Goal: Task Accomplishment & Management: Use online tool/utility

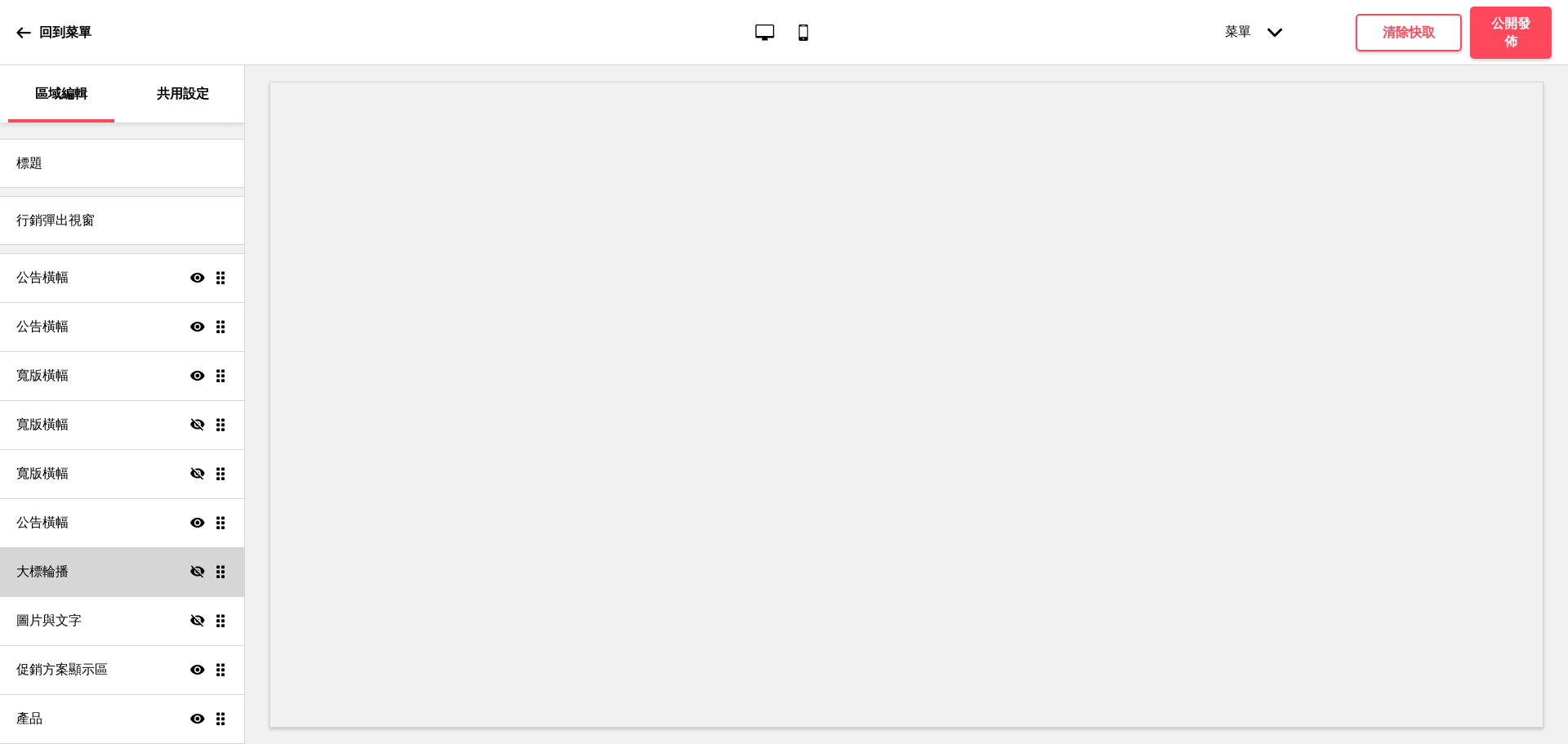
click at [104, 555] on div "大標輪播 隱藏 拖曳" at bounding box center [122, 572] width 244 height 49
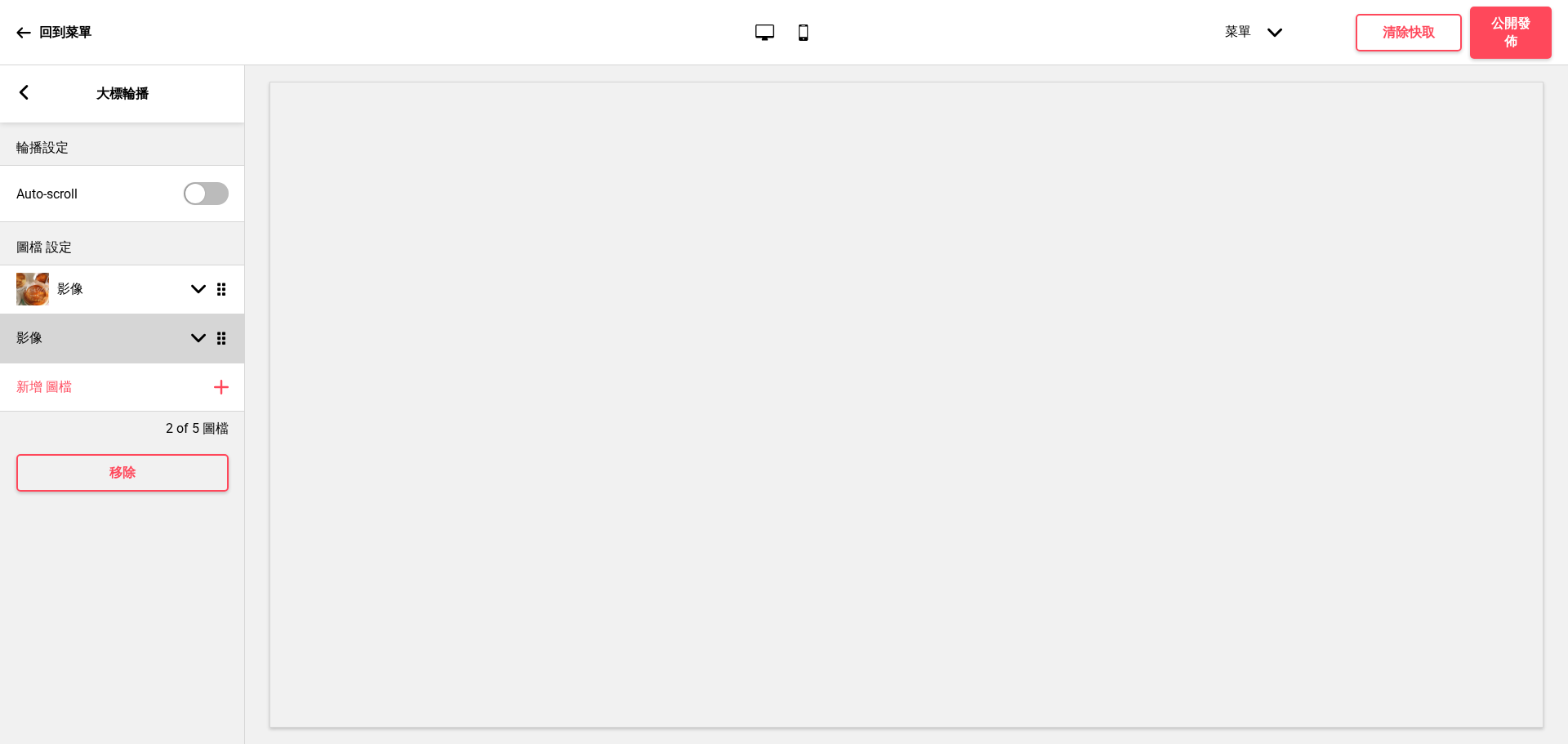
click at [191, 341] on div "箭頭down 拖曳" at bounding box center [205, 338] width 46 height 15
select select "right"
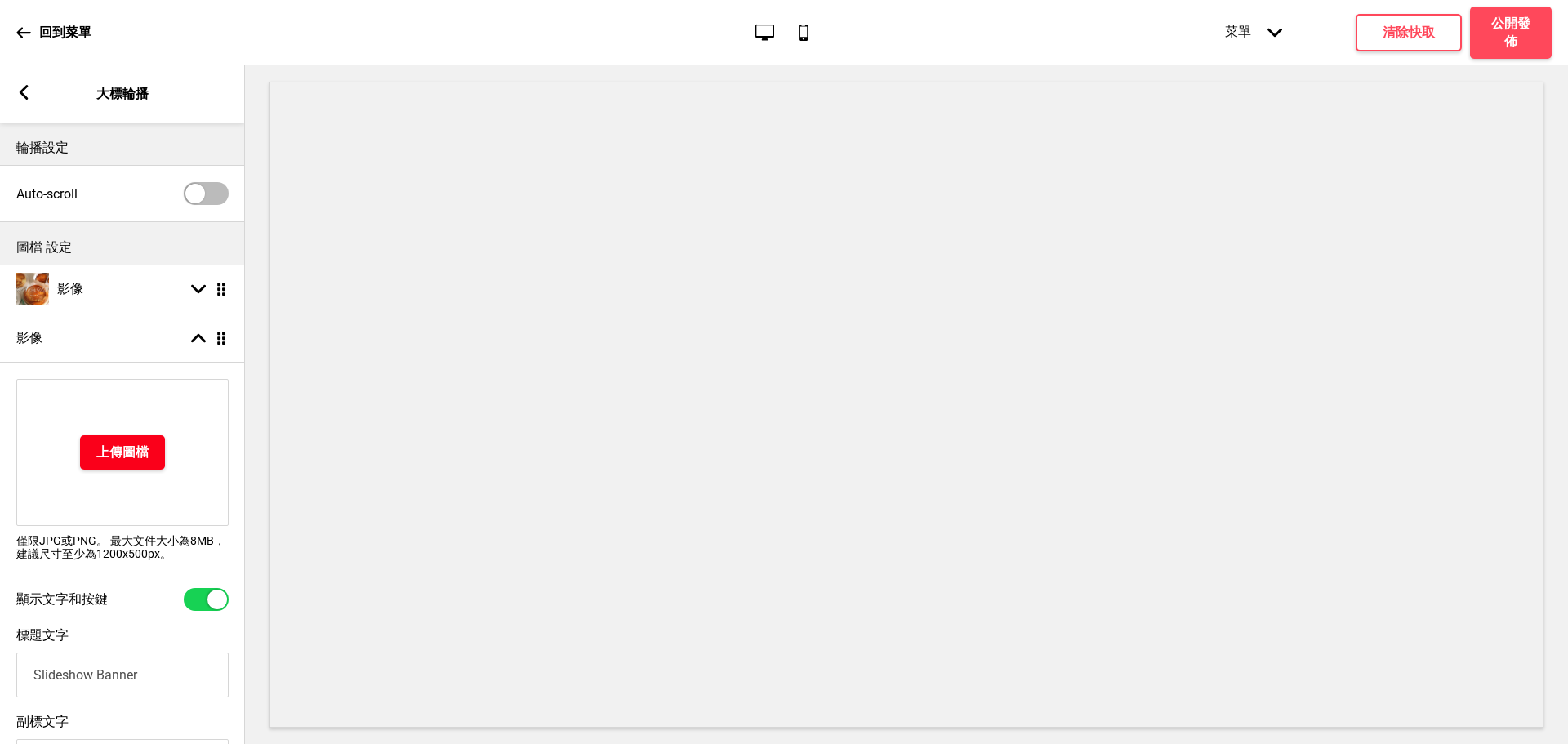
click at [129, 460] on h4 "上傳圖檔" at bounding box center [122, 452] width 52 height 18
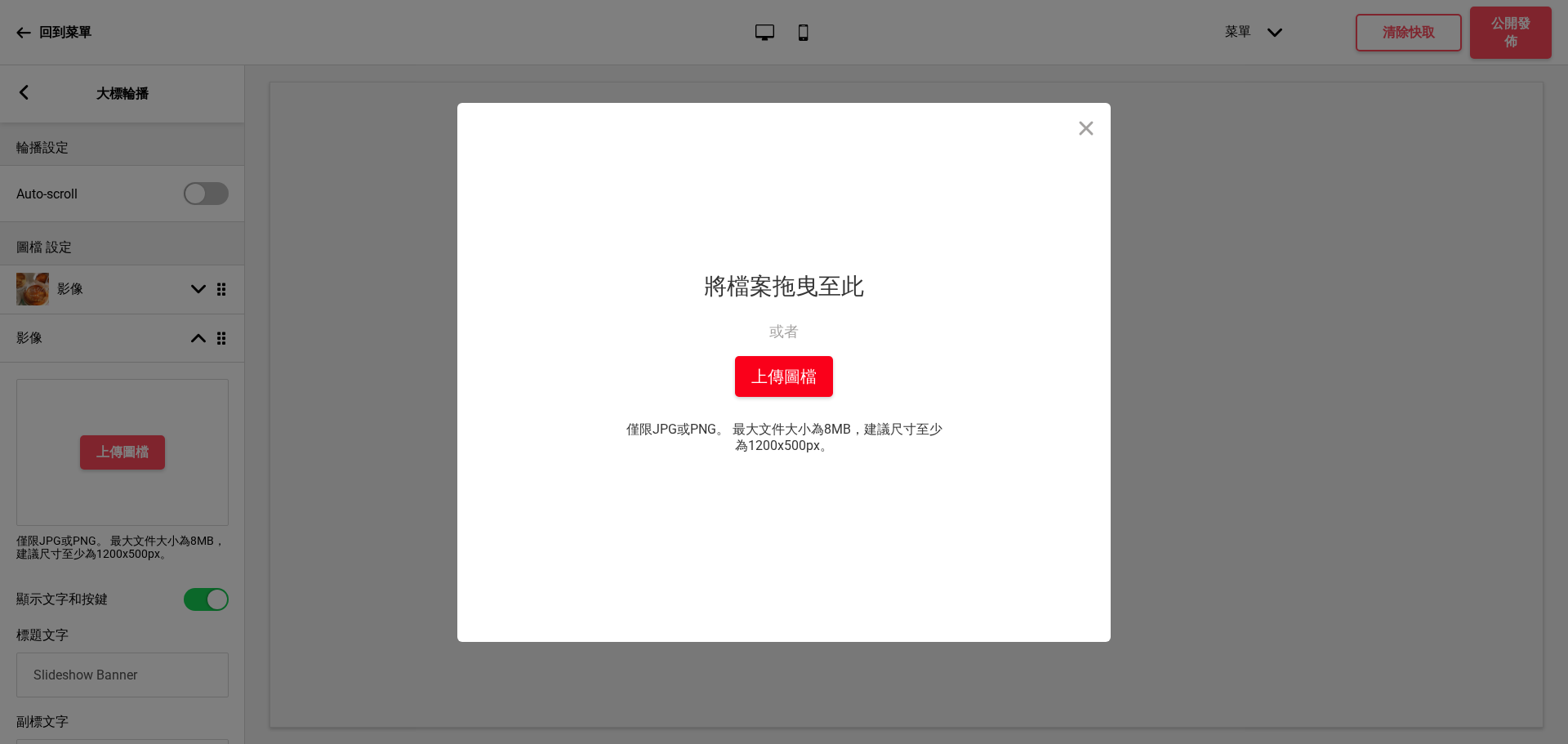
click at [774, 376] on button "上傳圖檔" at bounding box center [783, 376] width 98 height 41
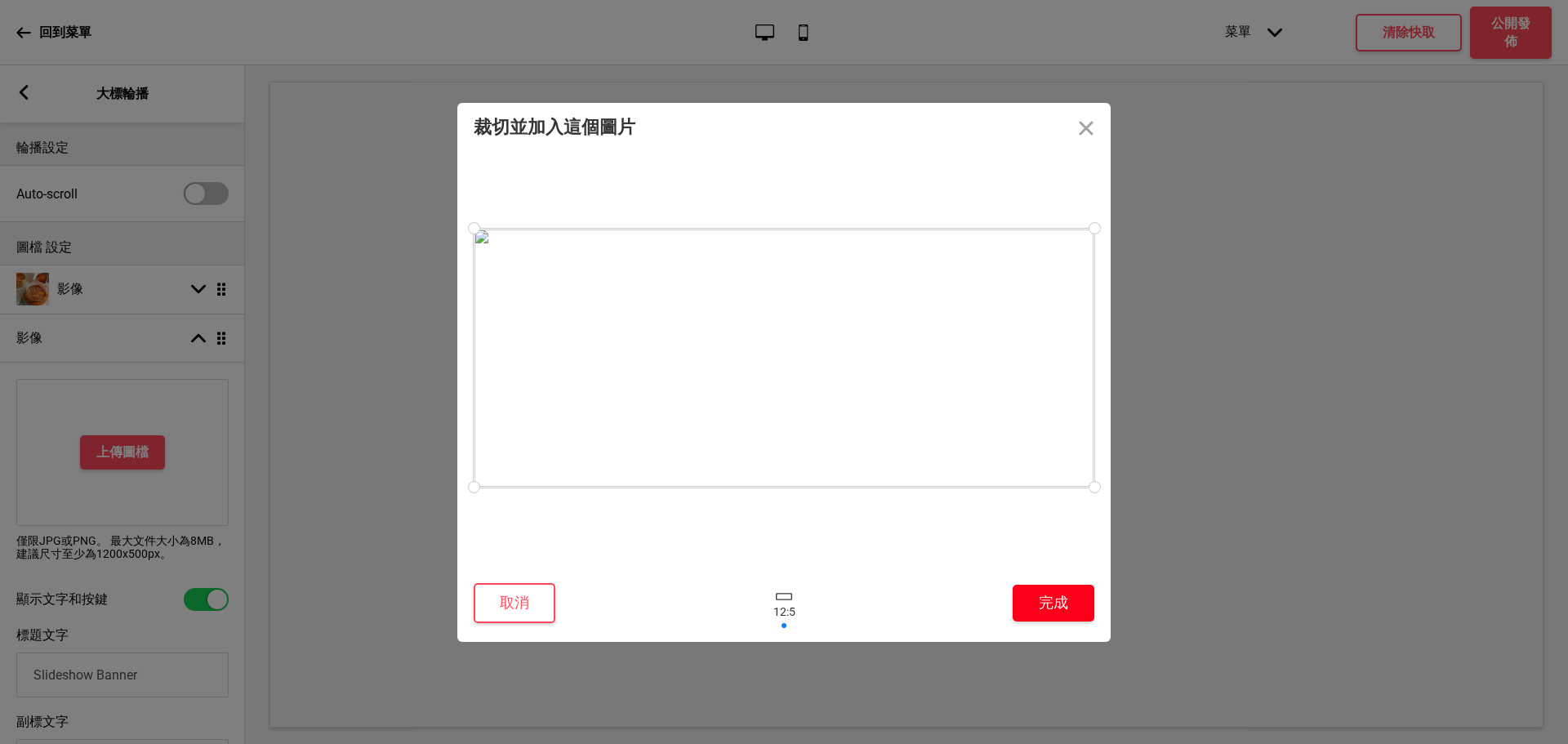
click at [1069, 610] on button "完成" at bounding box center [1053, 603] width 81 height 36
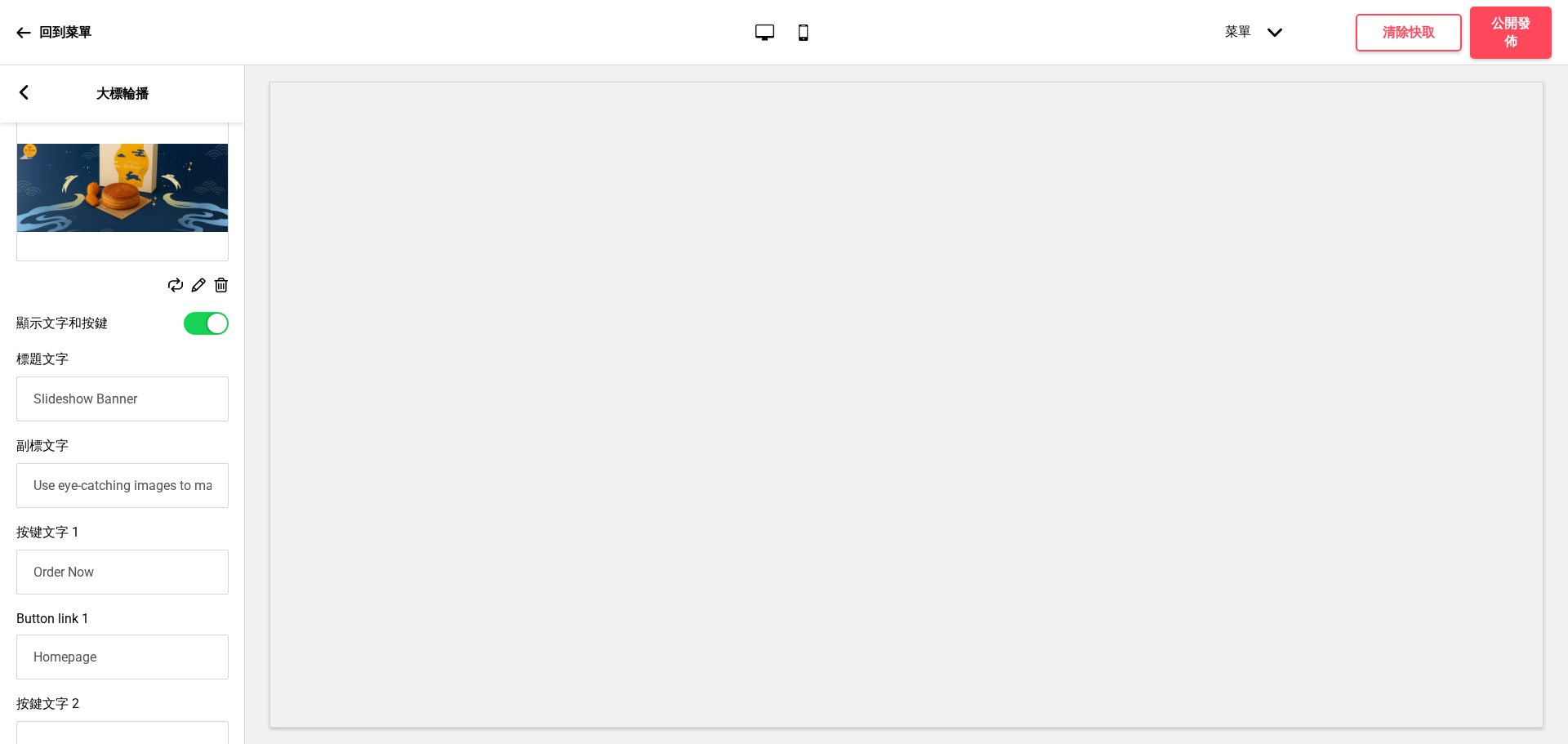
scroll to position [272, 0]
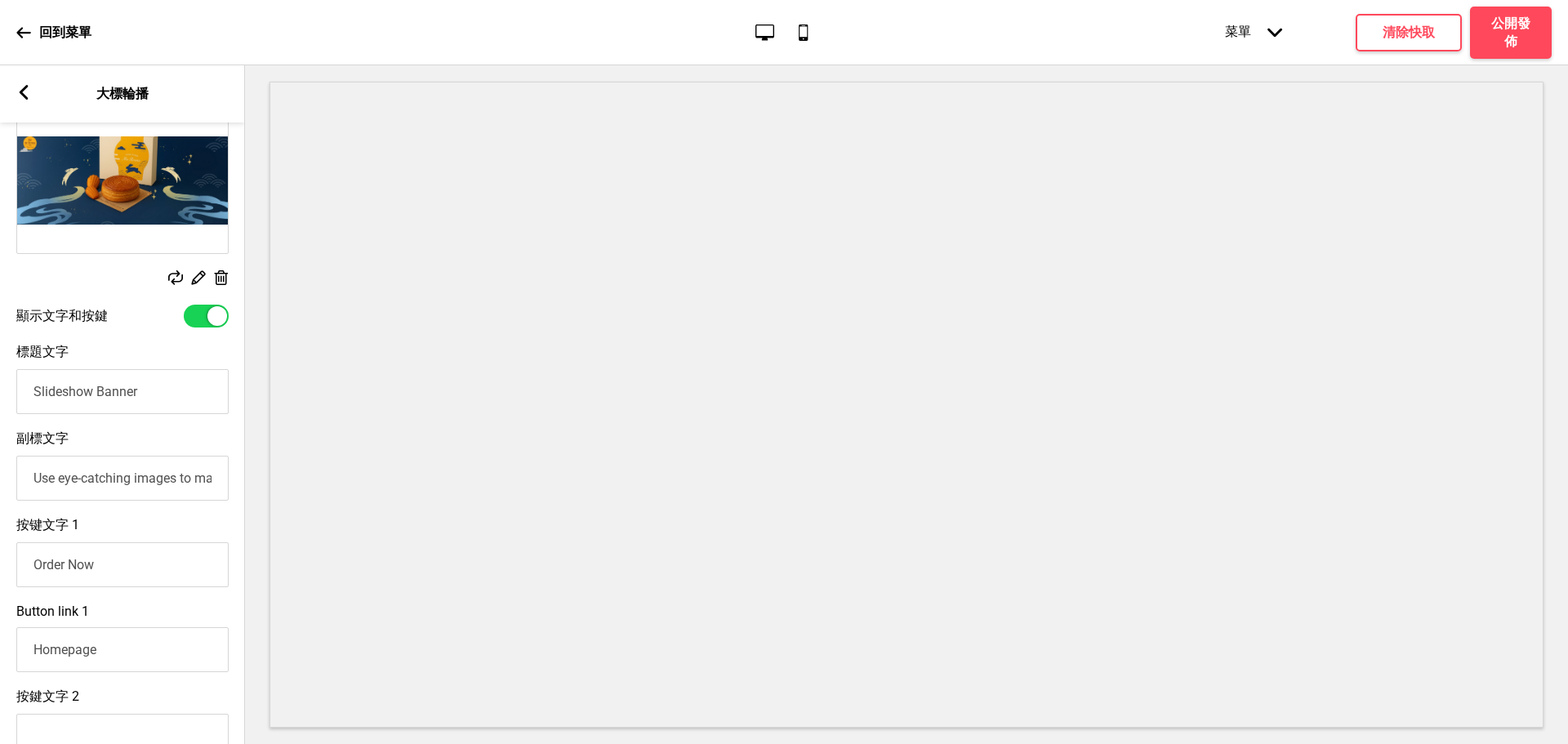
click at [100, 396] on input "Slideshow Banner" at bounding box center [122, 391] width 212 height 45
click at [100, 396] on input "Slideshow Banner" at bounding box center [122, 391] width 212 height 45
click at [98, 396] on input "Slideshow Banner" at bounding box center [122, 391] width 212 height 45
click at [96, 399] on input "Slideshow Banner" at bounding box center [122, 391] width 212 height 45
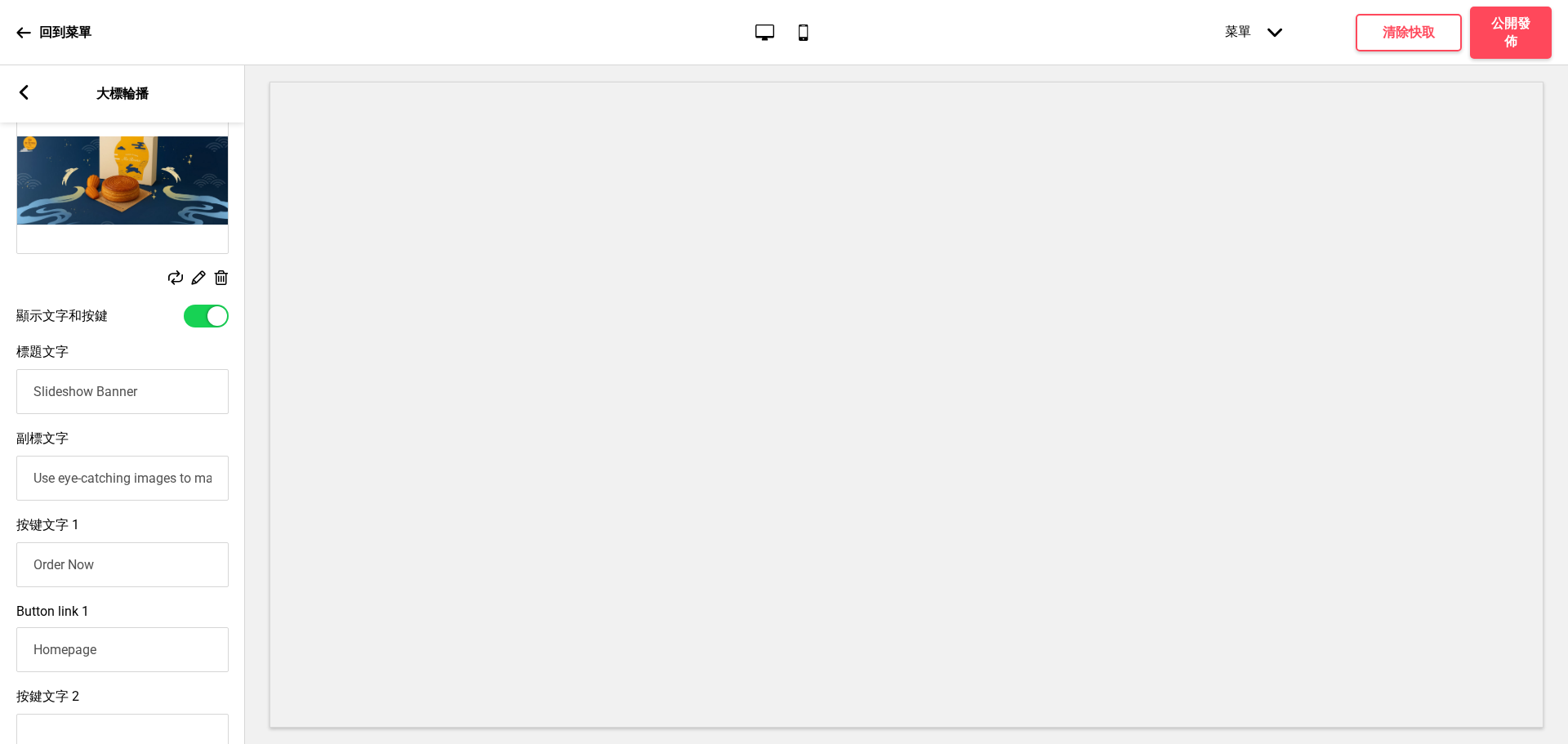
click at [96, 399] on input "Slideshow Banner" at bounding box center [122, 391] width 212 height 45
click at [137, 475] on input "Use eye-catching images to make a strong first impression of your brand" at bounding box center [122, 478] width 212 height 45
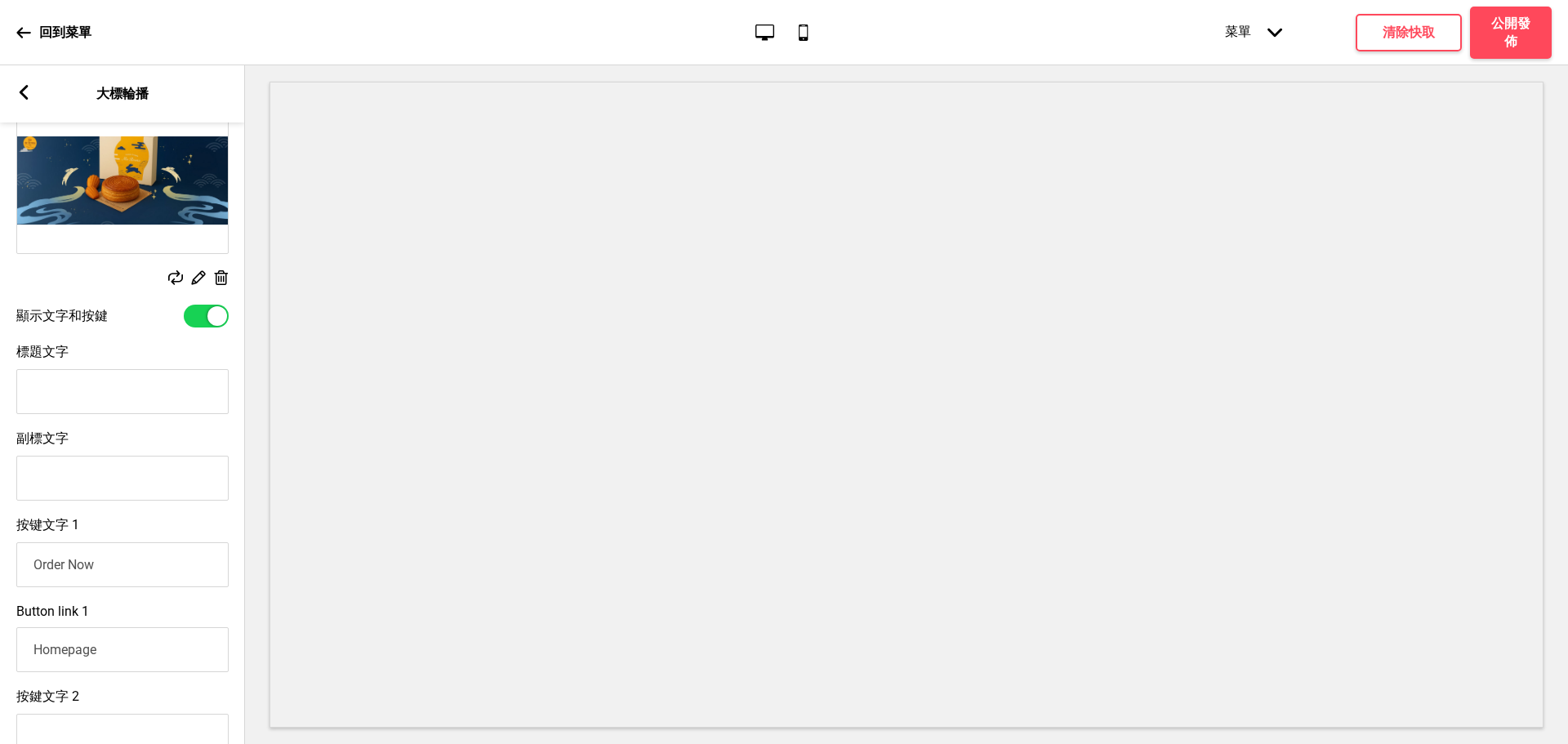
click at [120, 573] on input "Order Now" at bounding box center [122, 565] width 212 height 45
click at [120, 572] on input "Order Now" at bounding box center [122, 565] width 212 height 45
click at [129, 650] on input "Homepage" at bounding box center [122, 650] width 212 height 45
click at [130, 656] on input "Homepage" at bounding box center [122, 650] width 212 height 45
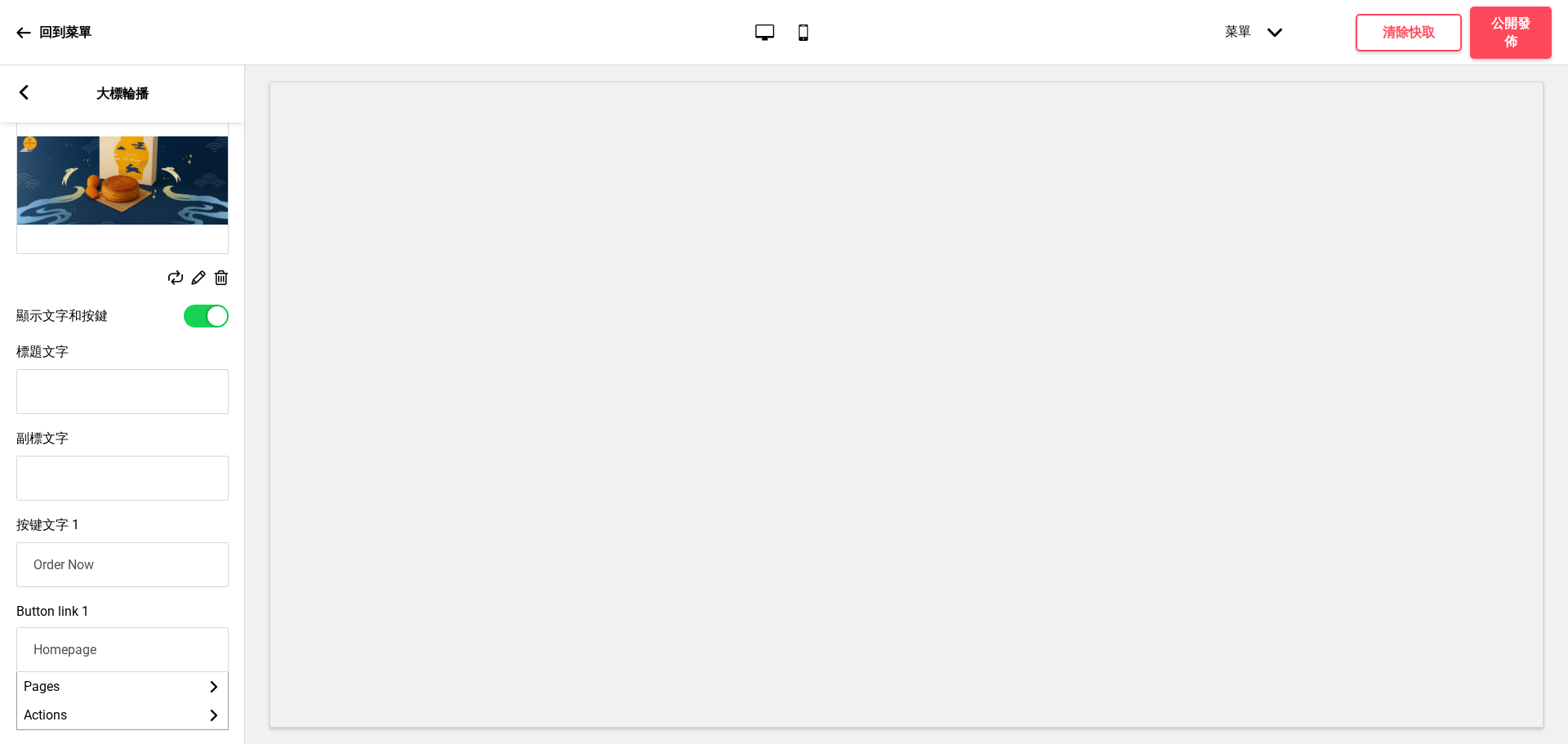
click at [130, 656] on input "Homepage" at bounding box center [122, 650] width 212 height 45
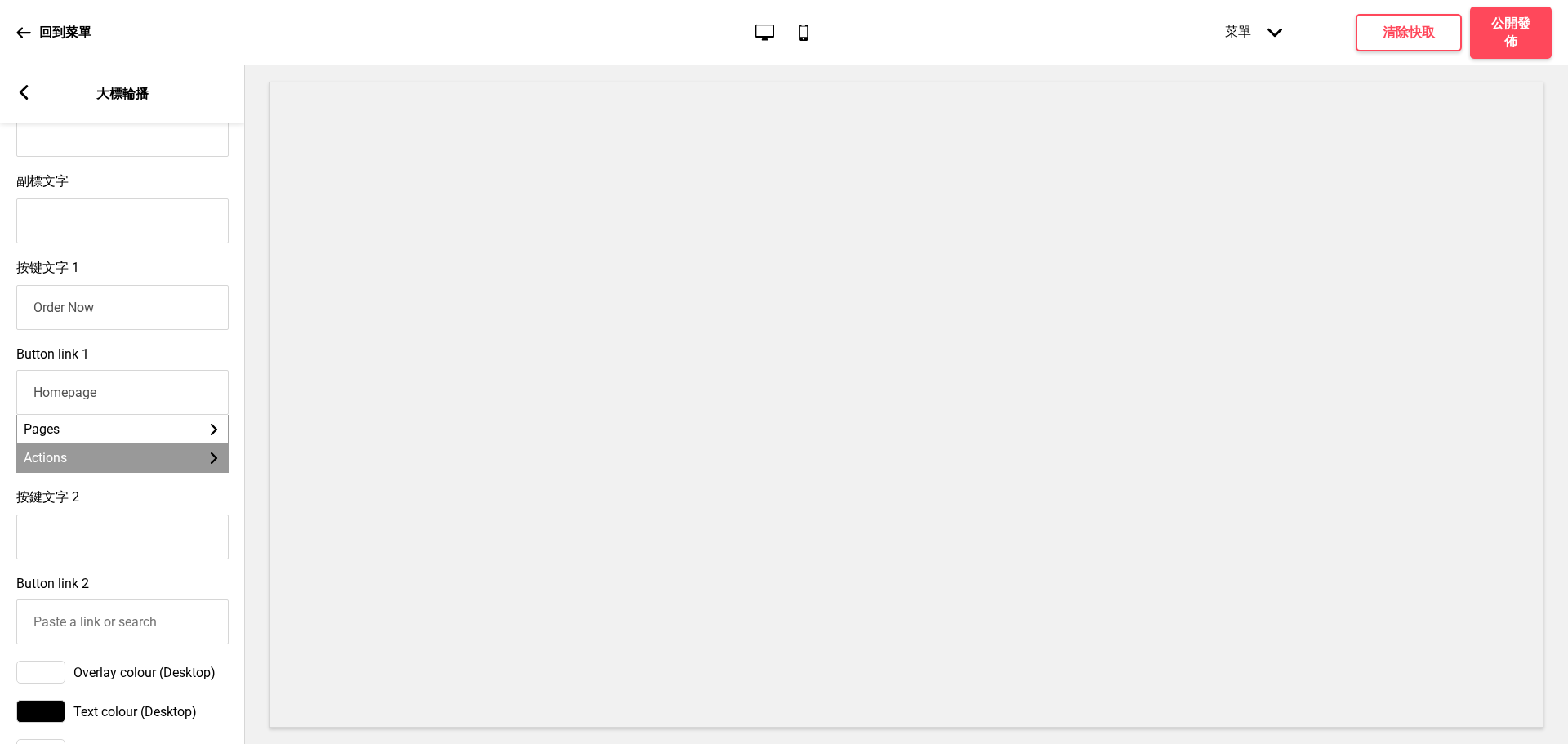
scroll to position [545, 0]
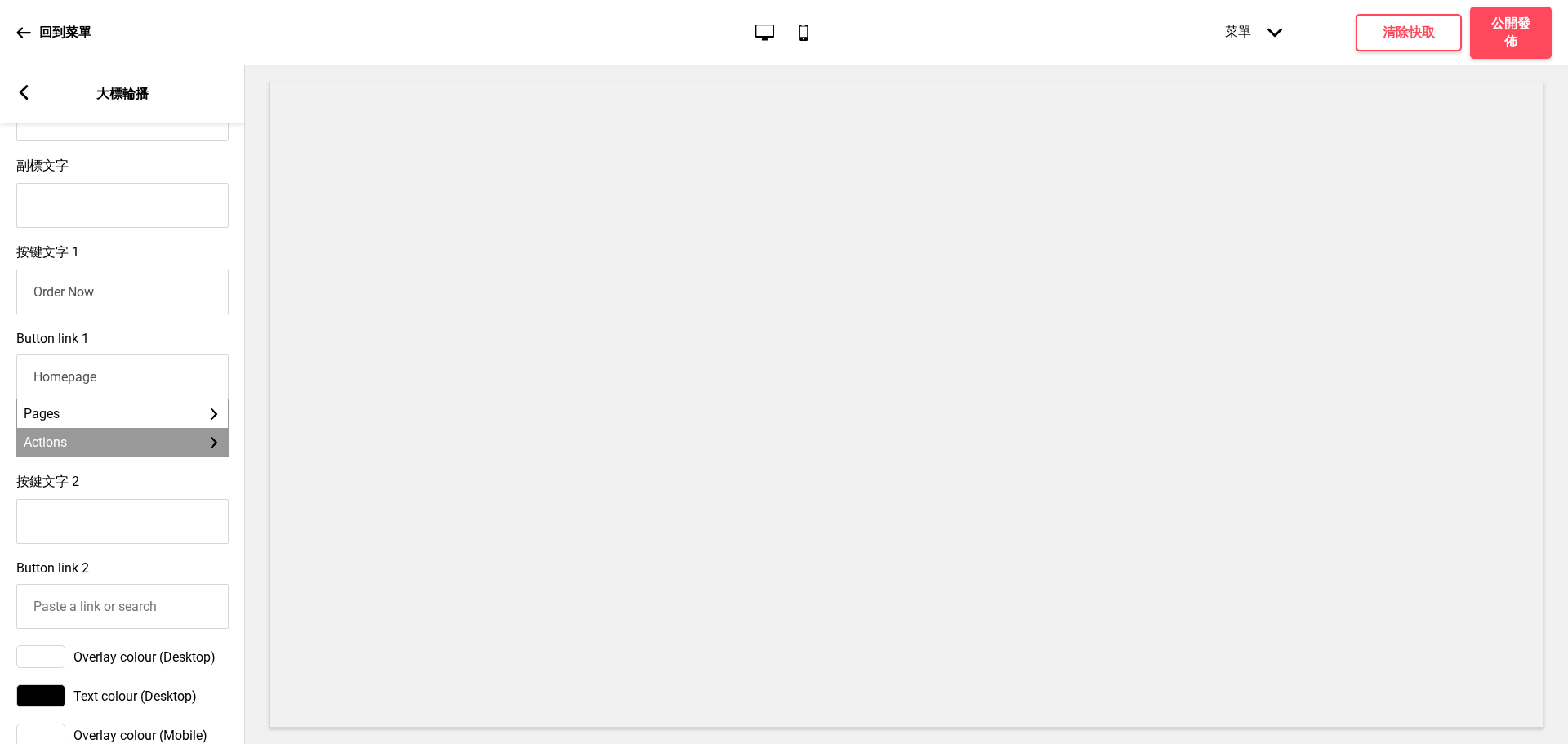
click at [169, 456] on li "Actions 箭頭right" at bounding box center [122, 442] width 211 height 29
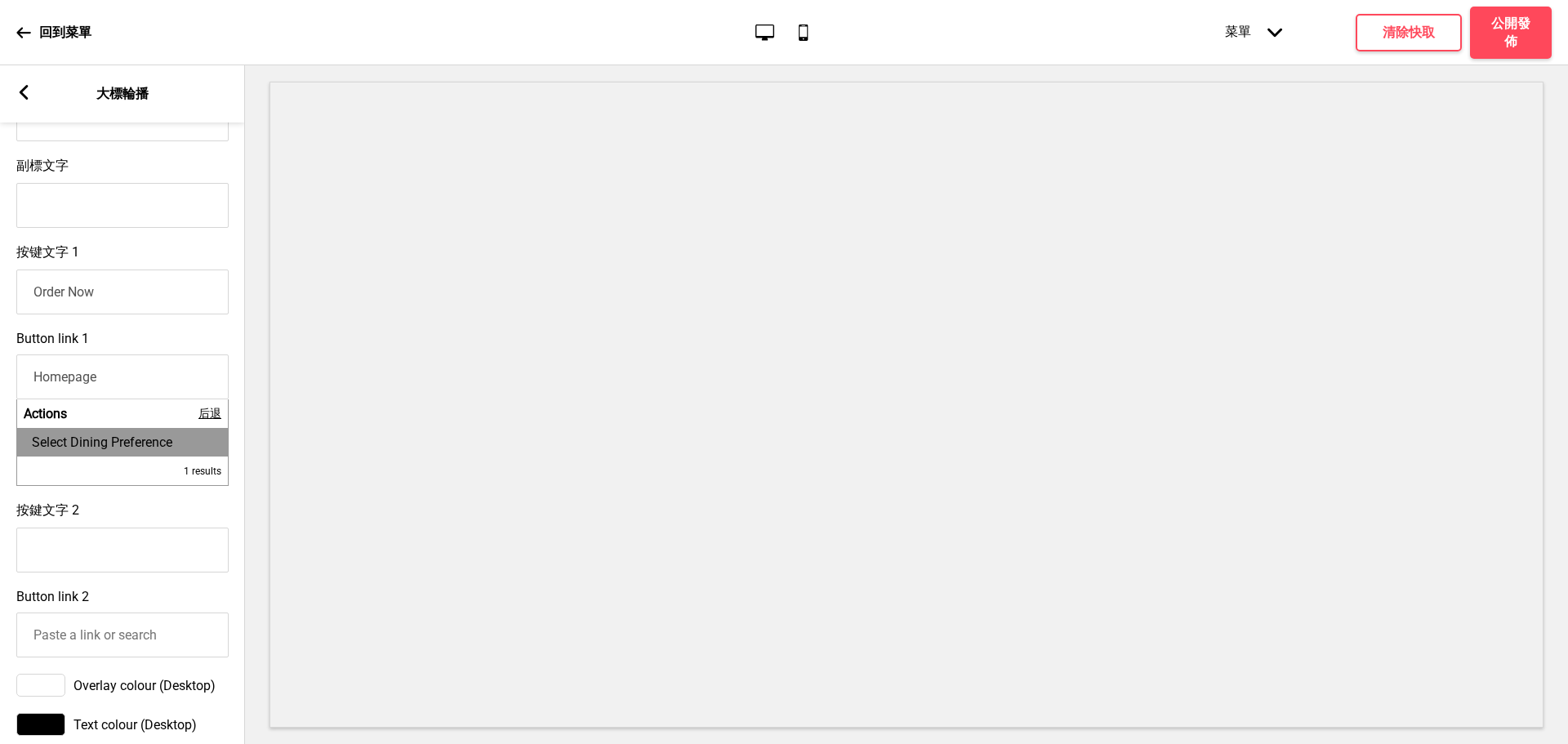
click at [98, 456] on li "Select Dining Preference" at bounding box center [122, 442] width 211 height 29
type input "Select Dining Preference"
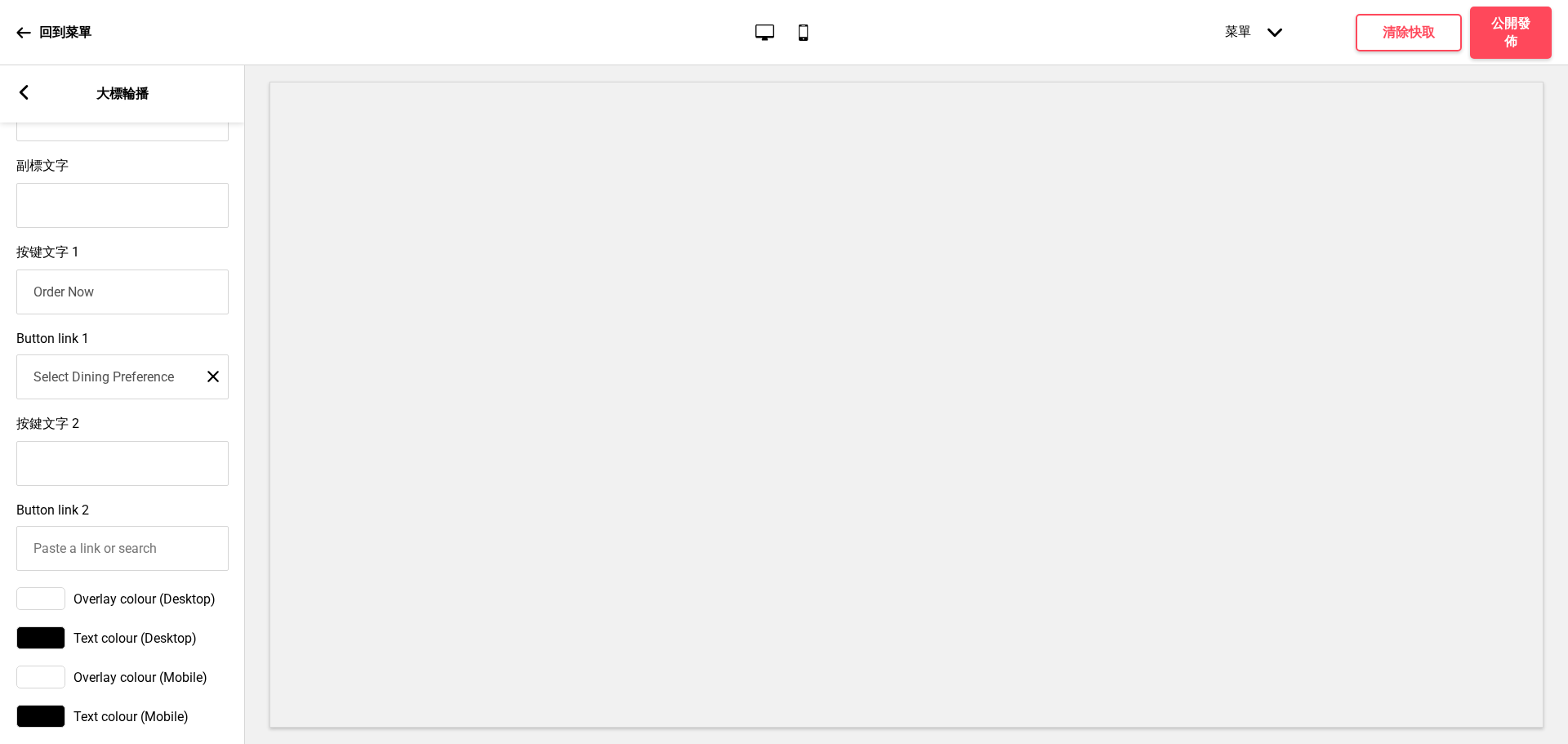
click at [127, 459] on input "按鍵文字 2" at bounding box center [122, 463] width 212 height 45
click at [146, 391] on input "Select Dining Preference" at bounding box center [122, 377] width 212 height 45
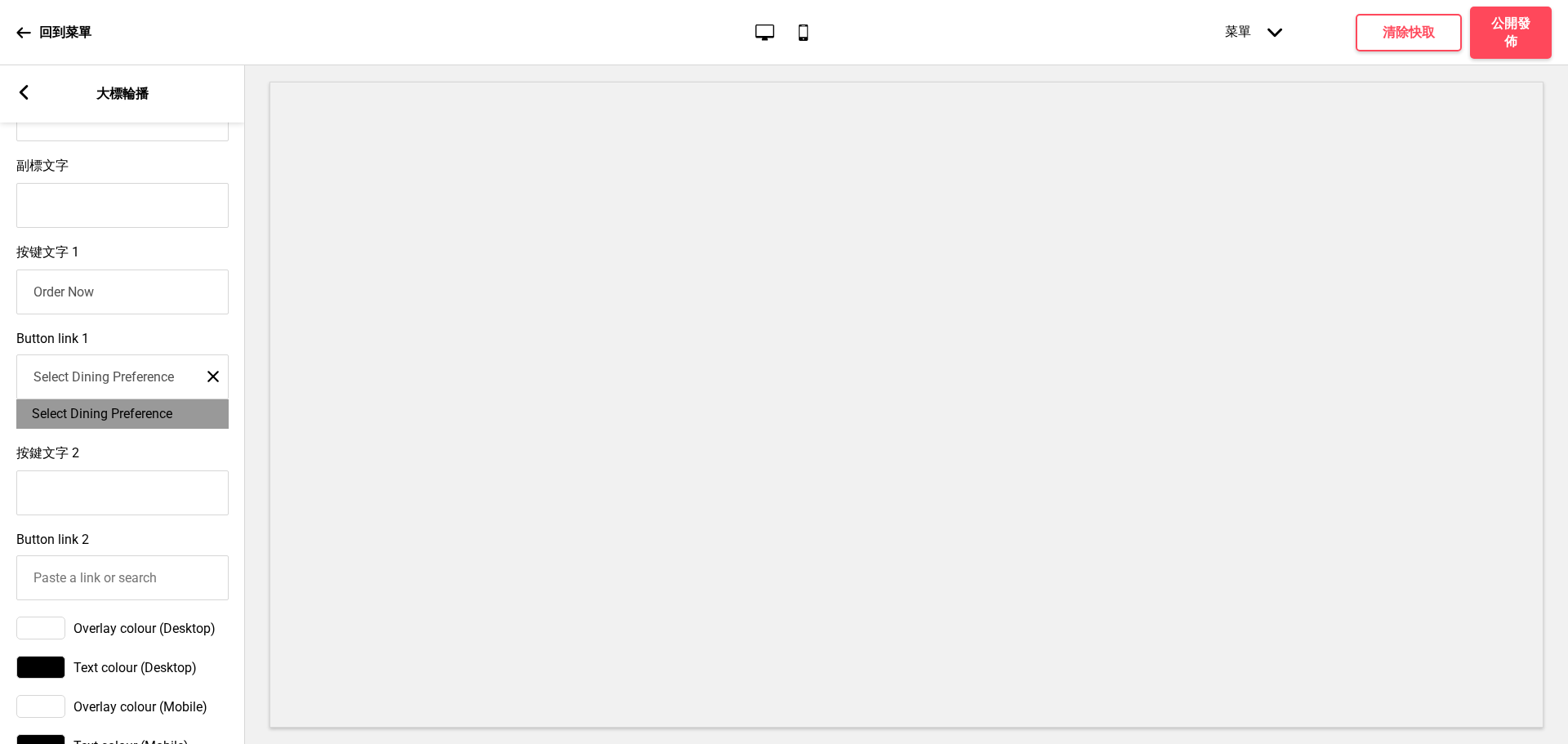
click at [207, 384] on icon "关闭" at bounding box center [212, 376] width 11 height 15
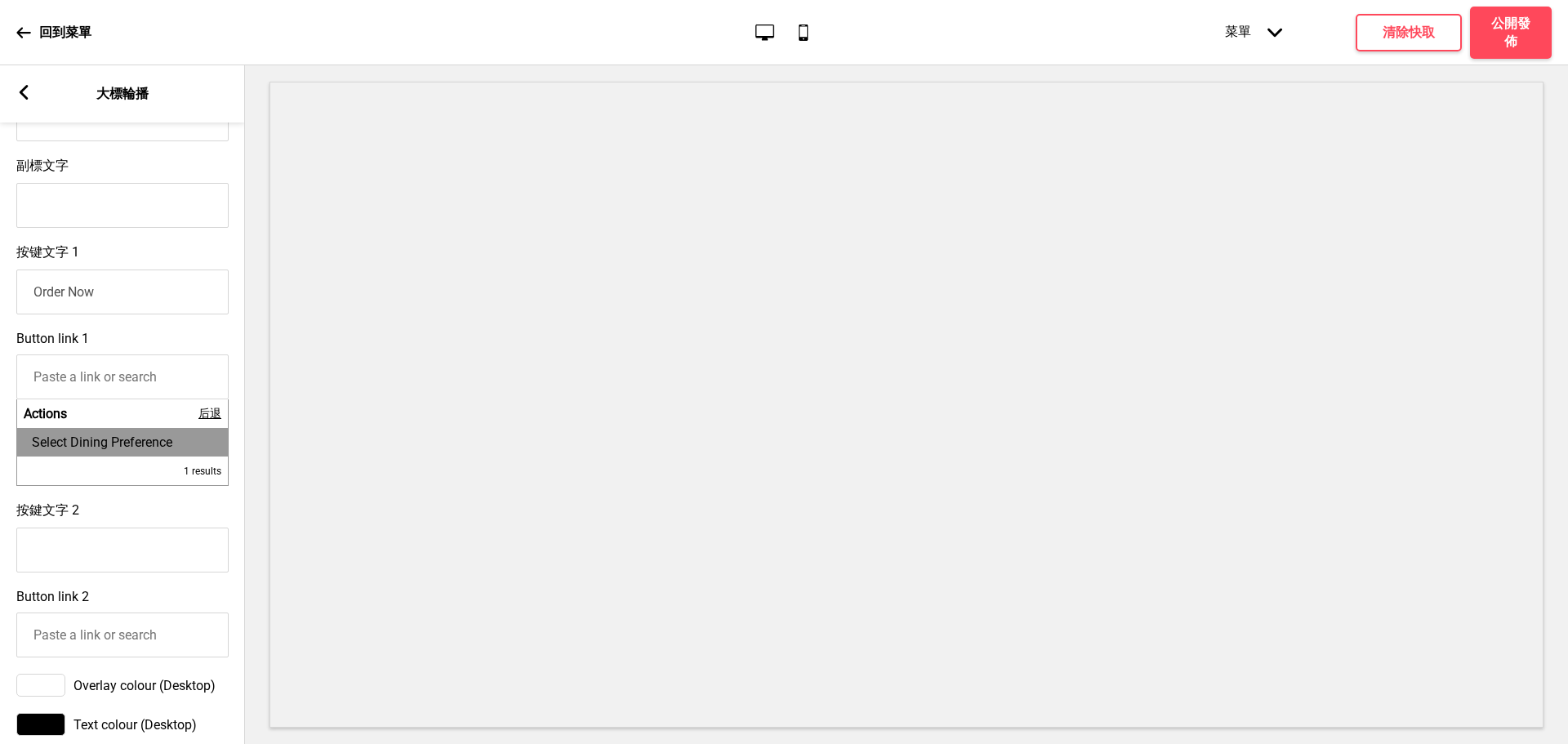
click at [212, 421] on span "后退" at bounding box center [210, 413] width 23 height 15
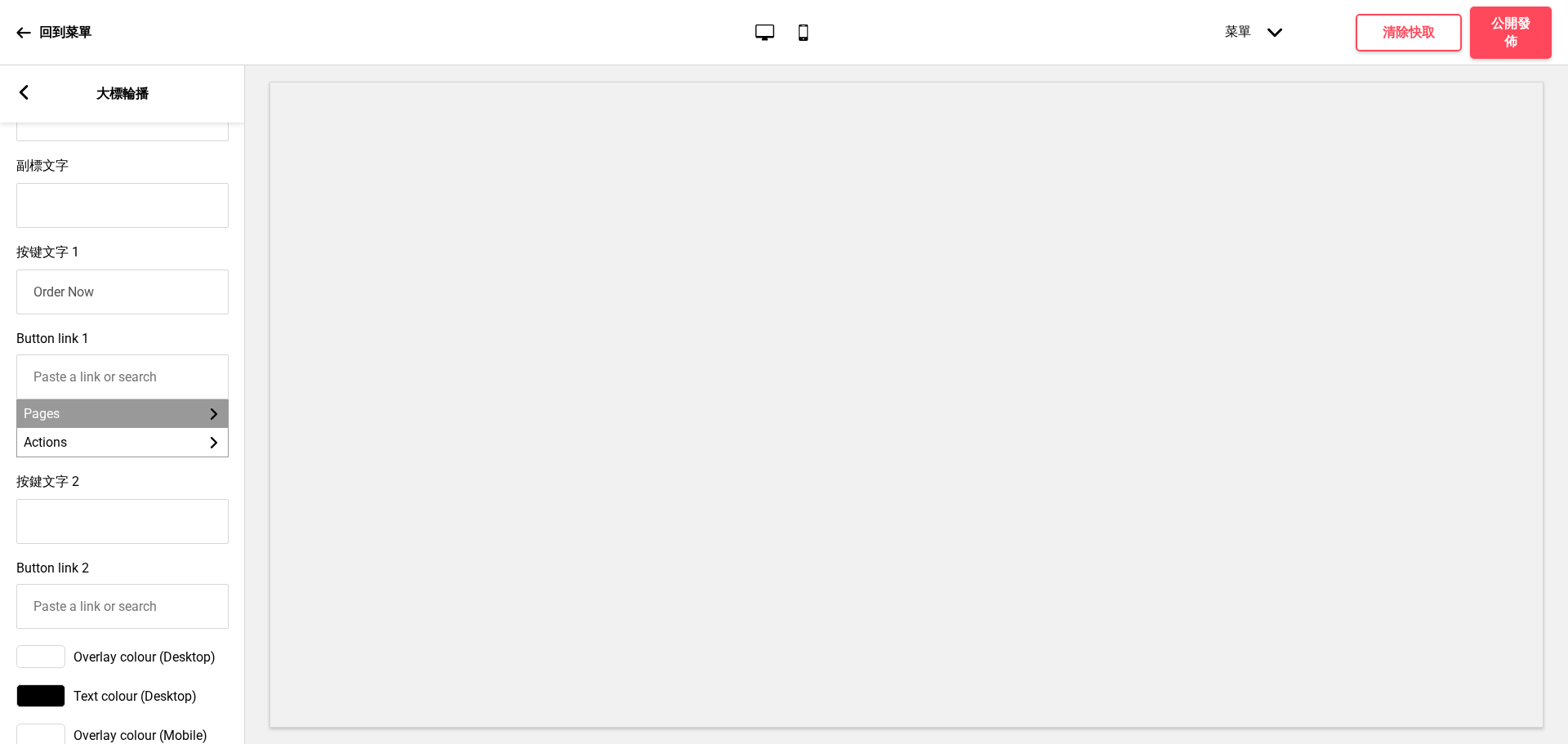
click at [115, 421] on li "Pages 箭頭right" at bounding box center [122, 413] width 211 height 29
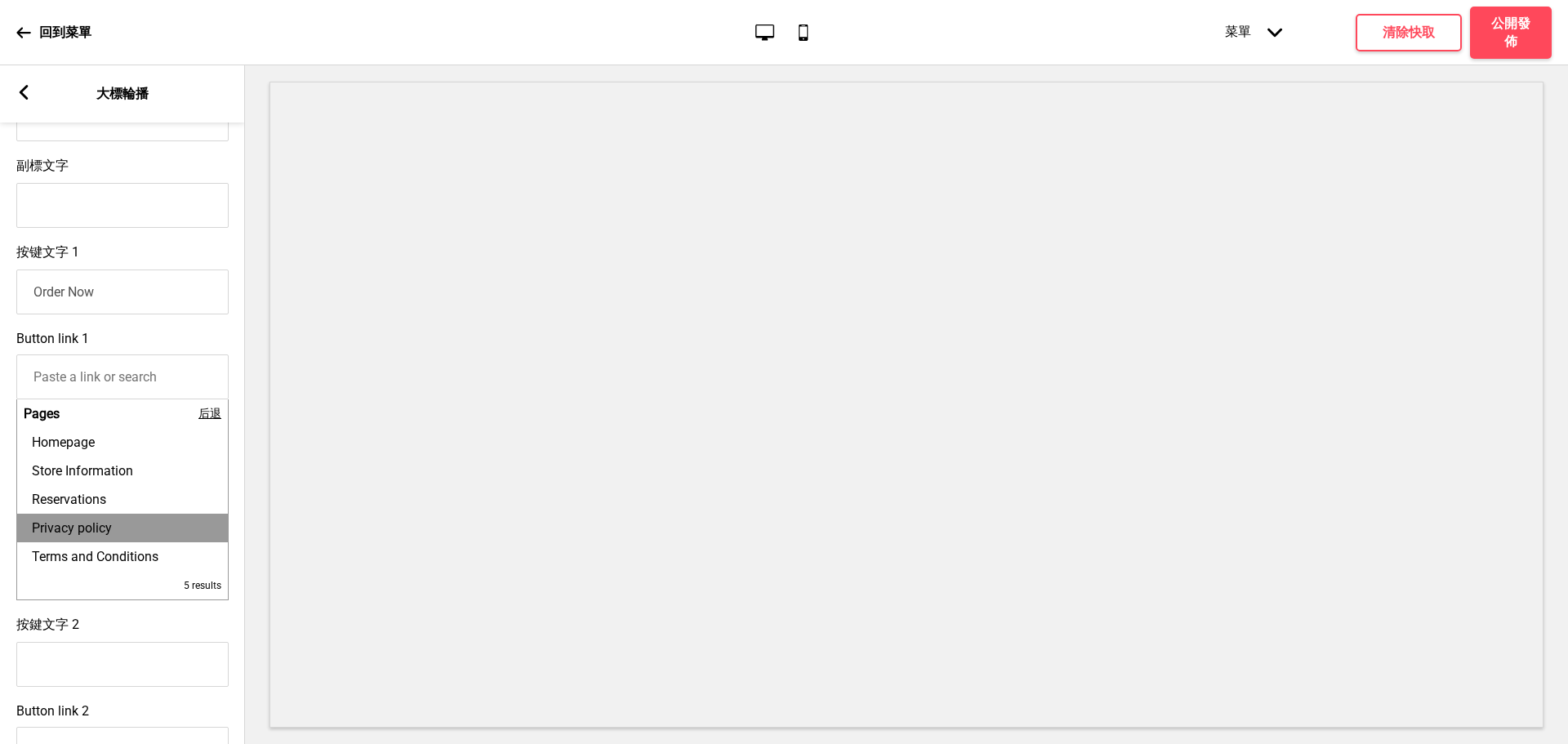
scroll to position [817, 0]
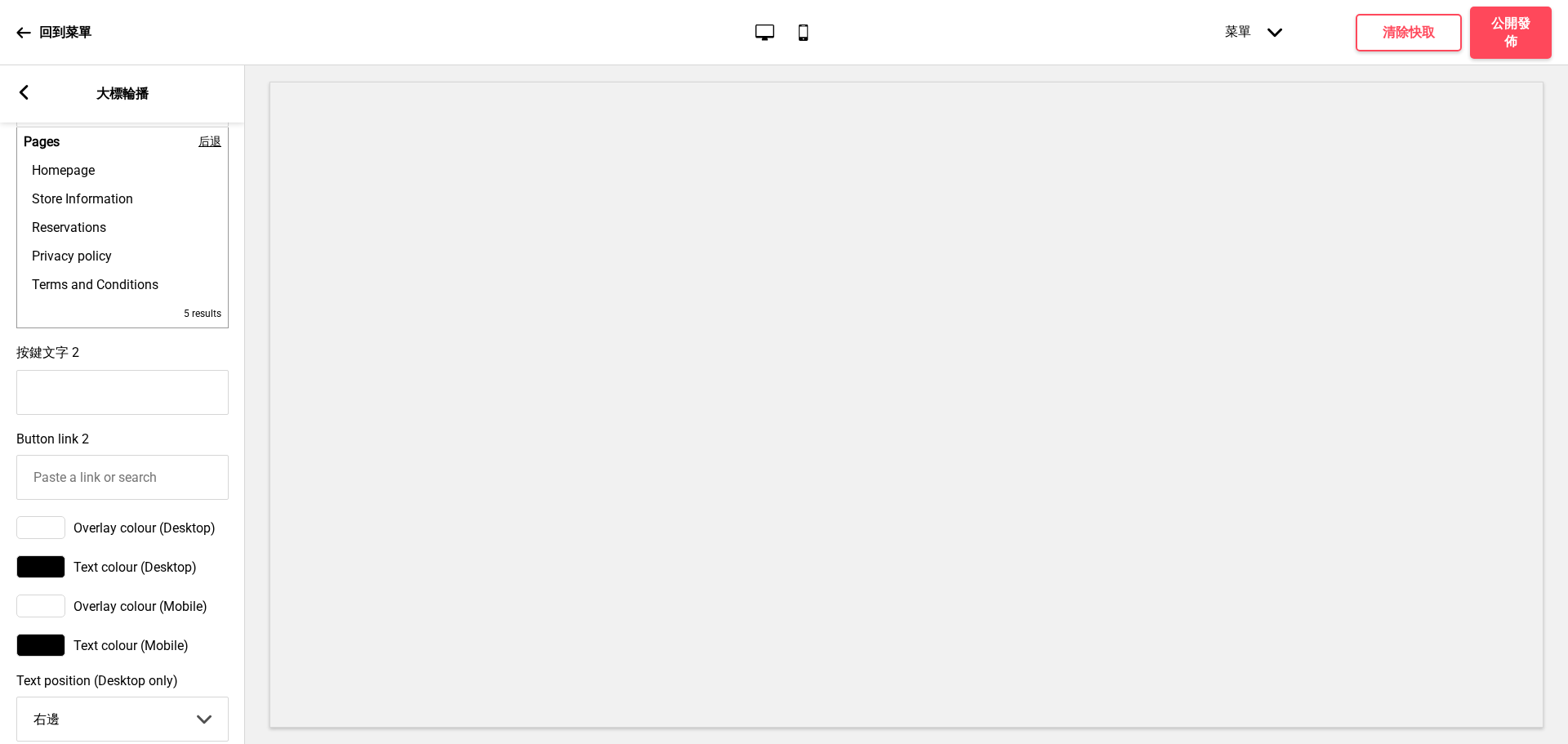
click at [206, 147] on span "后退" at bounding box center [210, 142] width 23 height 15
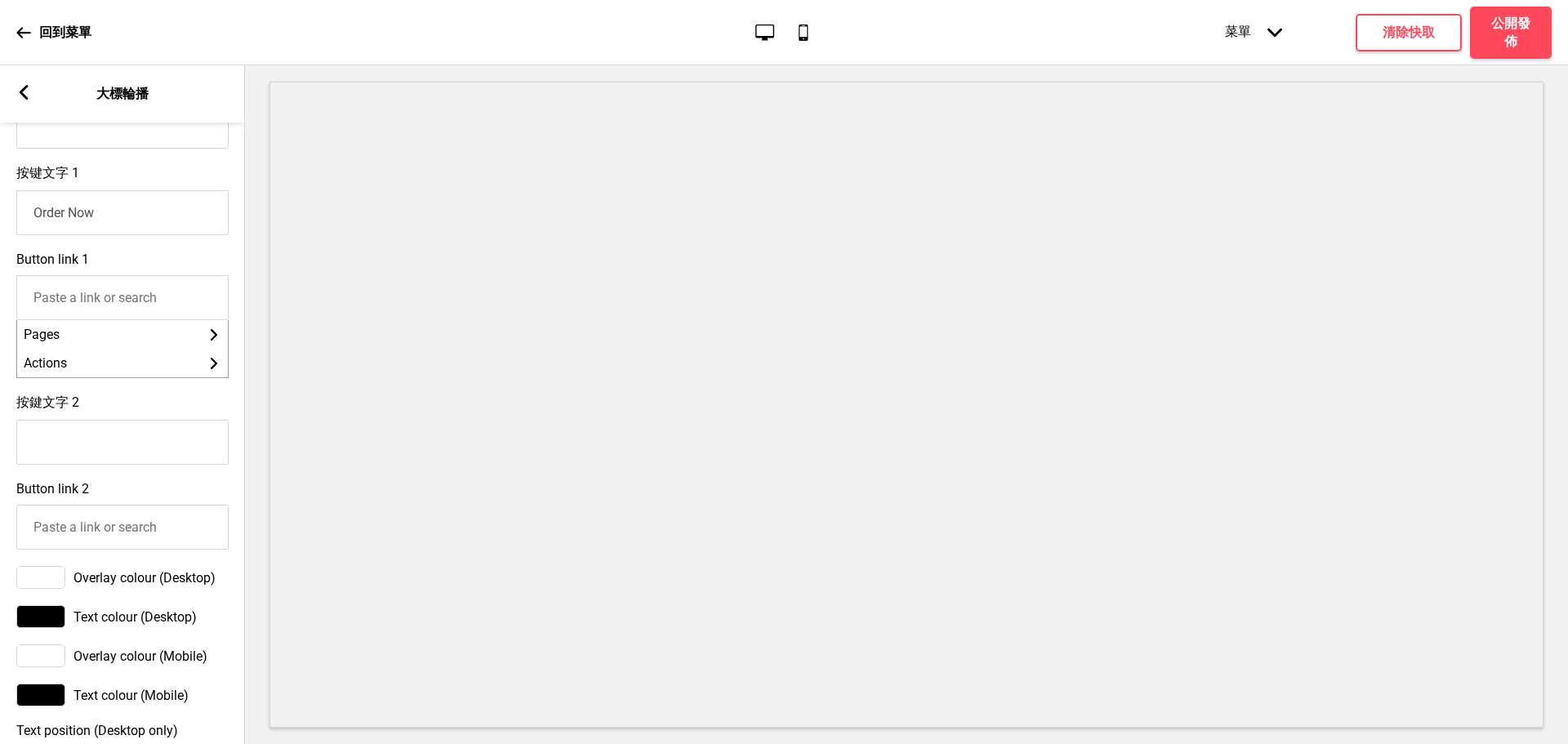
scroll to position [272, 0]
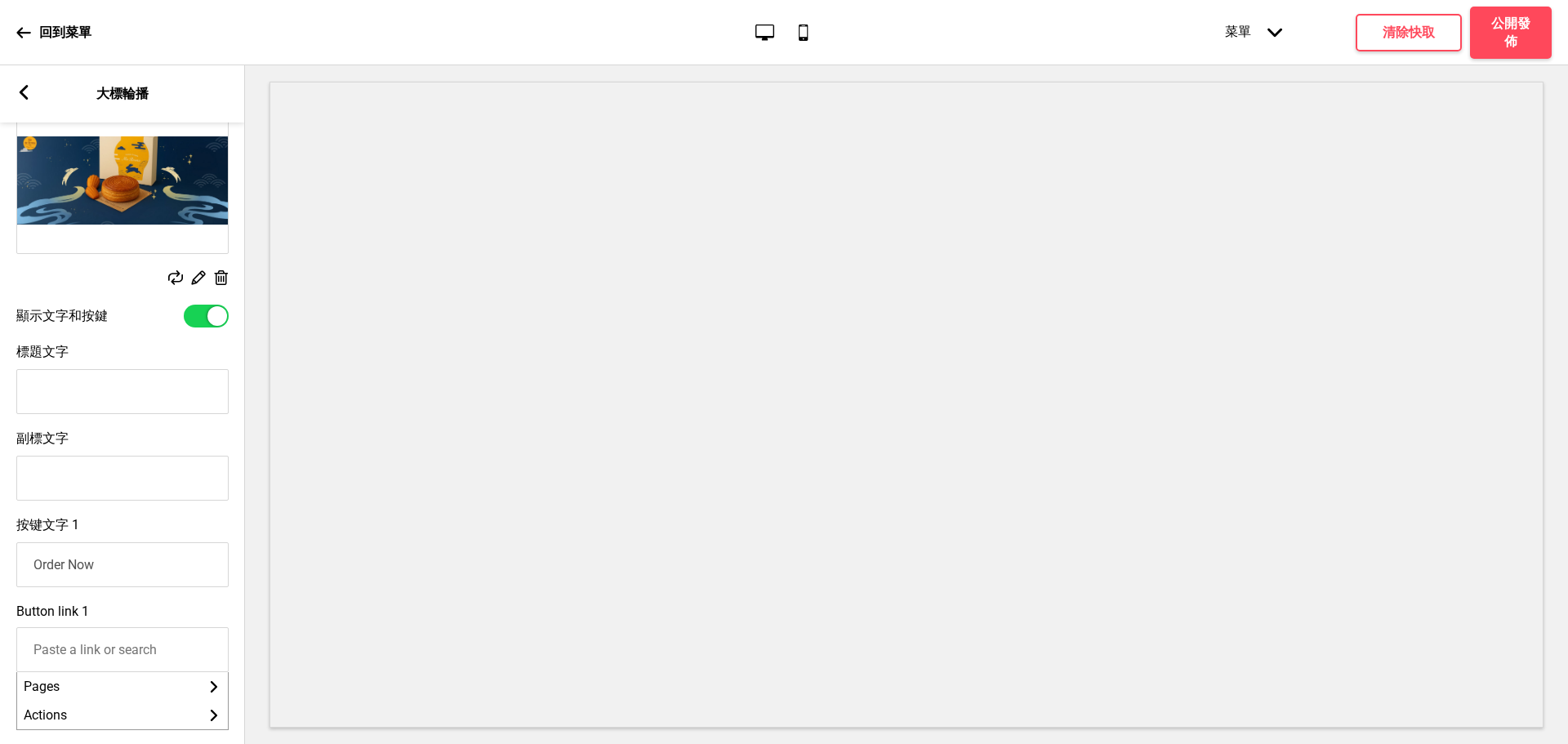
click at [81, 402] on input "標題文字" at bounding box center [122, 391] width 212 height 45
click at [49, 396] on input "標題文字" at bounding box center [122, 391] width 212 height 45
click at [117, 390] on input "標題文字" at bounding box center [122, 391] width 212 height 45
type input "5"
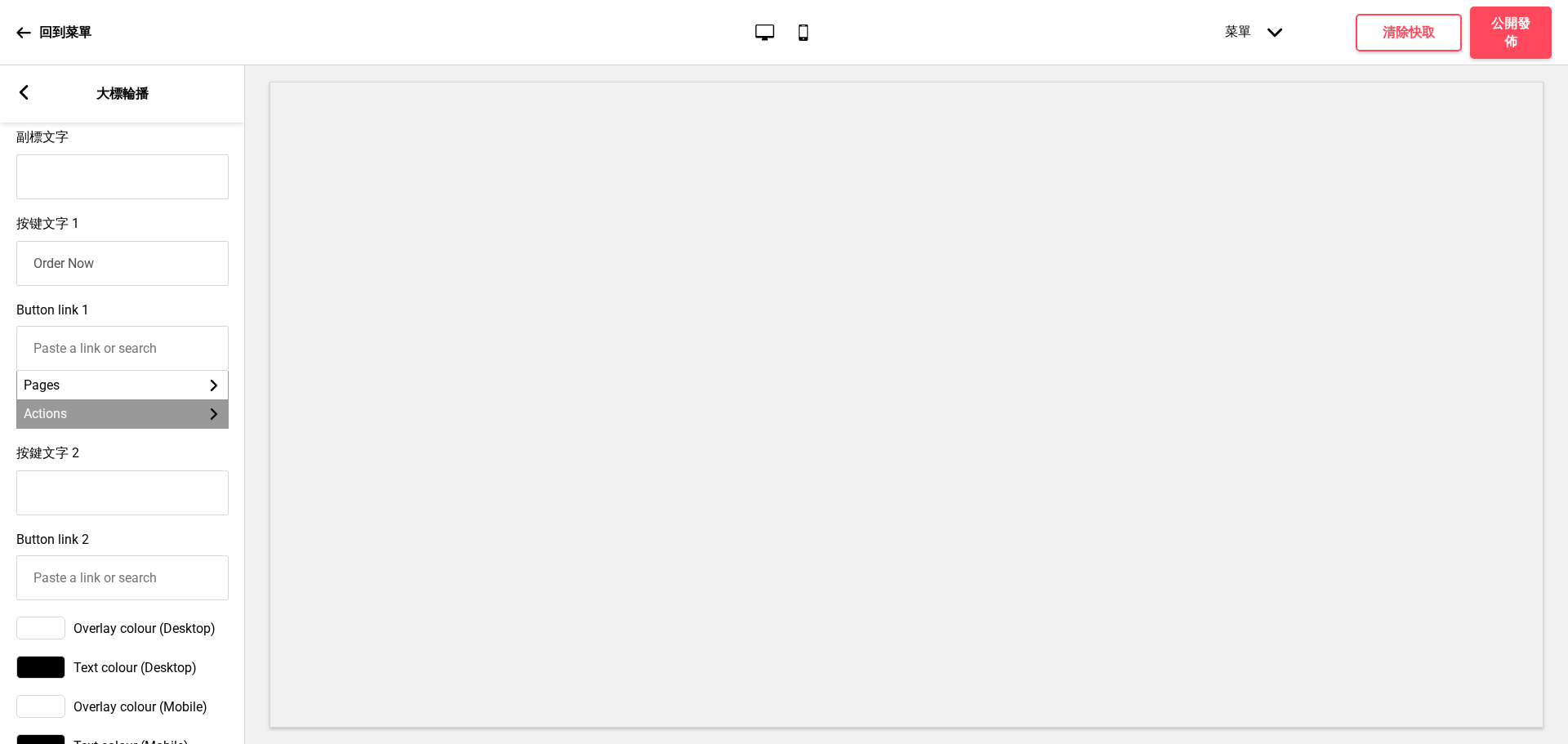
scroll to position [545, 0]
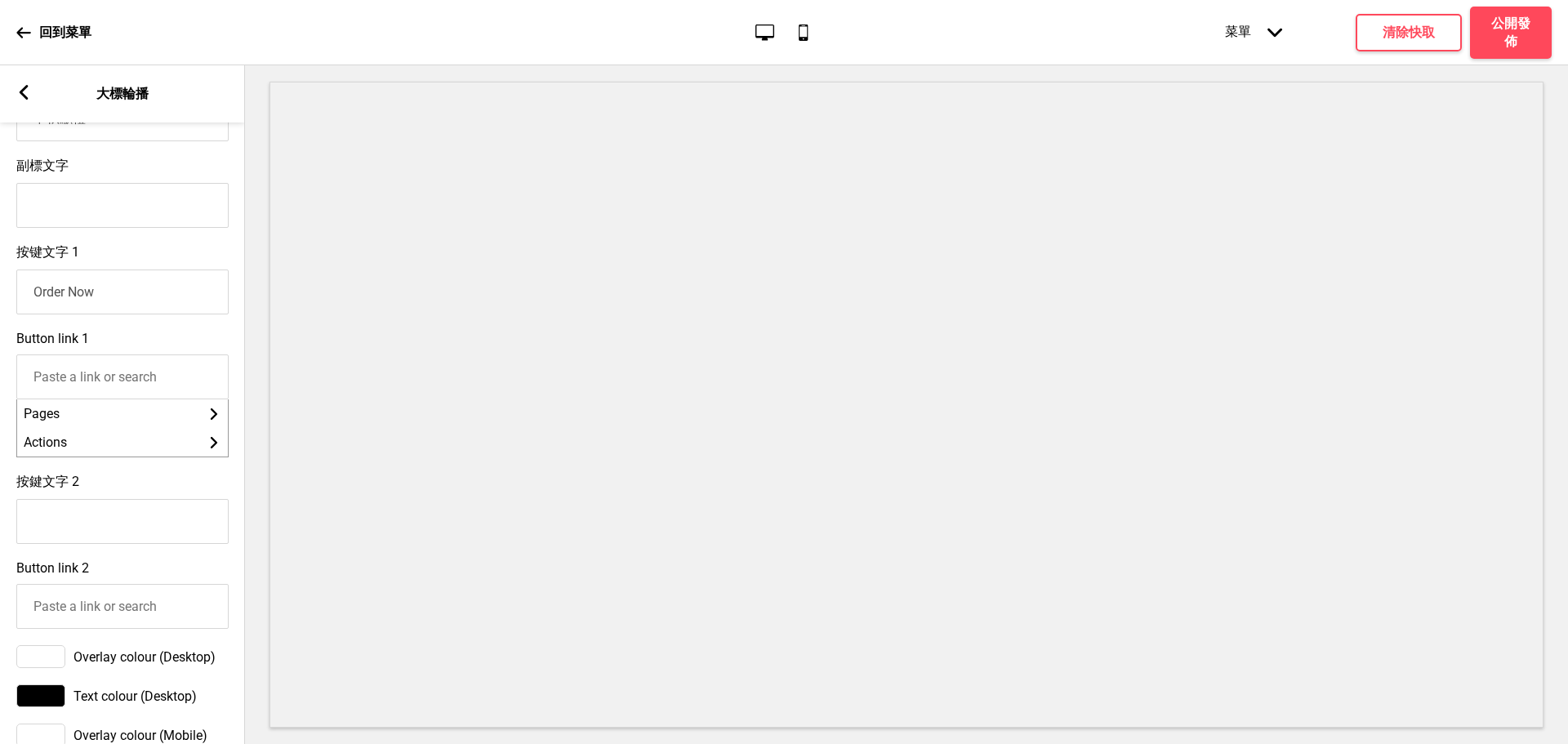
type input "中秋獻禮"
click at [118, 544] on input "按鍵文字 2" at bounding box center [122, 521] width 212 height 45
click at [211, 342] on div "Button link 1 Pages 箭頭right Actions 箭頭right" at bounding box center [122, 393] width 245 height 143
click at [90, 385] on input "Button link 1" at bounding box center [122, 377] width 212 height 45
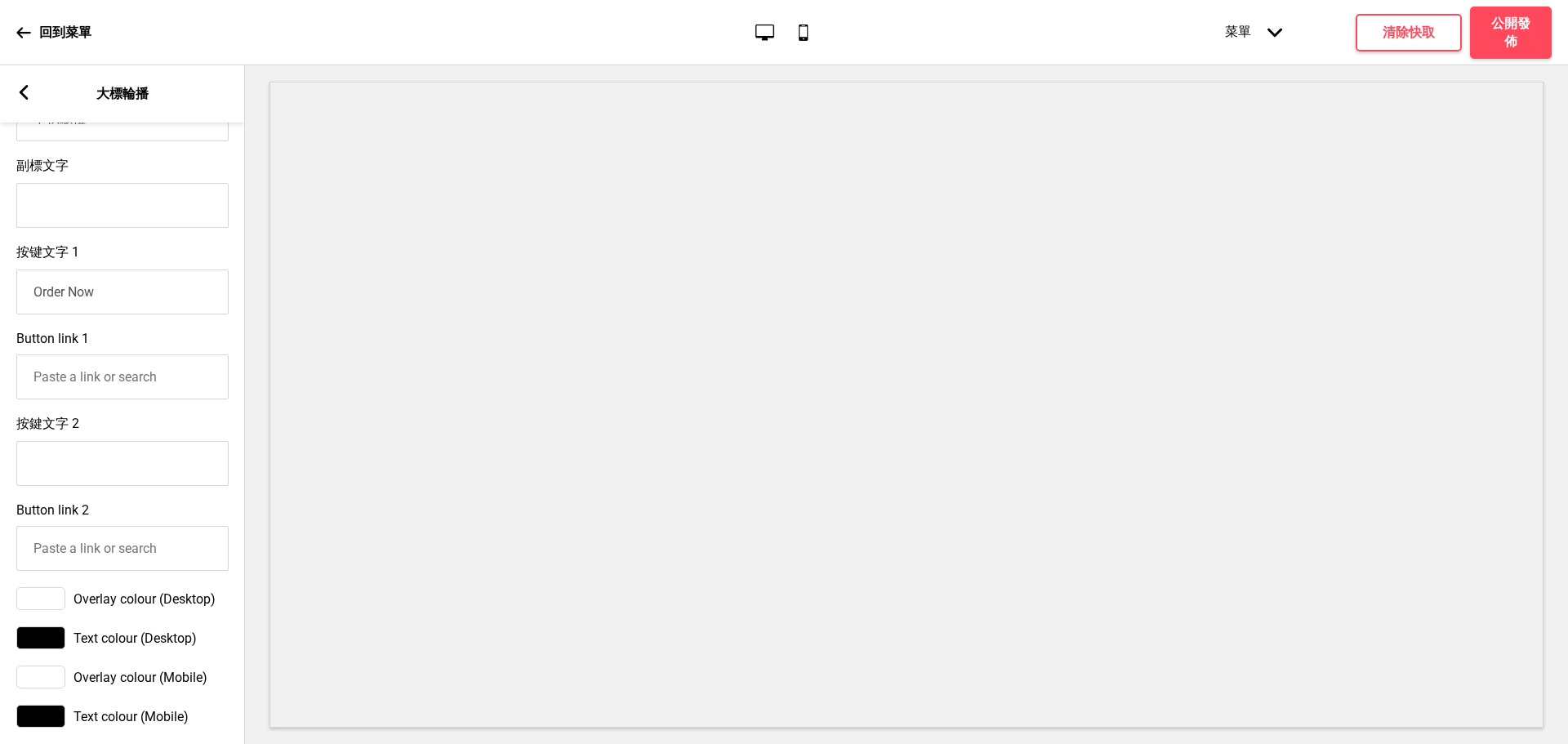
click at [37, 473] on input "按鍵文字 2" at bounding box center [122, 463] width 212 height 45
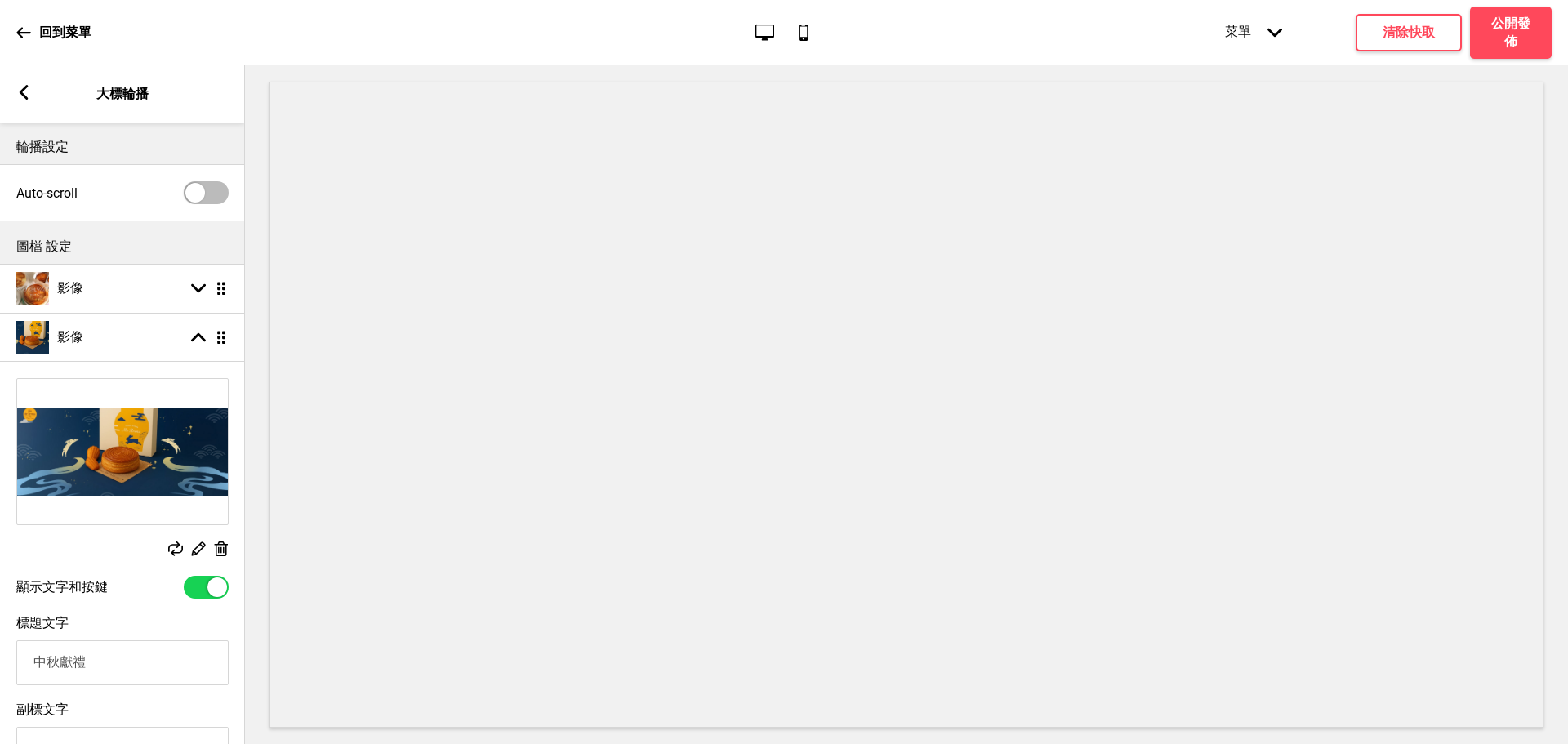
scroll to position [0, 0]
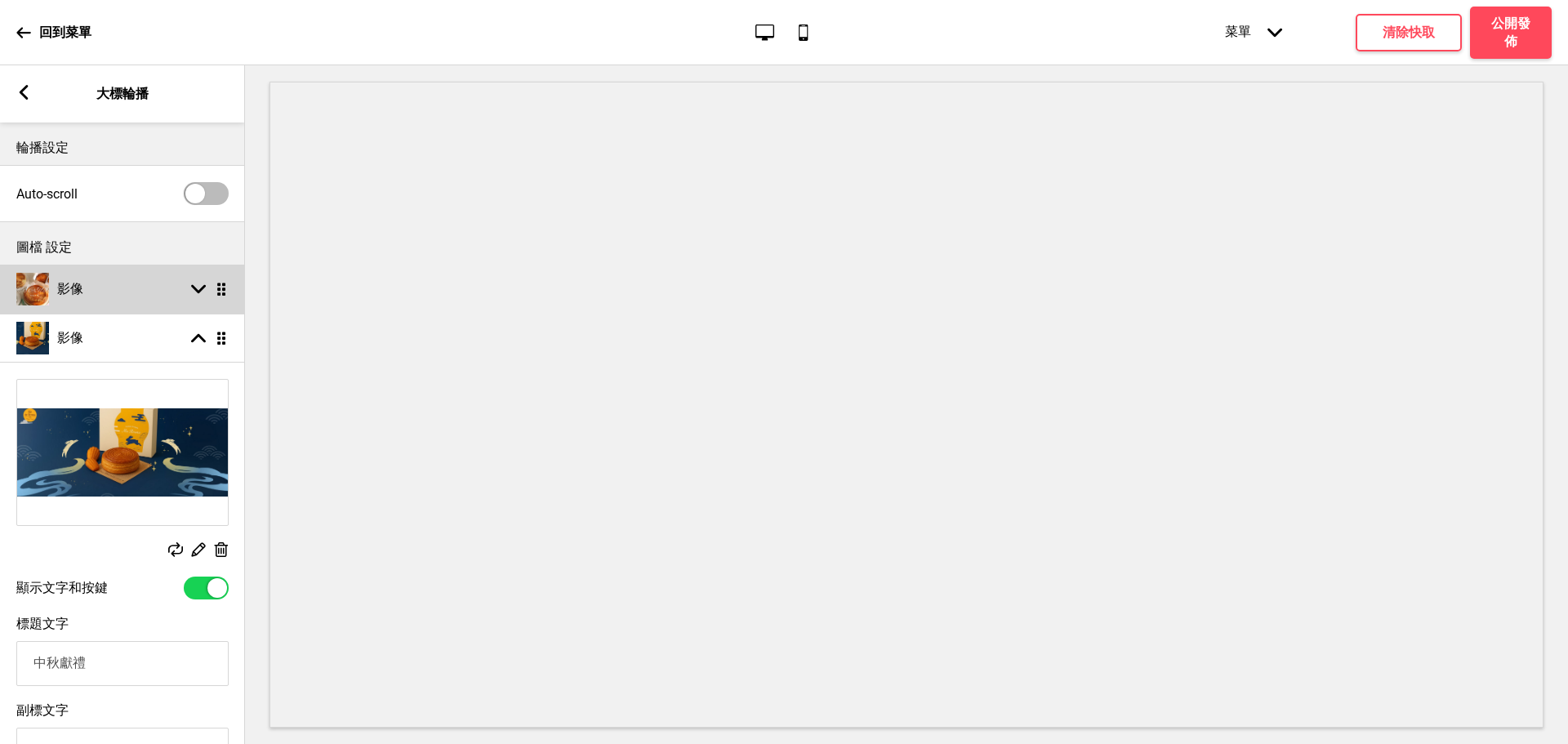
type input "立即訂購"
click at [133, 296] on div "影像 箭頭down 拖曳" at bounding box center [122, 288] width 245 height 49
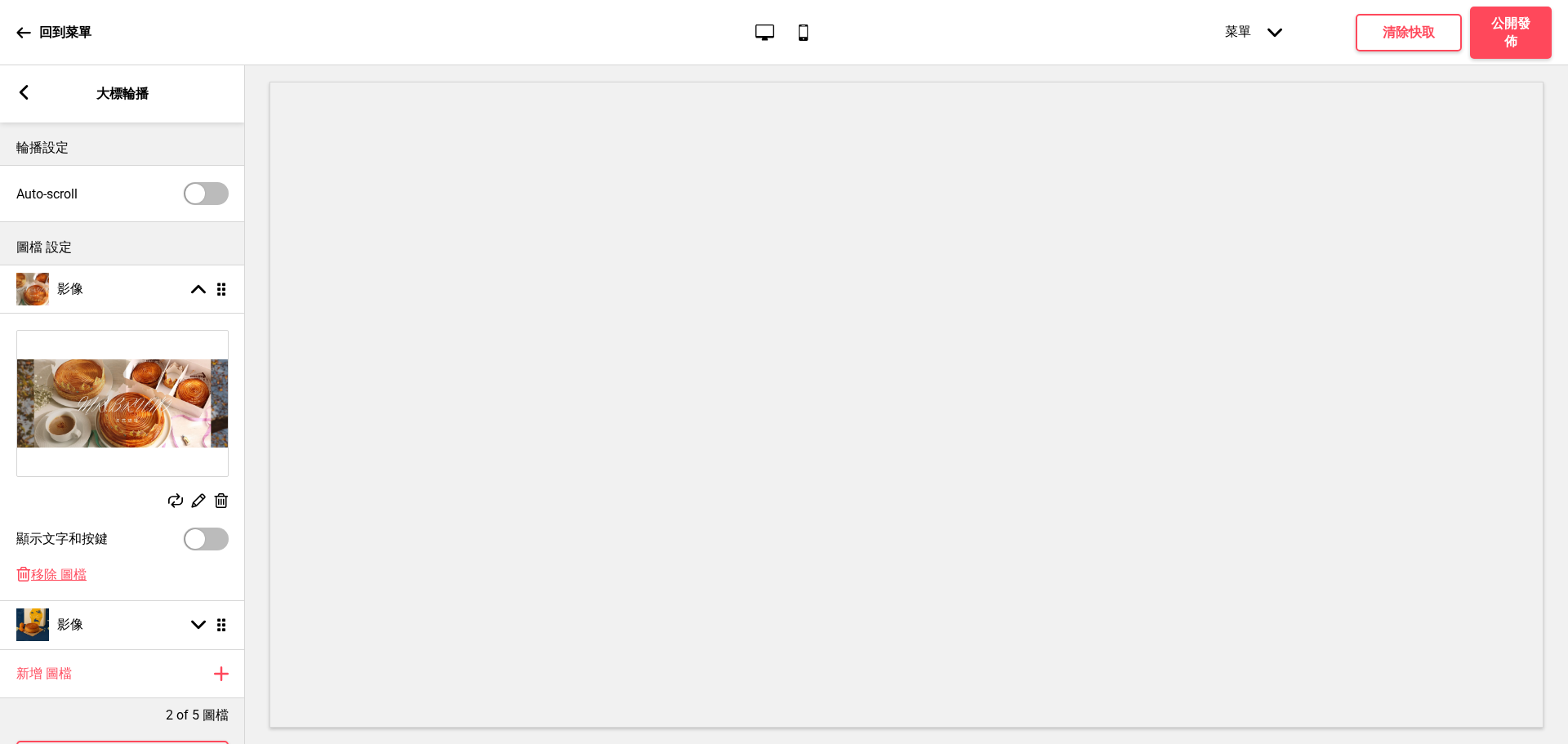
click at [169, 389] on img at bounding box center [122, 404] width 211 height 146
click at [204, 292] on icon at bounding box center [198, 289] width 15 height 9
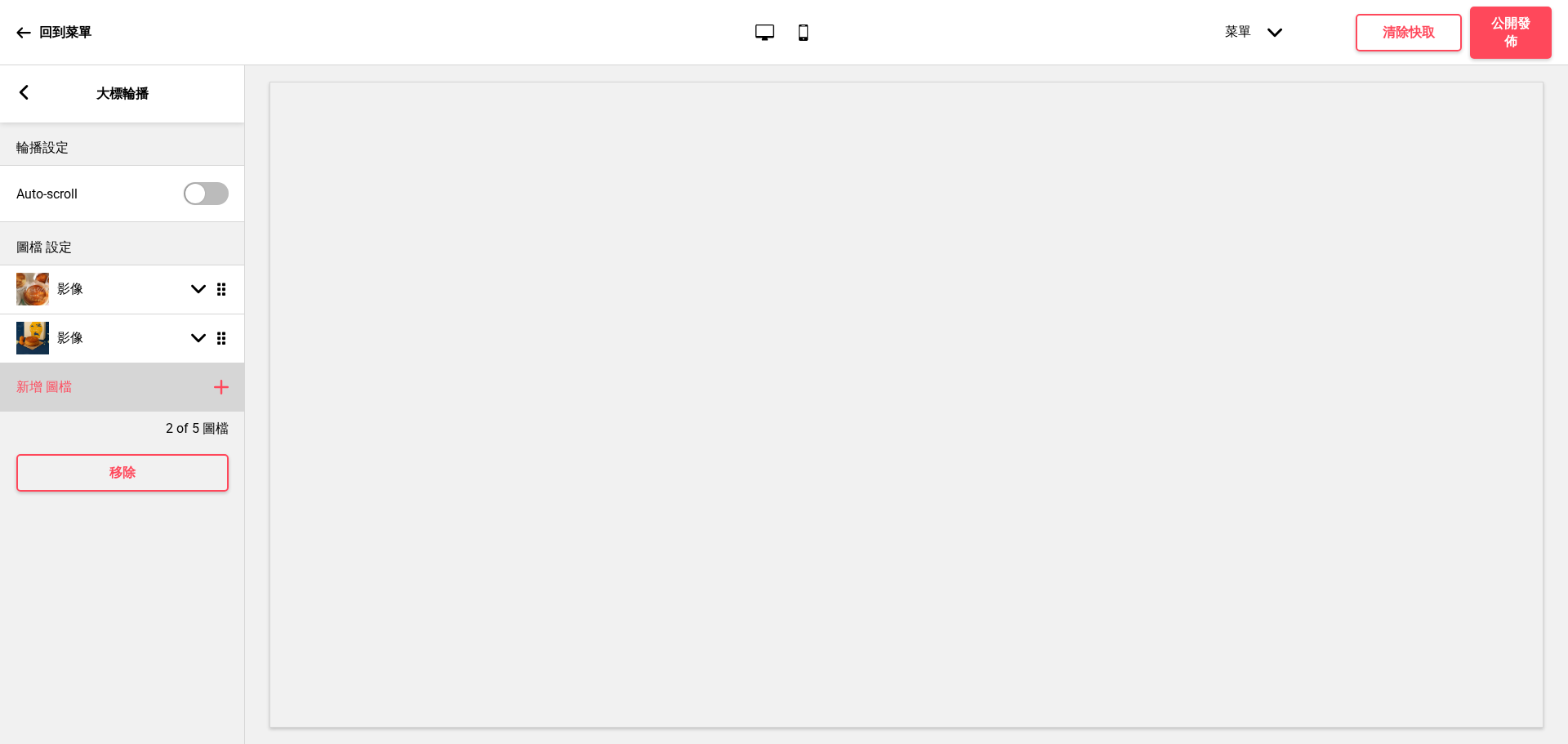
click at [171, 385] on div "新增 圖檔 加上" at bounding box center [122, 387] width 245 height 49
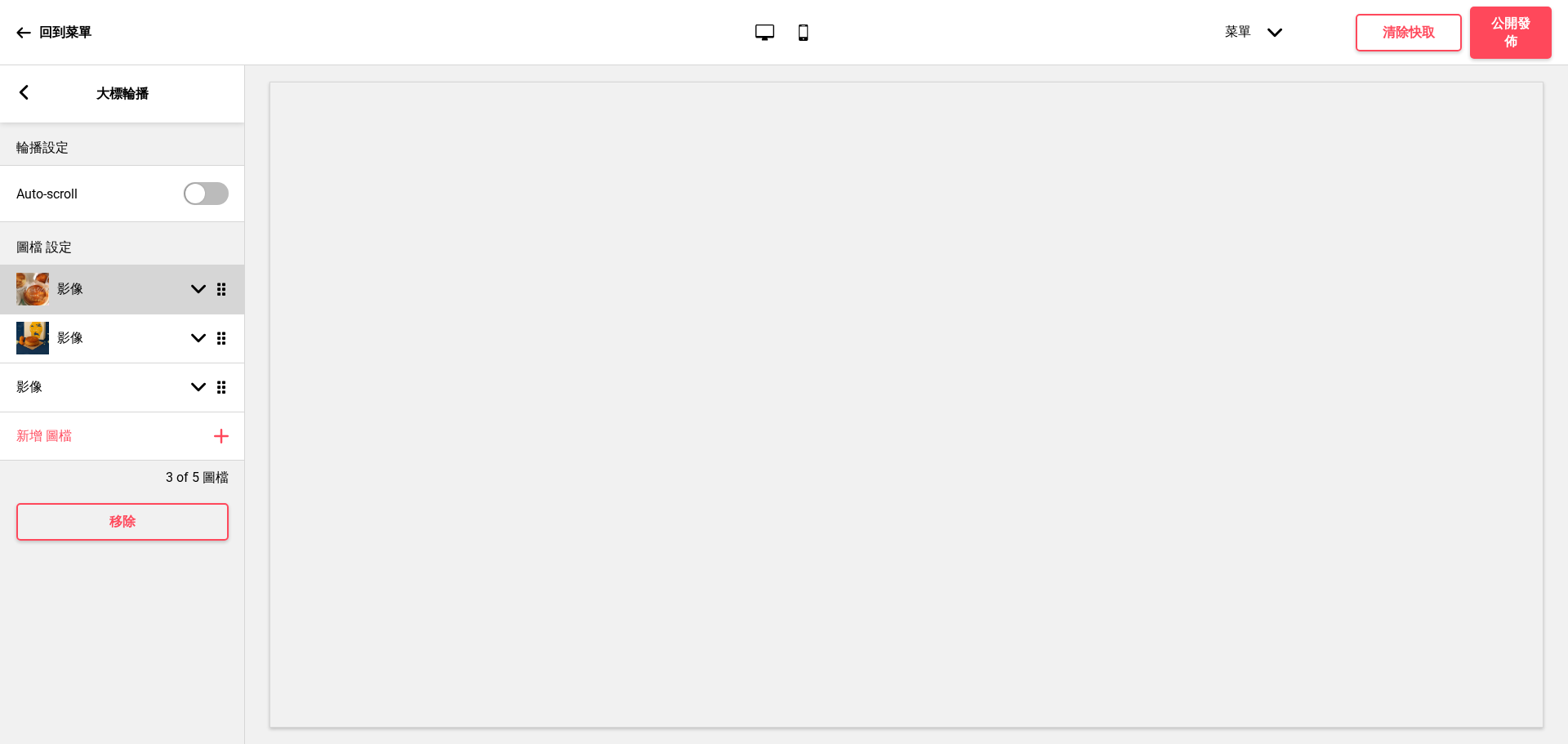
click at [209, 288] on div "箭頭down 拖曳" at bounding box center [205, 288] width 46 height 15
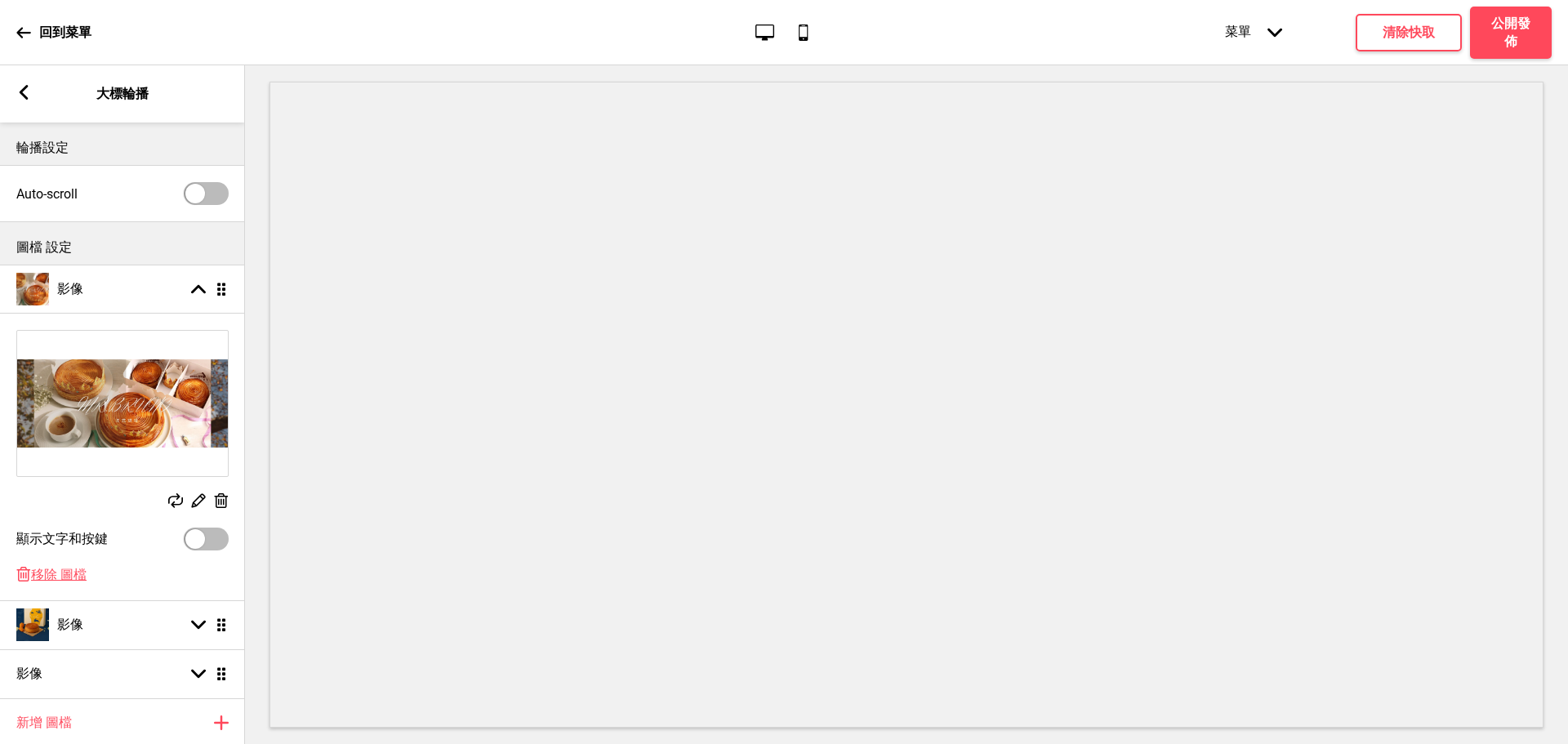
click at [120, 424] on img at bounding box center [122, 404] width 211 height 146
click at [212, 199] on div at bounding box center [206, 193] width 45 height 23
checkbox input "true"
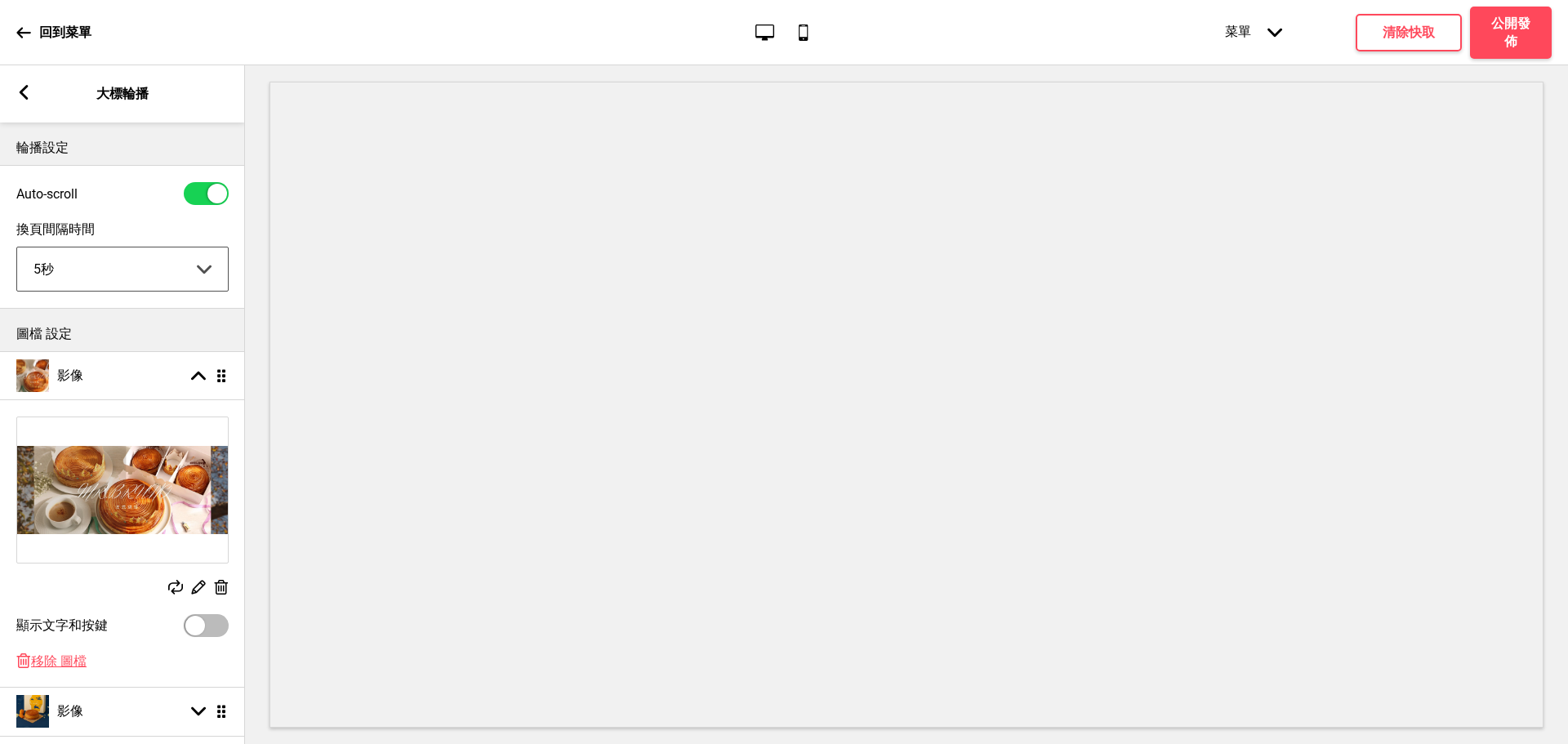
click at [172, 275] on select "5秒 6秒 7秒 8秒 9秒 10秒" at bounding box center [122, 269] width 211 height 43
click at [17, 249] on select "5秒 6秒 7秒 8秒 9秒 10秒" at bounding box center [122, 269] width 211 height 43
click at [221, 581] on div "替換 編輯 删除" at bounding box center [122, 507] width 245 height 197
click at [222, 594] on rect at bounding box center [221, 587] width 17 height 17
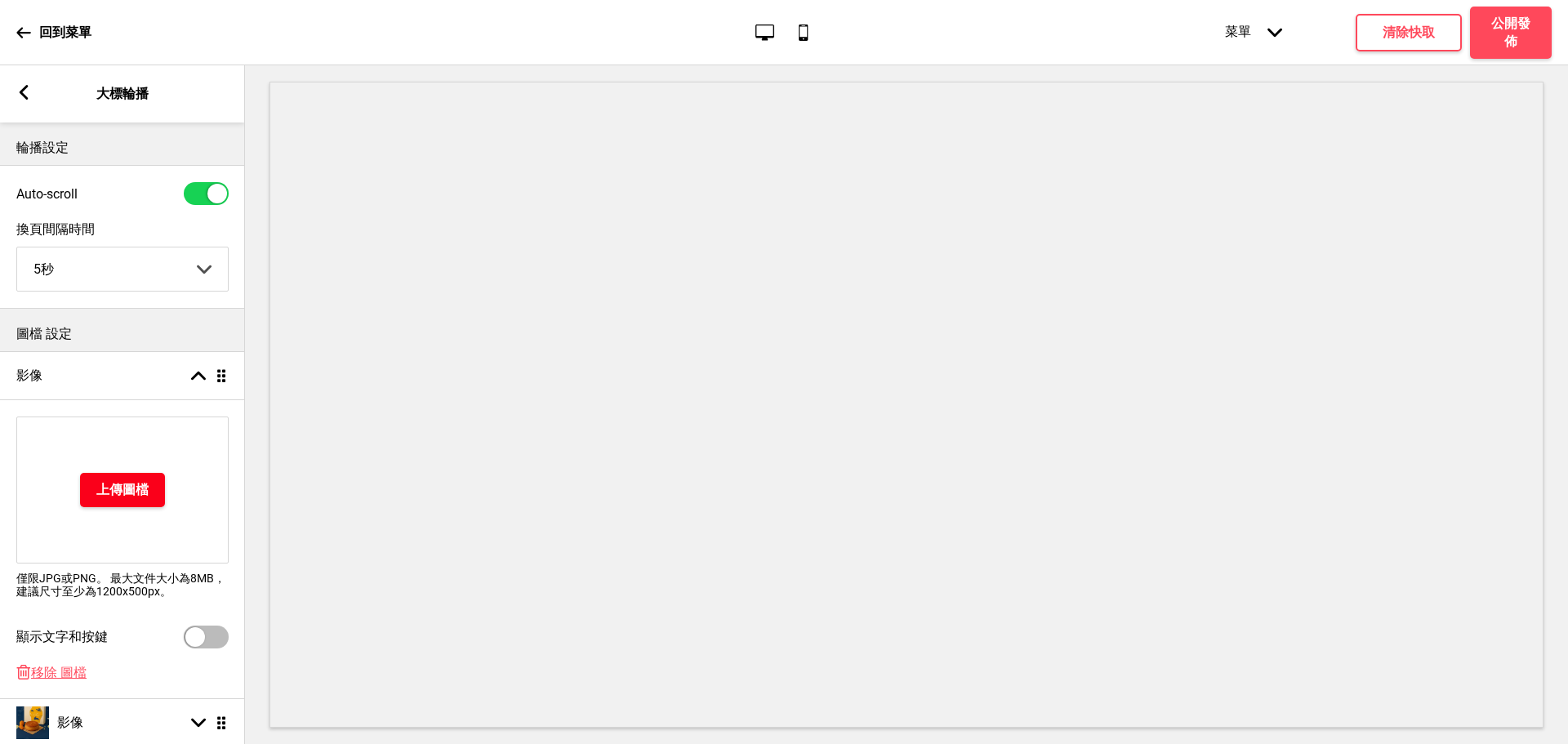
click at [127, 486] on h4 "上傳圖檔" at bounding box center [122, 489] width 52 height 18
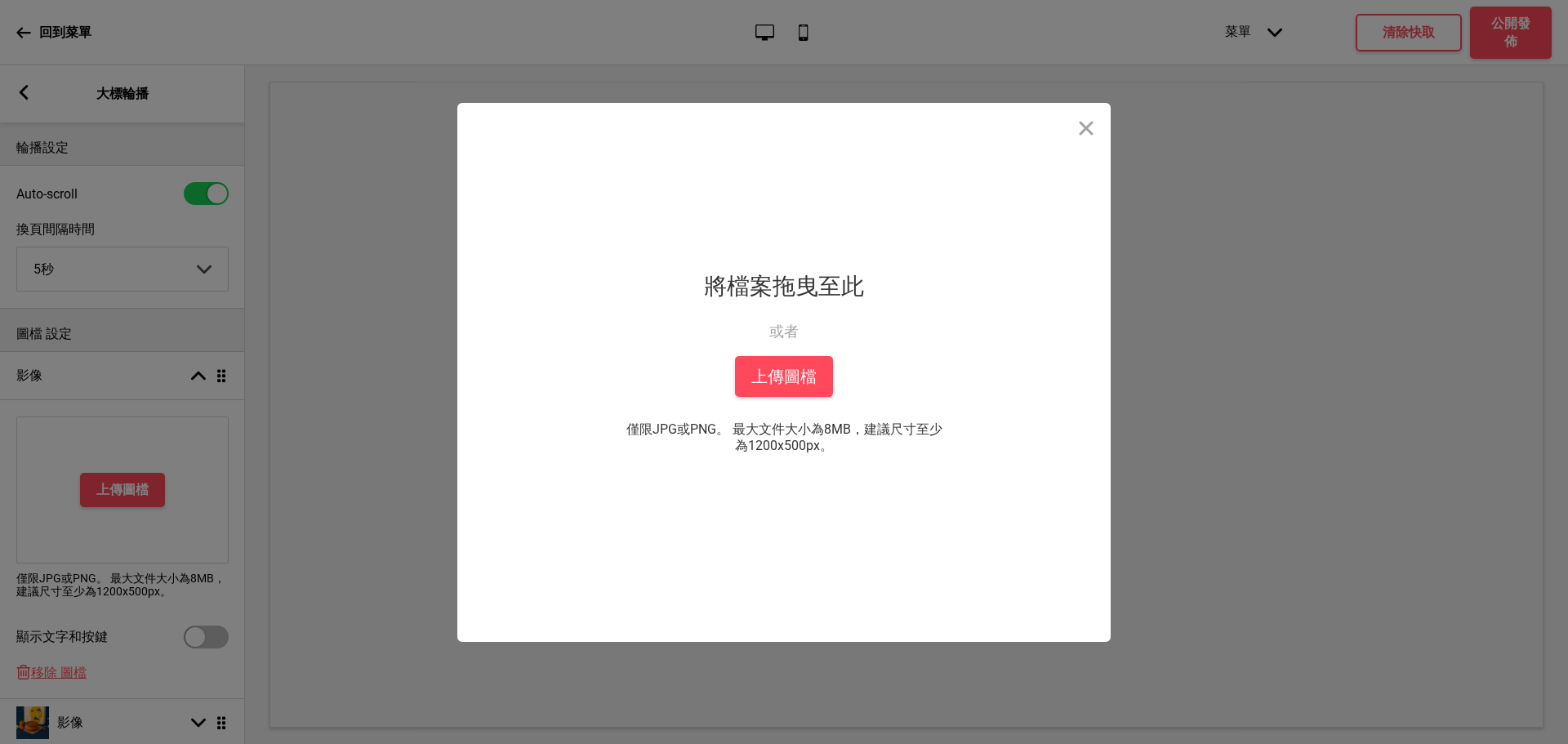
drag, startPoint x: 142, startPoint y: 531, endPoint x: 202, endPoint y: 476, distance: 81.4
click at [148, 527] on div "拖放檔案到這裡 將檔案拖曳至此 或者 從你的本機中上傳 上傳圖檔 僅限JPG或PNG。 最大文件大小為8MB，建議尺寸至少為1200x500px。 你也可以選…" at bounding box center [784, 372] width 1568 height 744
click at [775, 389] on button "上傳圖檔" at bounding box center [783, 376] width 98 height 41
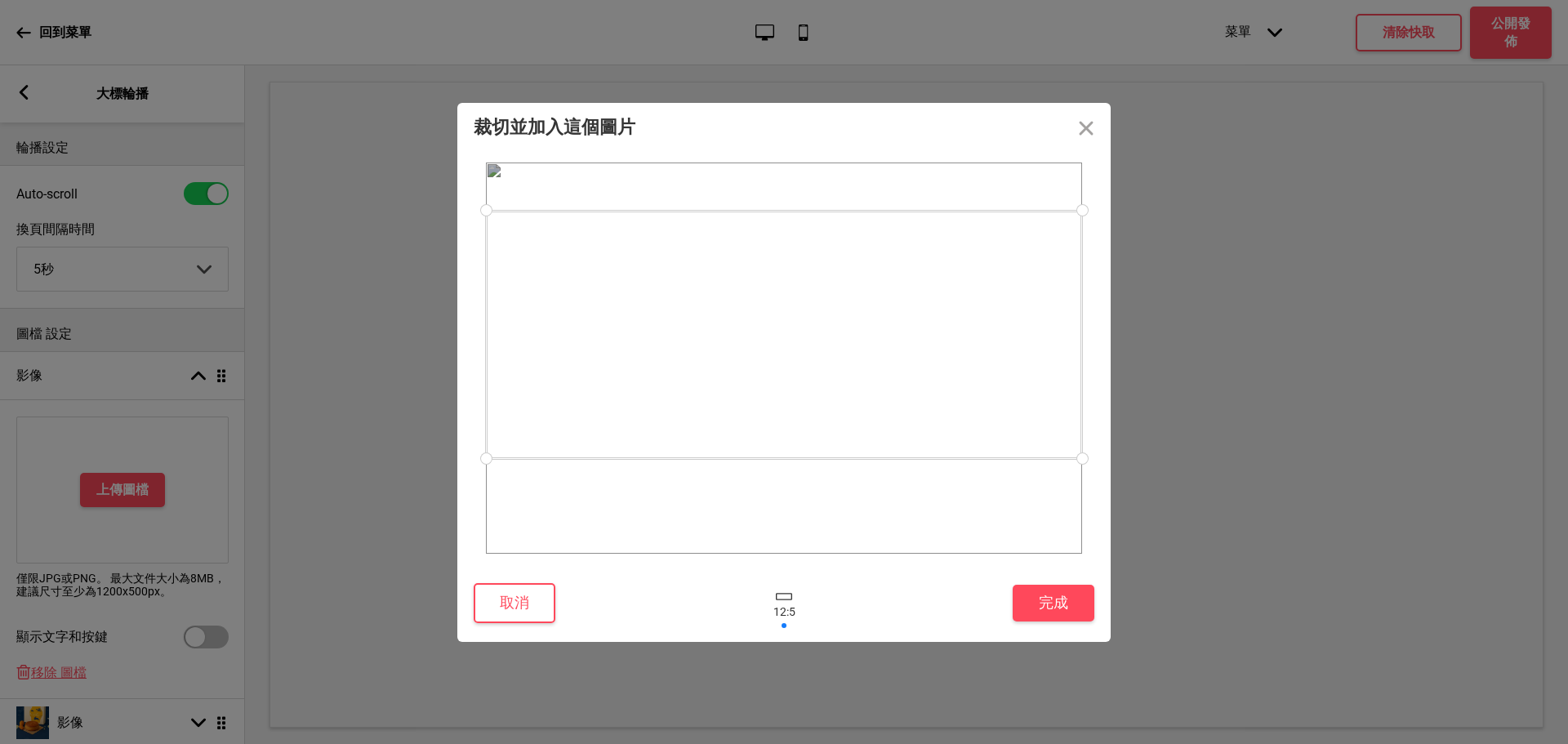
drag, startPoint x: 794, startPoint y: 324, endPoint x: 808, endPoint y: 301, distance: 26.9
click at [808, 301] on div at bounding box center [784, 334] width 596 height 249
click at [1048, 586] on button "完成" at bounding box center [1053, 603] width 81 height 36
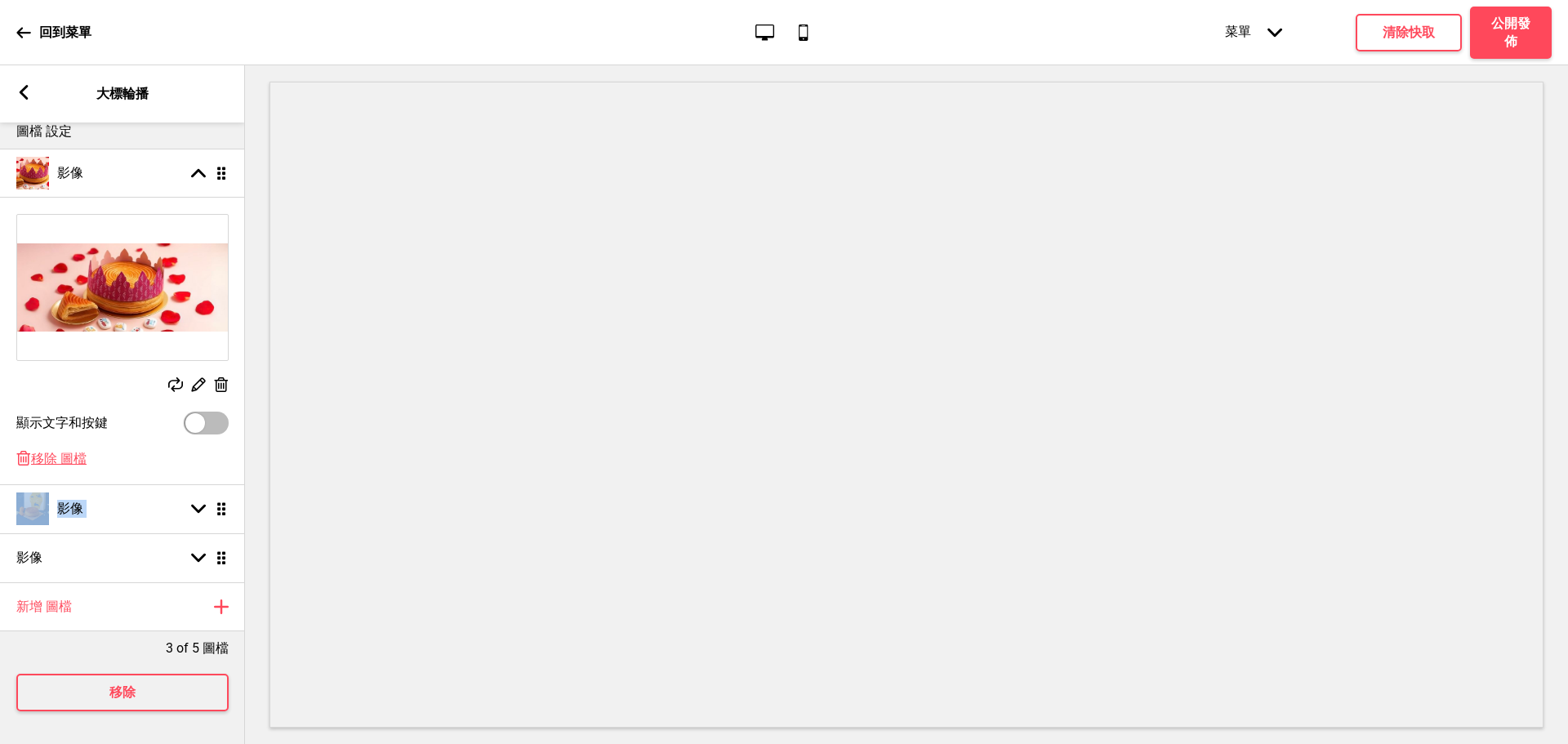
scroll to position [0, 1]
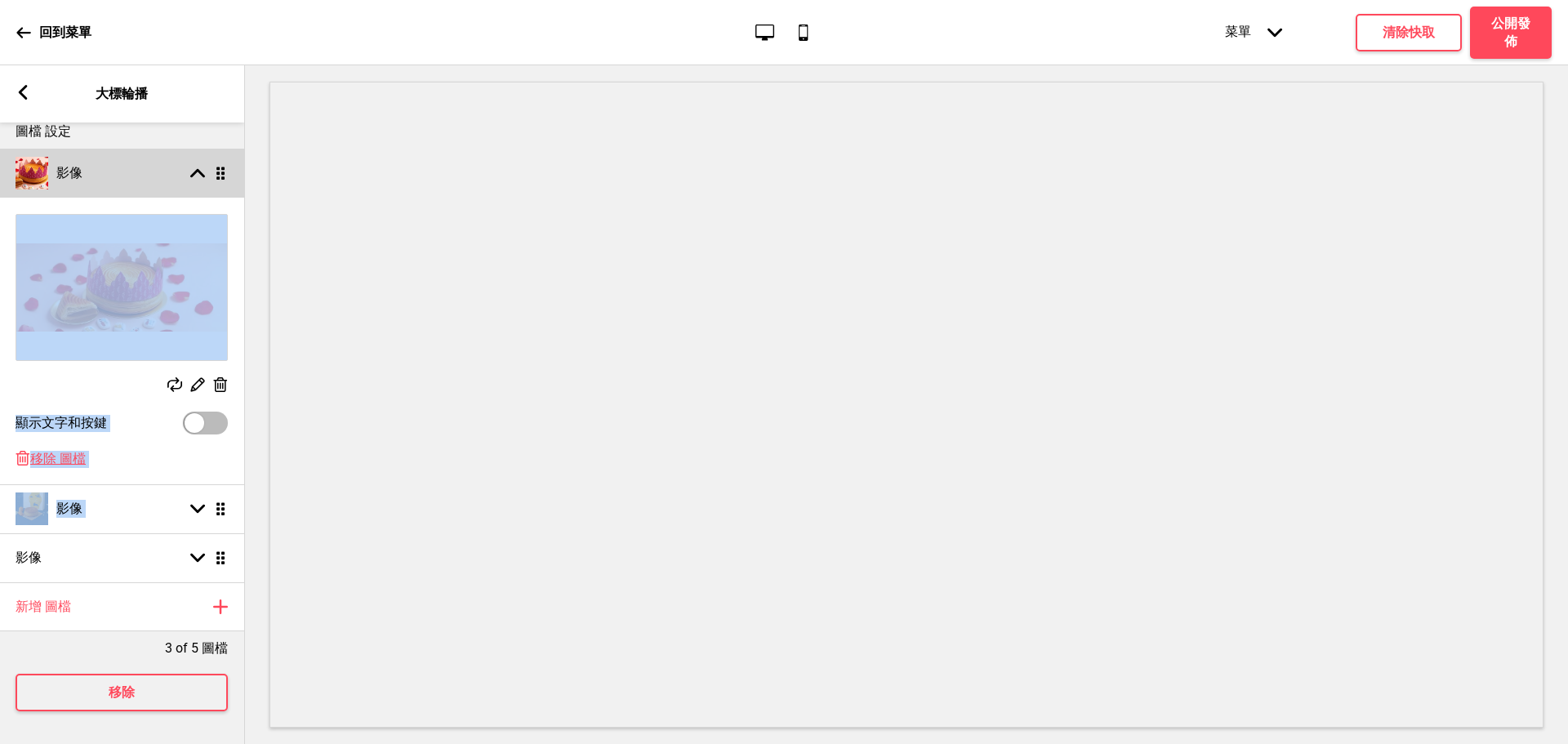
drag, startPoint x: 229, startPoint y: 498, endPoint x: 191, endPoint y: 177, distance: 323.2
click at [191, 177] on ul "影像 箭頭up 拖曳 替換 編輯 删除 顯示文字和按鍵 删除 移除 圖檔 影像 箭頭down 拖曳 影像 箭頭down 拖曳" at bounding box center [121, 366] width 245 height 434
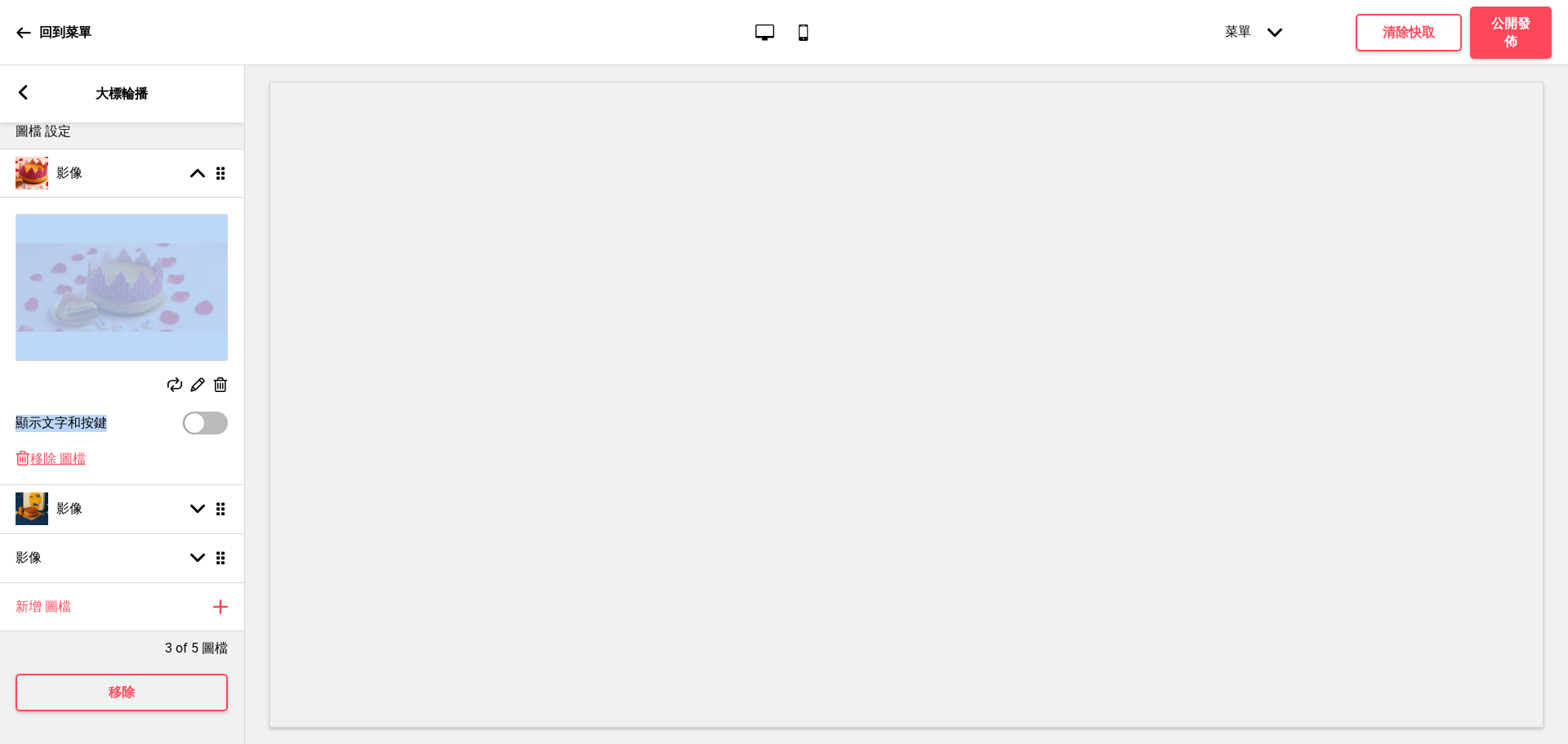
drag, startPoint x: 230, startPoint y: 158, endPoint x: 230, endPoint y: 420, distance: 262.0
click at [233, 435] on li "影像 箭頭up 拖曳 替換 編輯 删除 顯示文字和按鍵 删除 移除 圖檔" at bounding box center [121, 316] width 245 height 335
click at [209, 246] on img at bounding box center [121, 288] width 211 height 146
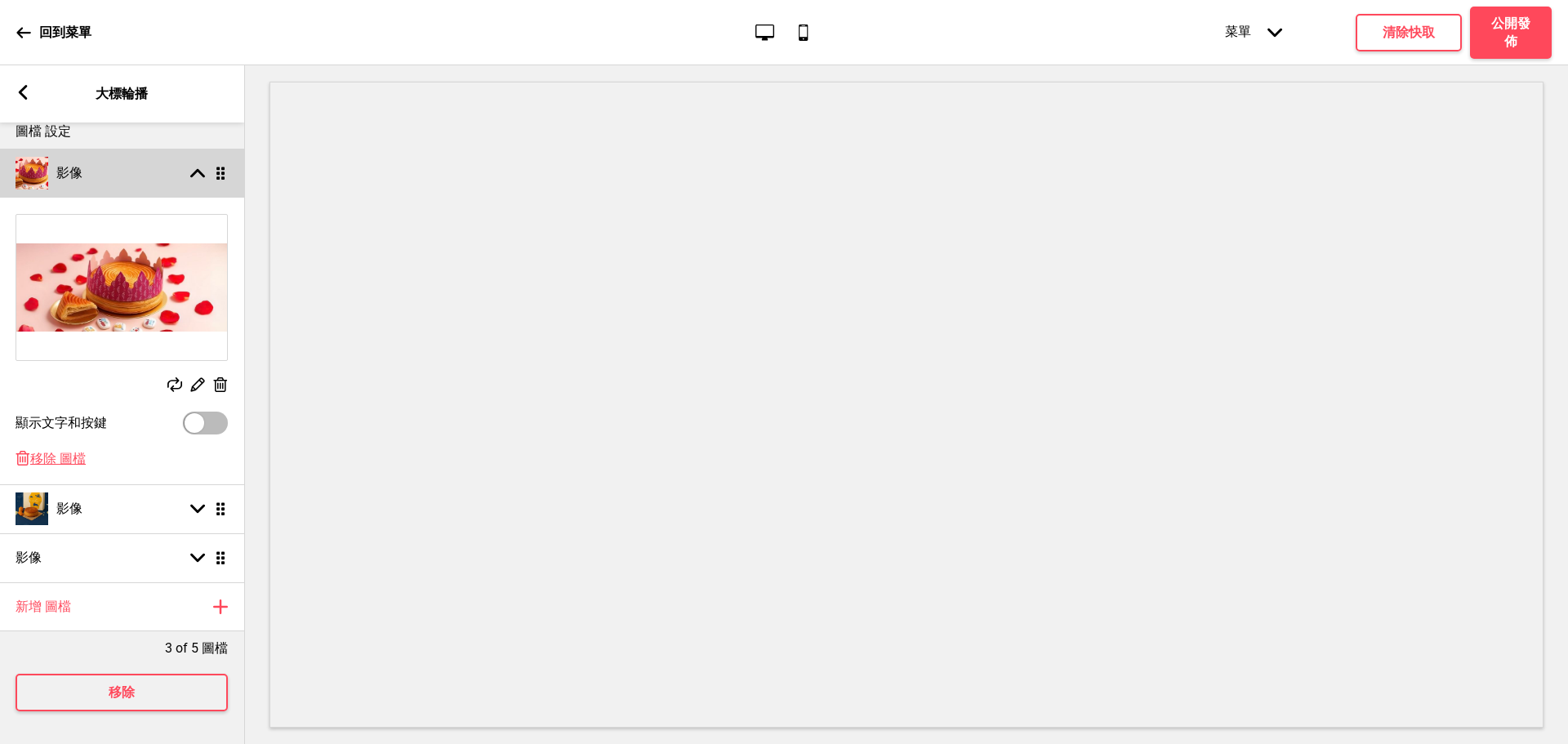
click at [204, 165] on rect at bounding box center [198, 172] width 15 height 15
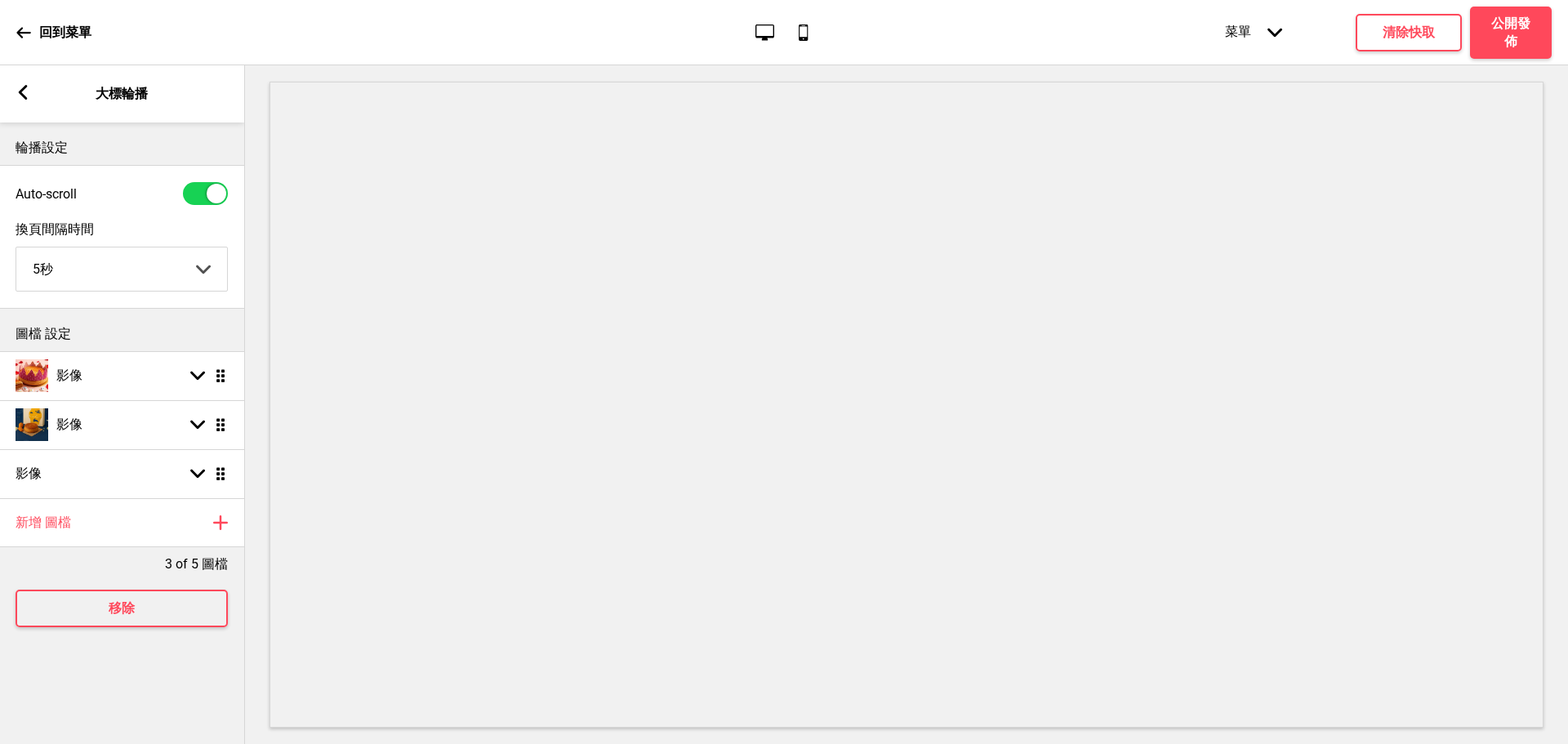
scroll to position [0, 0]
drag, startPoint x: 221, startPoint y: 383, endPoint x: 232, endPoint y: 434, distance: 52.2
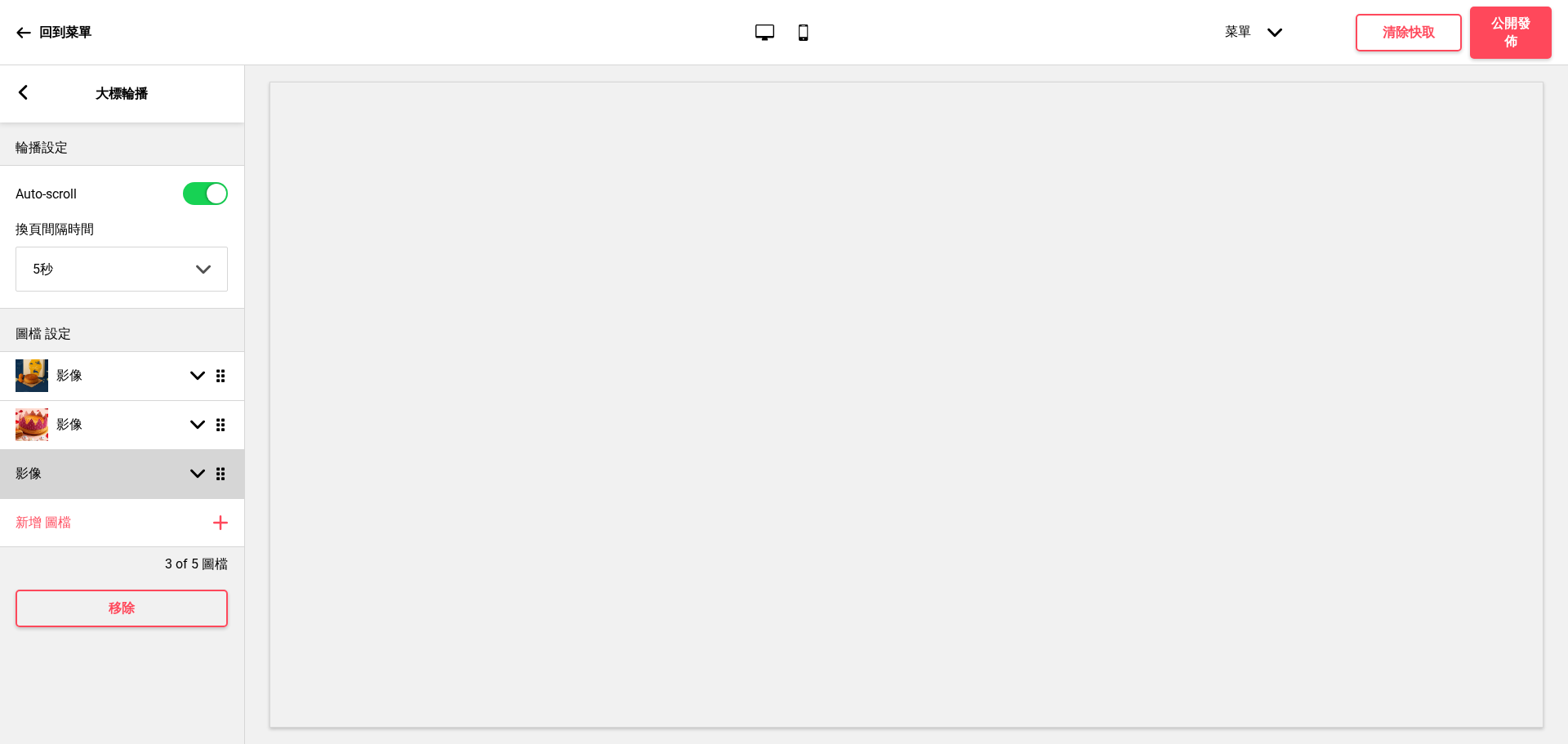
click at [164, 480] on div "影像 箭頭down 拖曳" at bounding box center [121, 473] width 245 height 49
select select "right"
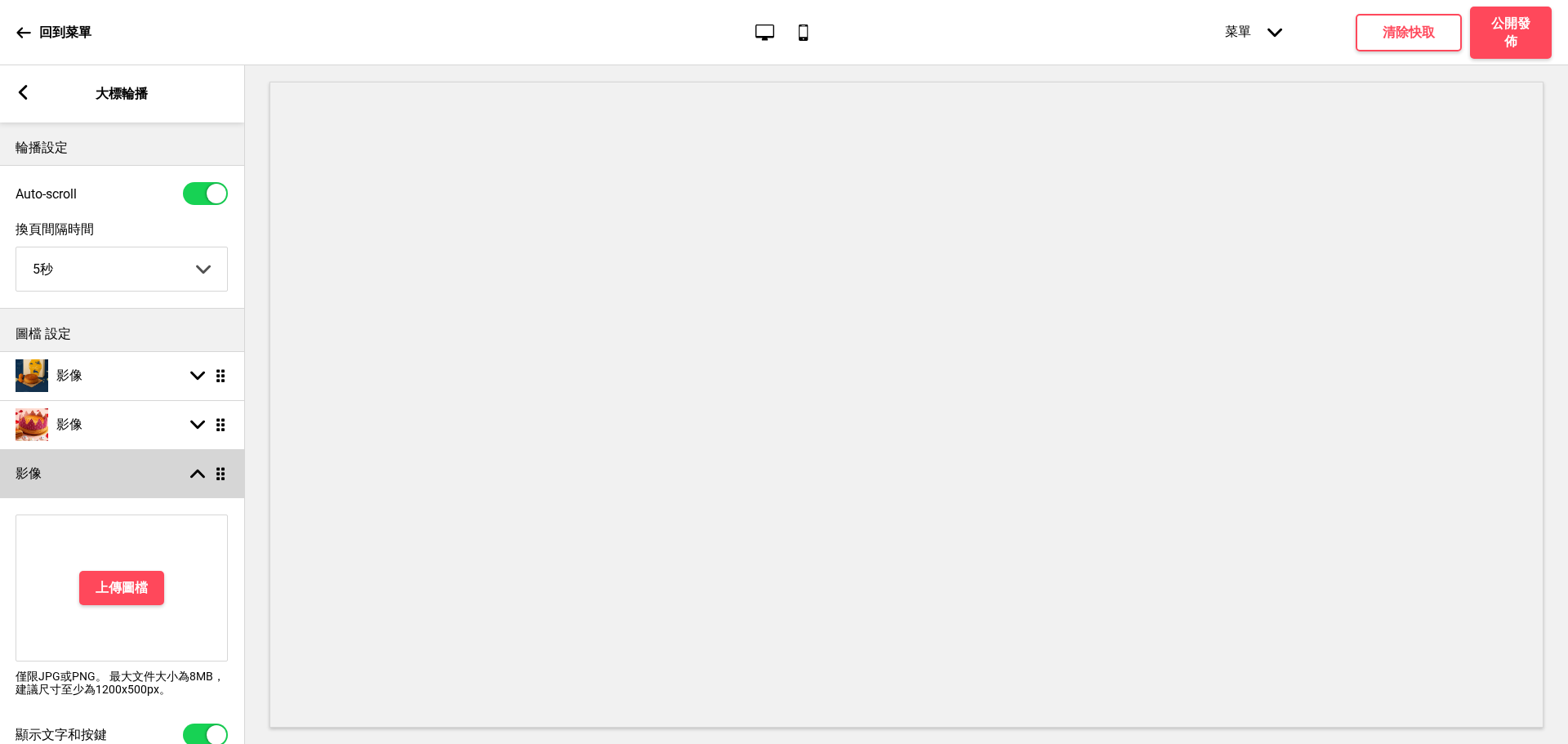
click at [193, 480] on rect at bounding box center [198, 473] width 15 height 15
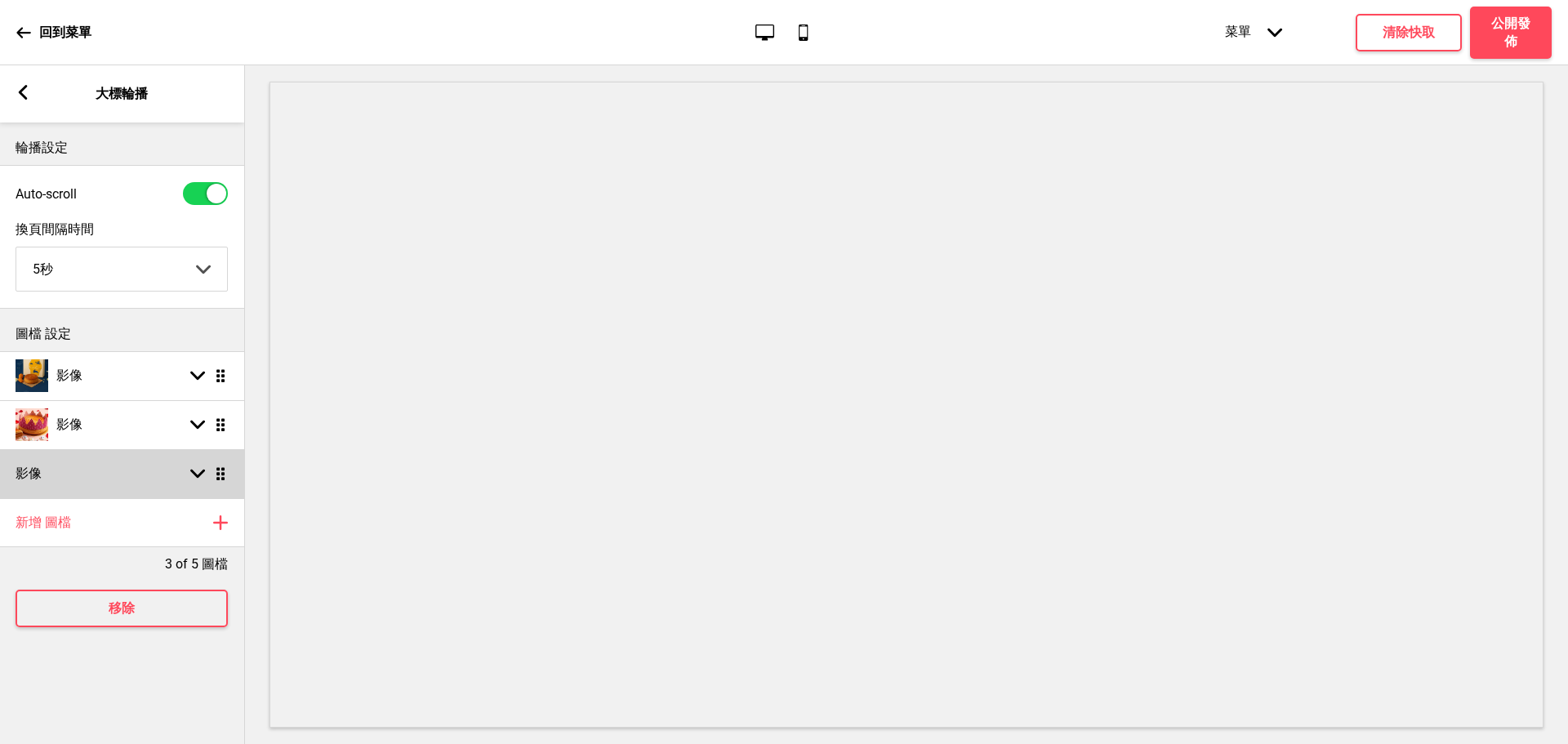
click at [217, 483] on div "影像 箭頭down 拖曳" at bounding box center [121, 473] width 245 height 49
select select "right"
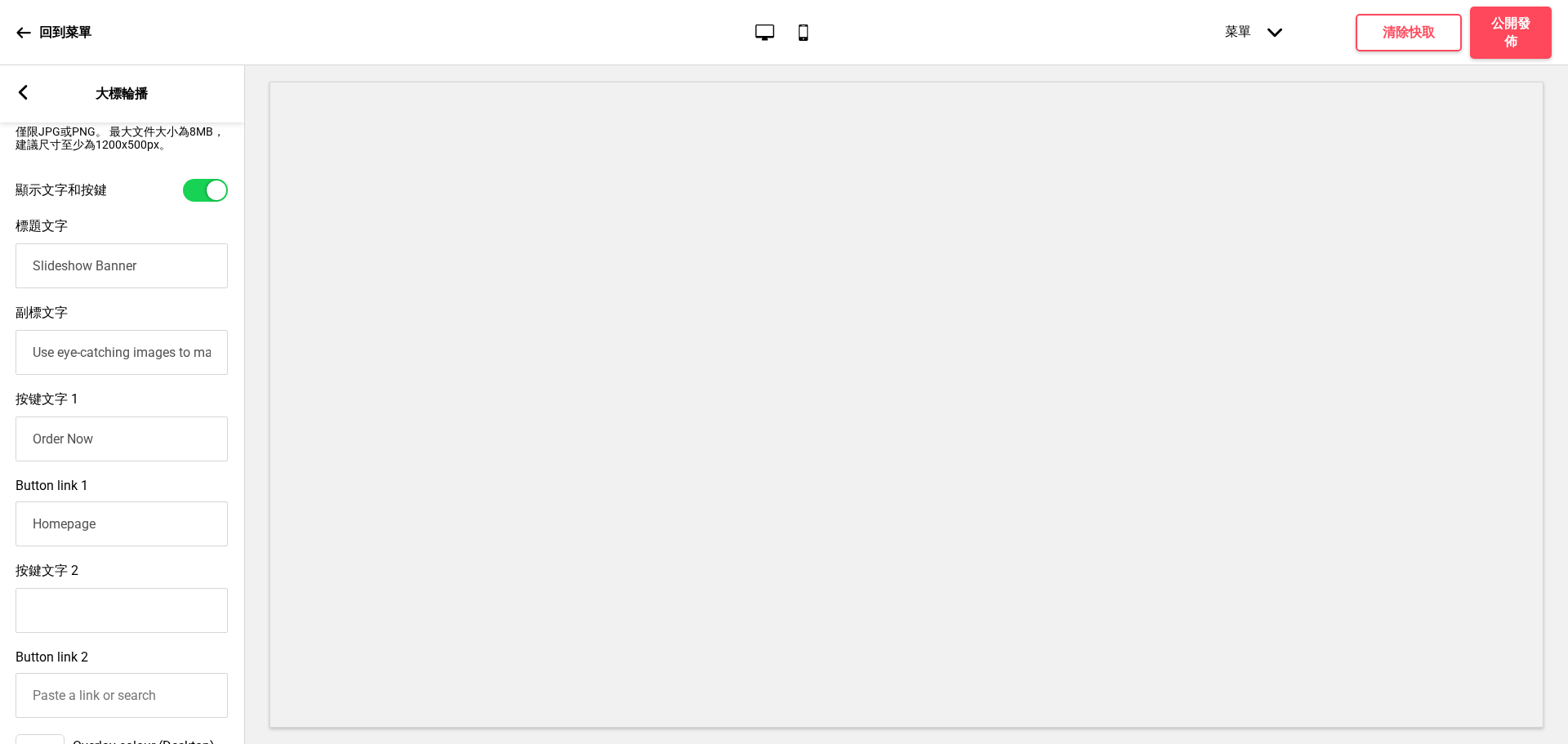
scroll to position [1002, 0]
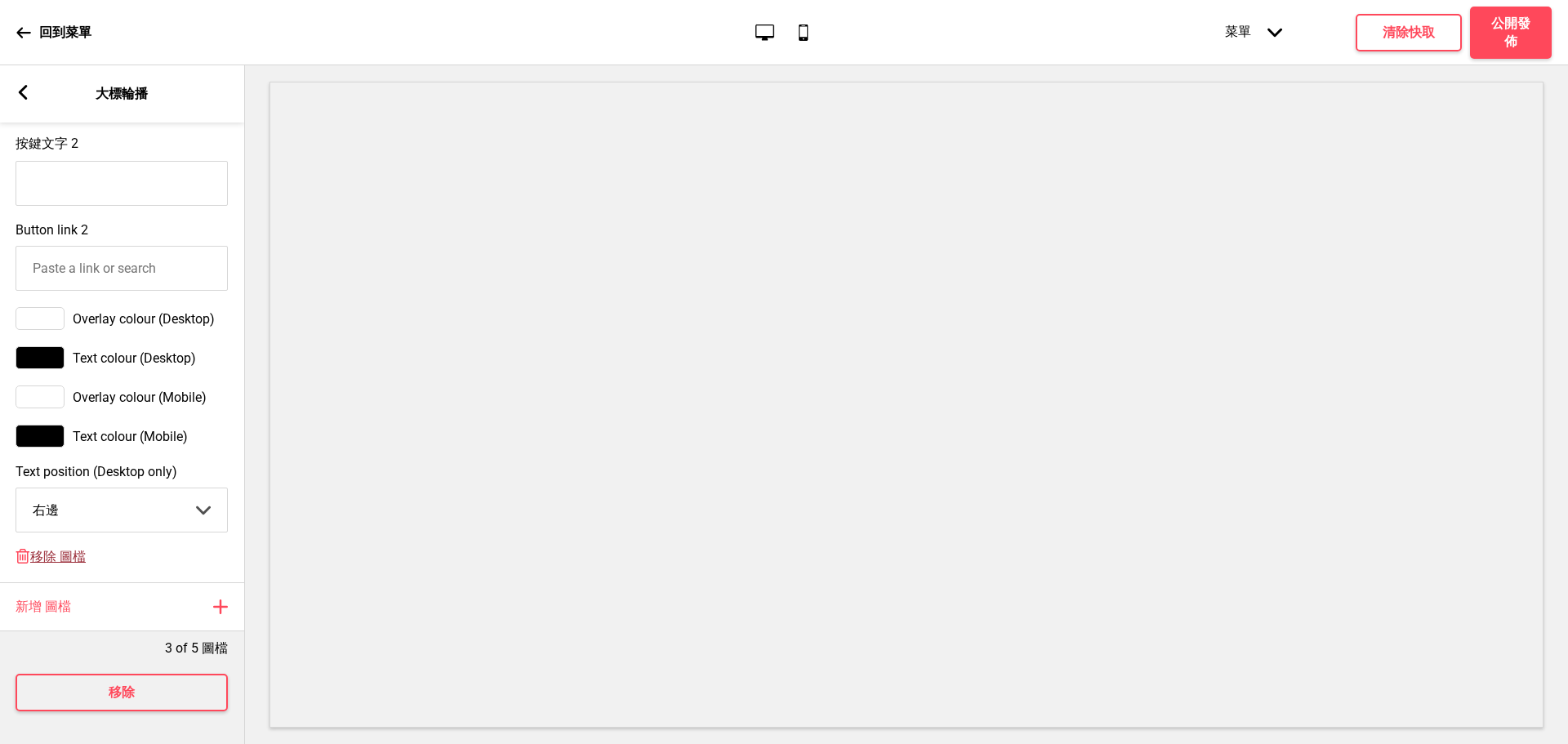
click at [71, 548] on span "移除 圖檔" at bounding box center [58, 557] width 55 height 17
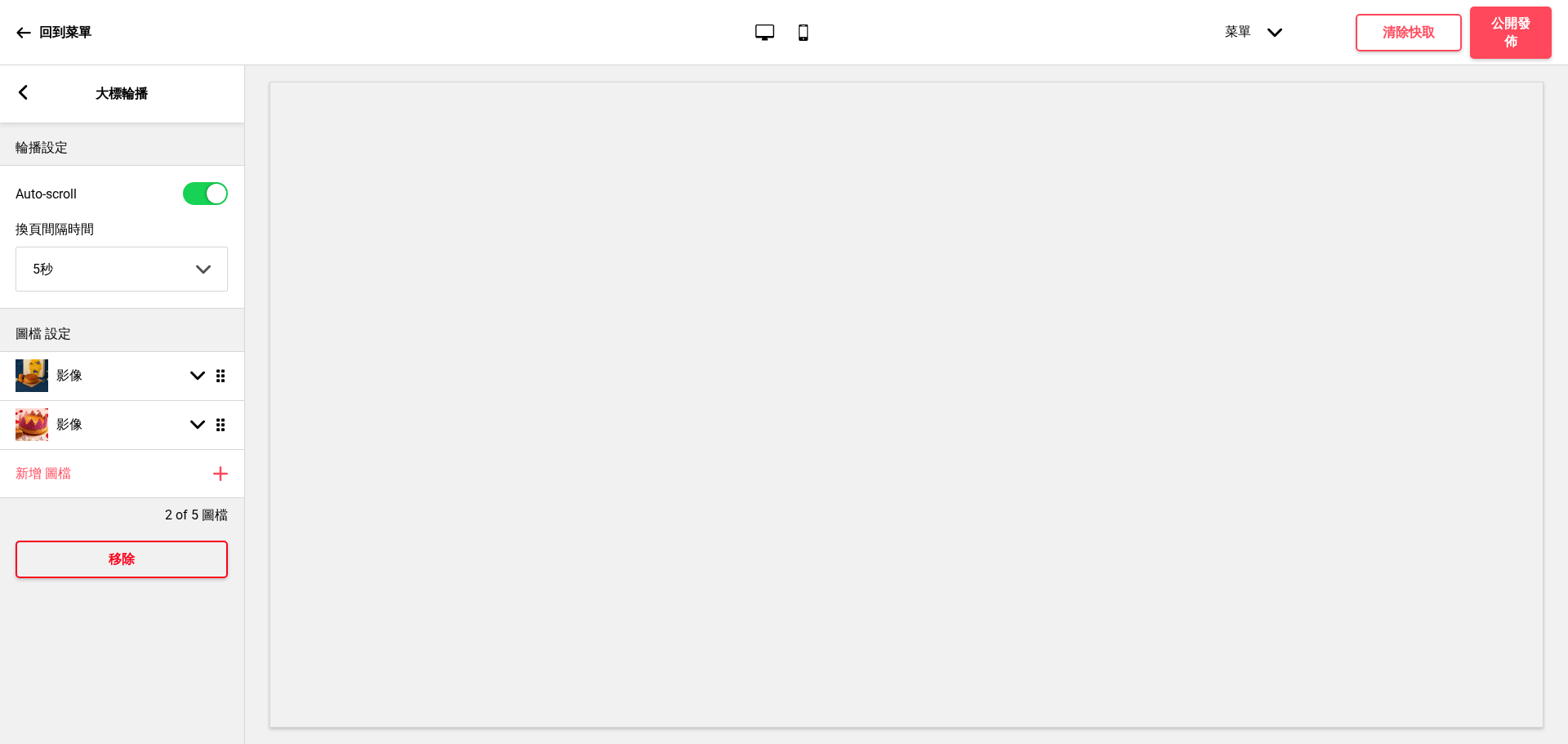
scroll to position [0, 0]
click at [126, 419] on div "影像 箭頭down 拖曳" at bounding box center [121, 424] width 245 height 49
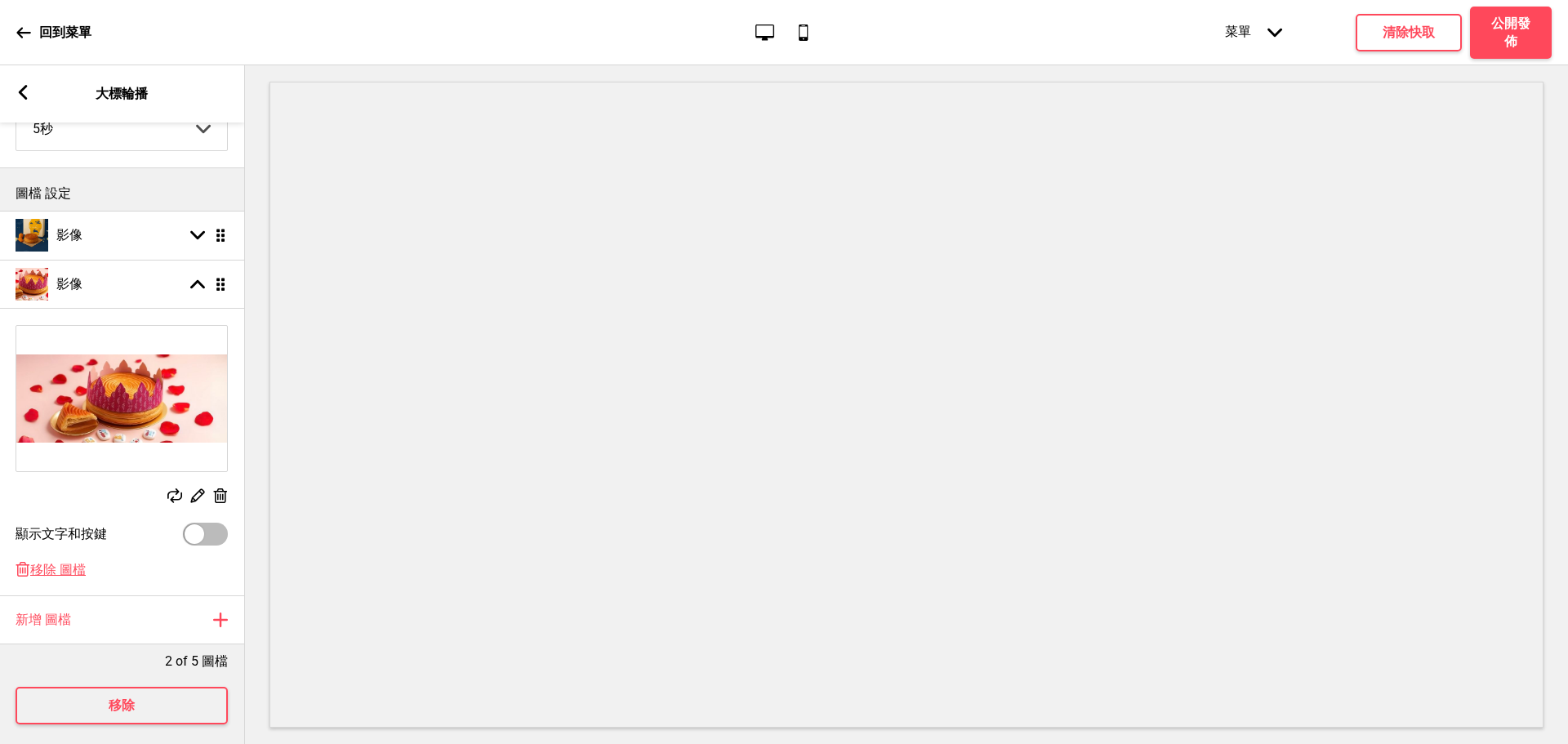
scroll to position [171, 0]
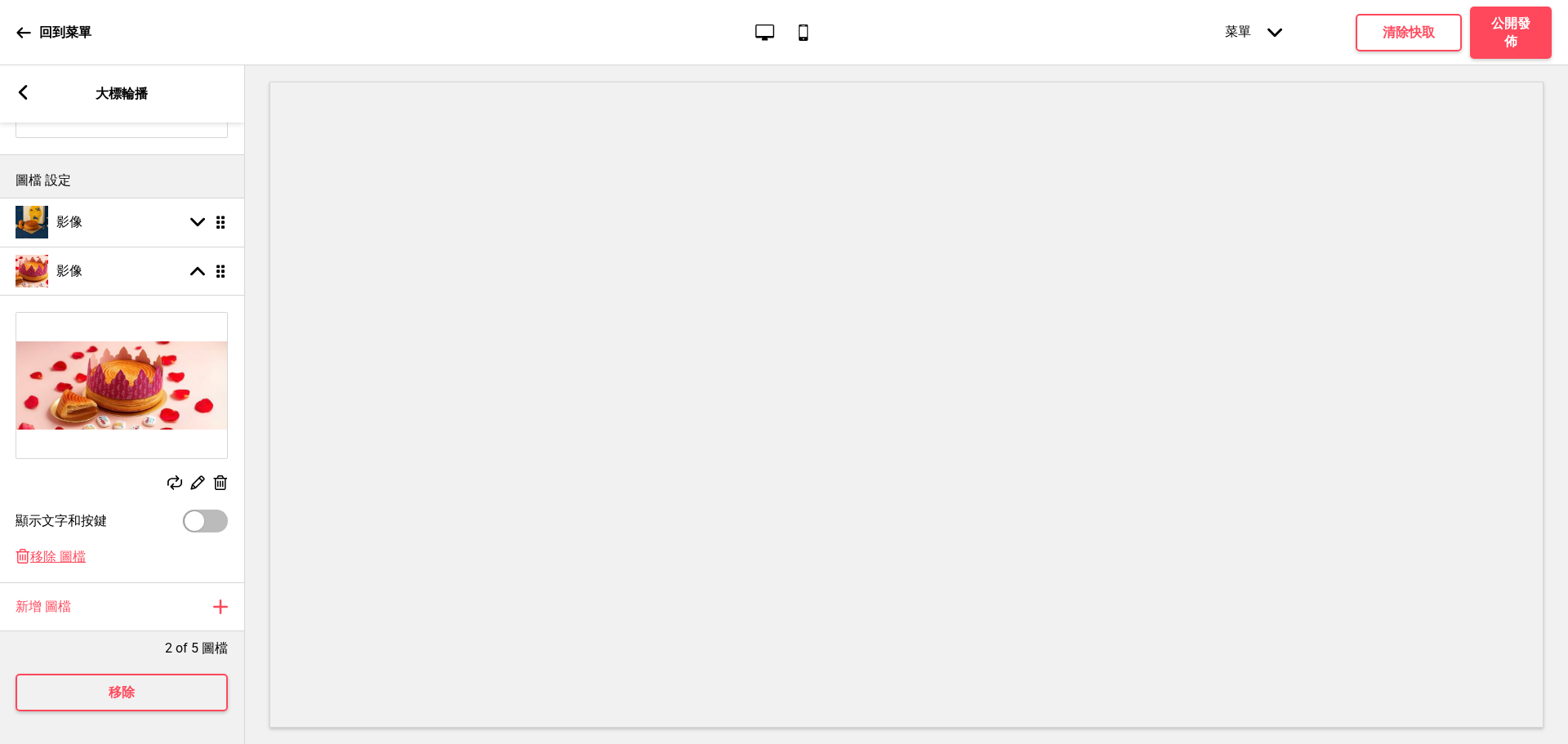
click at [200, 511] on div at bounding box center [194, 521] width 20 height 20
checkbox input "true"
select select "right"
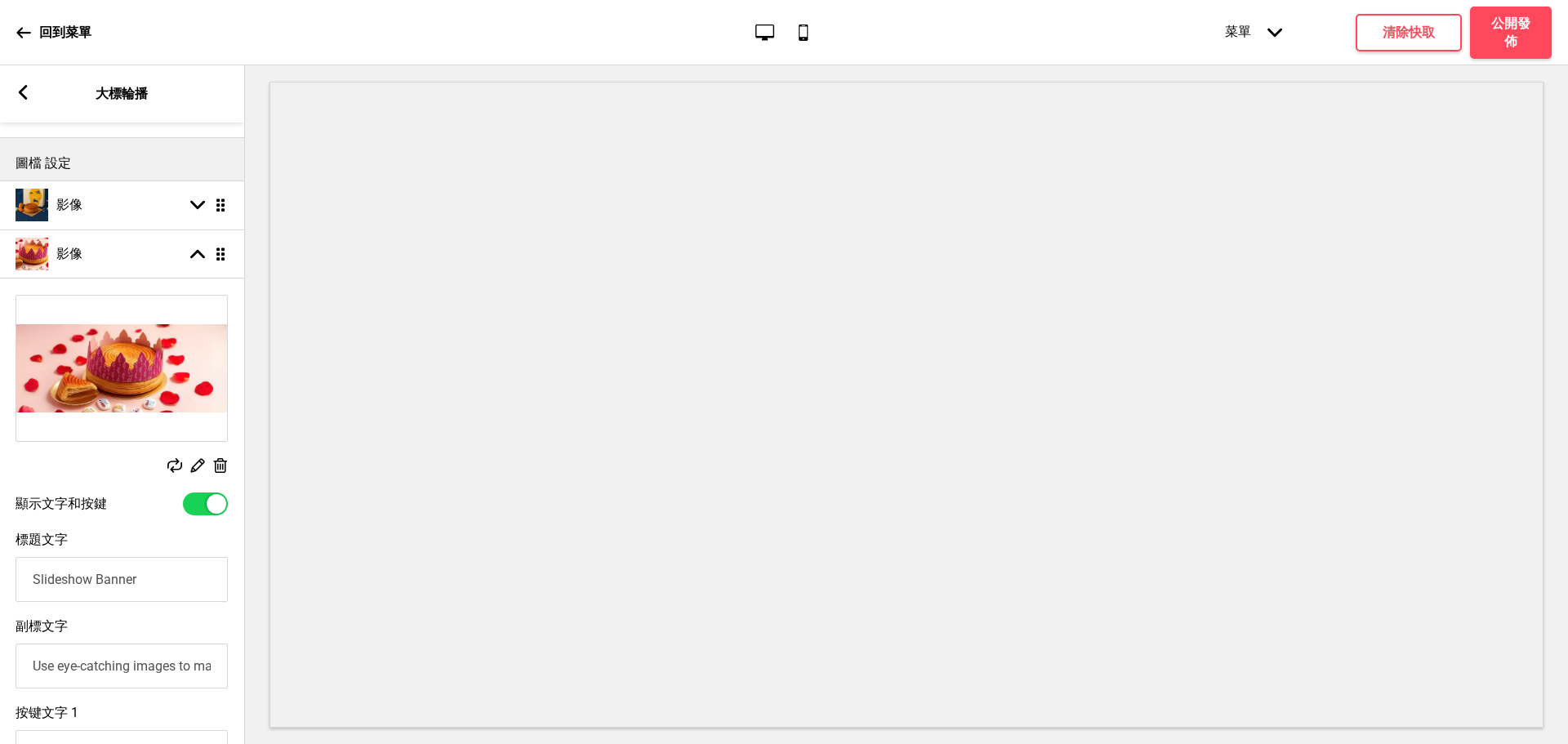
scroll to position [443, 0]
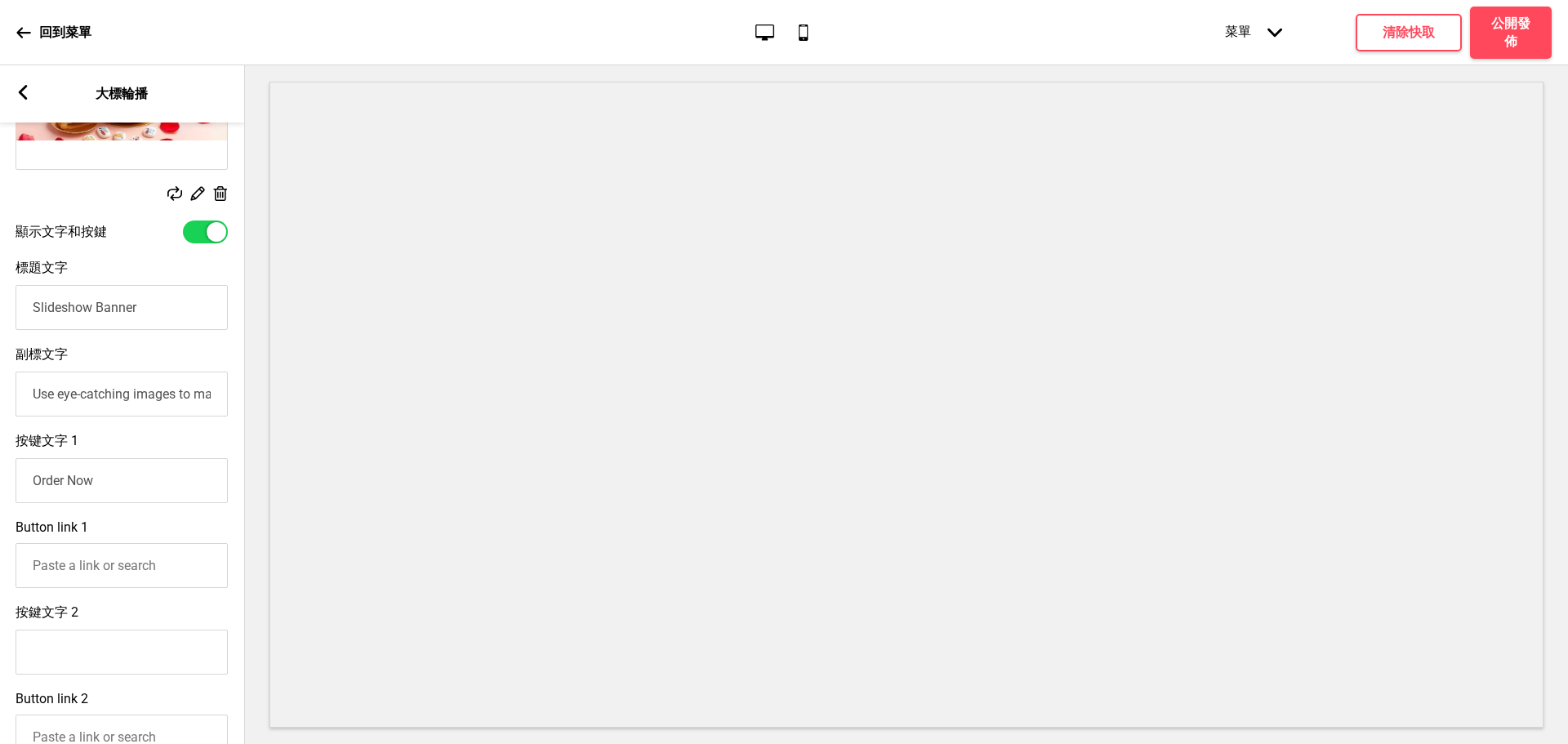
click at [139, 494] on input "Order Now" at bounding box center [121, 481] width 212 height 45
type input "立即訂購"
click at [146, 408] on input "Use eye-catching images to make a strong first impression of your brand" at bounding box center [121, 394] width 212 height 45
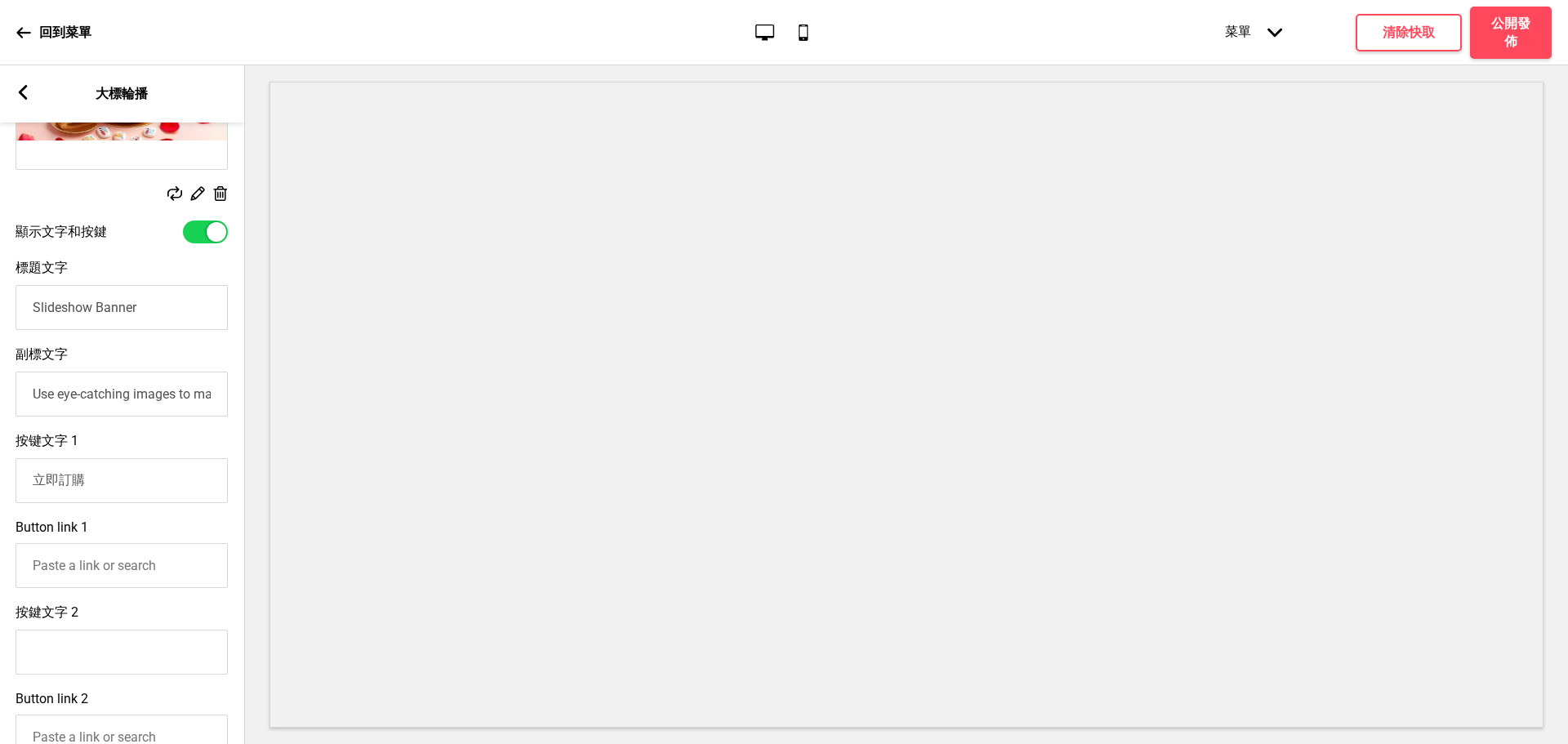
click at [146, 408] on input "Use eye-catching images to make a strong first impression of your brand" at bounding box center [121, 394] width 212 height 45
click at [110, 320] on input "Slideshow Banner" at bounding box center [121, 307] width 212 height 45
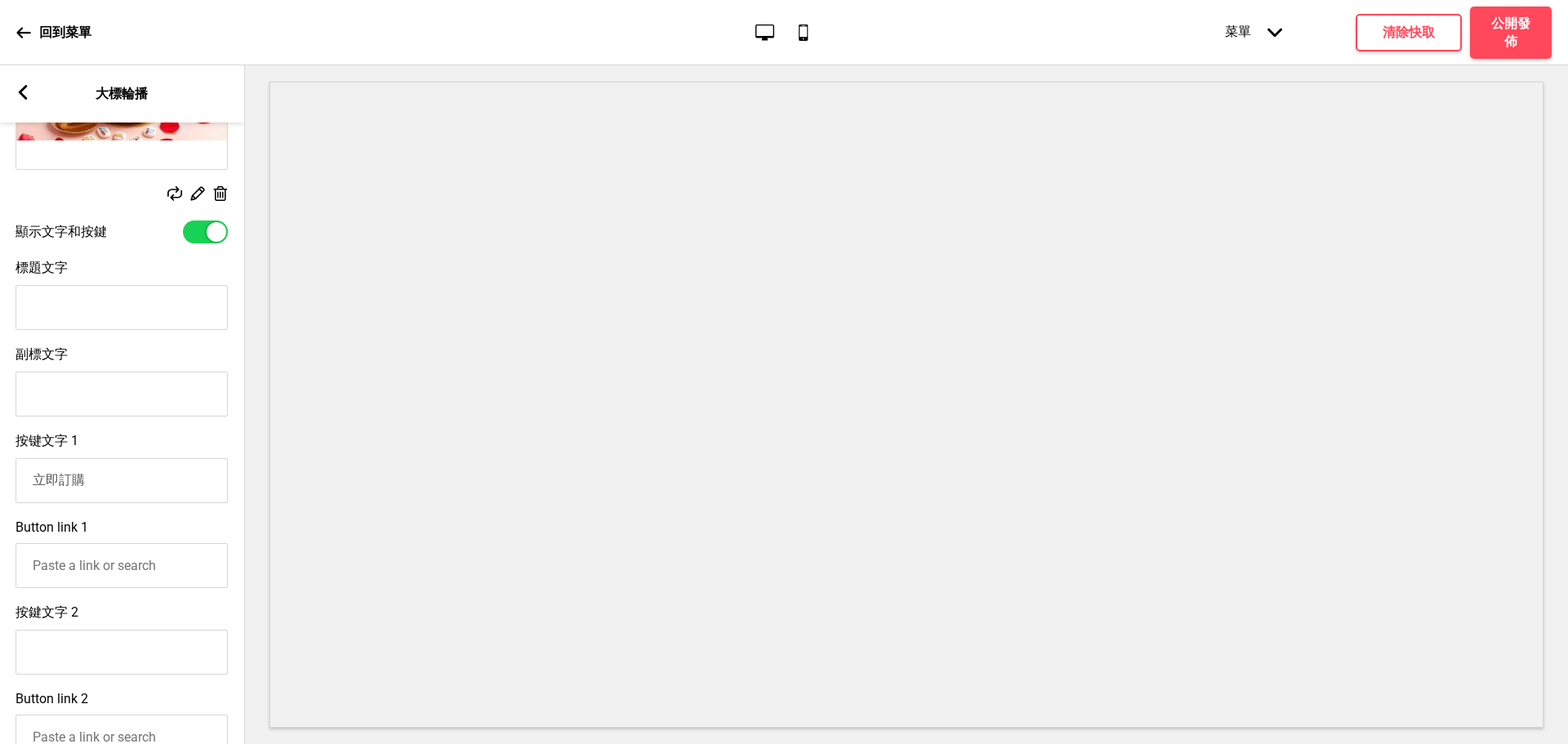
click at [130, 310] on input "標題文字" at bounding box center [121, 307] width 212 height 45
paste input "皇后派[PERSON_NAME] in [GEOGRAPHIC_DATA]"
type input "皇后派[PERSON_NAME] in [GEOGRAPHIC_DATA]"
click at [146, 397] on input "副標文字" at bounding box center [121, 394] width 212 height 45
click at [62, 564] on input "Button link 1" at bounding box center [121, 566] width 212 height 45
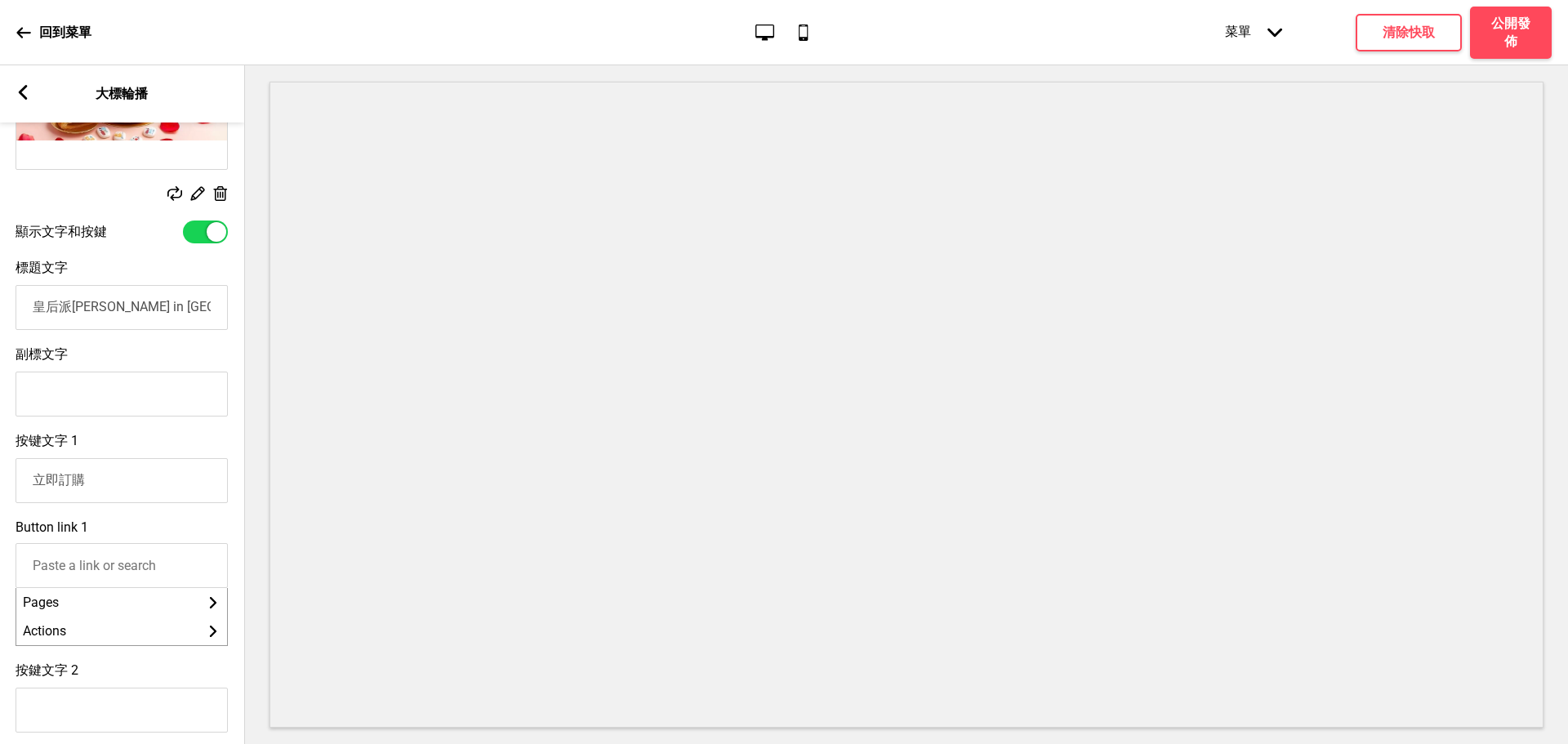
click at [60, 566] on input "Button link 1" at bounding box center [121, 566] width 212 height 45
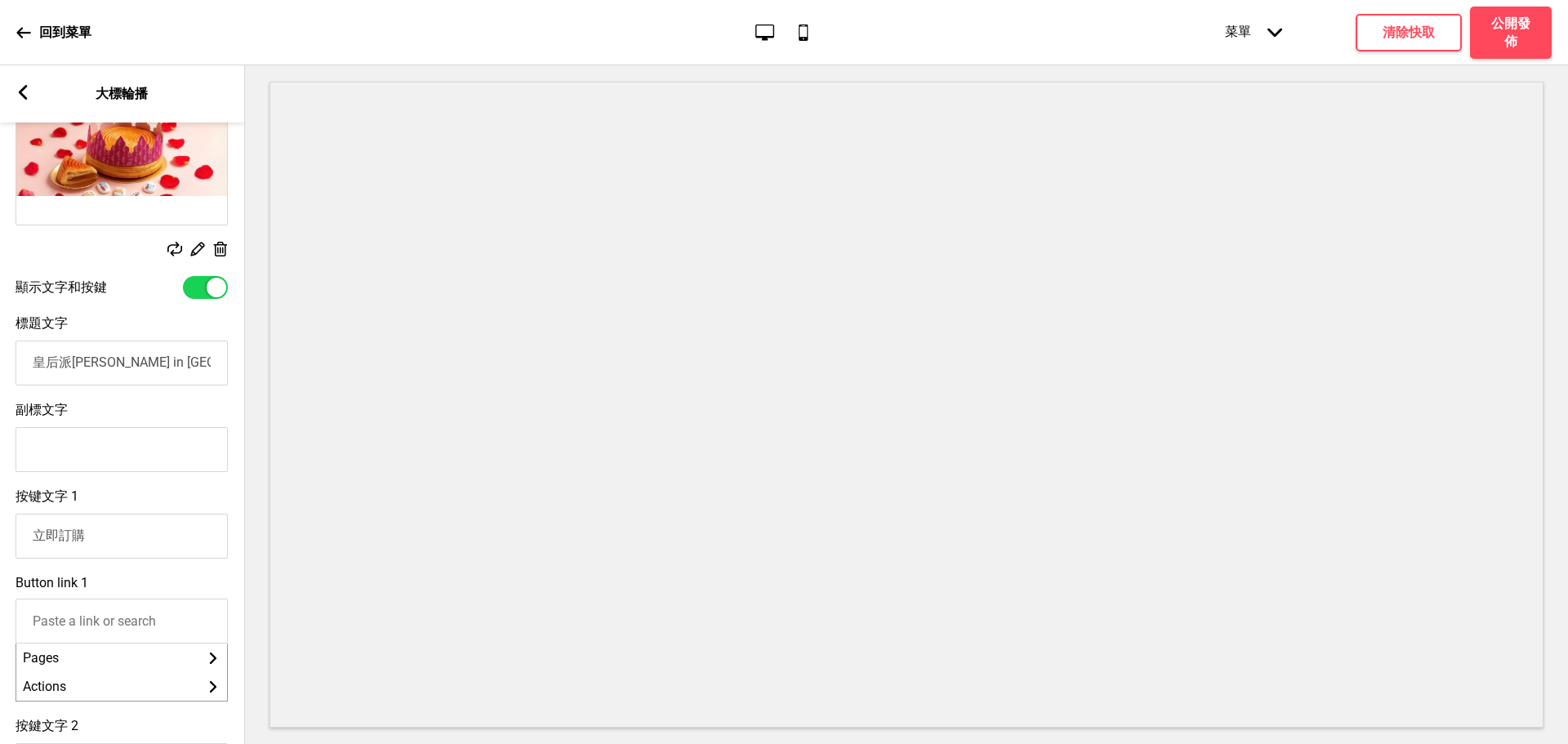
scroll to position [171, 0]
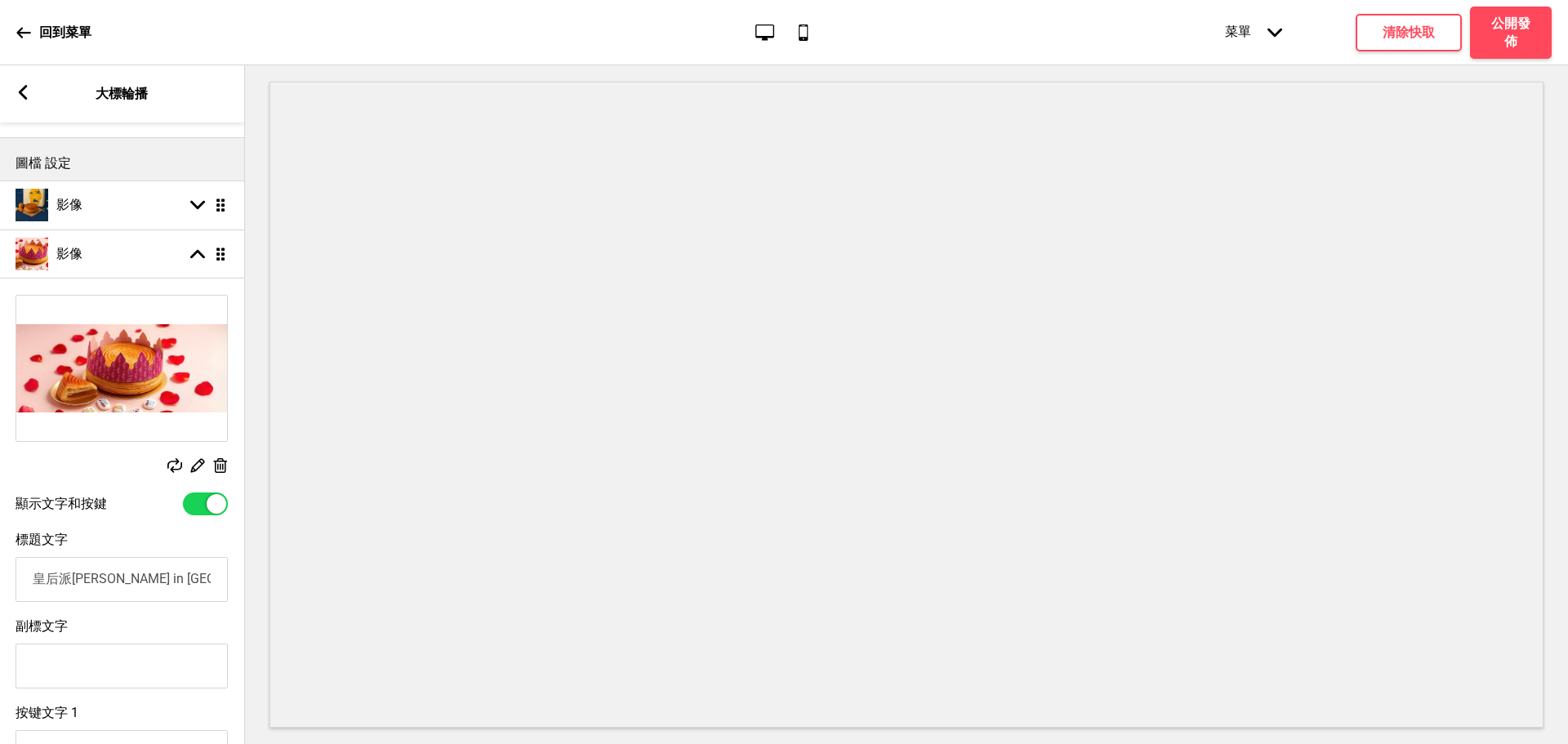
click at [14, 87] on div "箭頭left 大標輪播" at bounding box center [121, 94] width 245 height 57
click at [31, 90] on div "箭頭left 大標輪播" at bounding box center [121, 94] width 245 height 57
click at [20, 92] on icon at bounding box center [23, 92] width 9 height 15
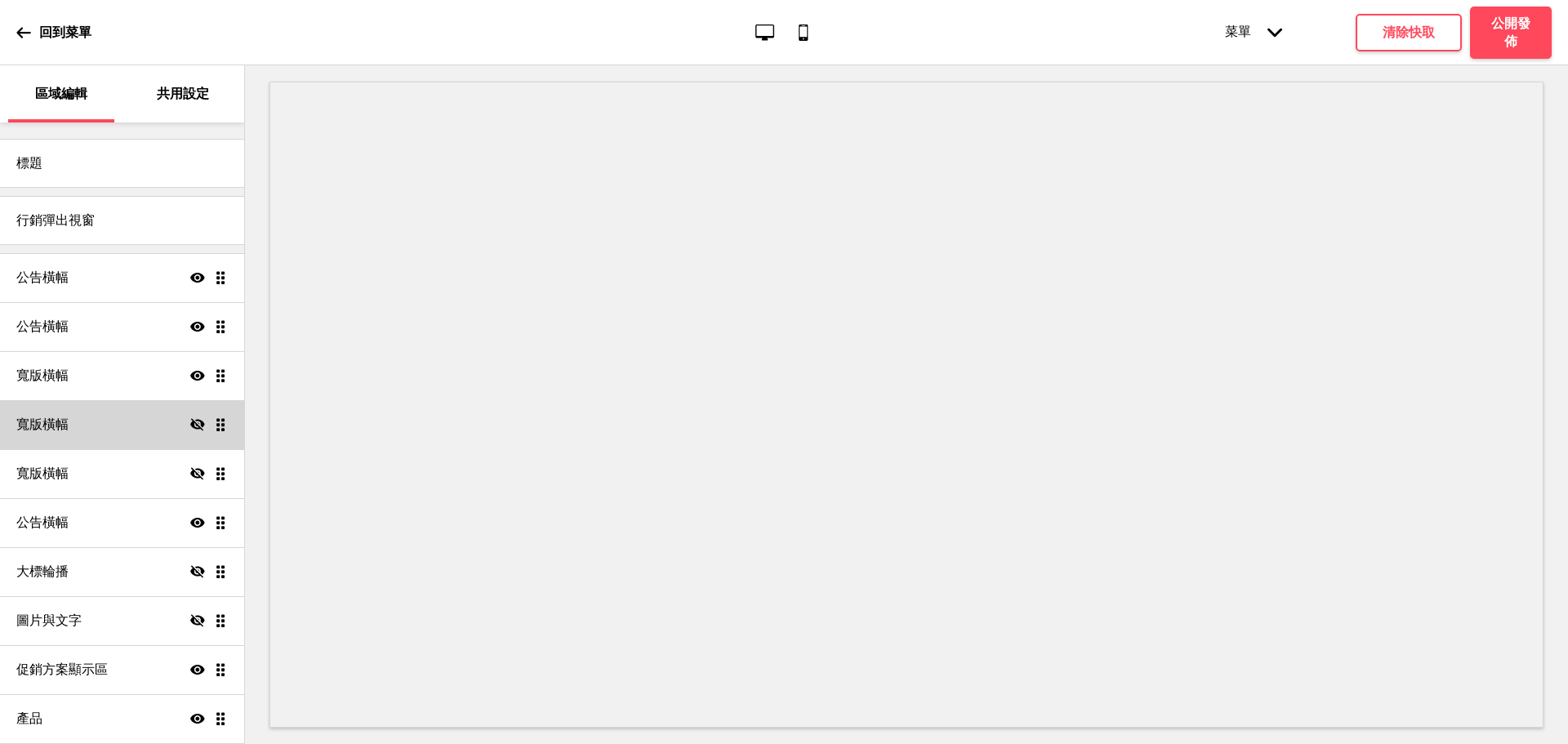
click at [191, 423] on icon at bounding box center [198, 424] width 15 height 12
click at [191, 423] on icon "顯示" at bounding box center [198, 424] width 15 height 15
click at [177, 282] on div "公告橫幅 顯示 拖曳" at bounding box center [122, 277] width 244 height 49
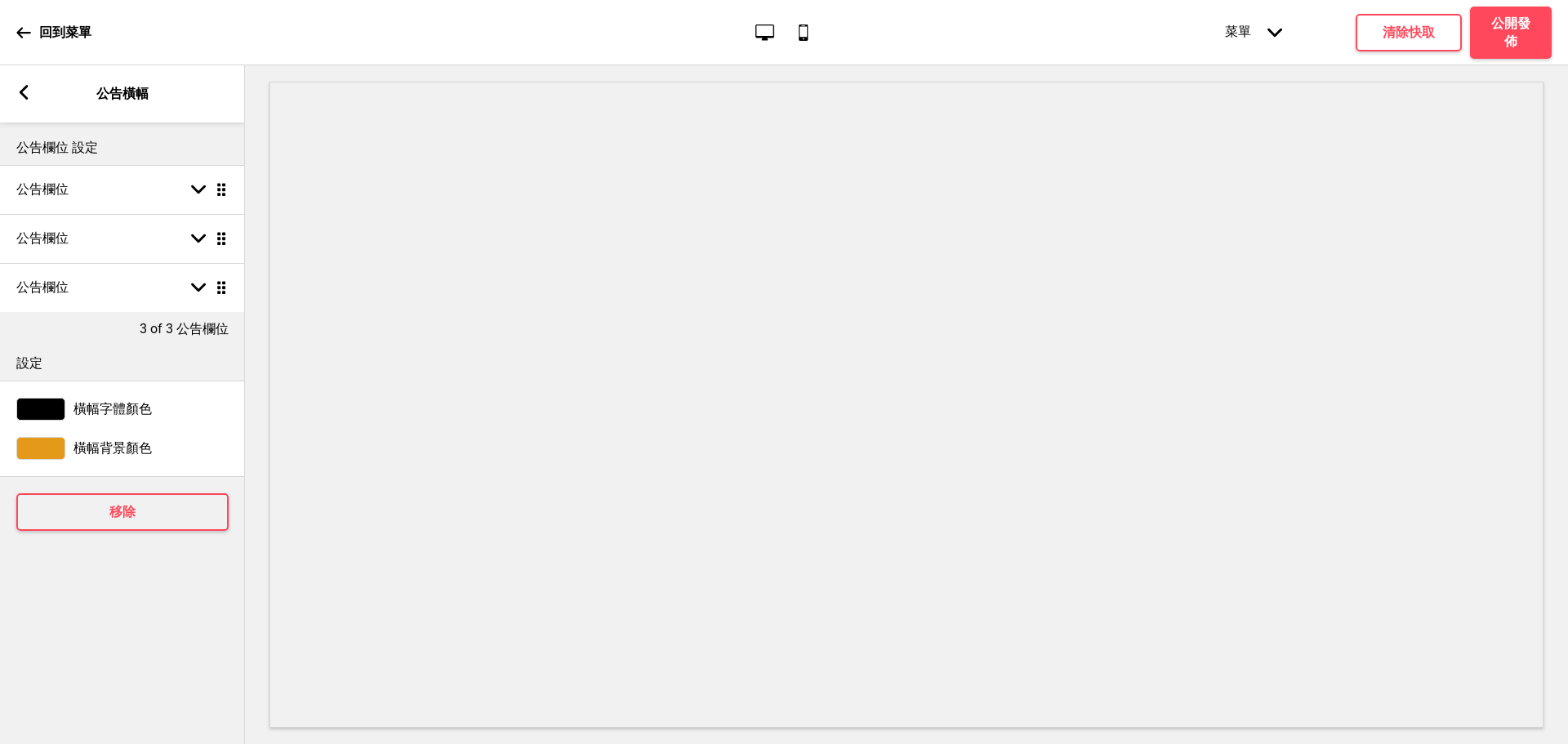
click at [19, 94] on rect at bounding box center [23, 92] width 15 height 15
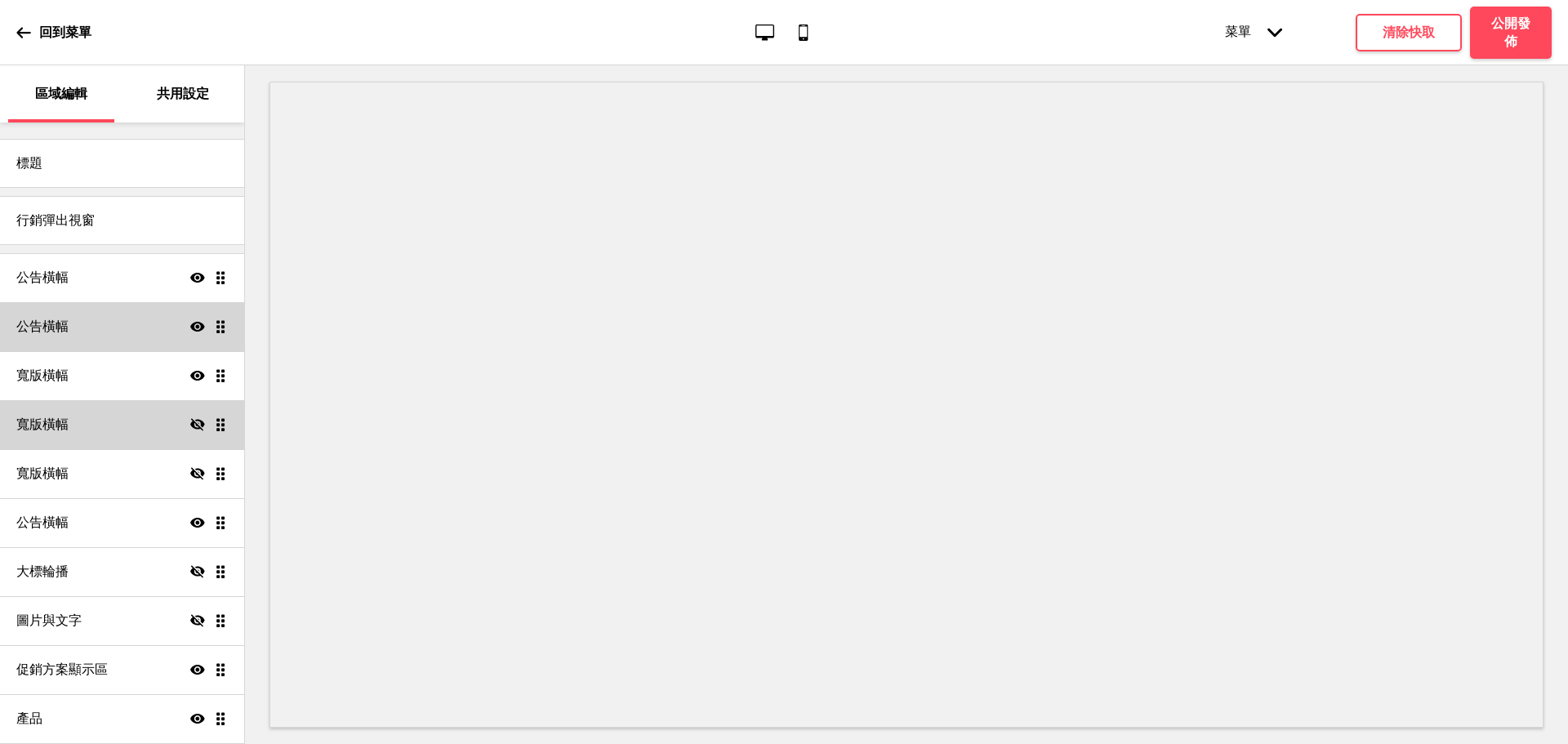
click at [191, 327] on icon at bounding box center [198, 326] width 15 height 10
click at [191, 327] on icon at bounding box center [198, 327] width 15 height 12
click at [87, 376] on div "寬版橫幅 顯示 拖曳" at bounding box center [122, 375] width 244 height 49
select select "large"
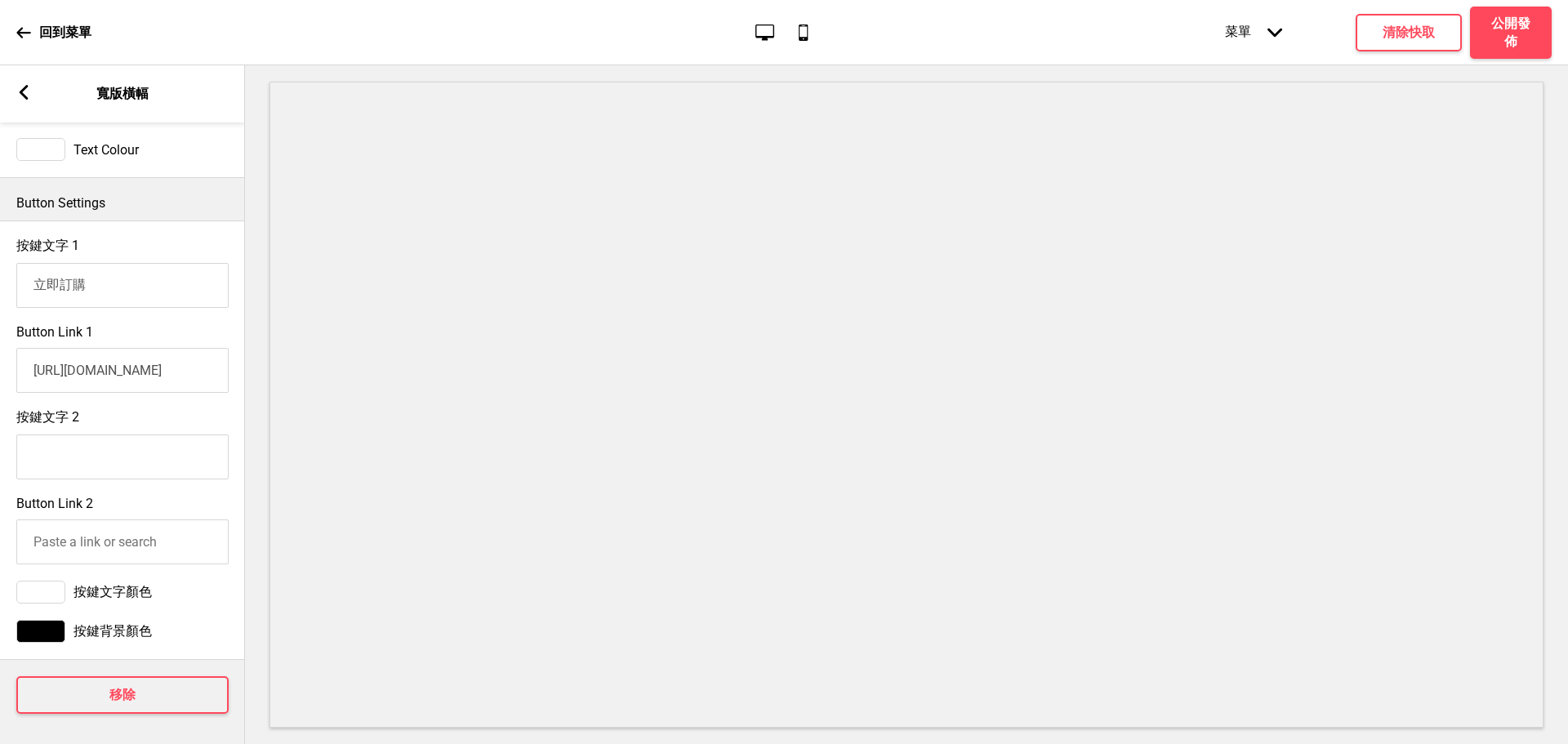
scroll to position [769, 0]
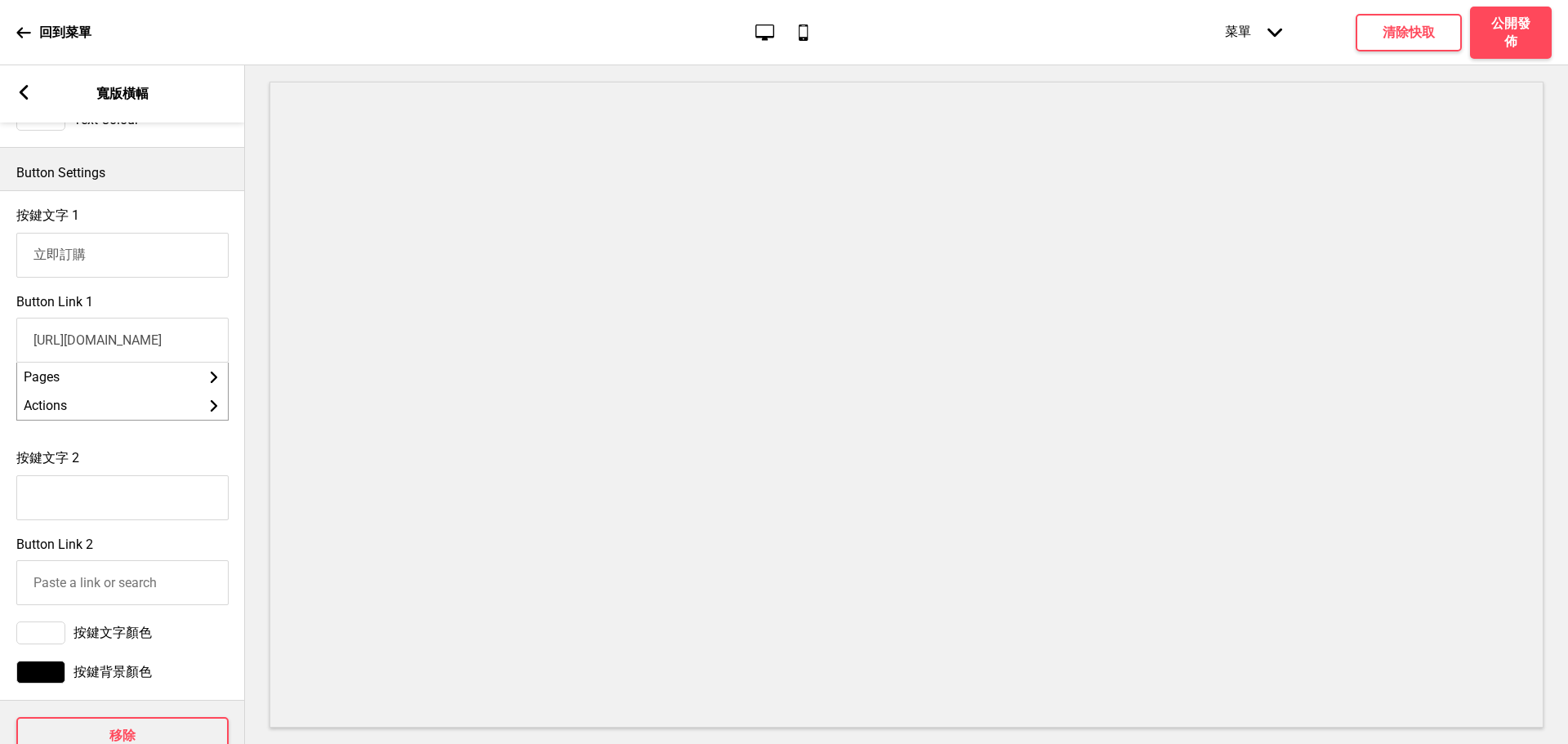
click at [142, 363] on input "[URL][DOMAIN_NAME]" at bounding box center [122, 340] width 212 height 45
click at [31, 94] on div "箭頭left 寬版橫幅" at bounding box center [122, 94] width 245 height 57
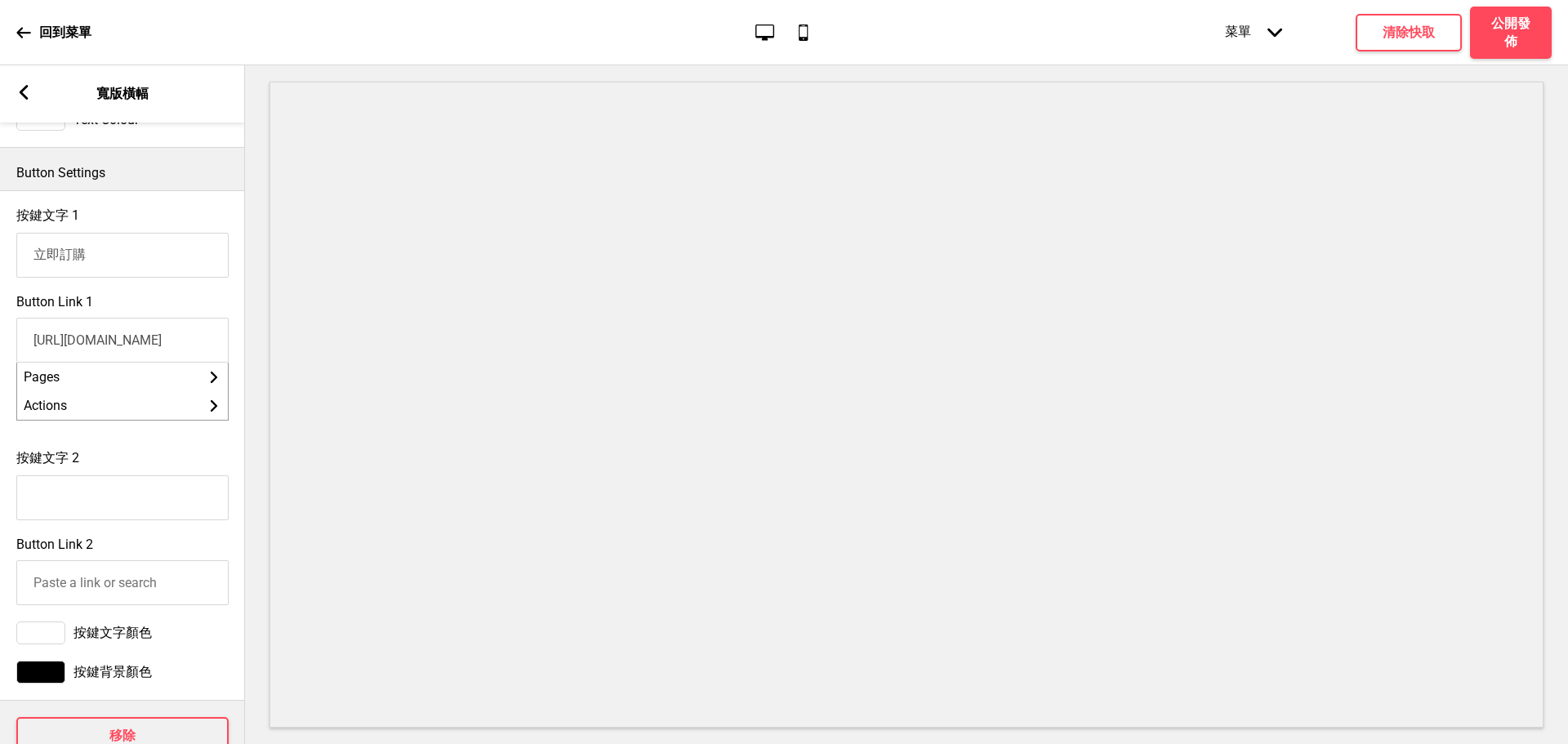
click at [22, 97] on rect at bounding box center [23, 92] width 15 height 15
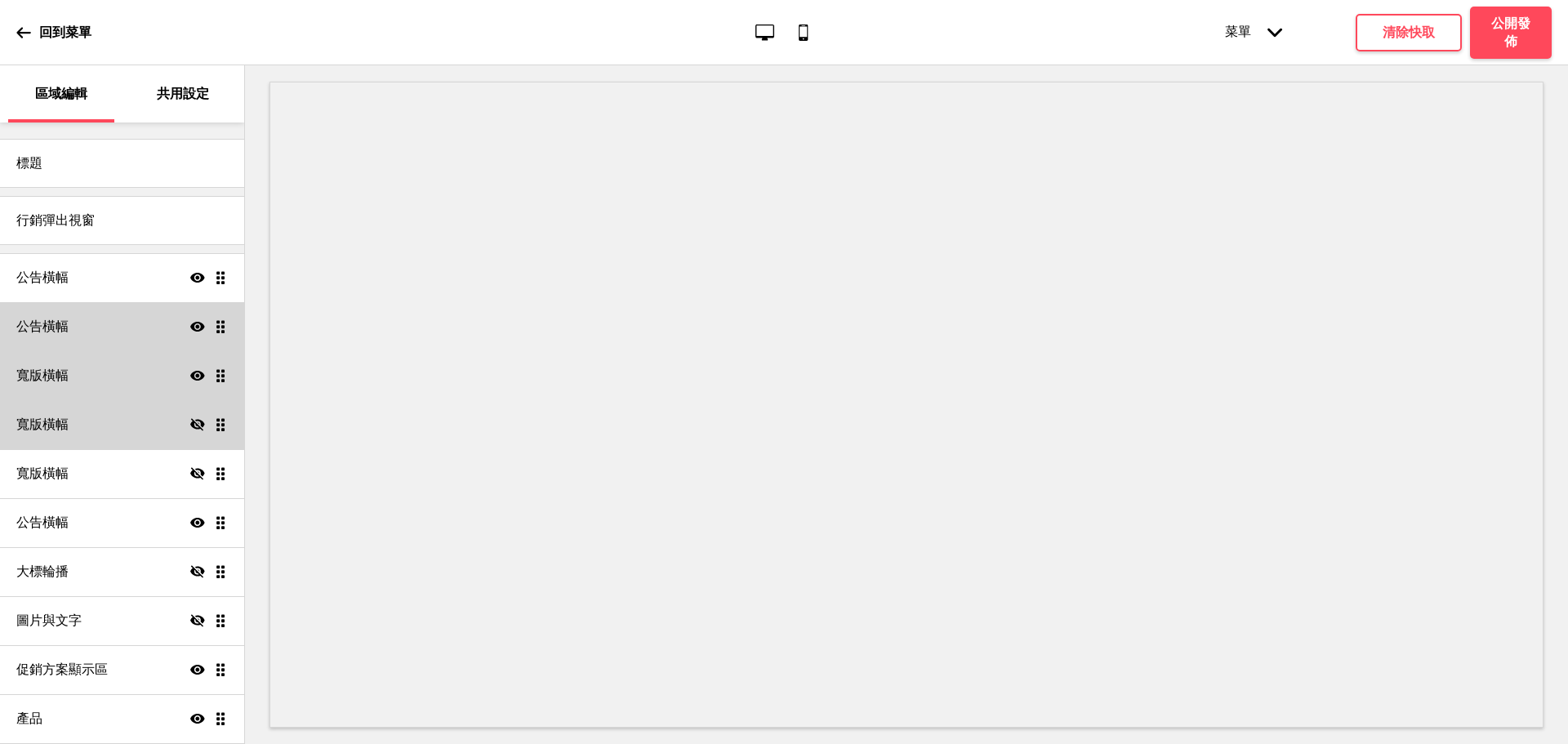
click at [98, 370] on div "寬版橫幅 顯示 拖曳" at bounding box center [122, 375] width 244 height 49
select select "large"
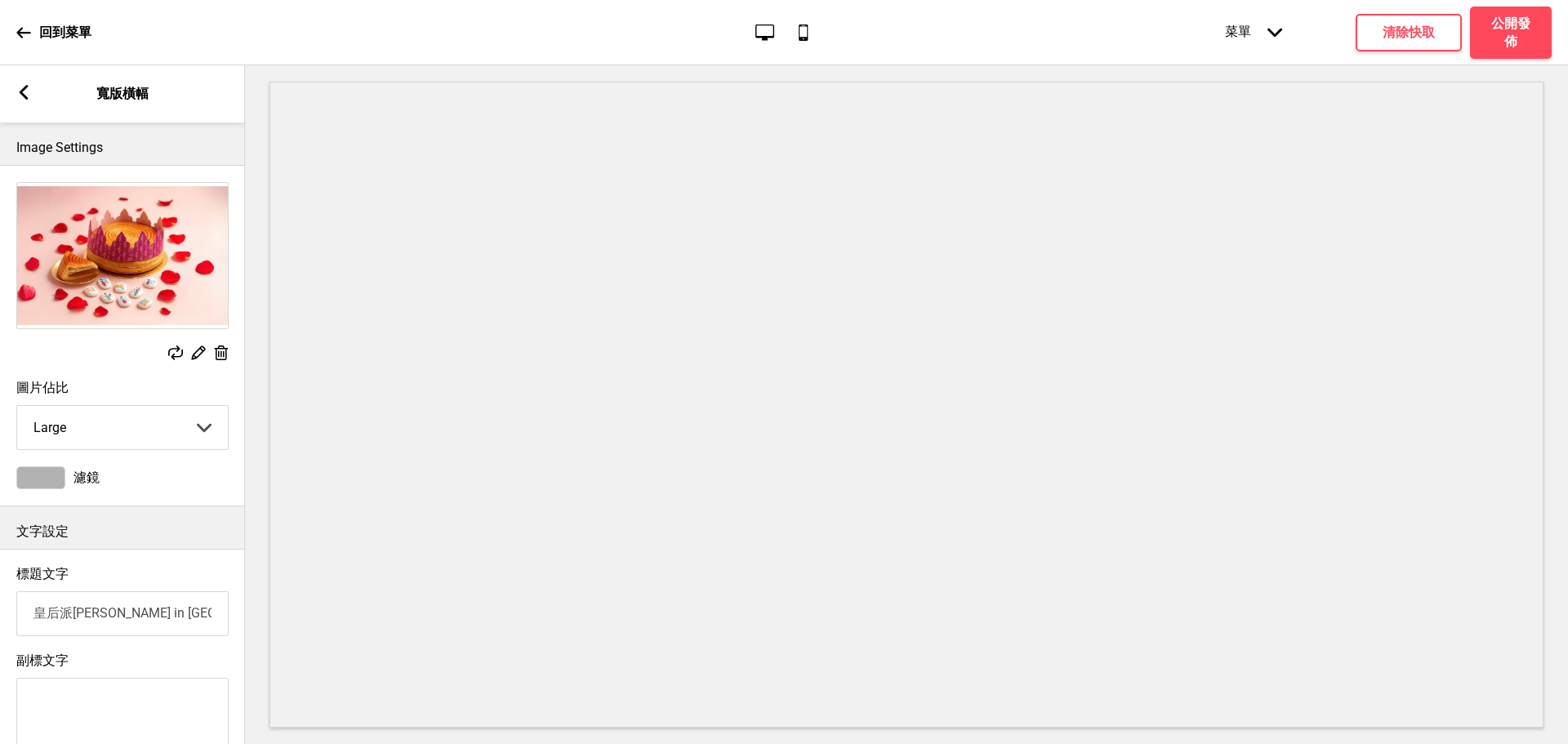
click at [34, 118] on div "箭頭left 寬版橫幅" at bounding box center [122, 94] width 245 height 57
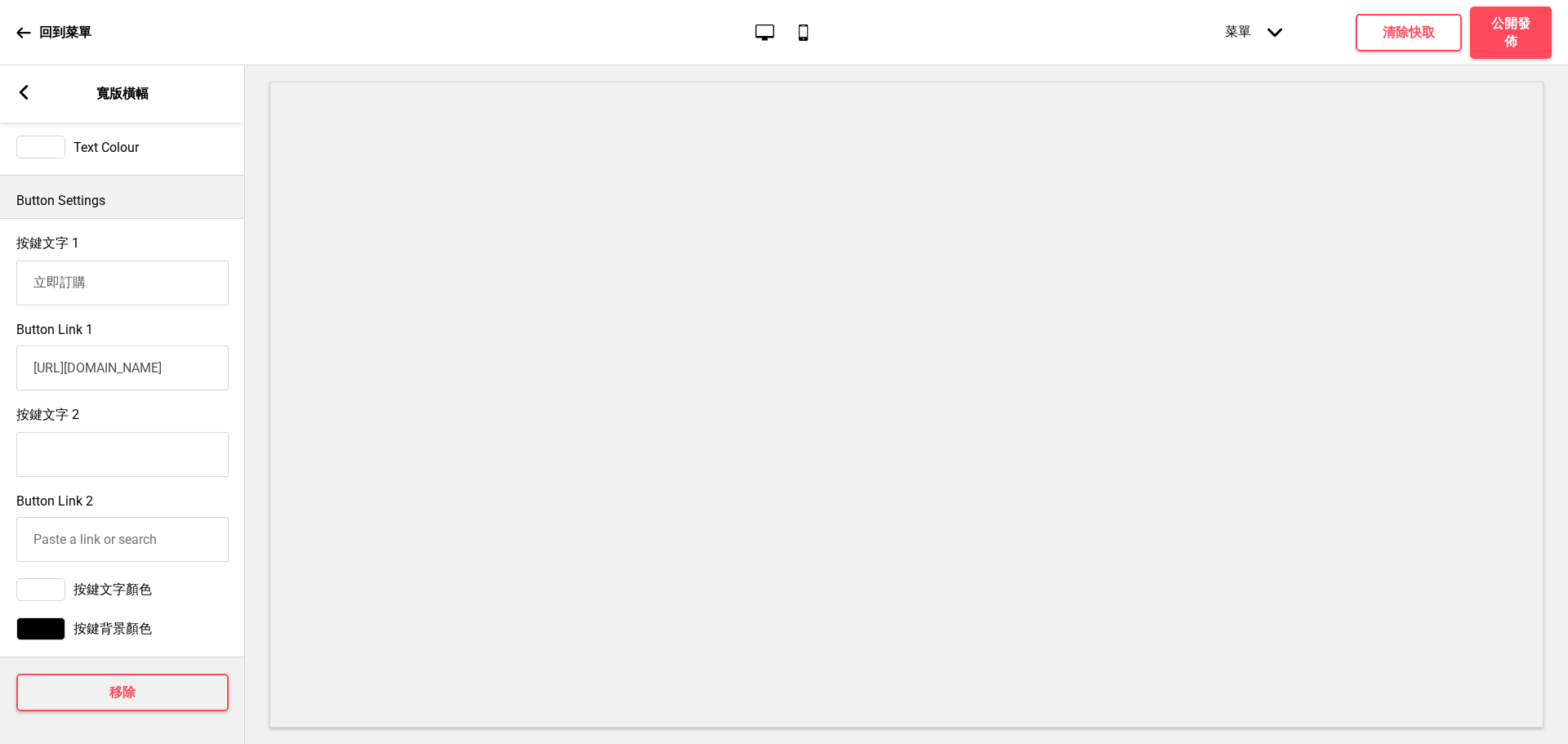
click at [32, 94] on div "箭頭left 寬版橫幅" at bounding box center [122, 94] width 245 height 57
click at [23, 88] on icon at bounding box center [24, 92] width 9 height 15
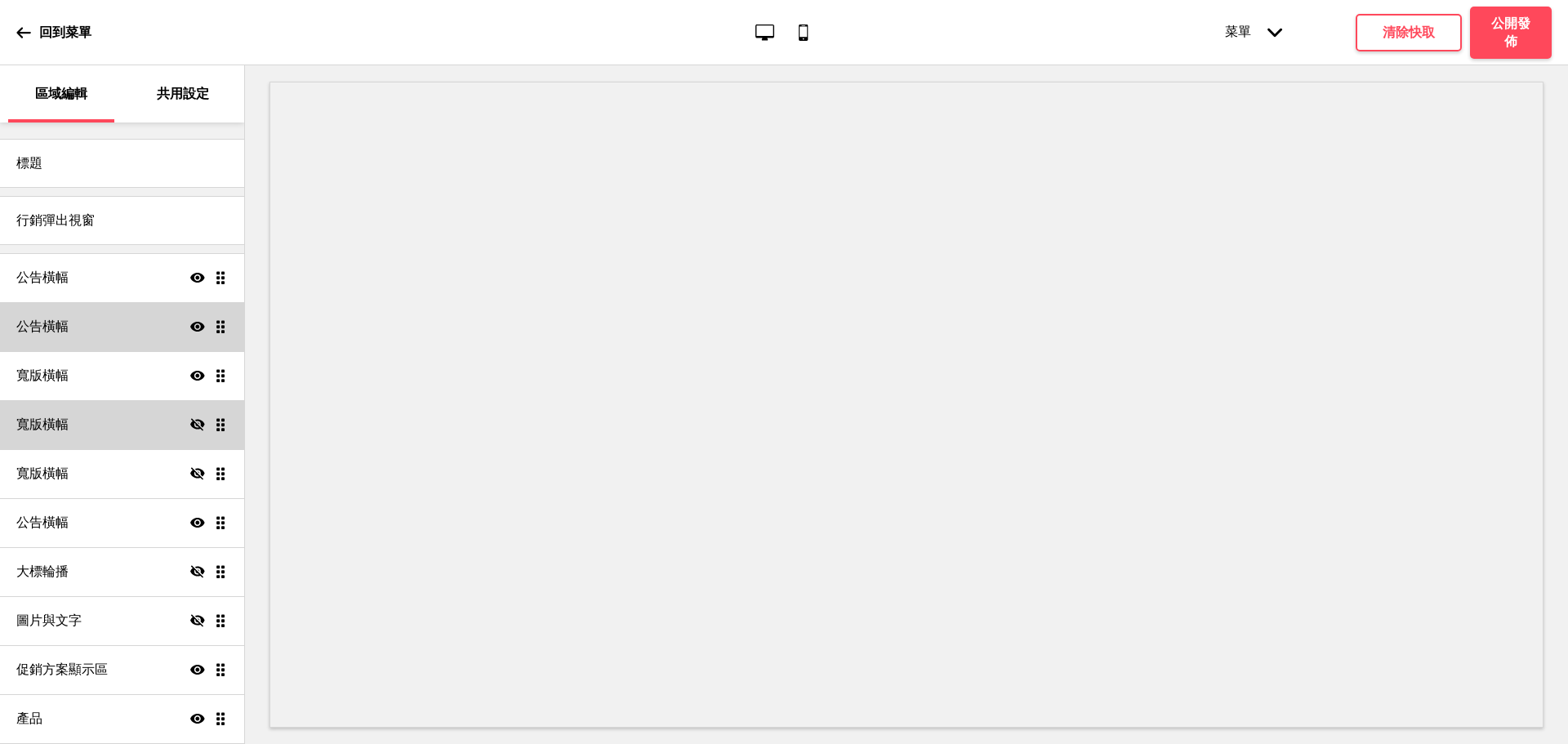
click at [133, 335] on div "公告橫幅 顯示 拖曳" at bounding box center [122, 327] width 244 height 49
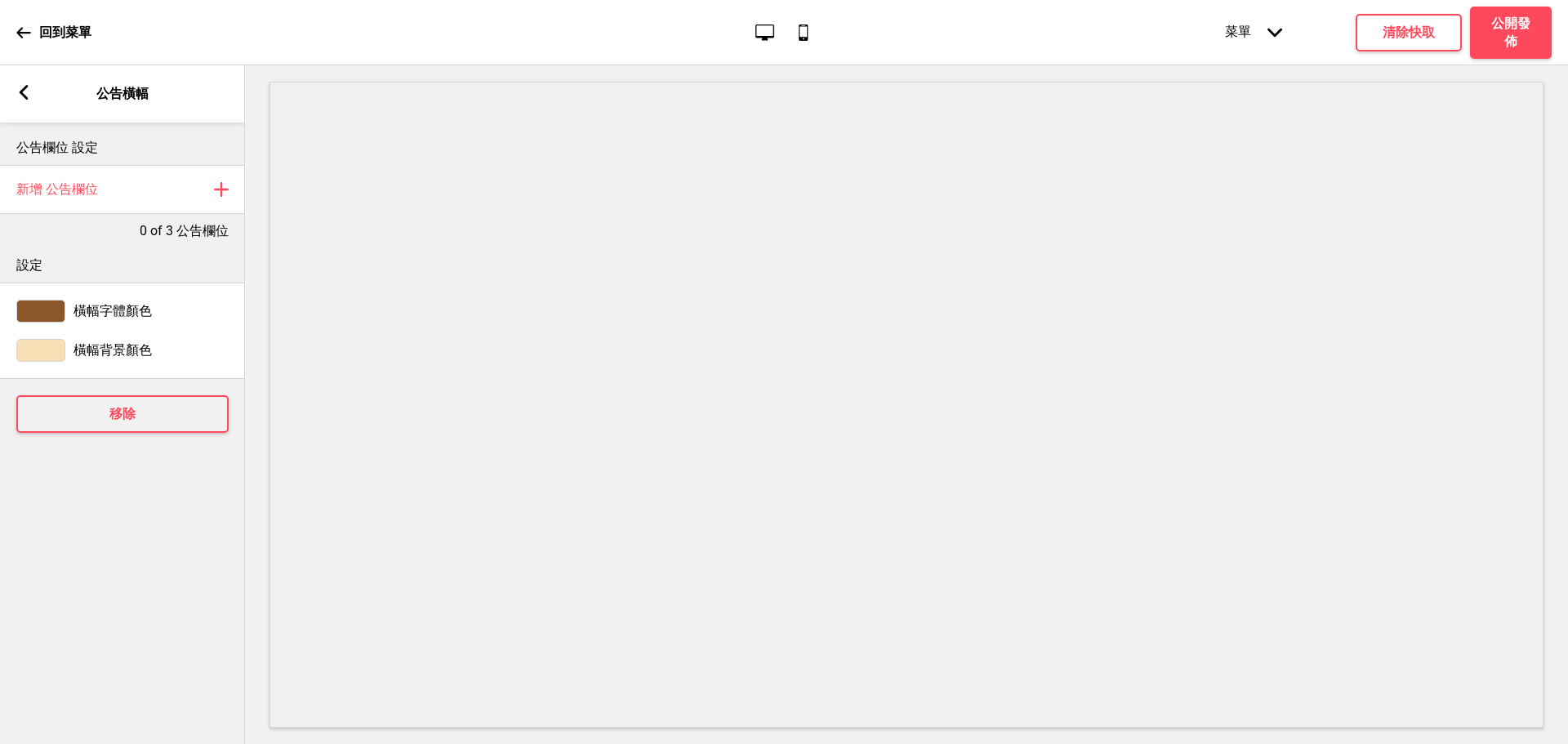
click at [26, 103] on div "箭頭left 公告橫幅" at bounding box center [122, 94] width 245 height 57
click at [28, 101] on div "箭頭left" at bounding box center [23, 94] width 15 height 18
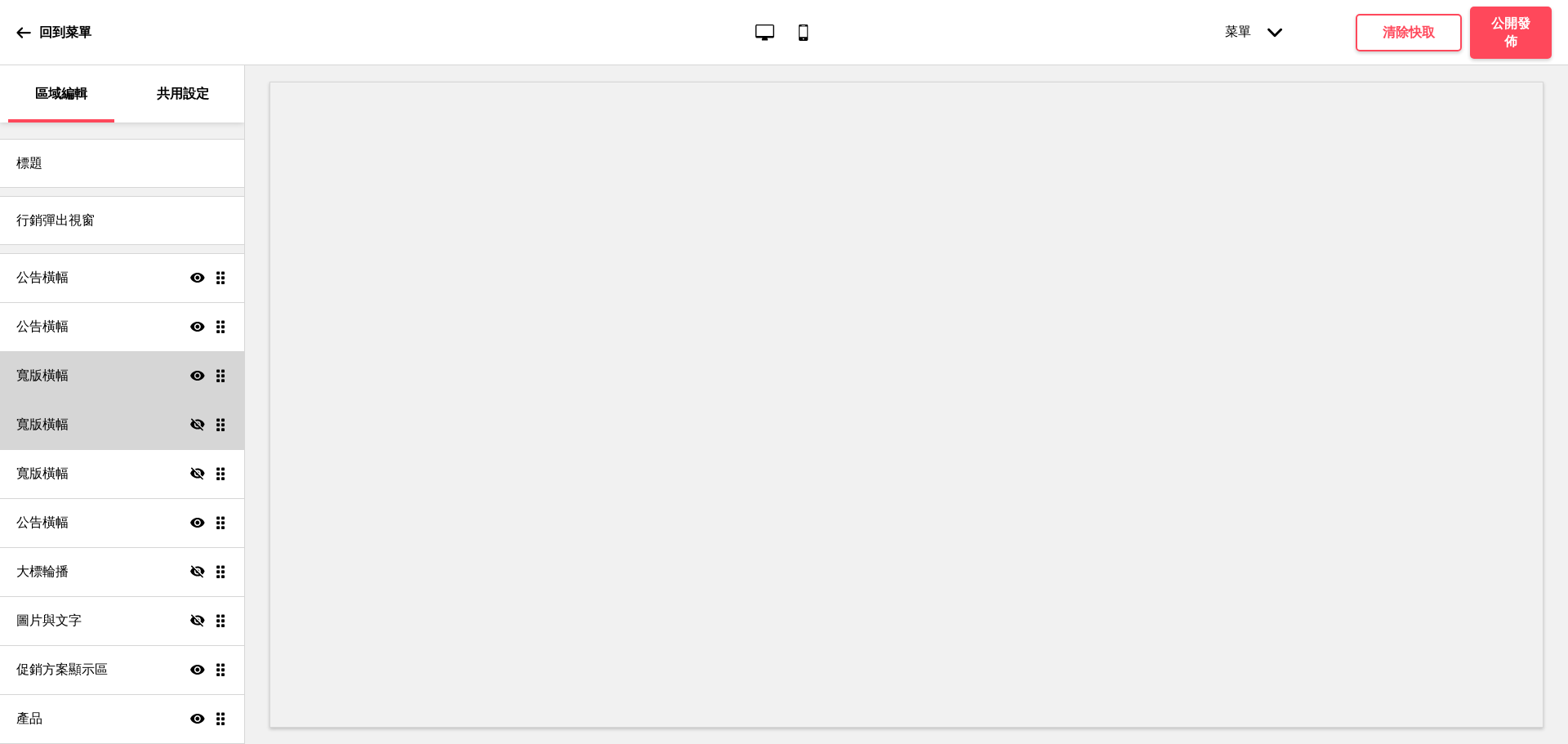
click at [168, 372] on div "寬版橫幅 顯示 拖曳" at bounding box center [122, 375] width 244 height 49
select select "large"
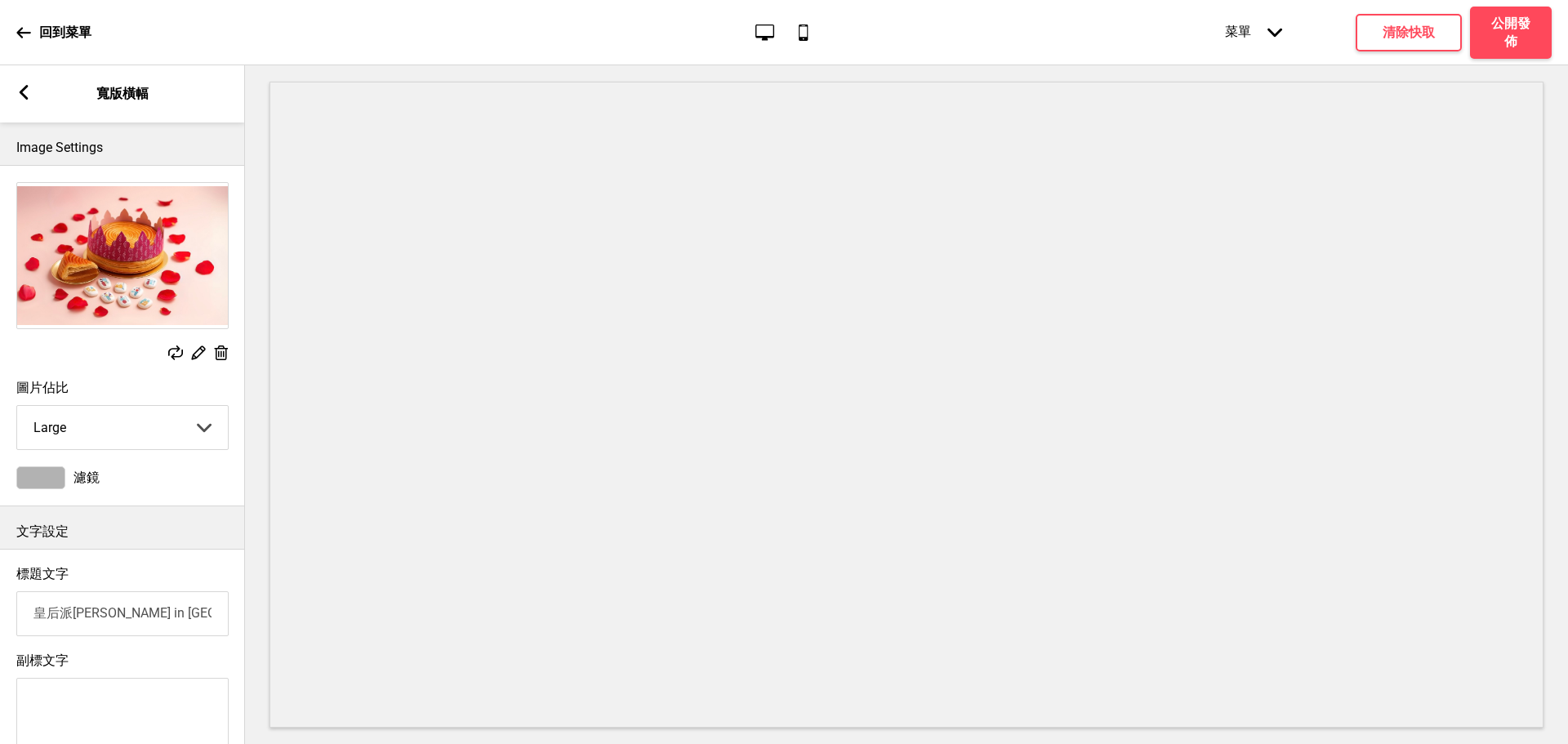
click at [23, 87] on rect at bounding box center [23, 92] width 15 height 15
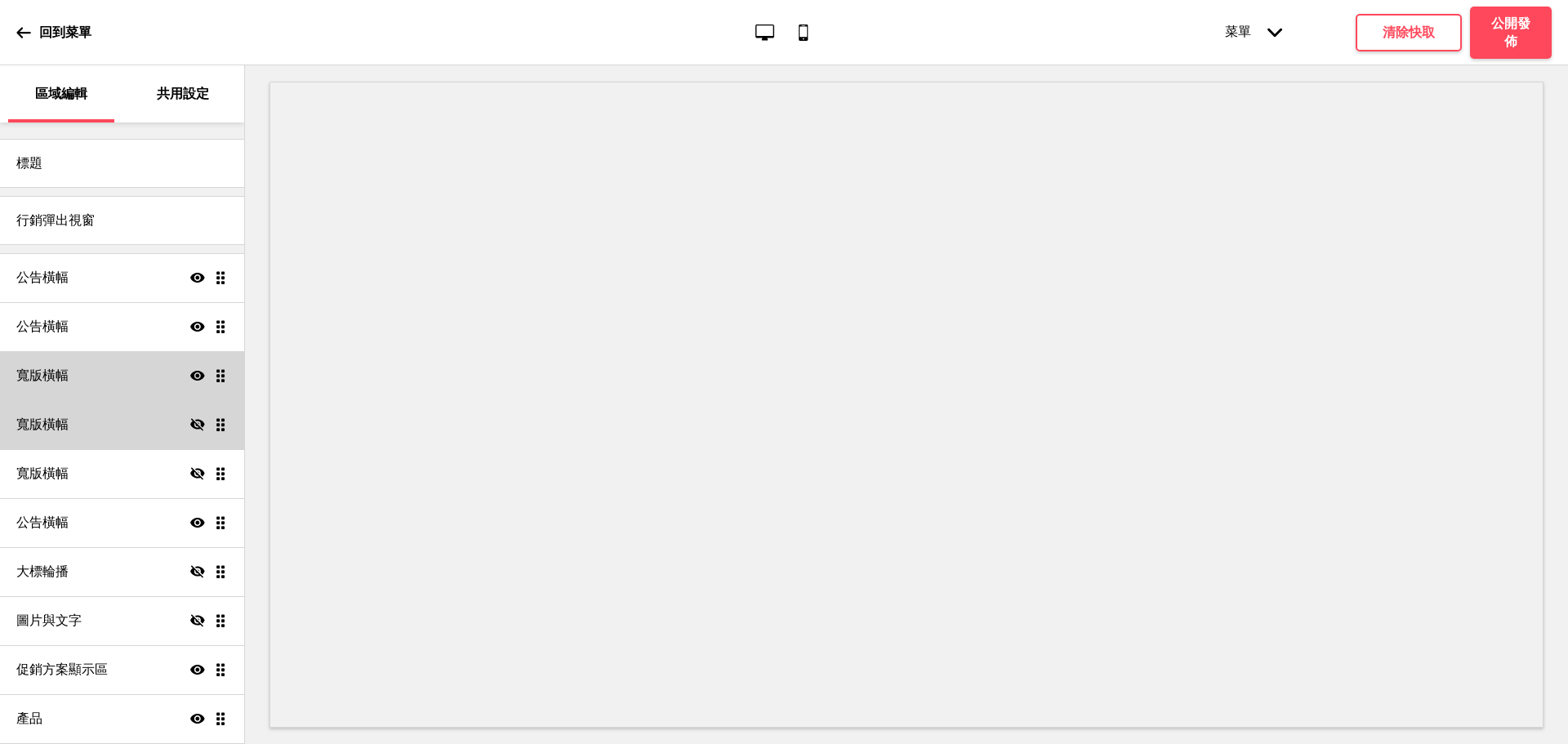
click at [191, 376] on icon at bounding box center [198, 375] width 15 height 10
click at [119, 559] on div "大標輪播 隱藏 拖曳" at bounding box center [122, 572] width 244 height 49
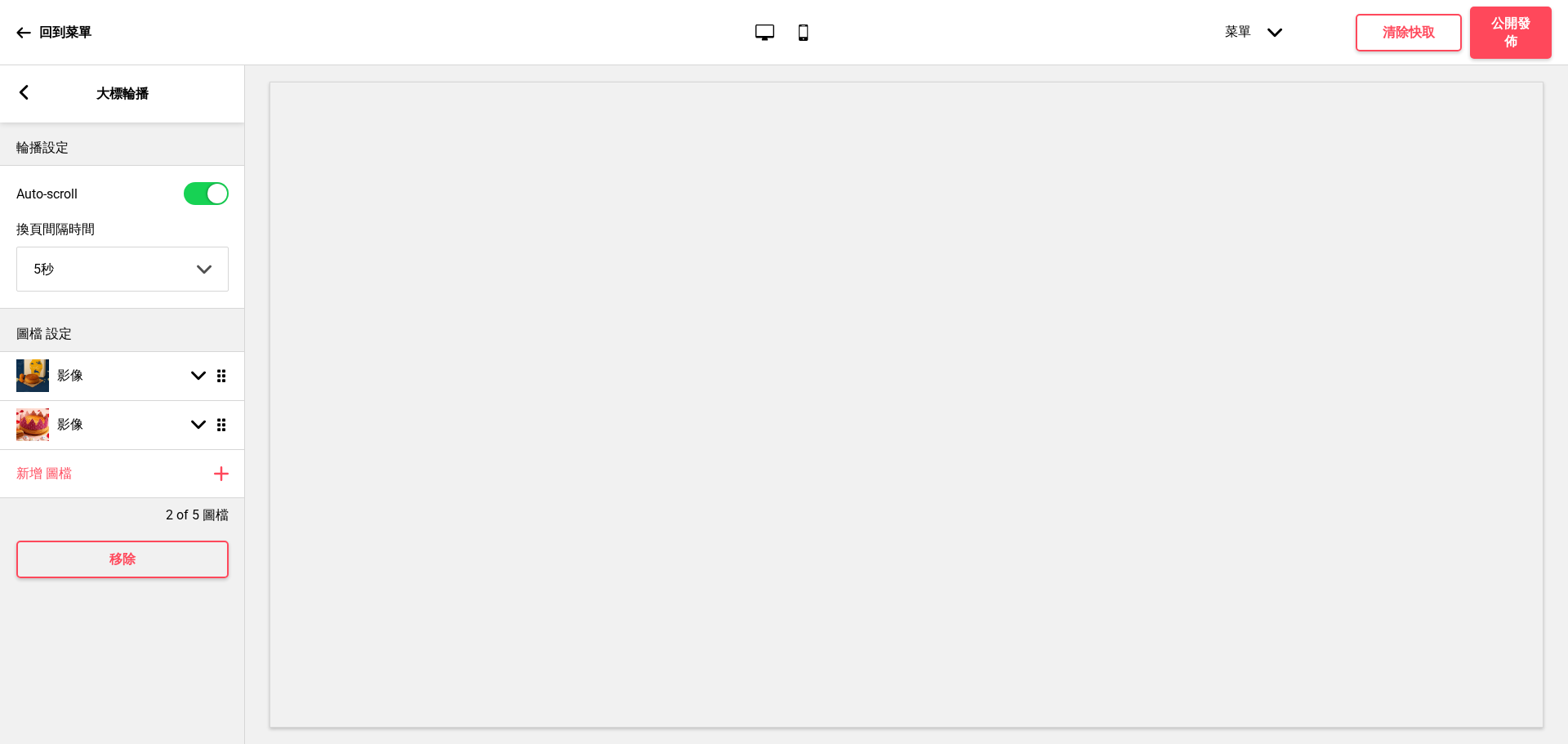
click at [28, 97] on rect at bounding box center [23, 92] width 15 height 15
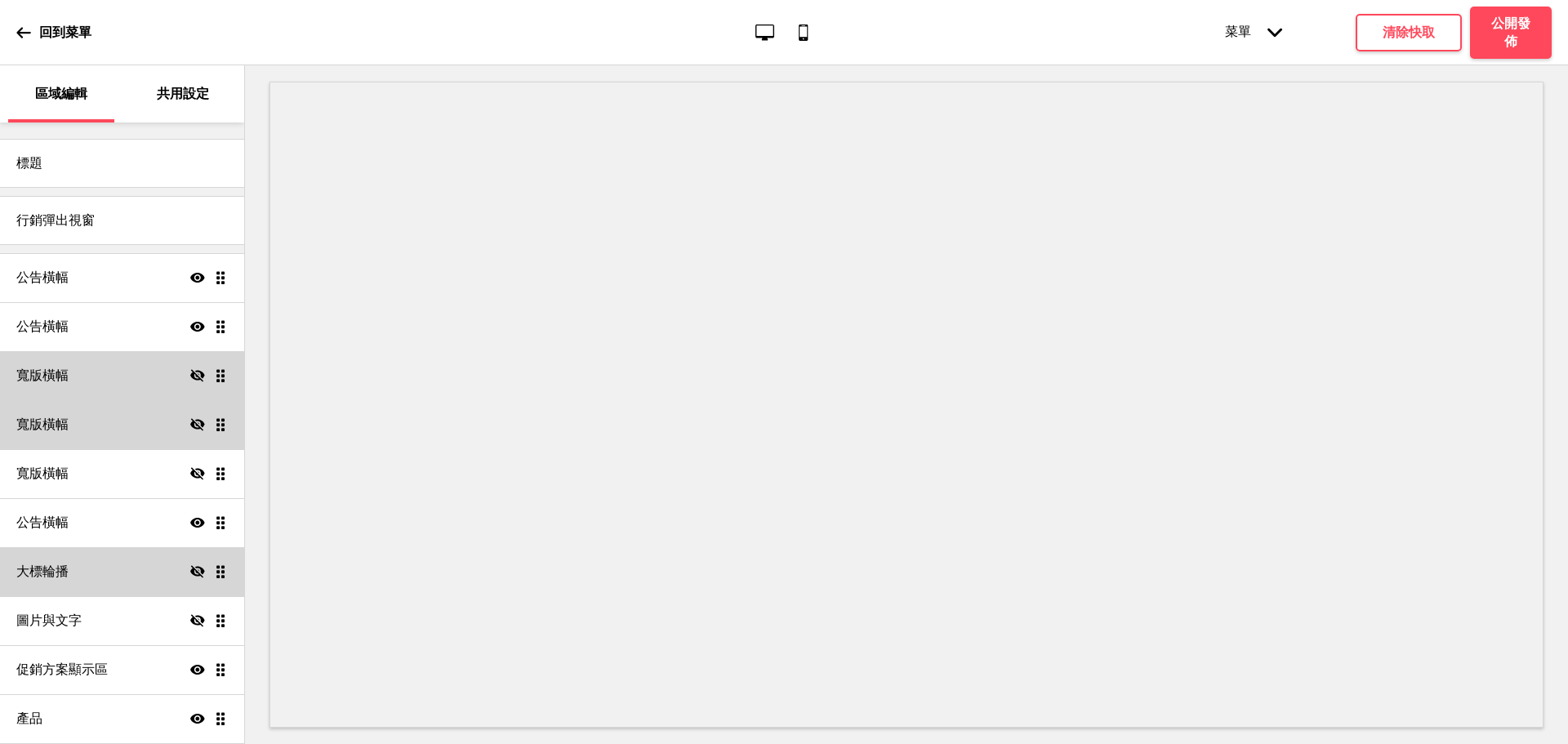
click at [191, 565] on icon "隱藏" at bounding box center [198, 571] width 15 height 15
click at [154, 569] on div "大標輪播 顯示 拖曳" at bounding box center [122, 572] width 244 height 49
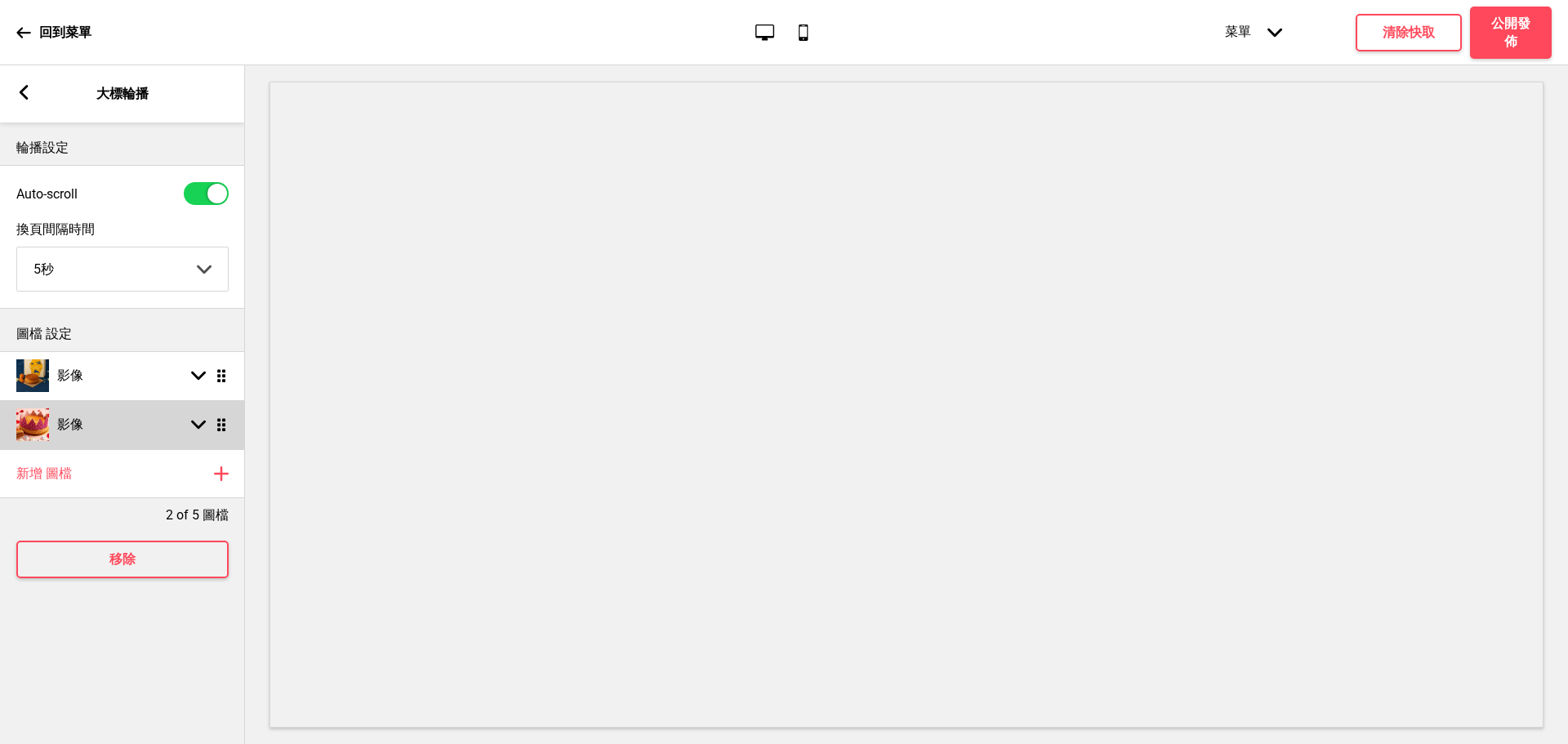
click at [193, 417] on div "影像 箭頭down 拖曳" at bounding box center [122, 424] width 245 height 49
select select "right"
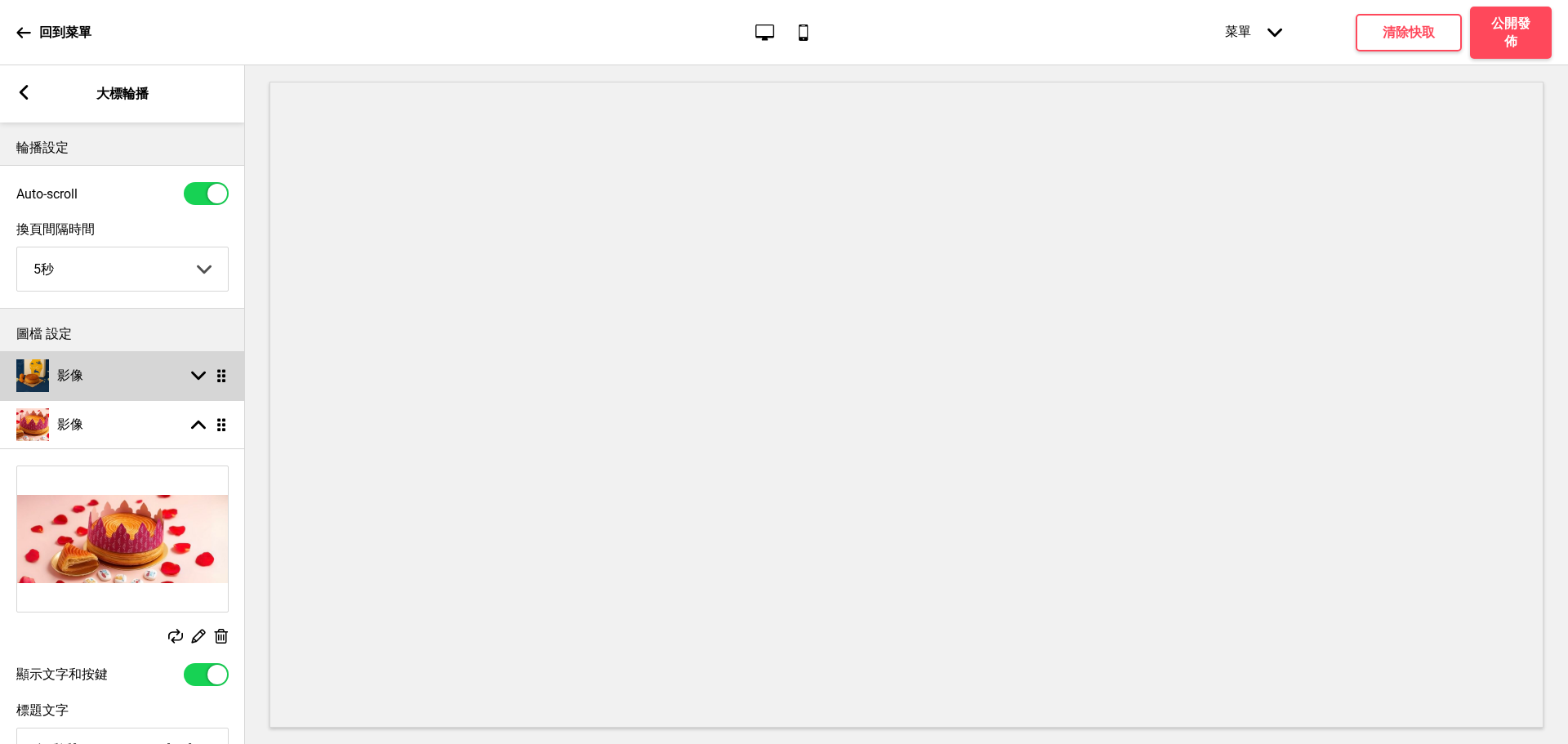
click at [178, 380] on div "影像 箭頭down 拖曳" at bounding box center [122, 375] width 245 height 49
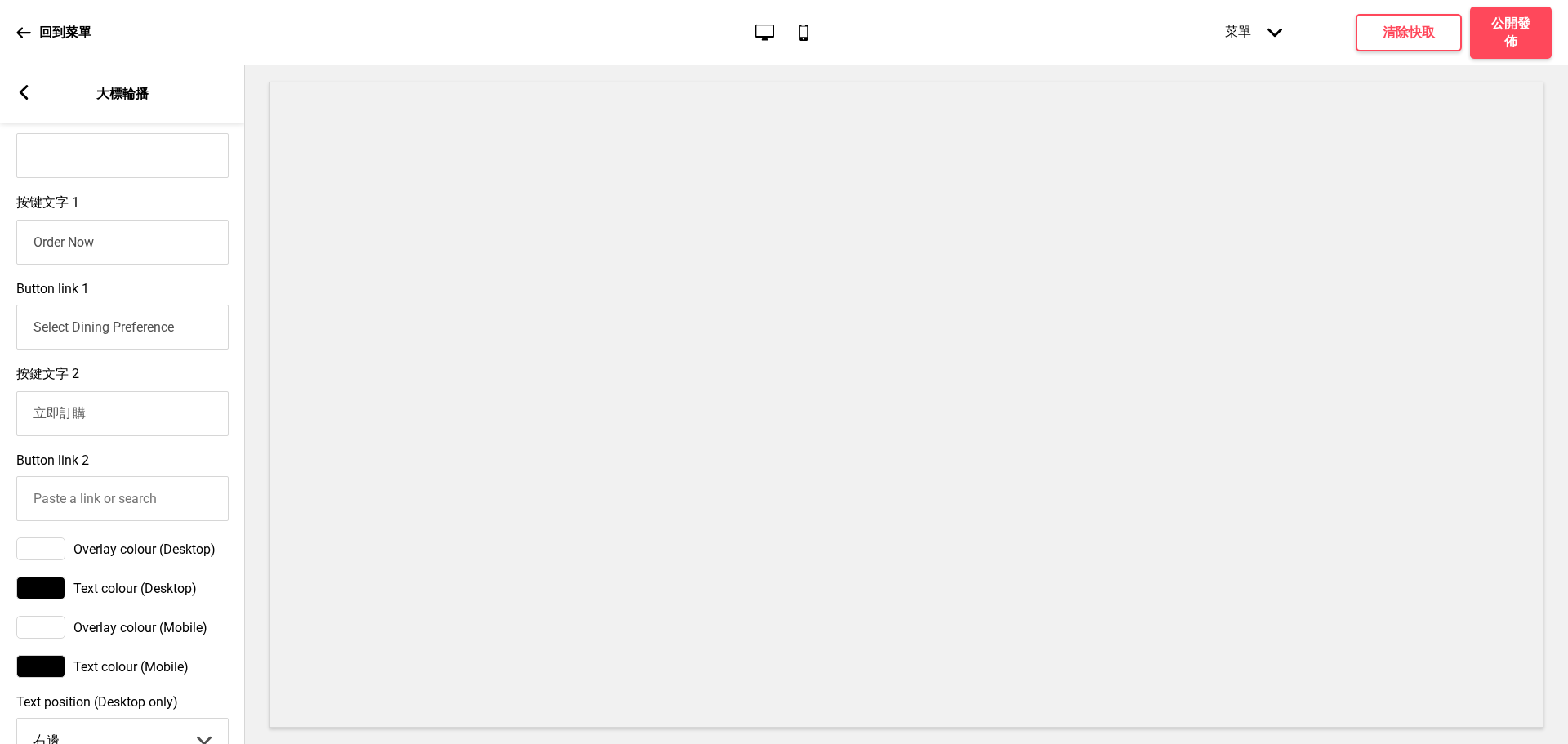
scroll to position [817, 0]
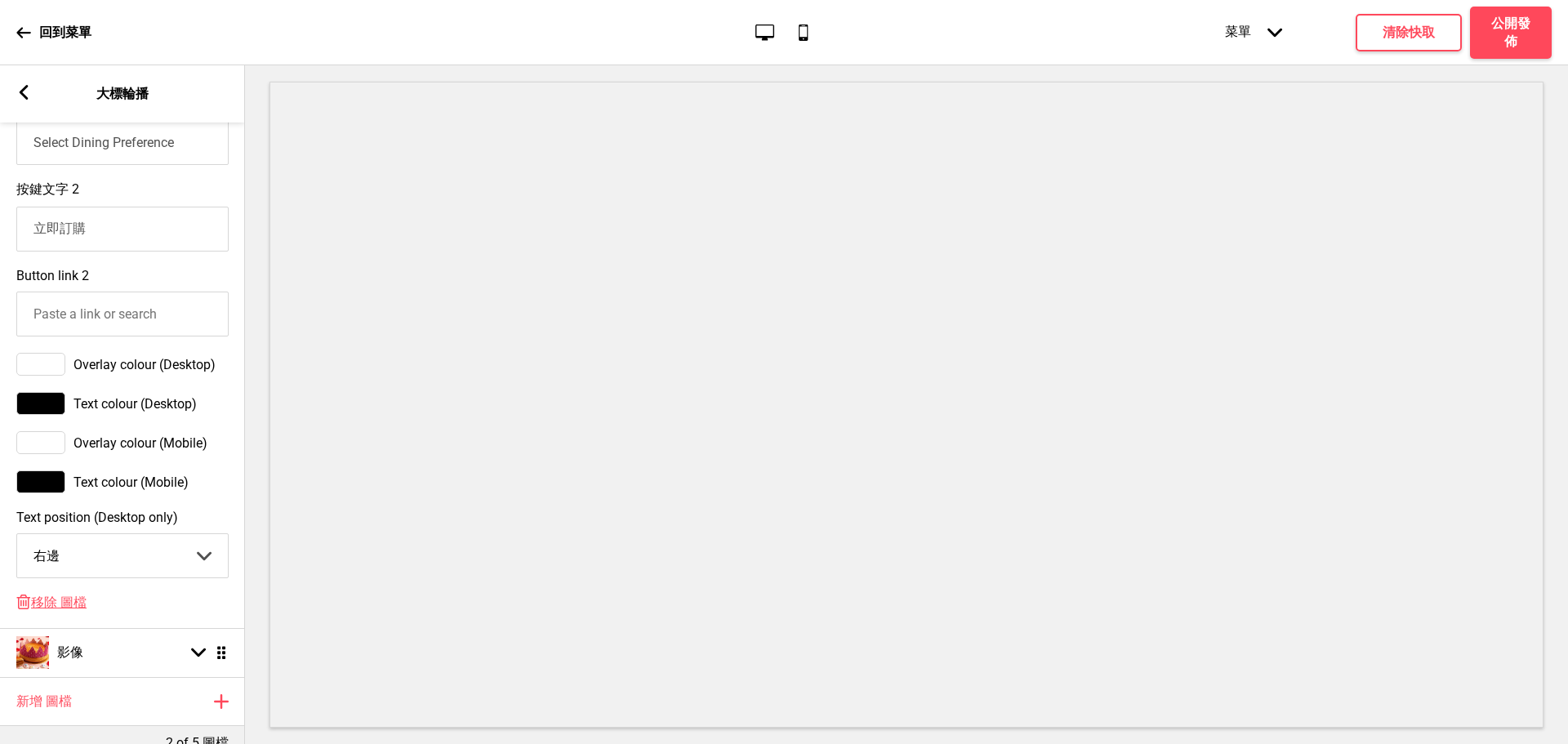
click at [143, 571] on select "中間 左邊 右邊" at bounding box center [122, 555] width 211 height 43
click at [17, 549] on select "中間 左邊 右邊" at bounding box center [122, 555] width 211 height 43
click at [127, 573] on select "中間 左邊 右邊" at bounding box center [122, 555] width 211 height 43
click at [17, 549] on select "中間 左邊 右邊" at bounding box center [122, 555] width 211 height 43
click at [128, 573] on select "中間 左邊 右邊" at bounding box center [122, 555] width 211 height 43
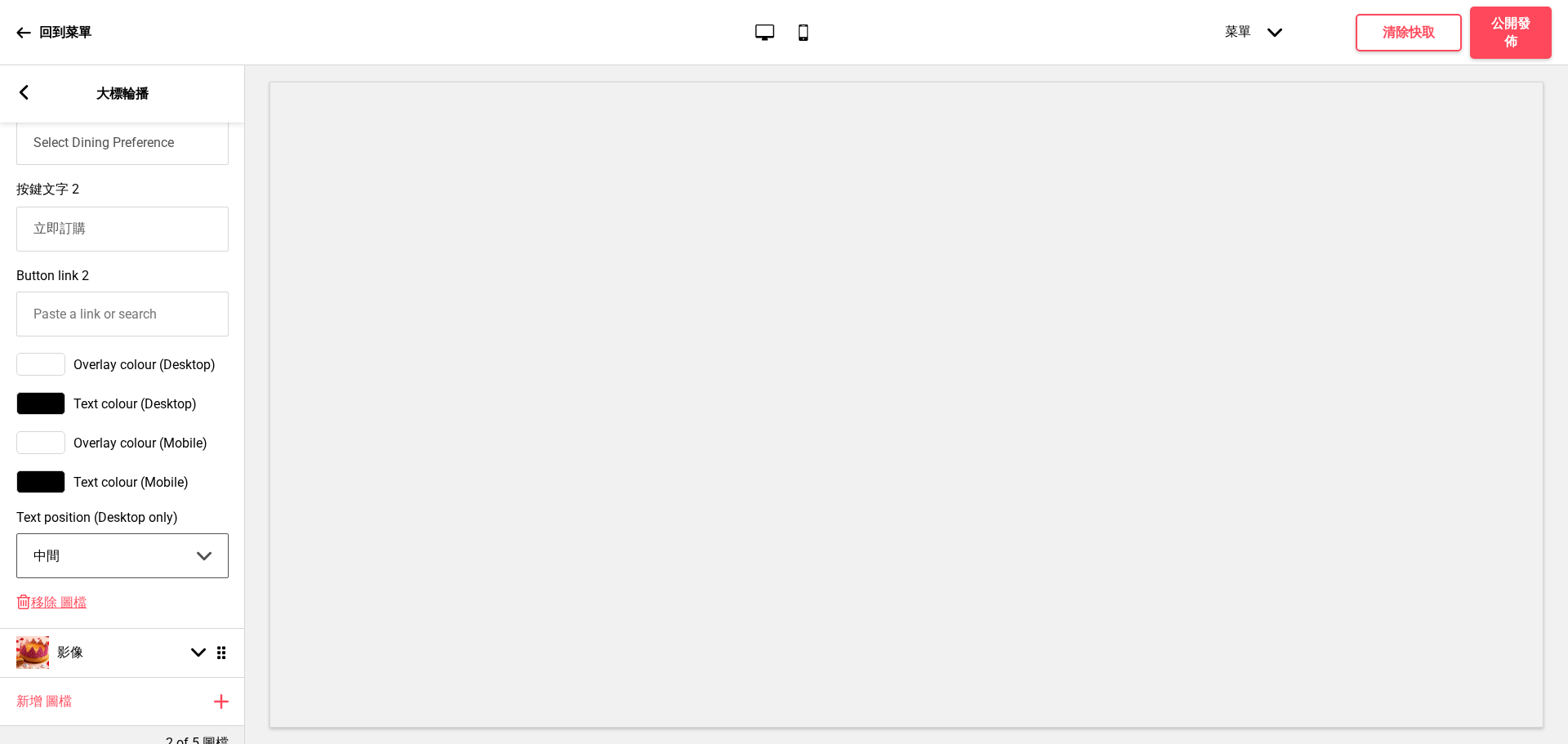
scroll to position [0, 0]
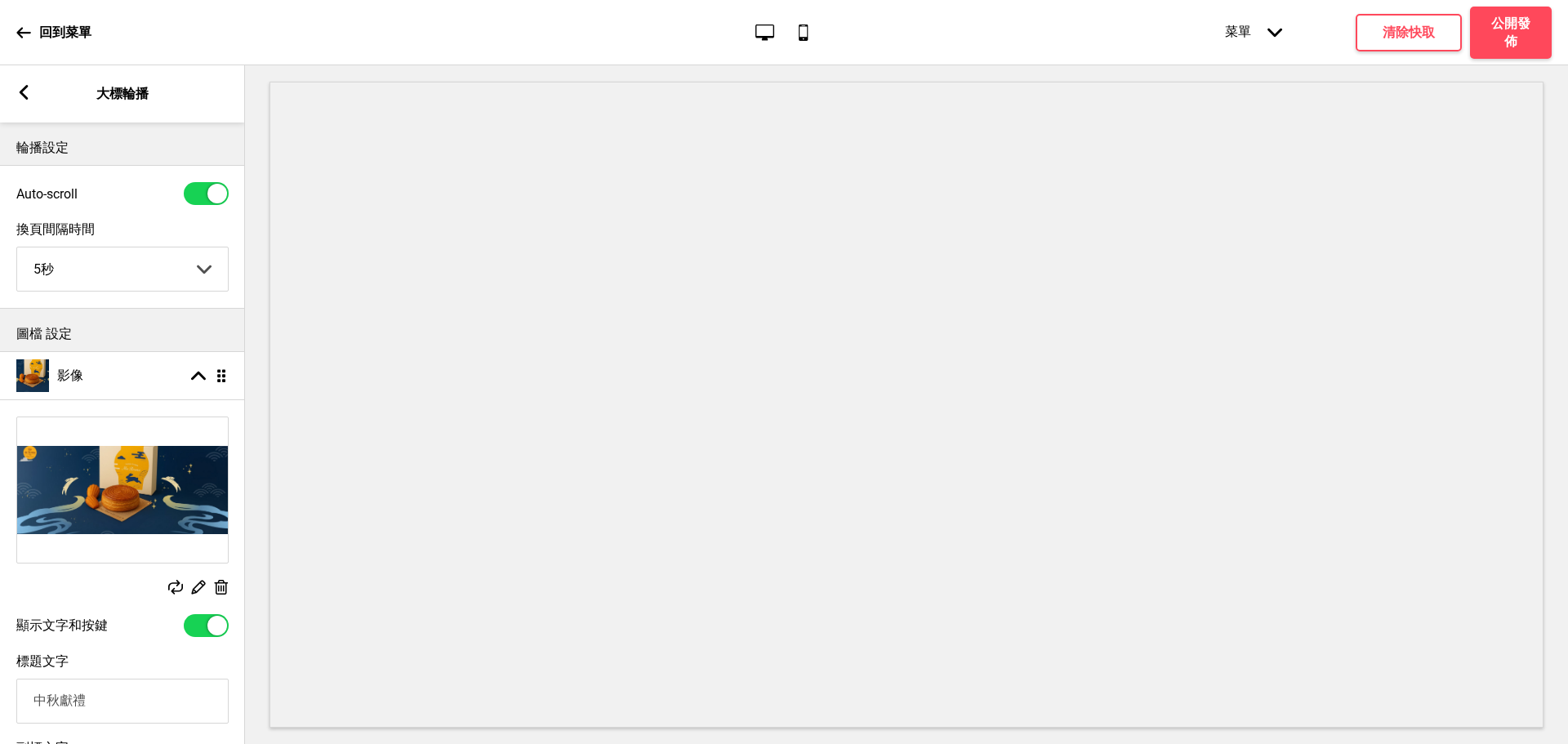
click at [164, 495] on img at bounding box center [122, 490] width 211 height 146
click at [206, 593] on div "替換 編輯 删除" at bounding box center [122, 588] width 212 height 18
click at [196, 591] on rect at bounding box center [198, 586] width 17 height 17
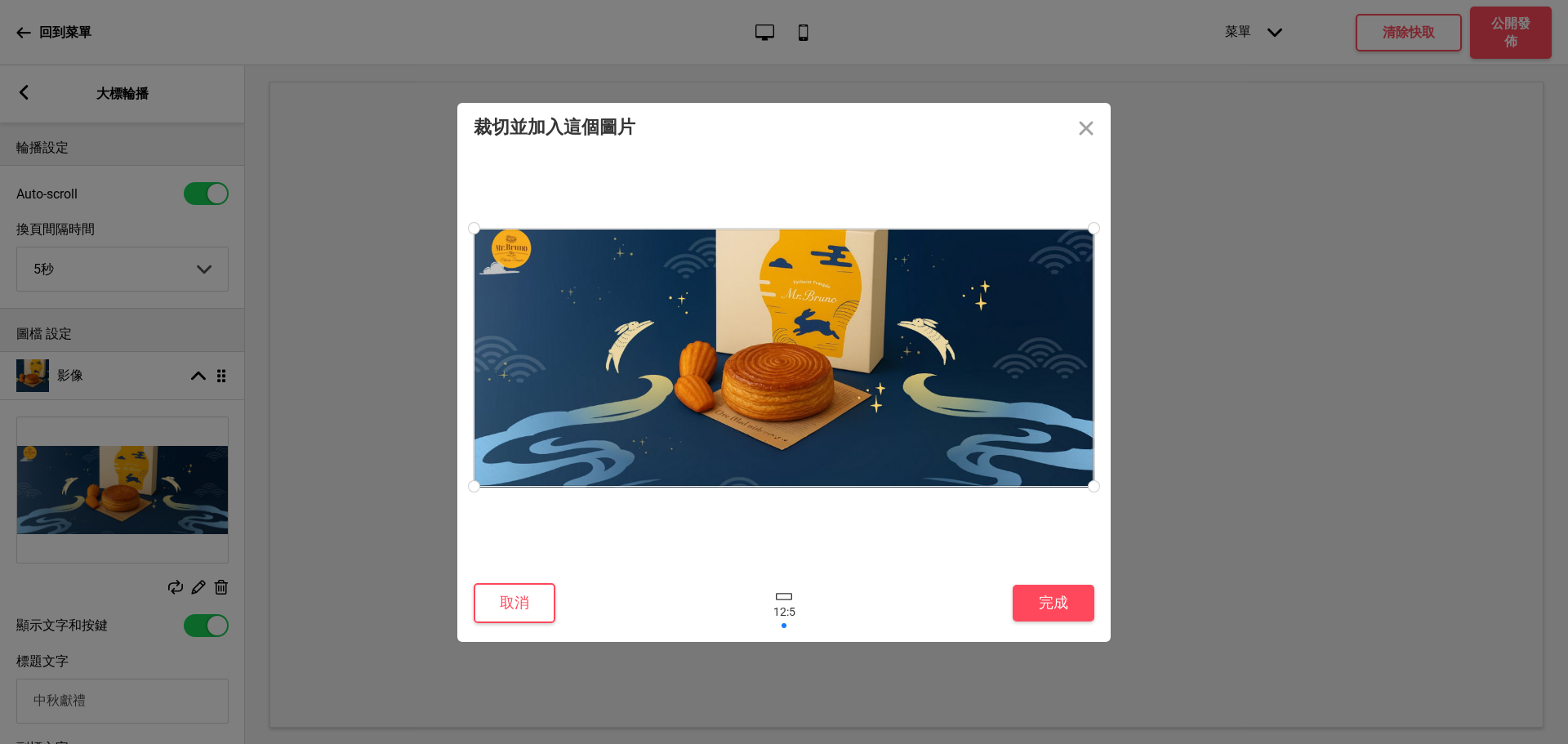
drag, startPoint x: 824, startPoint y: 321, endPoint x: 822, endPoint y: 307, distance: 14.1
click at [822, 307] on div at bounding box center [783, 358] width 619 height 258
drag, startPoint x: 817, startPoint y: 323, endPoint x: 798, endPoint y: 422, distance: 100.8
click at [800, 422] on div at bounding box center [783, 359] width 619 height 258
click at [788, 412] on div at bounding box center [783, 359] width 619 height 258
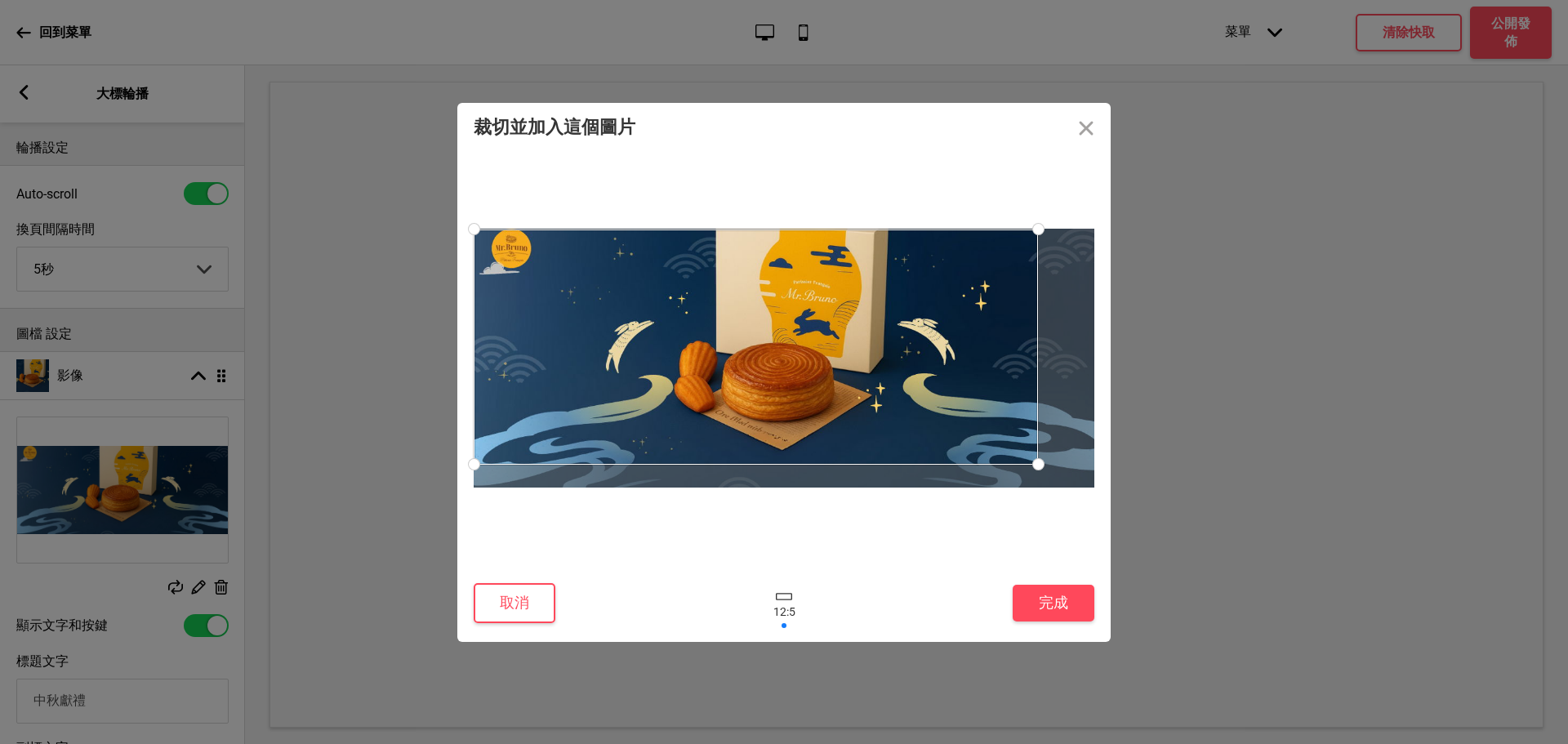
drag, startPoint x: 1095, startPoint y: 488, endPoint x: 975, endPoint y: 443, distance: 128.2
click at [1035, 463] on div at bounding box center [1038, 463] width 29 height 29
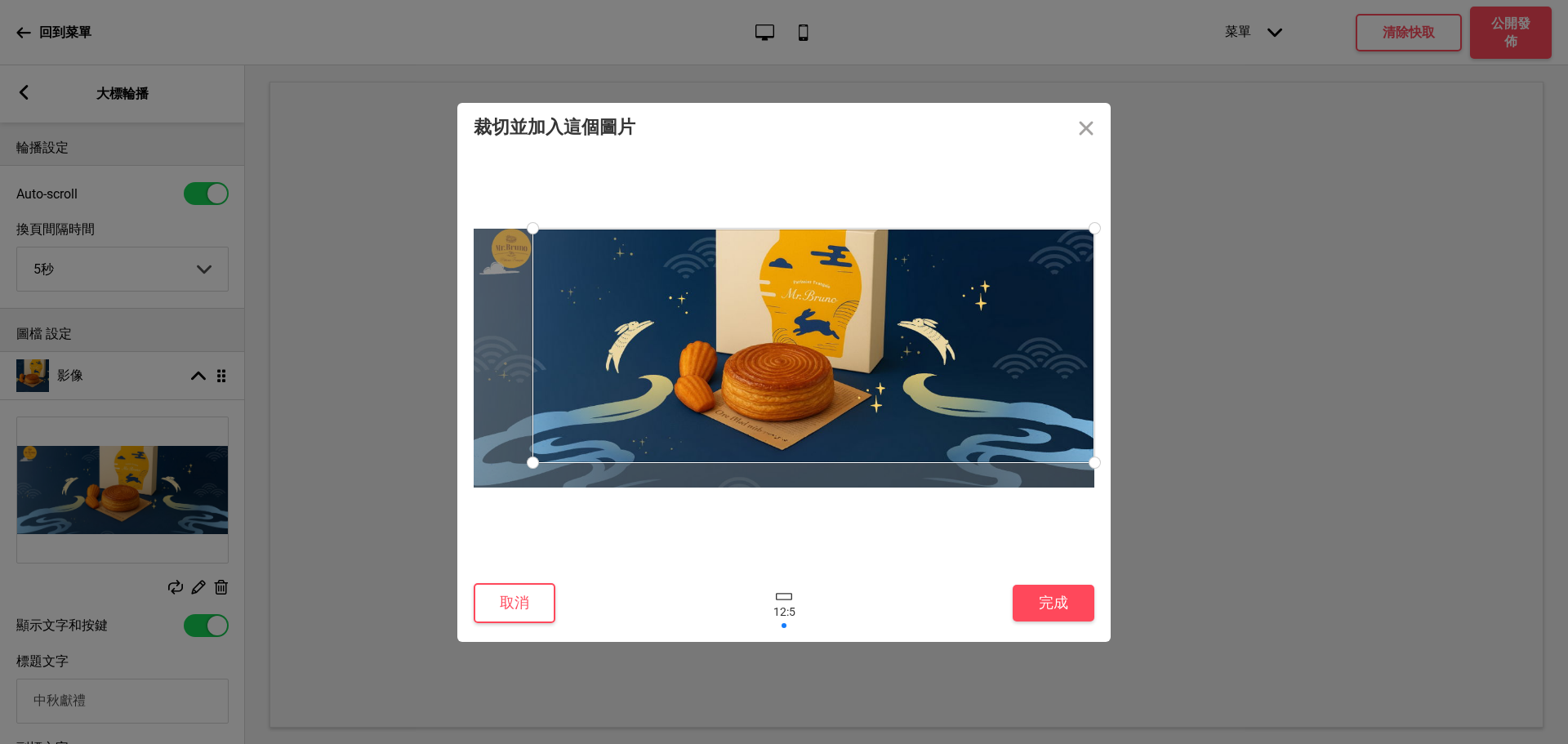
drag, startPoint x: 849, startPoint y: 351, endPoint x: 952, endPoint y: 284, distance: 122.9
click at [952, 284] on div at bounding box center [813, 346] width 562 height 235
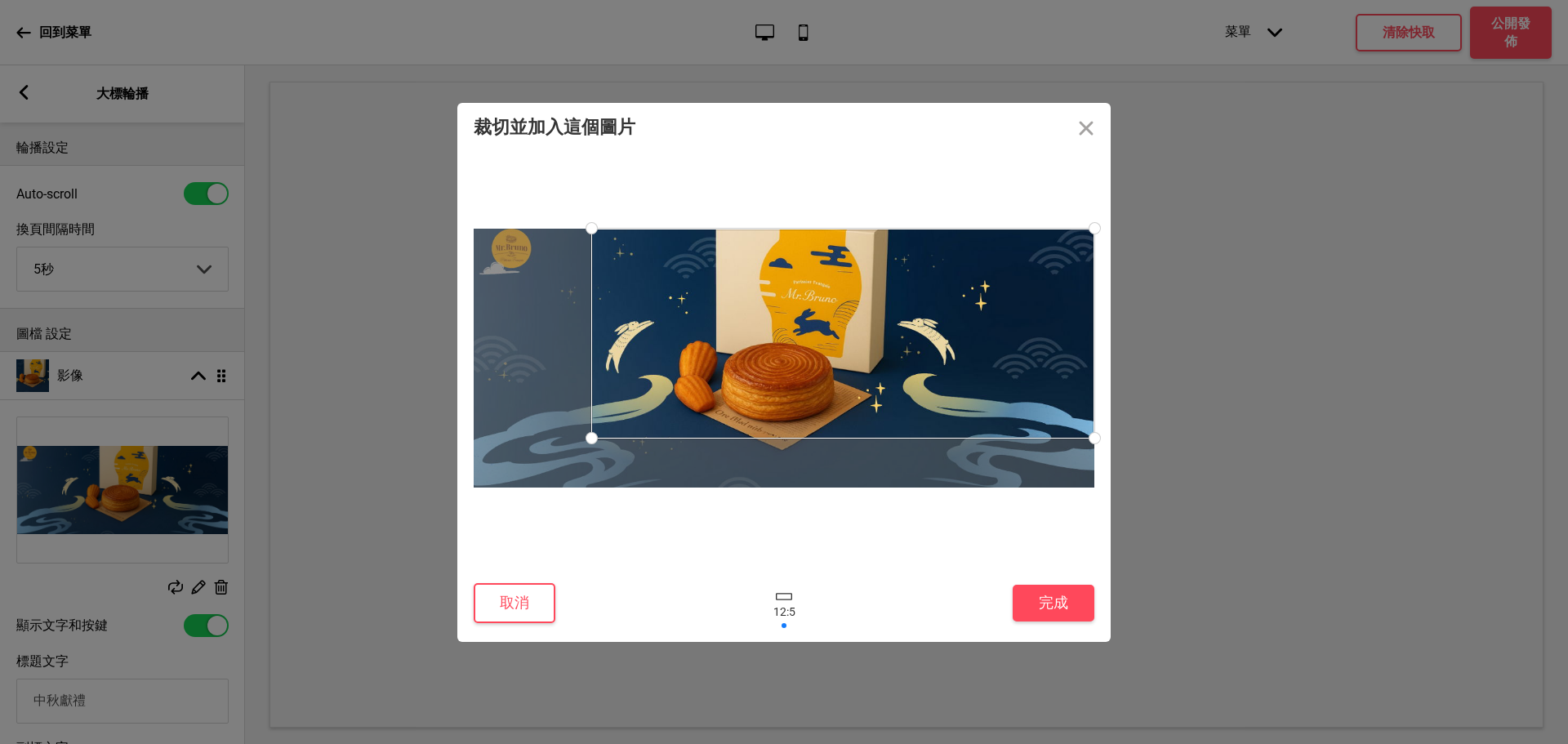
drag, startPoint x: 535, startPoint y: 456, endPoint x: 593, endPoint y: 437, distance: 61.0
click at [593, 437] on div at bounding box center [591, 437] width 29 height 29
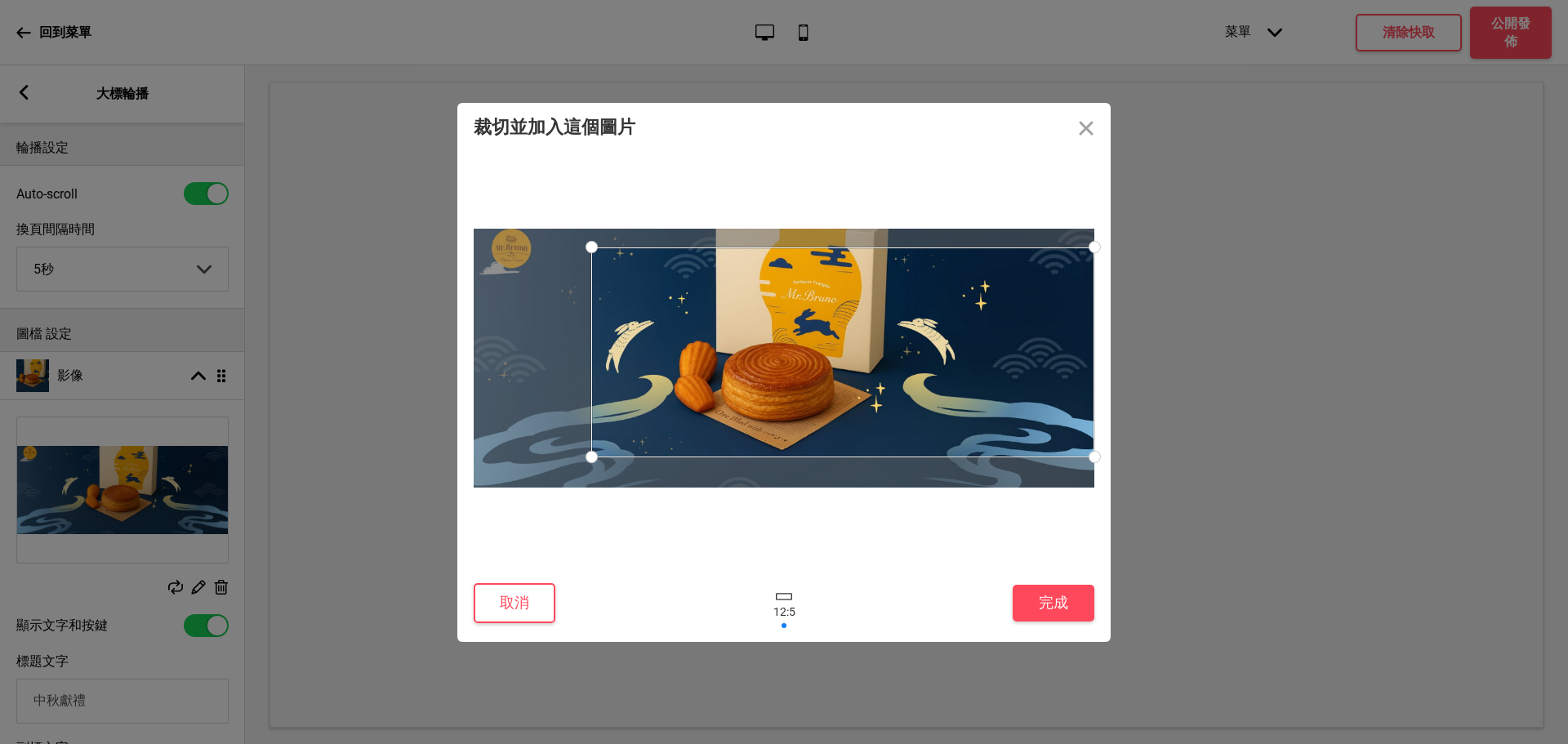
drag, startPoint x: 860, startPoint y: 328, endPoint x: 866, endPoint y: 345, distance: 18.0
click at [866, 345] on div at bounding box center [842, 353] width 503 height 210
click at [867, 342] on div at bounding box center [842, 350] width 503 height 210
click at [1046, 605] on button "完成" at bounding box center [1053, 603] width 81 height 36
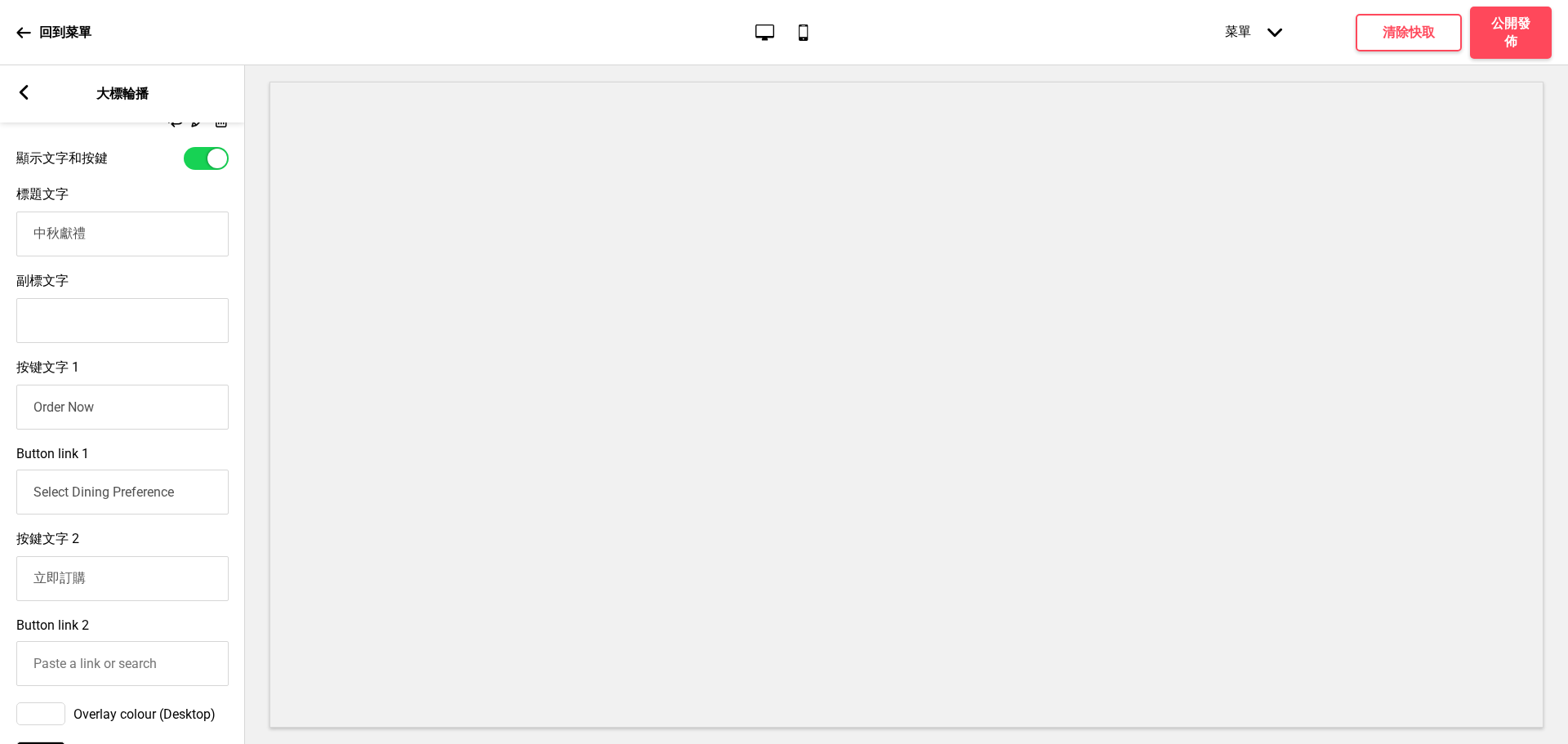
scroll to position [817, 0]
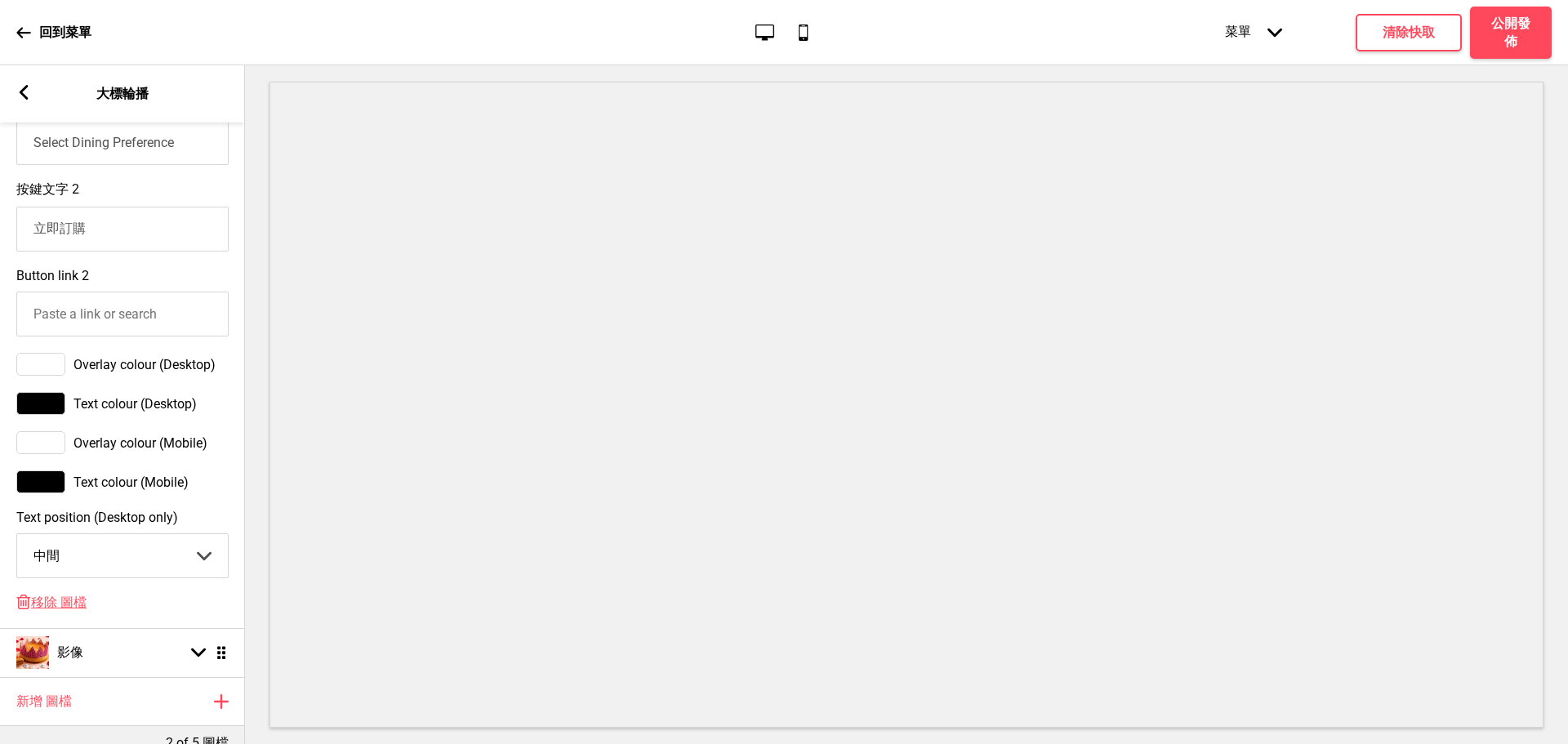
click at [139, 566] on select "中間 左邊 右邊" at bounding box center [122, 555] width 211 height 43
select select "right"
click at [17, 549] on select "中間 左邊 右邊" at bounding box center [122, 555] width 211 height 43
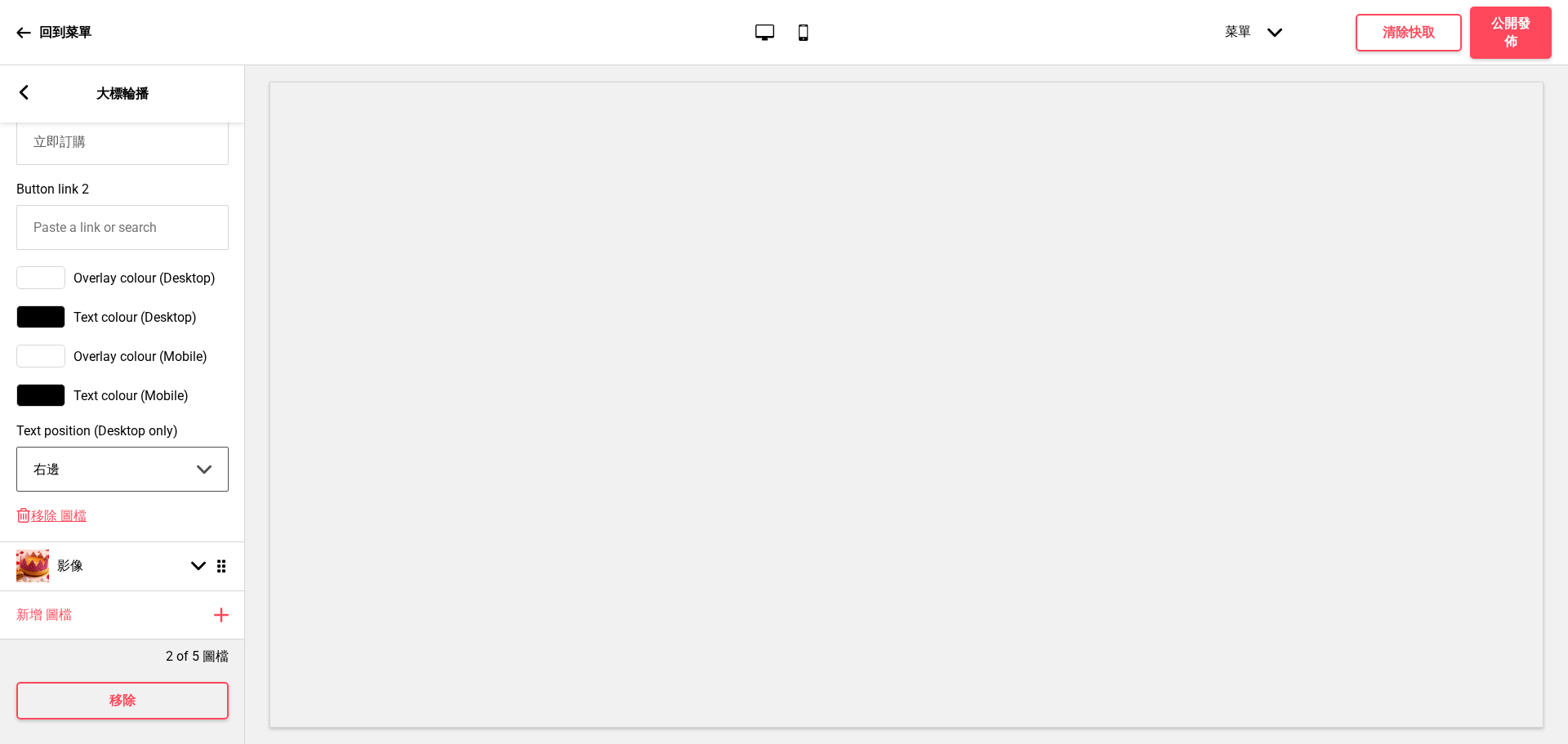
scroll to position [941, 0]
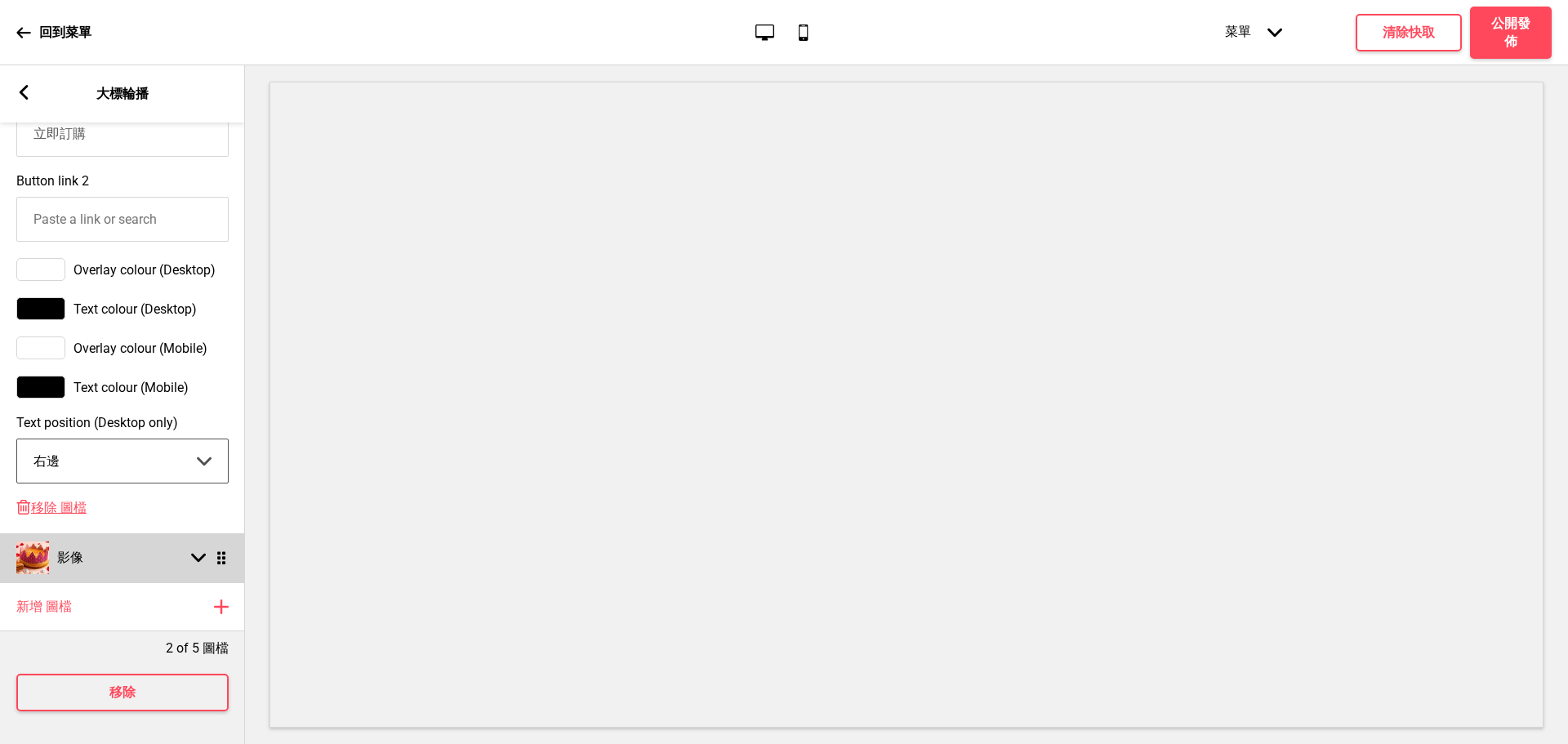
click at [154, 547] on div "影像 箭頭down 拖曳" at bounding box center [122, 558] width 245 height 49
select select "right"
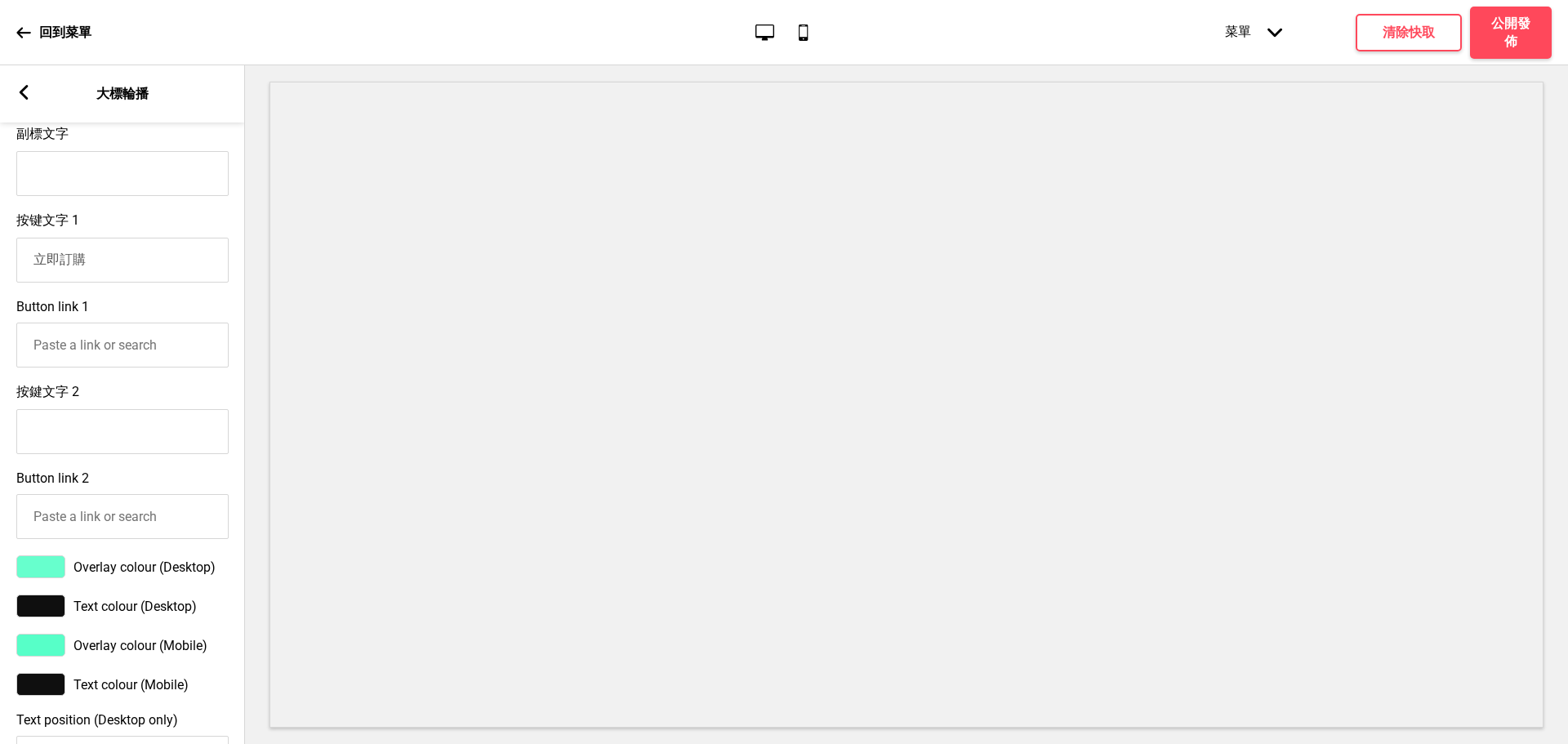
scroll to position [670, 0]
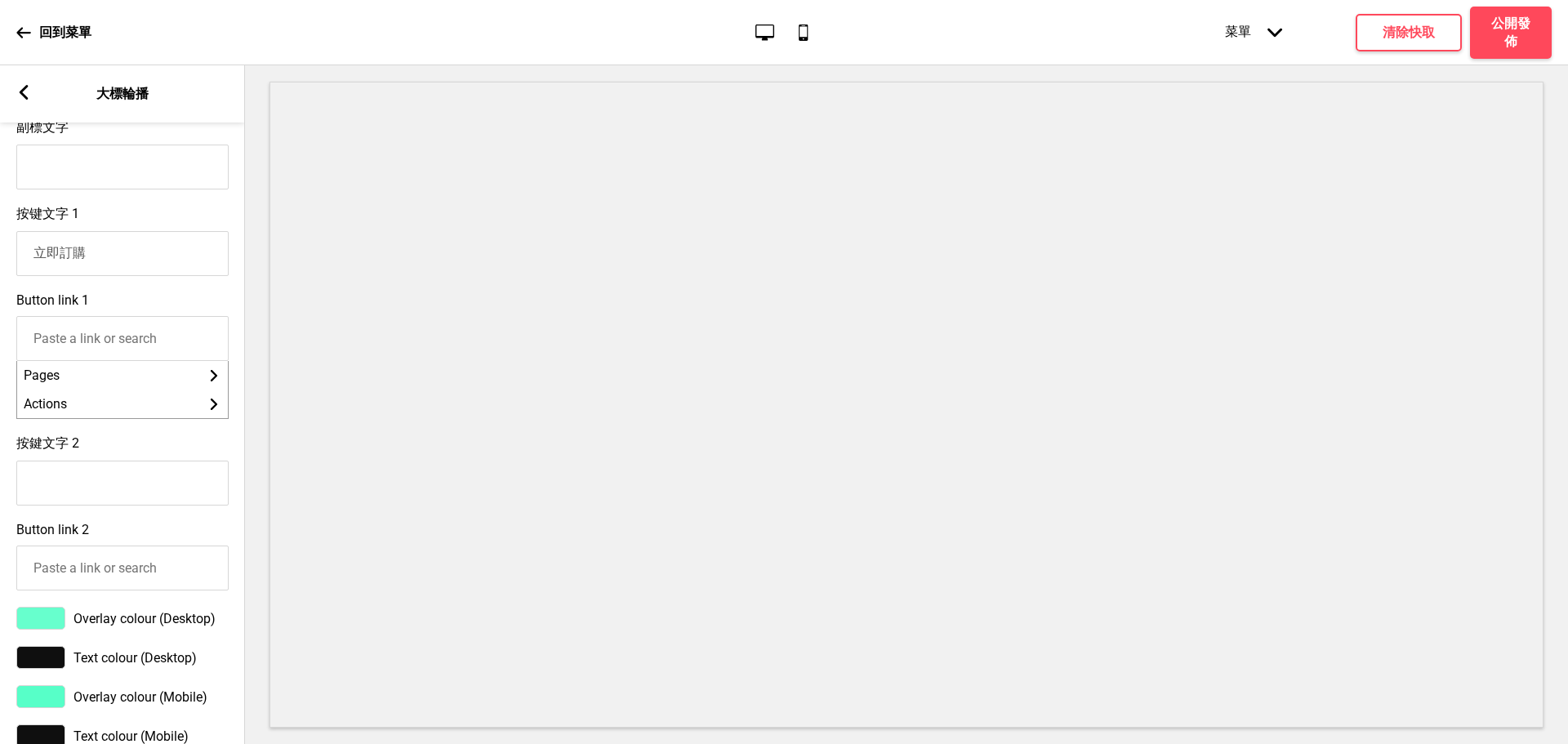
click at [90, 350] on input "Button link 1" at bounding box center [122, 339] width 212 height 45
paste input "[URL][DOMAIN_NAME]"
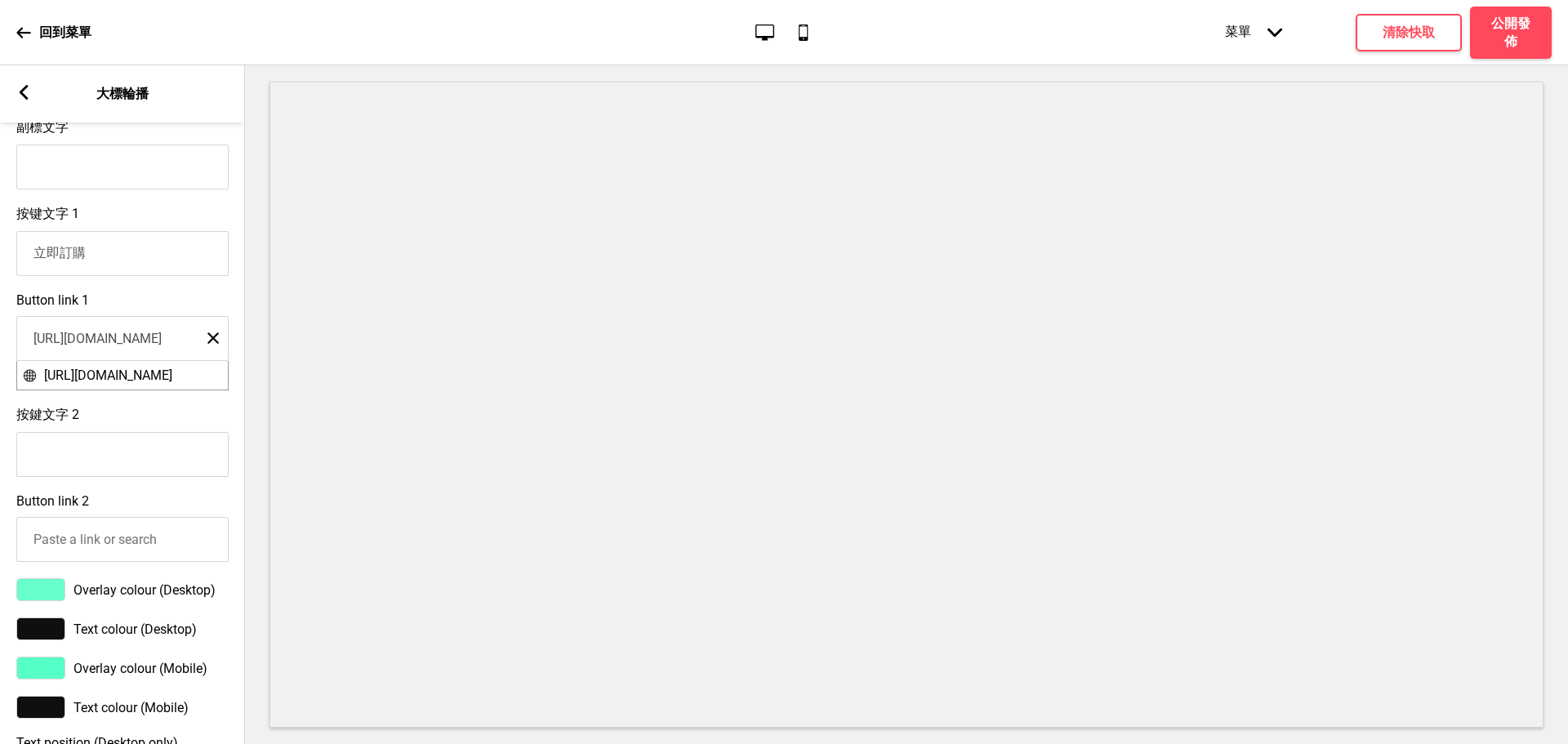
scroll to position [0, 310]
type input "[URL][DOMAIN_NAME]"
click at [126, 383] on span "[URL][DOMAIN_NAME]" at bounding box center [108, 375] width 128 height 16
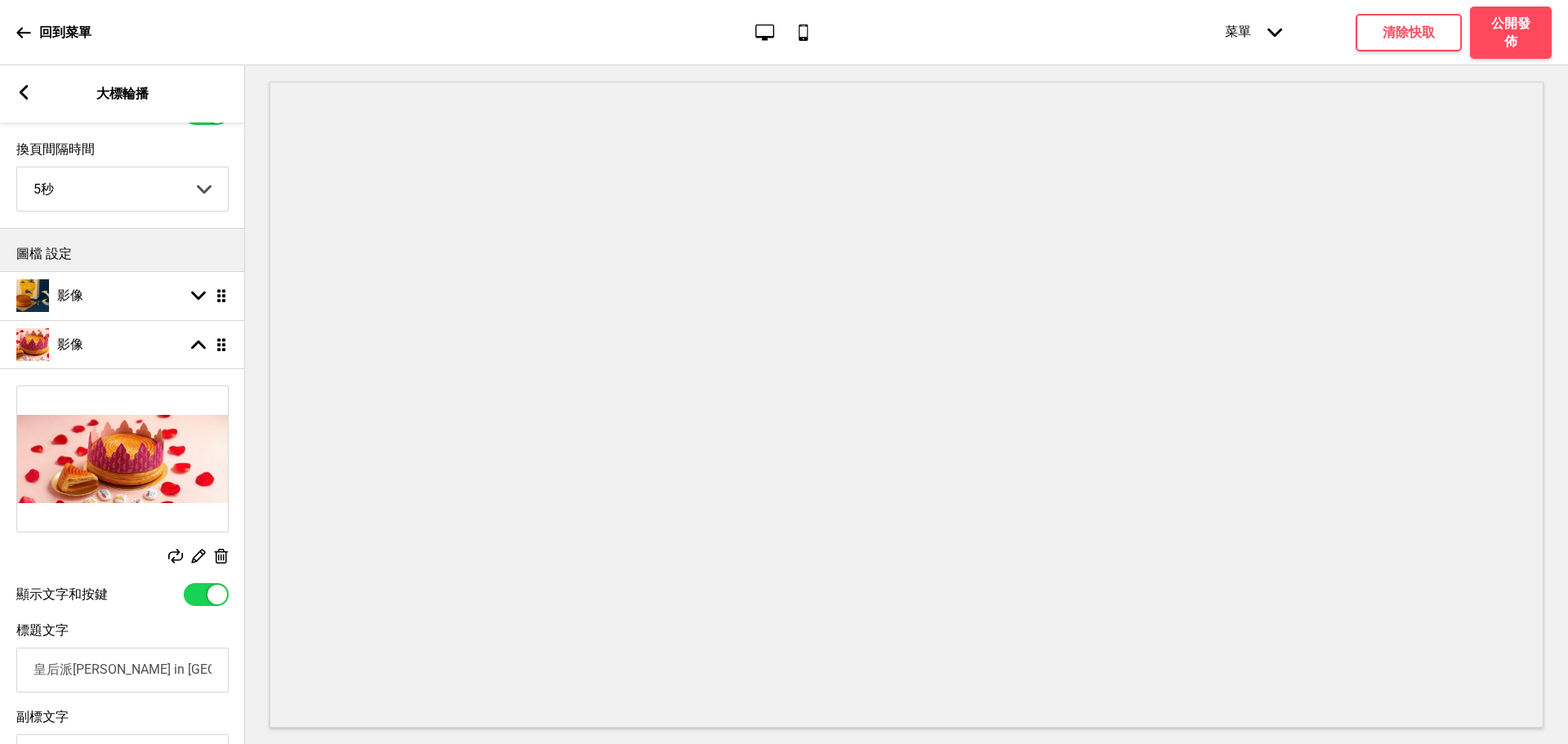
scroll to position [0, 0]
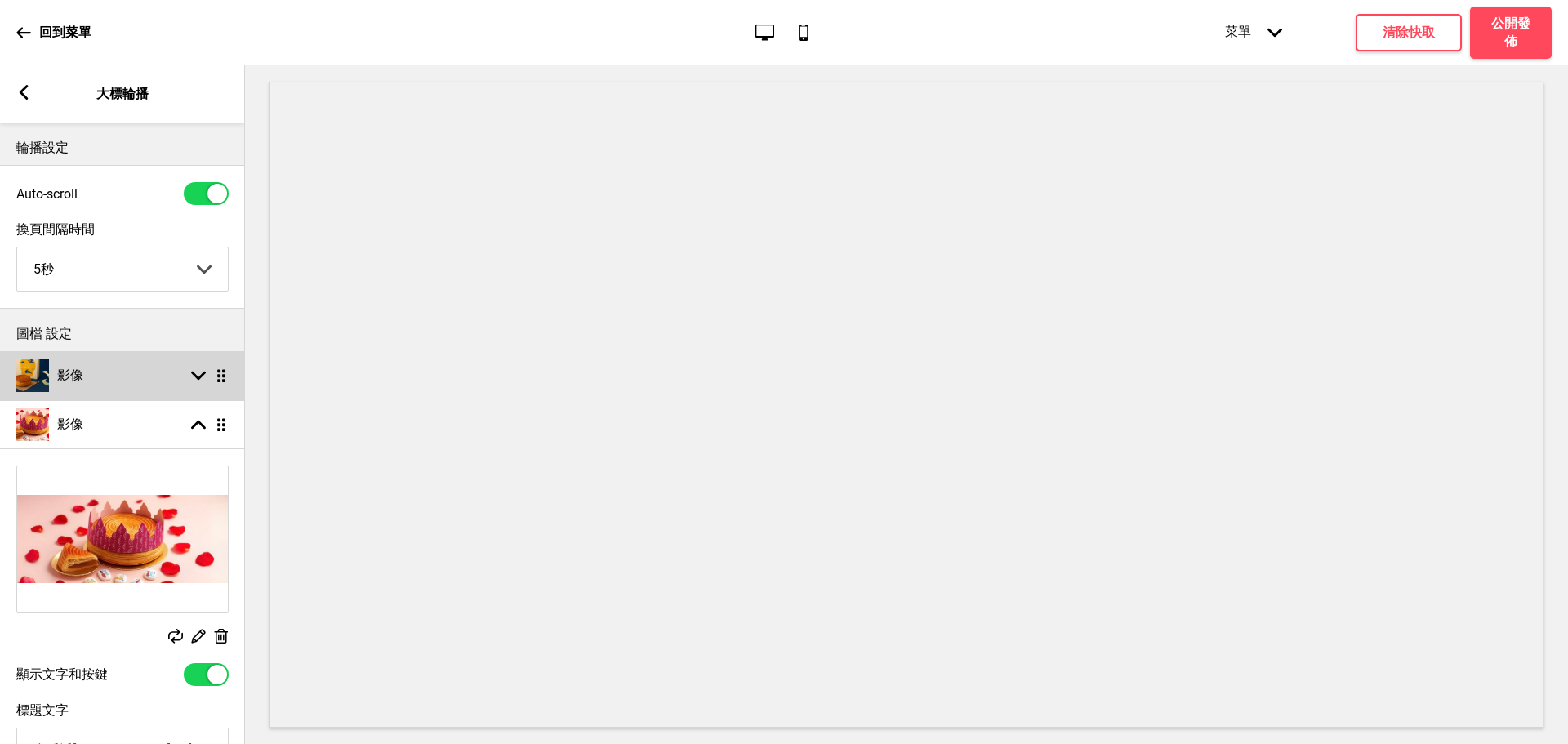
click at [93, 367] on div "影像 箭頭down 拖曳" at bounding box center [122, 375] width 245 height 49
select select "right"
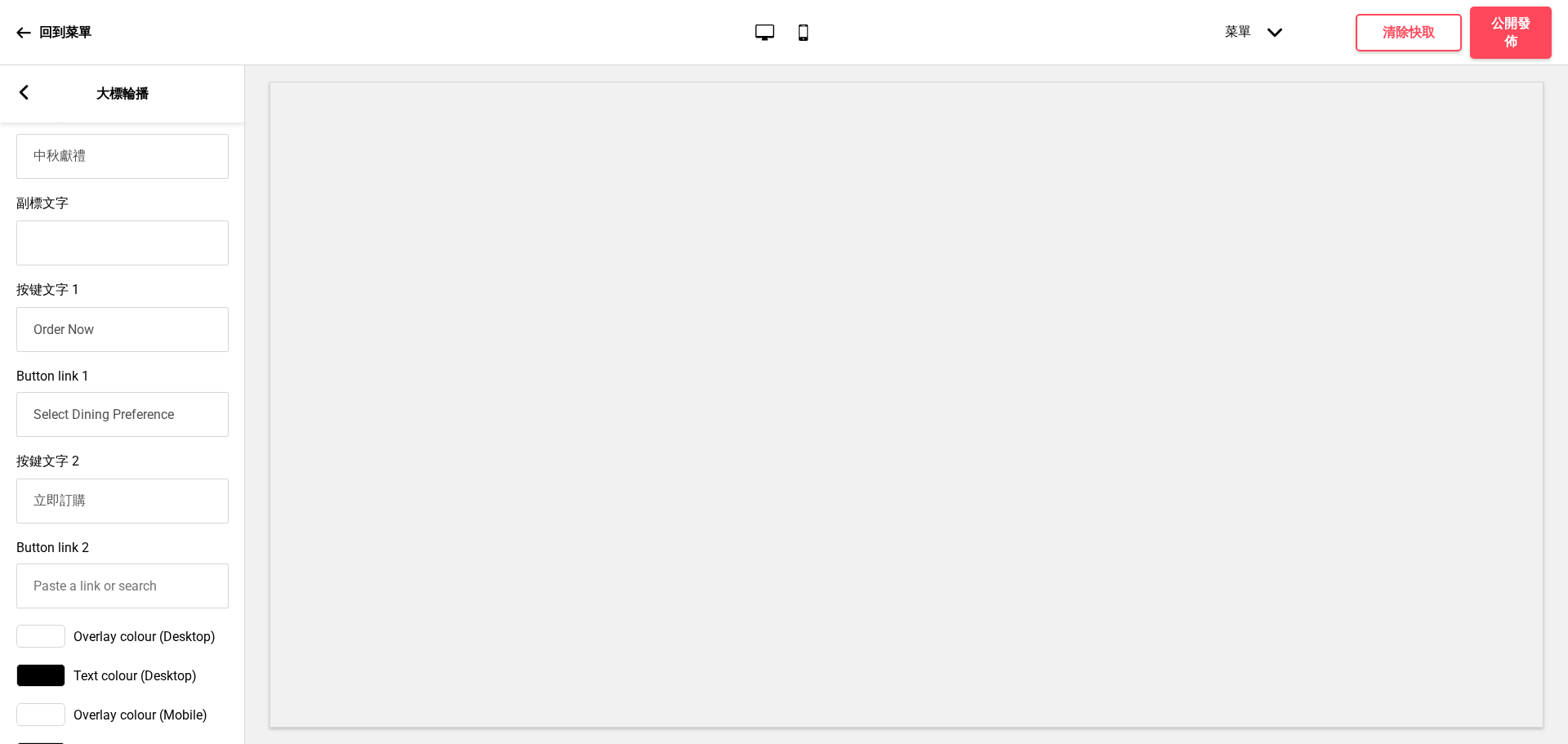
scroll to position [817, 0]
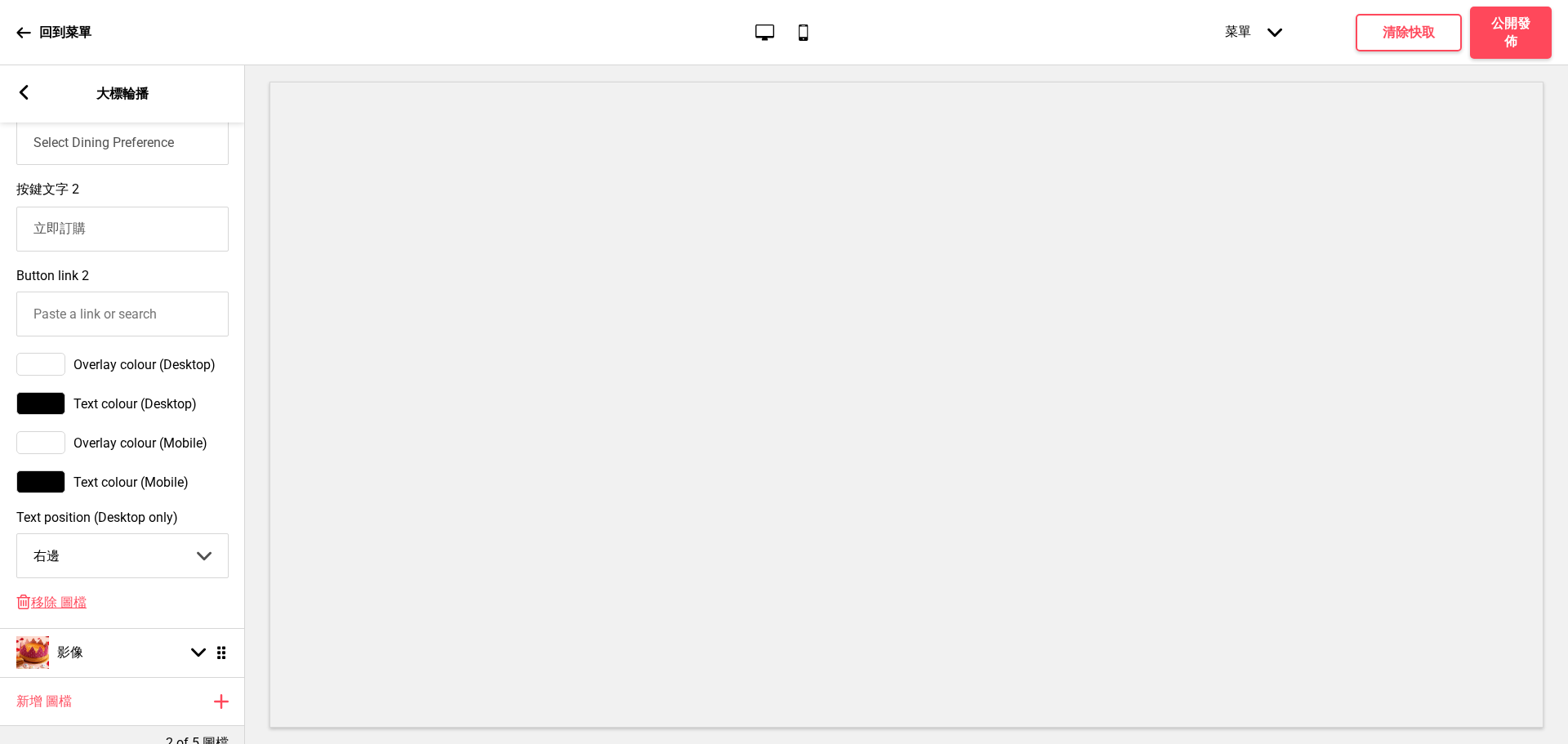
click at [46, 454] on div at bounding box center [41, 443] width 49 height 23
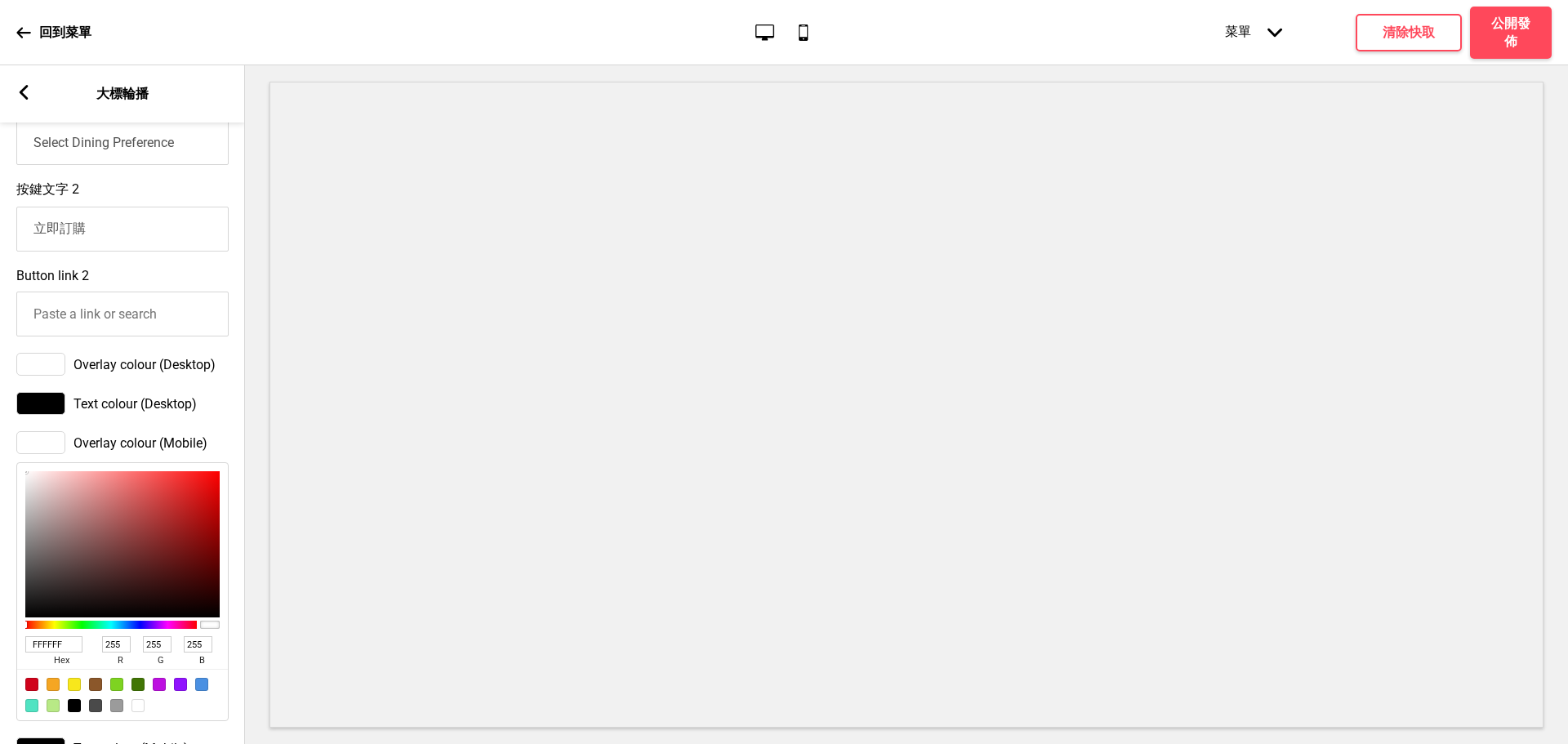
click at [52, 669] on span "hex" at bounding box center [61, 660] width 72 height 16
click at [49, 652] on input "FFFFFF" at bounding box center [54, 644] width 57 height 16
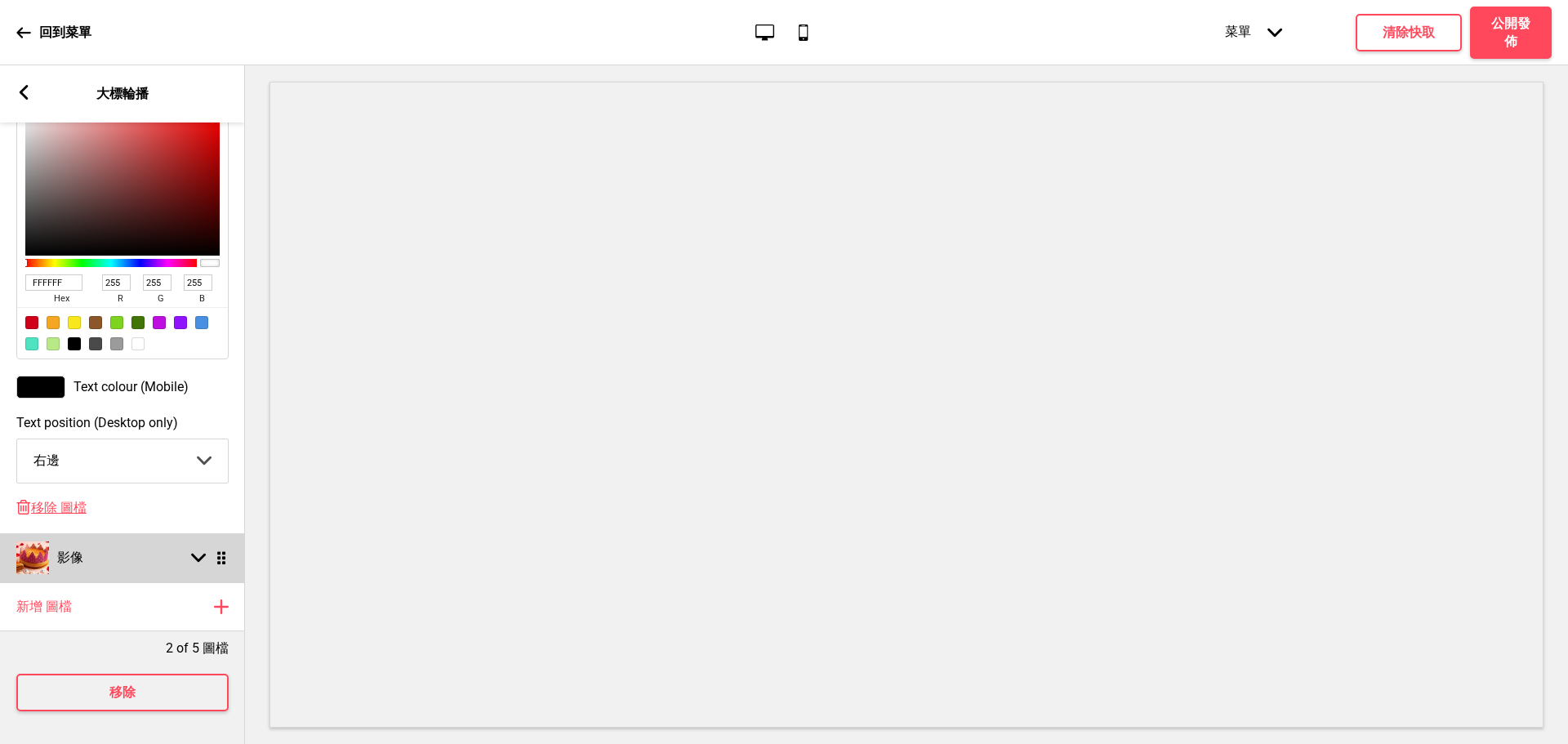
click at [108, 546] on div "影像 箭頭down 拖曳" at bounding box center [122, 558] width 245 height 49
select select "right"
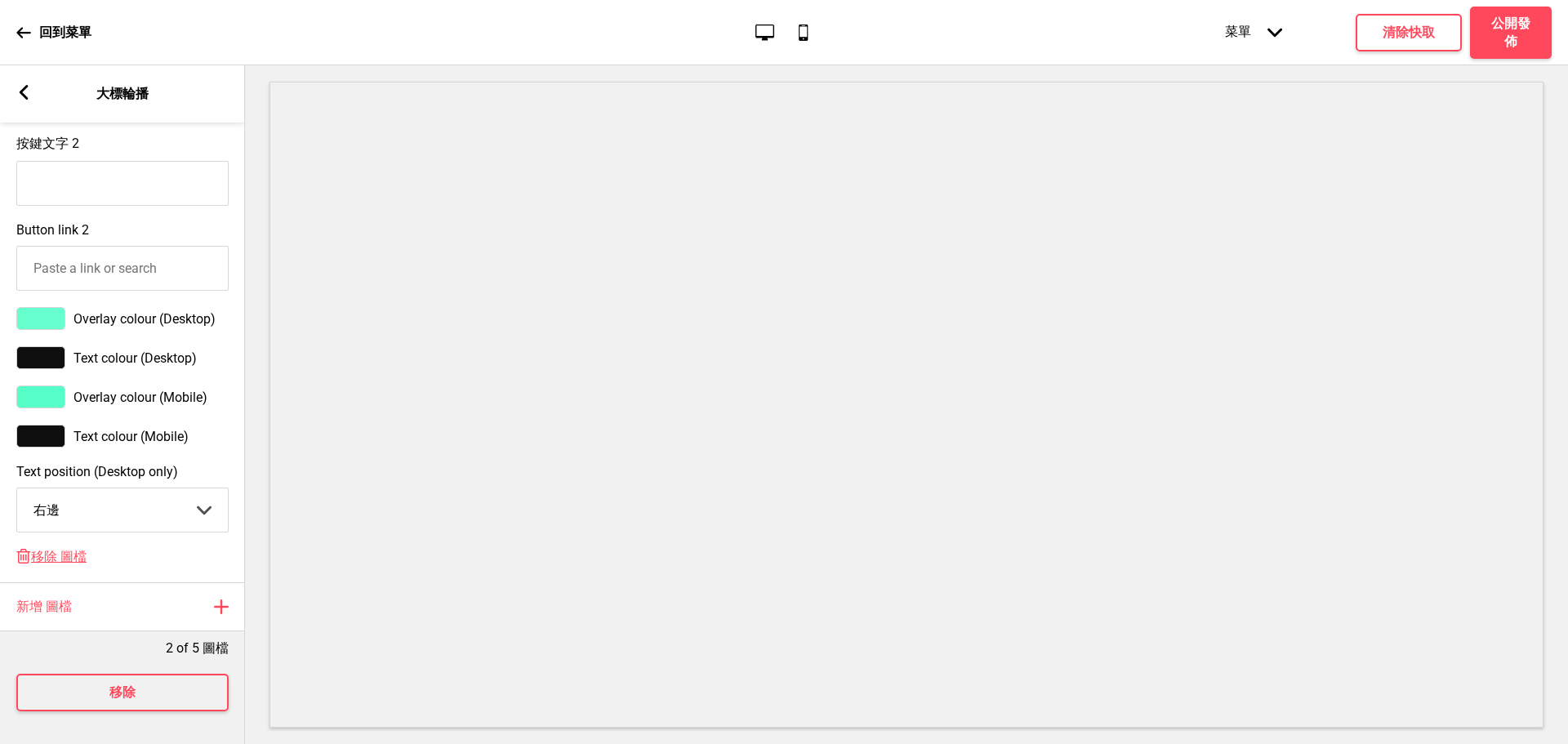
scroll to position [941, 0]
click at [55, 387] on div at bounding box center [41, 397] width 49 height 23
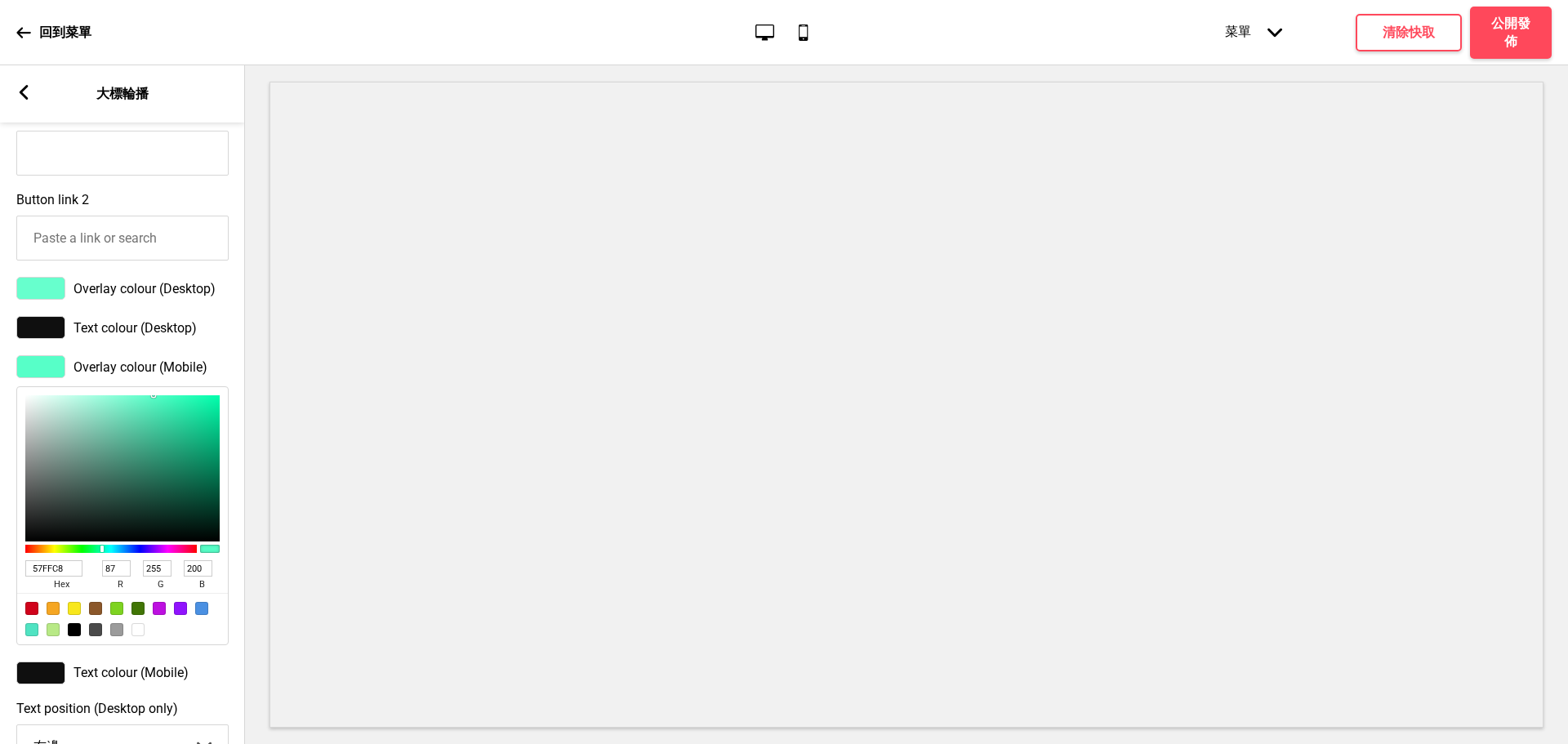
click at [57, 576] on input "57FFC8" at bounding box center [54, 568] width 57 height 16
paste input "FFFFFF"
type input "FFFFFF"
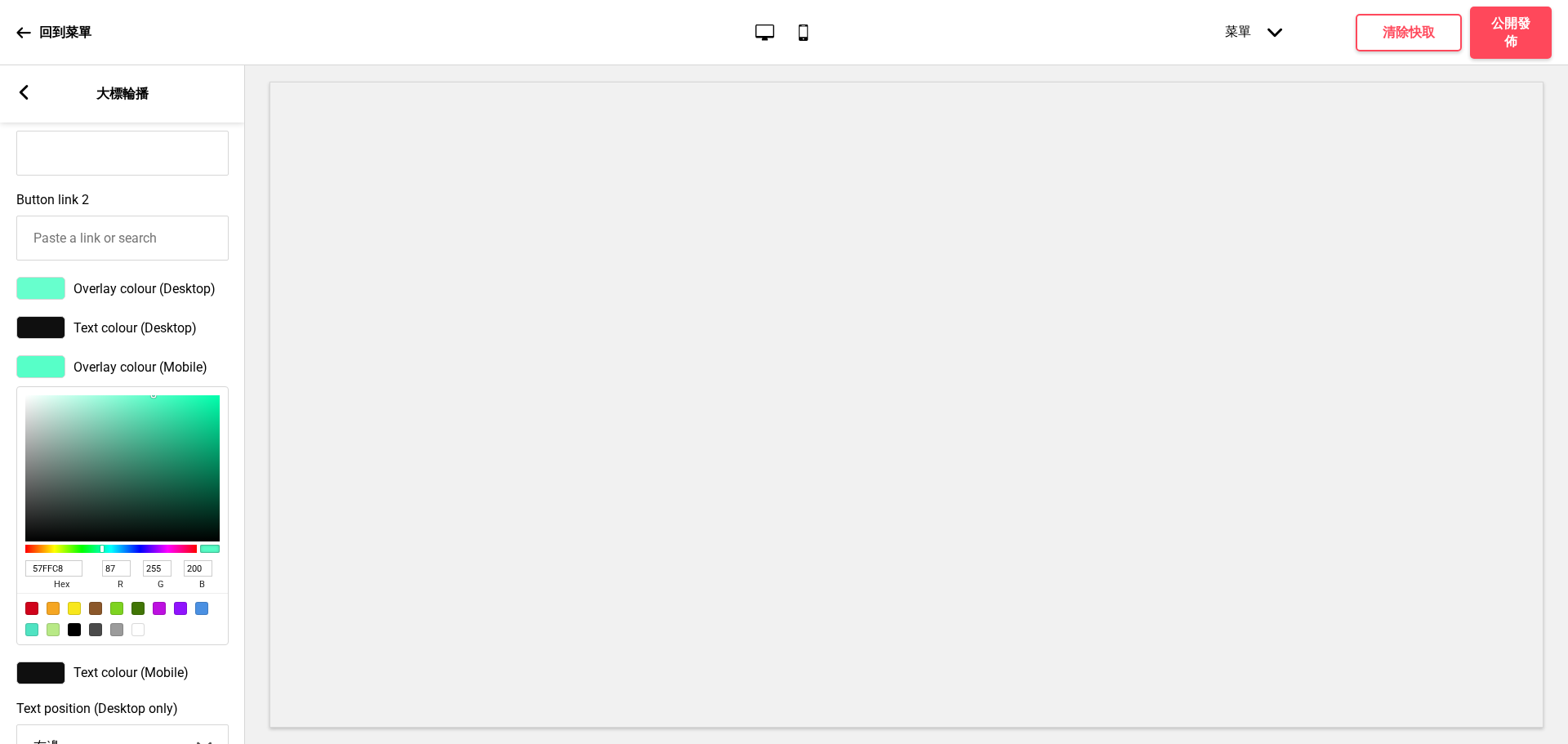
type input "255"
type input "FFFFFF"
click at [37, 300] on div at bounding box center [41, 288] width 49 height 23
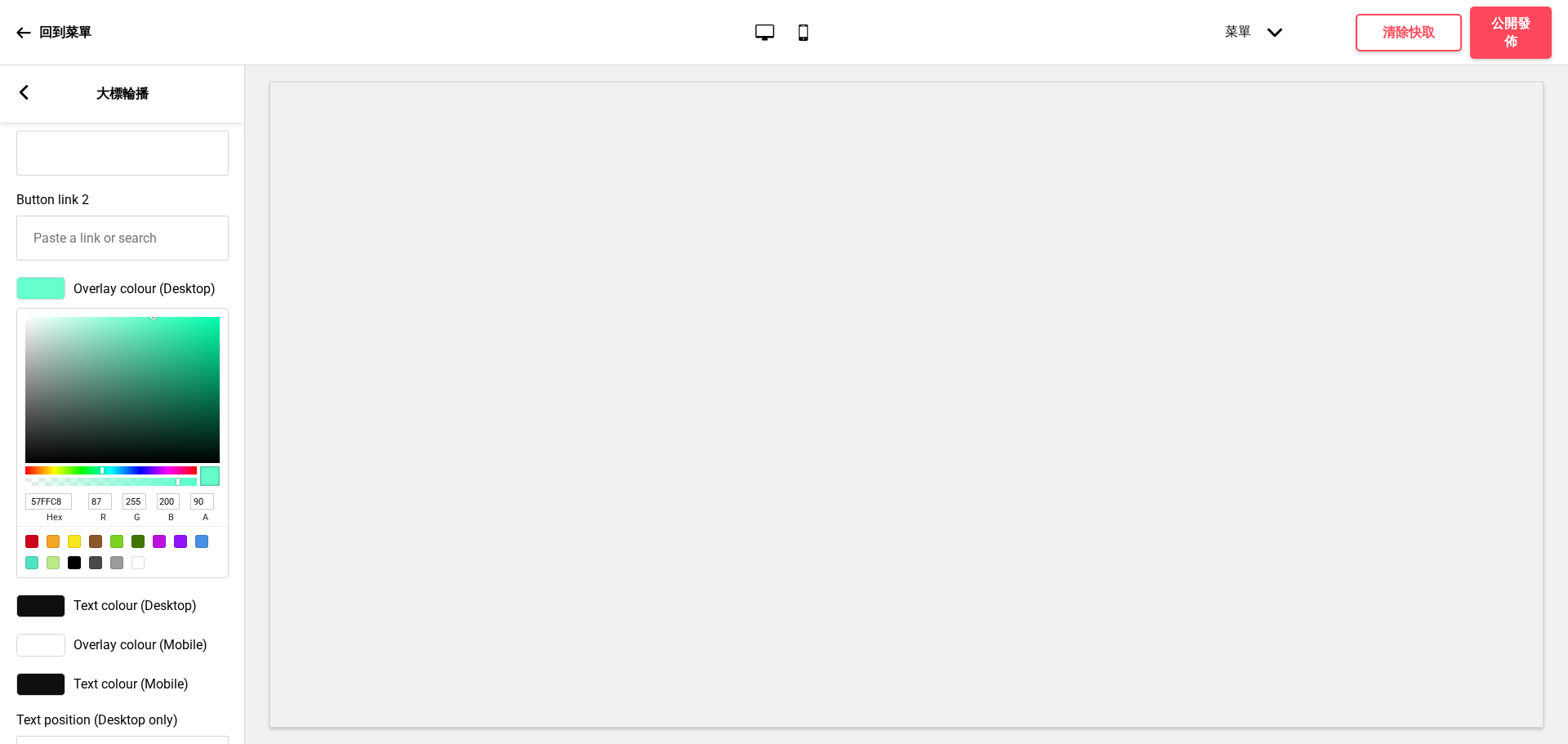
click at [40, 509] on input "57FFC8" at bounding box center [49, 501] width 47 height 16
paste input "FFFFFF"
type input "FFFFFF"
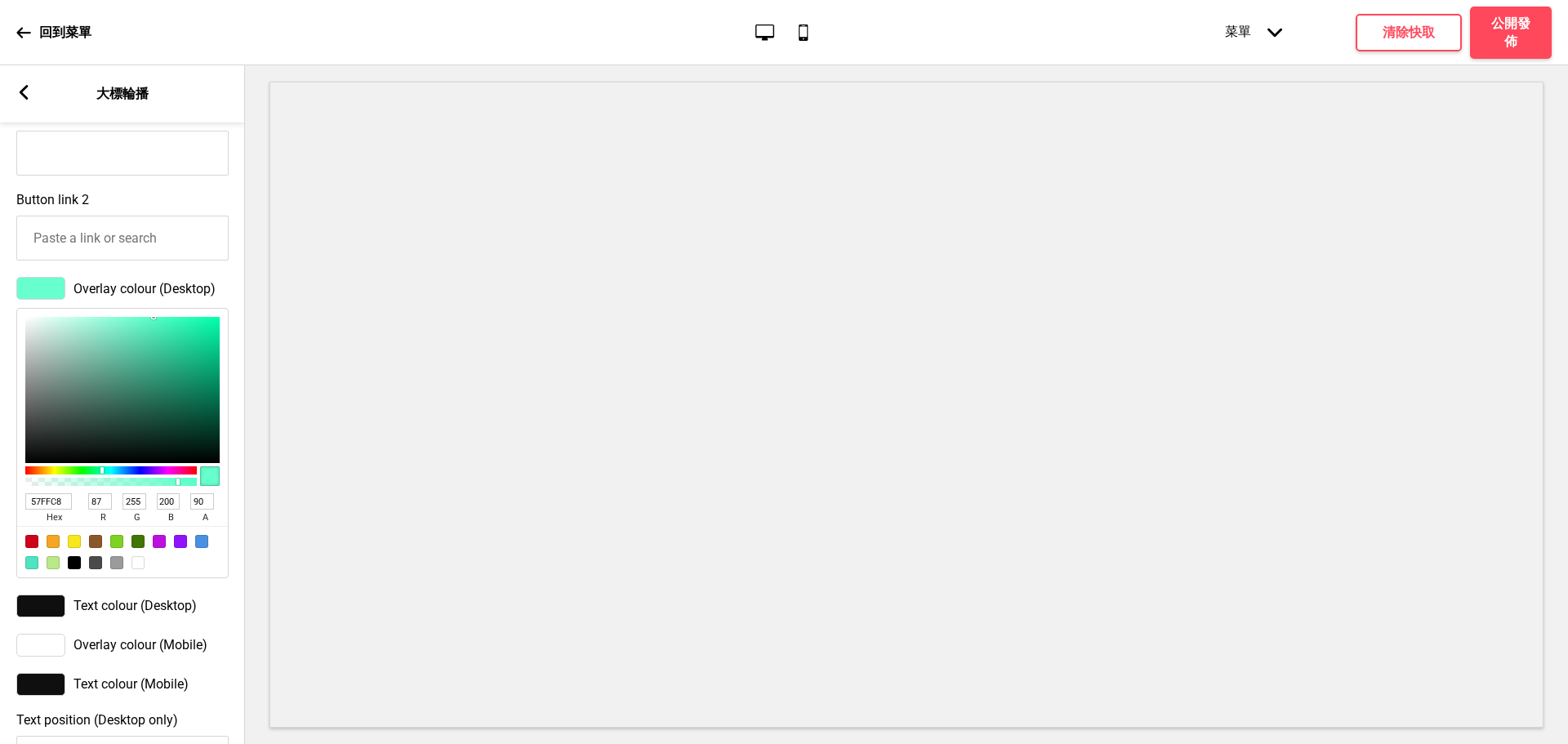
type input "255"
type input "100"
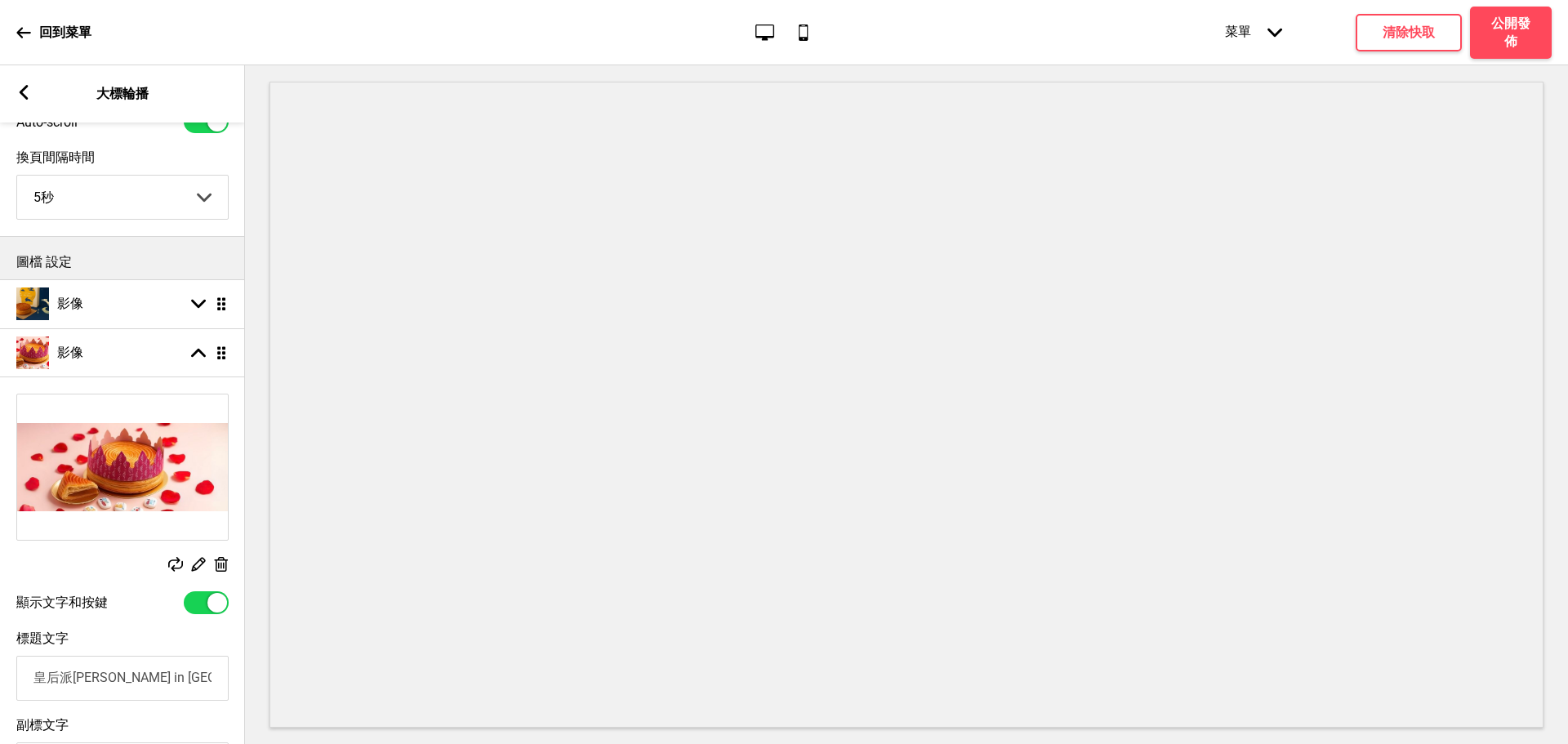
scroll to position [0, 0]
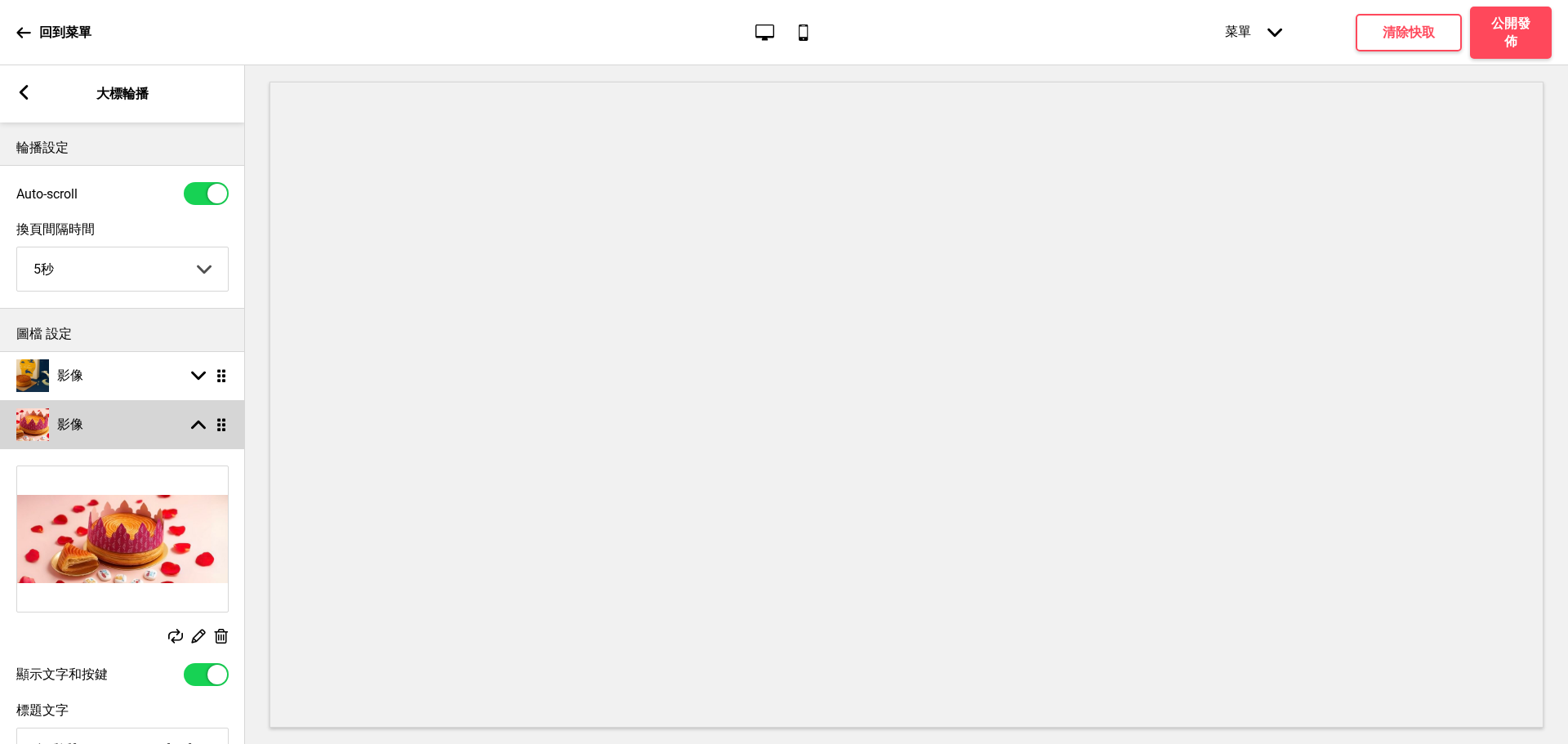
type input "FFFFFF"
click at [116, 415] on div "影像 箭頭up 拖曳" at bounding box center [122, 424] width 245 height 49
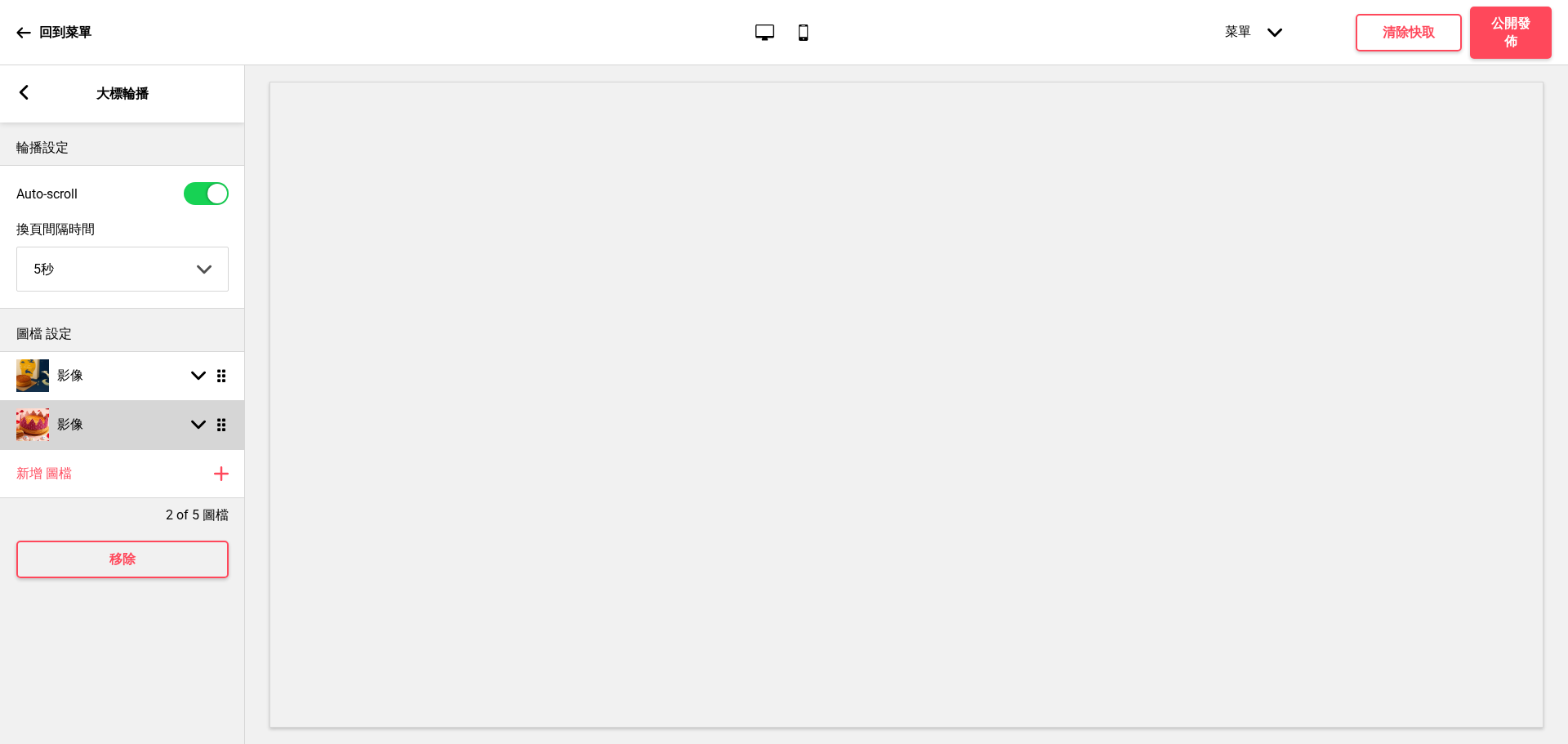
click at [82, 420] on h4 "影像" at bounding box center [70, 424] width 26 height 18
select select "right"
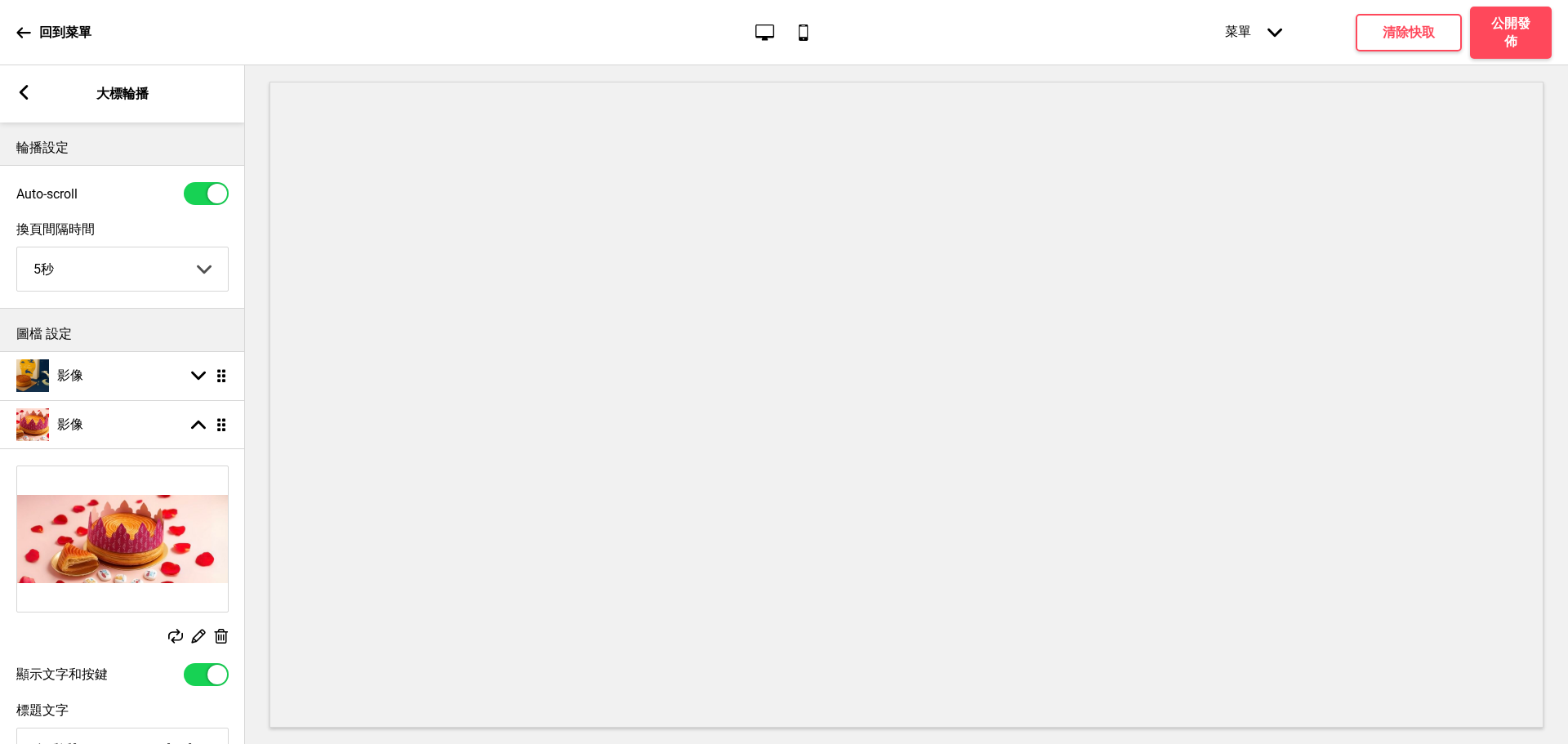
drag, startPoint x: 83, startPoint y: 516, endPoint x: 212, endPoint y: 591, distance: 149.2
click at [203, 583] on div "替換 編輯 删除" at bounding box center [122, 556] width 245 height 197
click at [199, 641] on g at bounding box center [198, 636] width 17 height 17
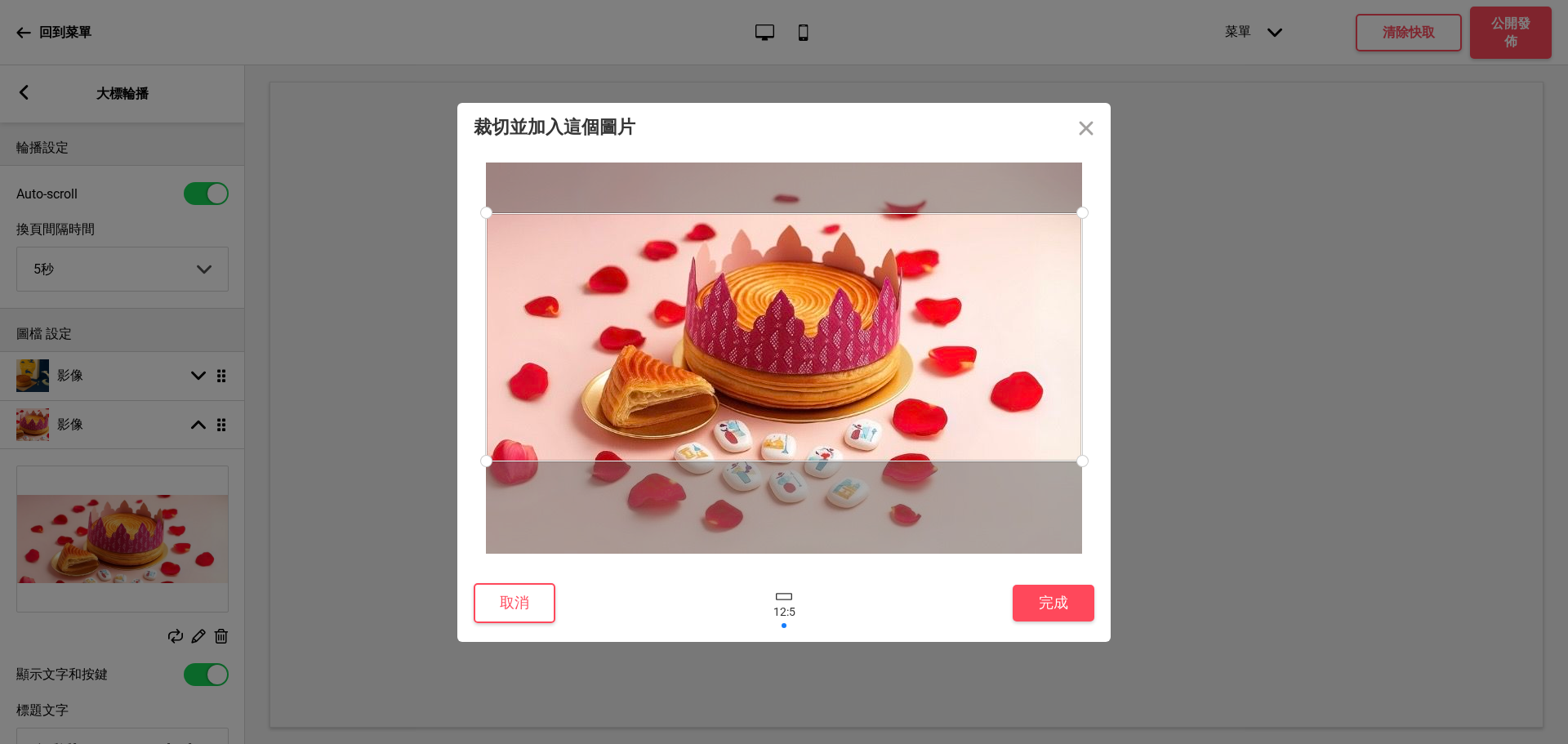
drag, startPoint x: 802, startPoint y: 347, endPoint x: 877, endPoint y: 346, distance: 75.0
click at [877, 346] on div at bounding box center [784, 337] width 596 height 249
drag, startPoint x: 488, startPoint y: 459, endPoint x: 571, endPoint y: 457, distance: 83.0
click at [571, 457] on div at bounding box center [784, 333] width 596 height 249
drag, startPoint x: 567, startPoint y: 454, endPoint x: 530, endPoint y: 454, distance: 37.0
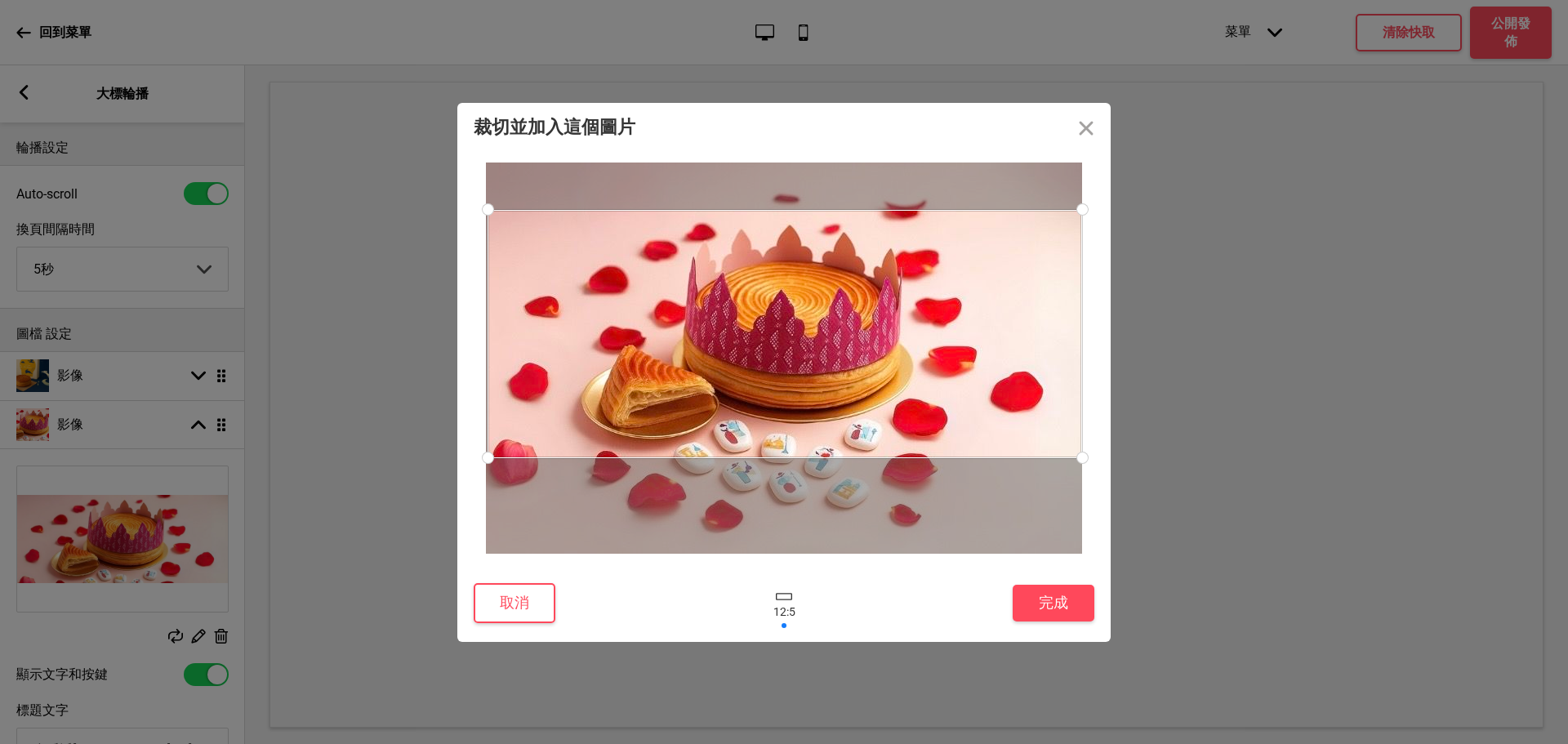
click at [562, 452] on div at bounding box center [785, 333] width 594 height 249
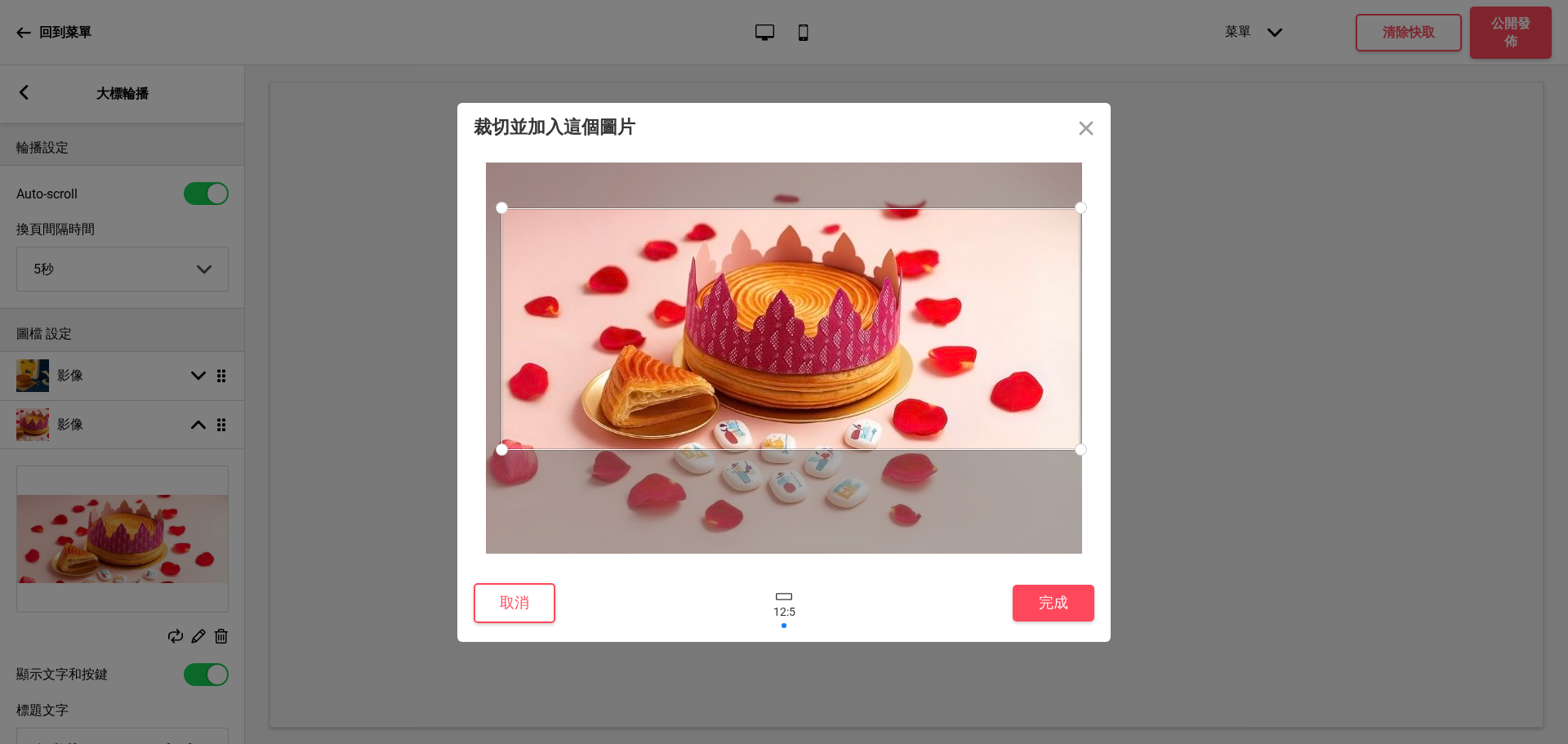
drag, startPoint x: 491, startPoint y: 455, endPoint x: 634, endPoint y: 449, distance: 143.1
click at [634, 449] on div at bounding box center [791, 328] width 579 height 242
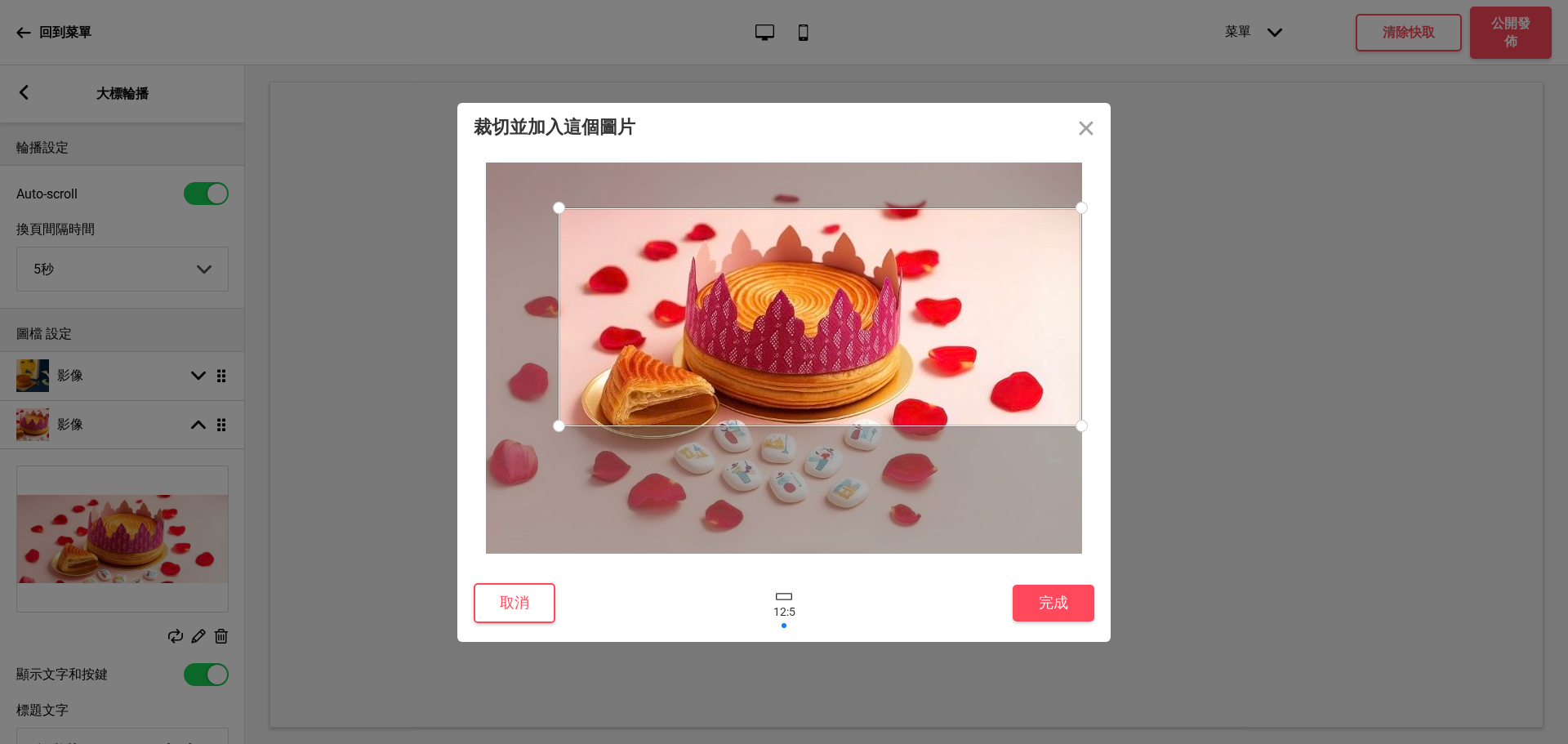
drag, startPoint x: 505, startPoint y: 450, endPoint x: 651, endPoint y: 400, distance: 154.3
click at [620, 420] on div at bounding box center [820, 317] width 522 height 218
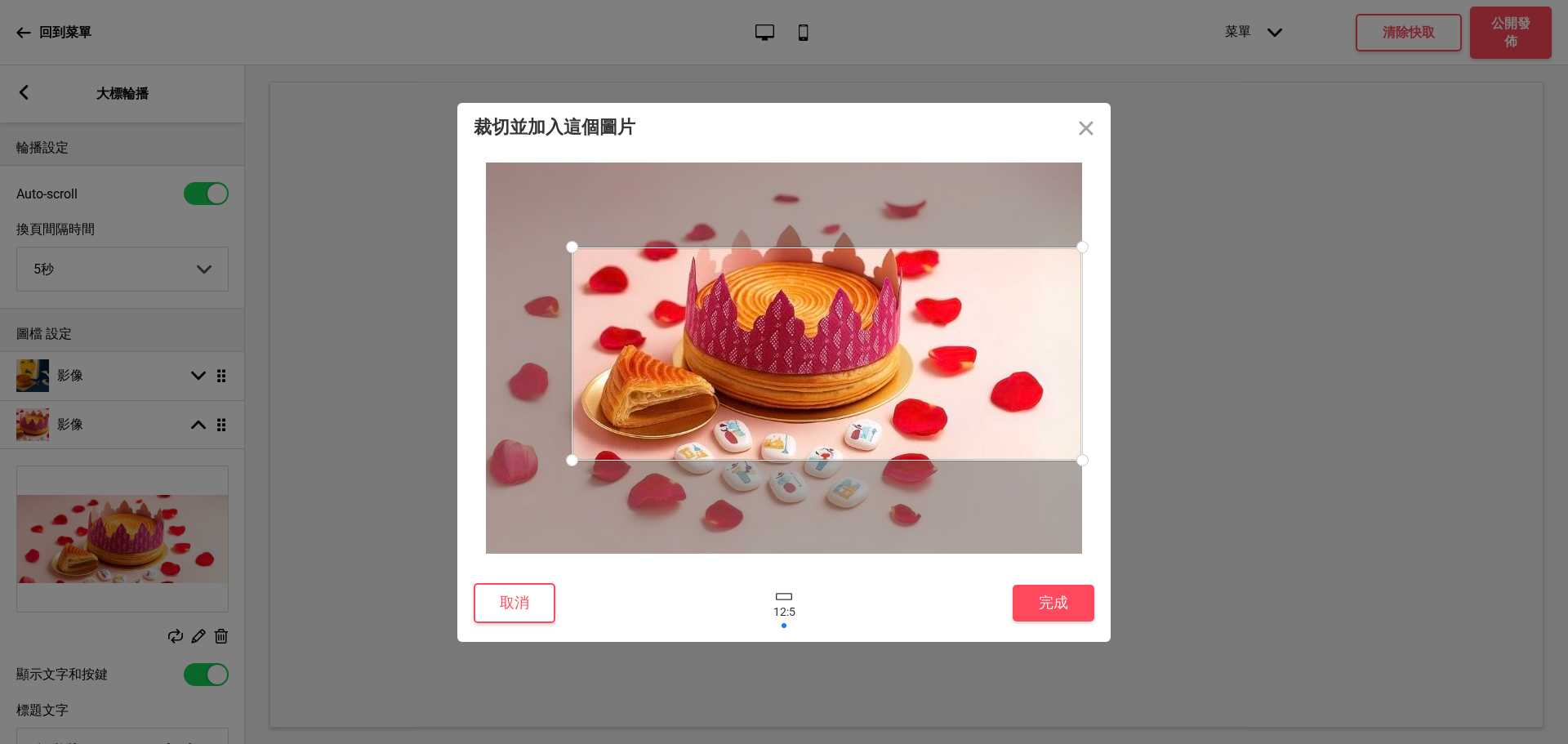
drag, startPoint x: 762, startPoint y: 333, endPoint x: 768, endPoint y: 372, distance: 39.5
click at [768, 372] on div at bounding box center [826, 354] width 510 height 213
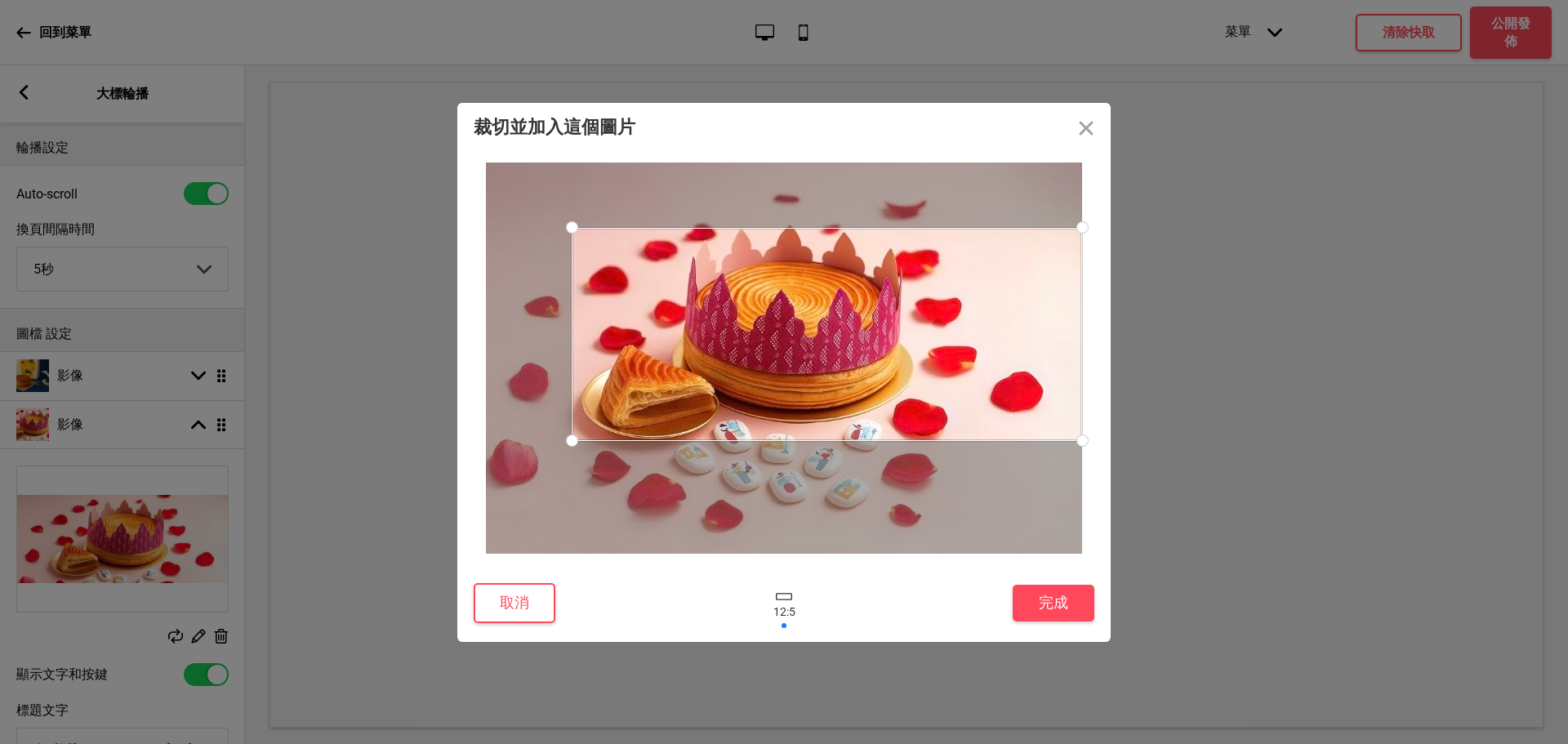
drag, startPoint x: 846, startPoint y: 373, endPoint x: 849, endPoint y: 353, distance: 20.2
click at [849, 353] on div at bounding box center [826, 334] width 510 height 213
click at [1046, 605] on button "完成" at bounding box center [1053, 603] width 81 height 36
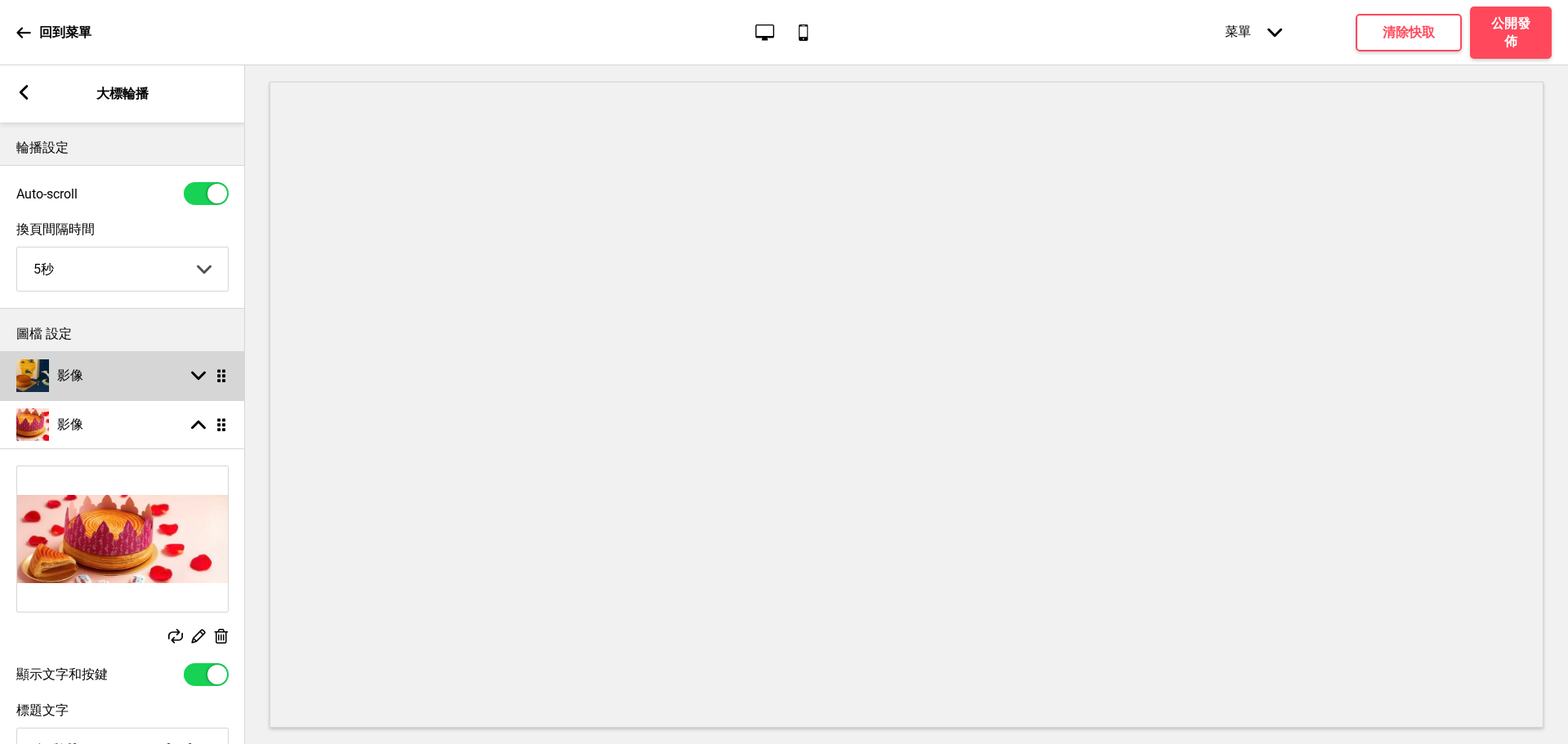
click at [146, 385] on div "影像 箭頭down 拖曳" at bounding box center [122, 375] width 245 height 49
select select "right"
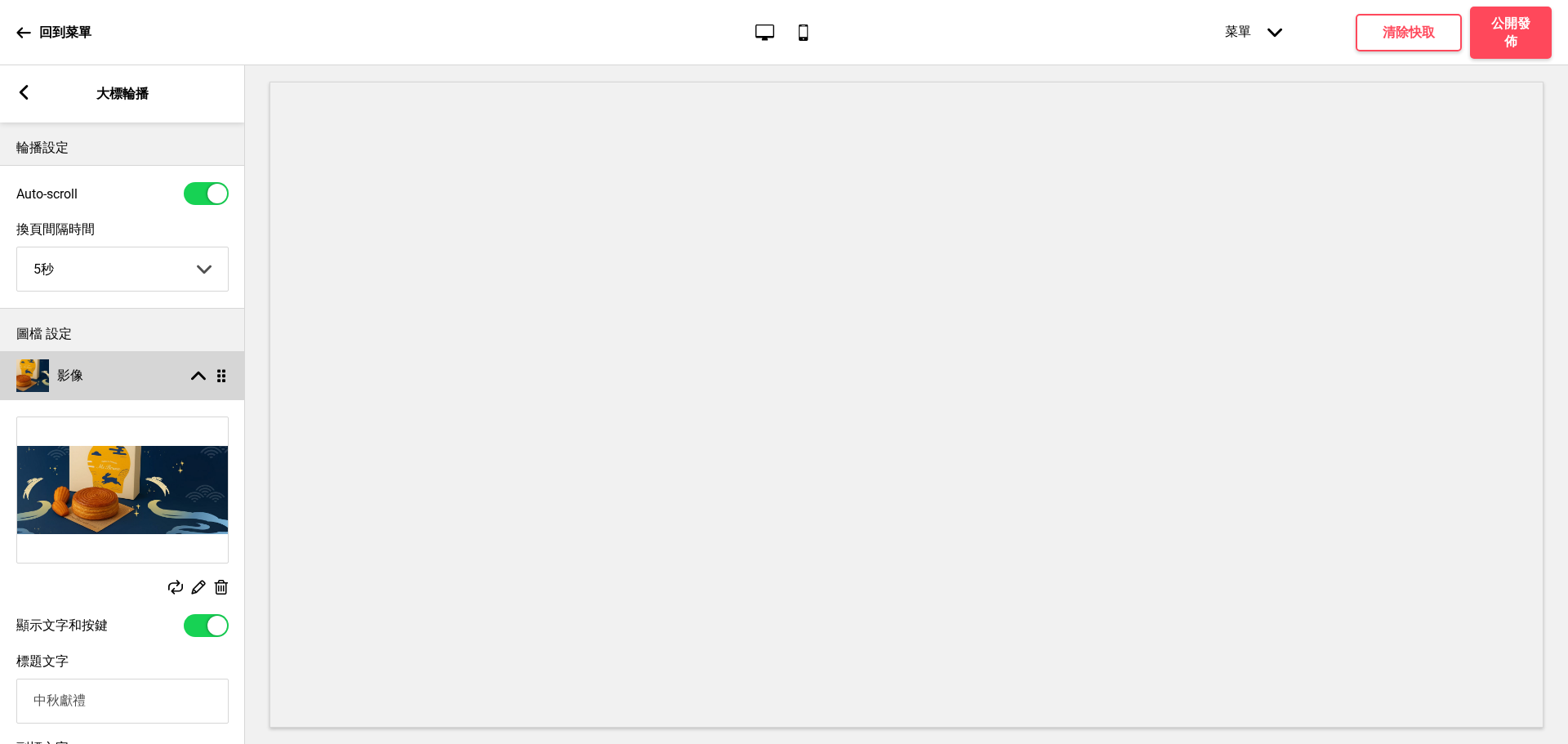
click at [163, 387] on div "影像 箭頭up 拖曳" at bounding box center [122, 375] width 245 height 49
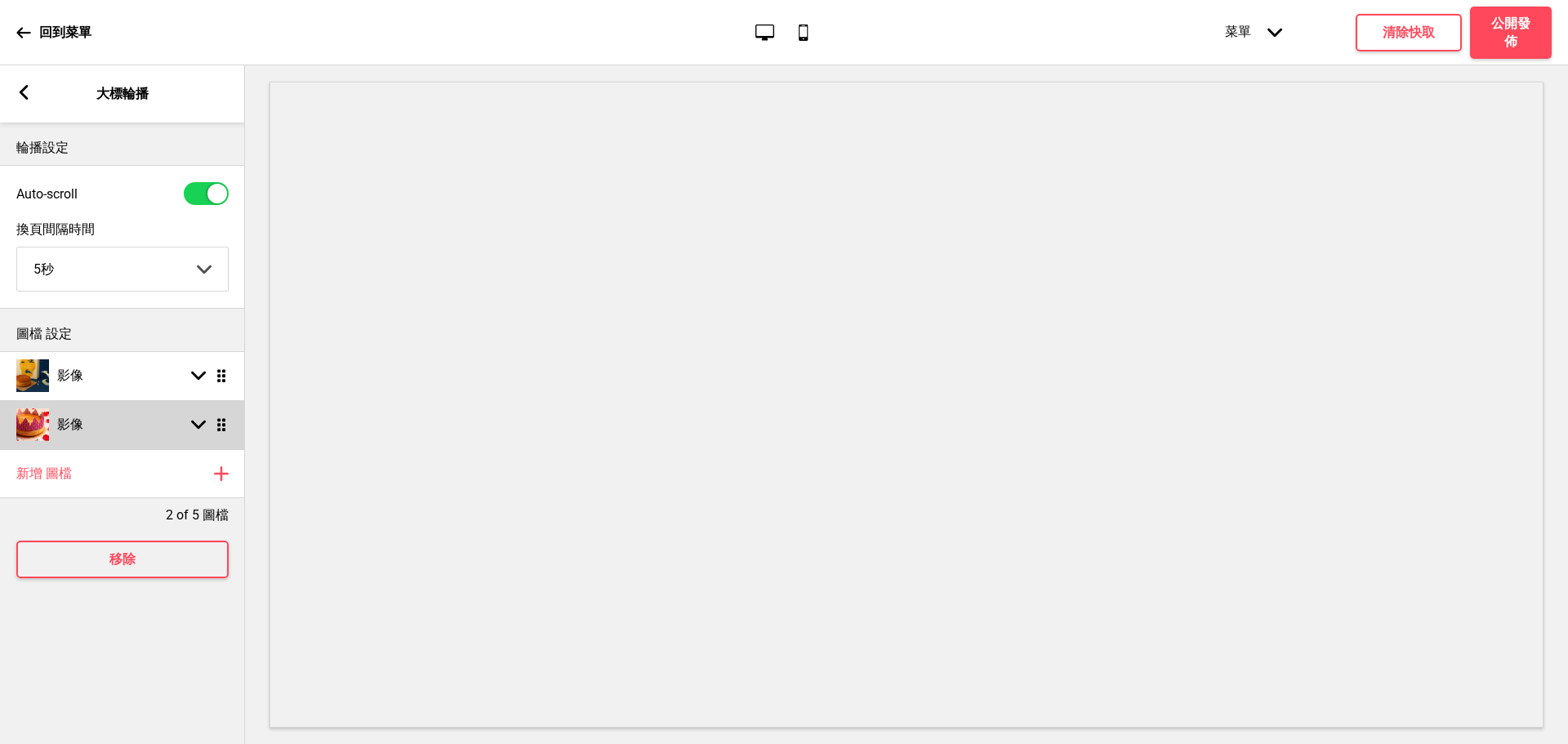
click at [199, 427] on rect at bounding box center [198, 424] width 15 height 15
select select "right"
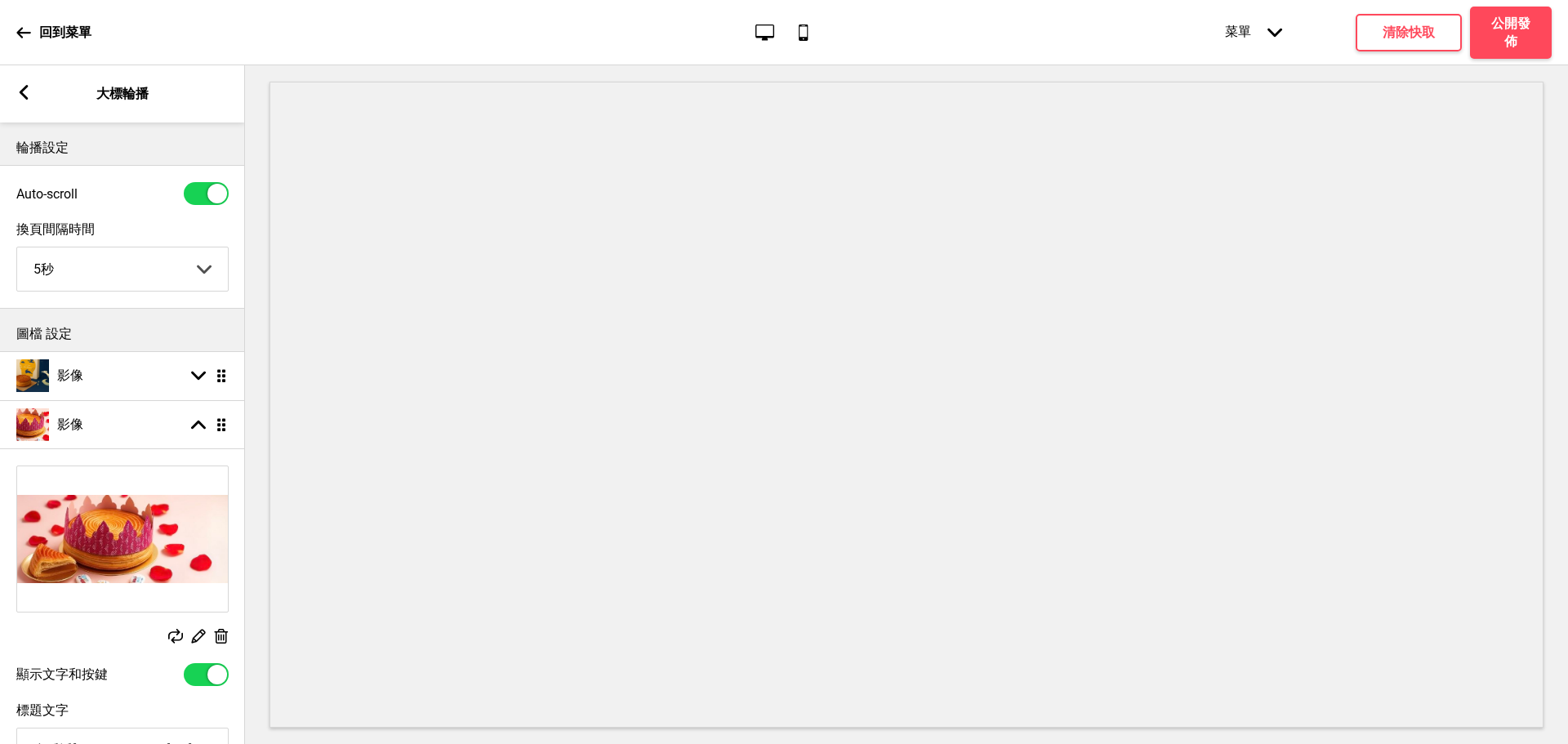
click at [22, 95] on icon at bounding box center [24, 92] width 9 height 15
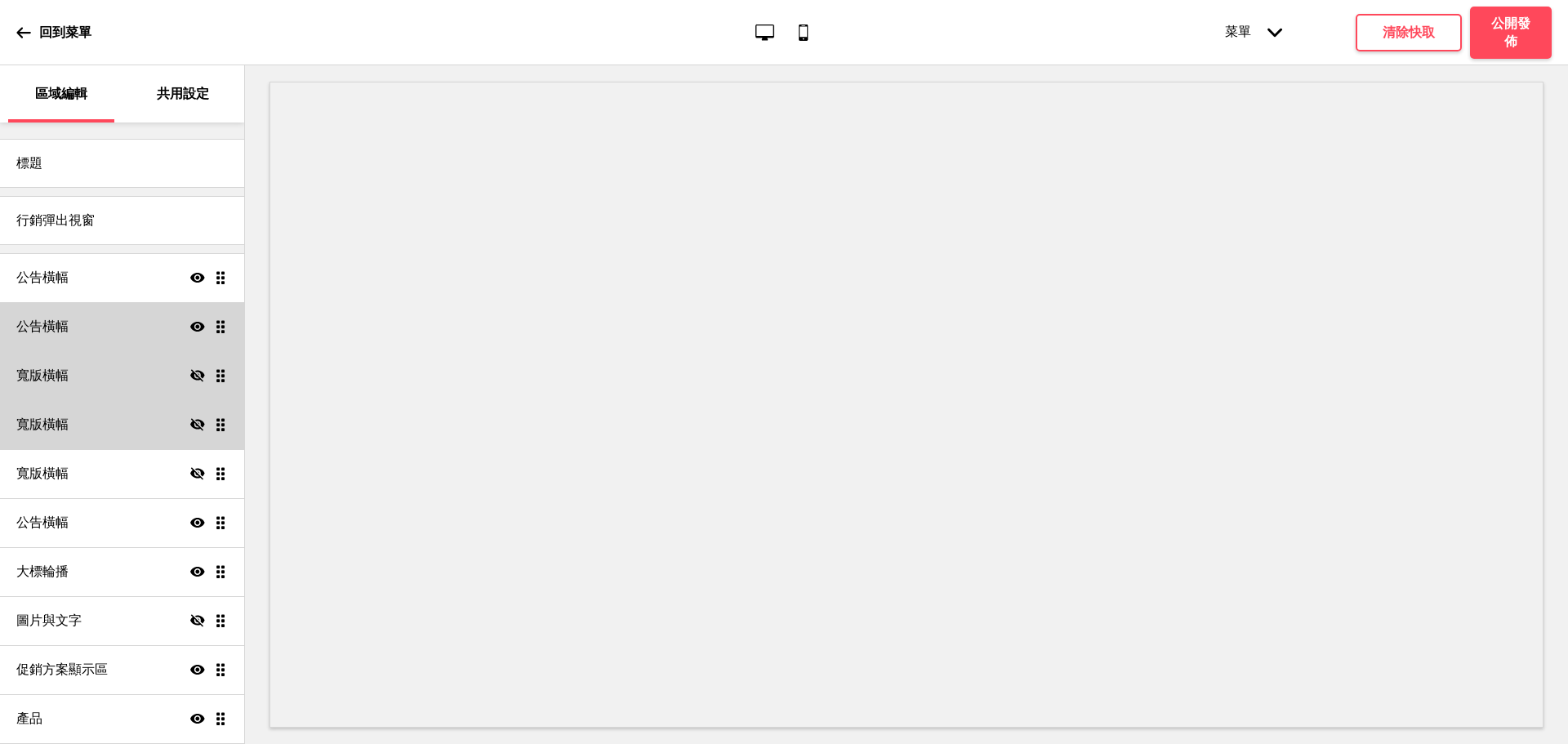
click at [185, 335] on div "公告橫幅 顯示 拖曳" at bounding box center [122, 327] width 244 height 49
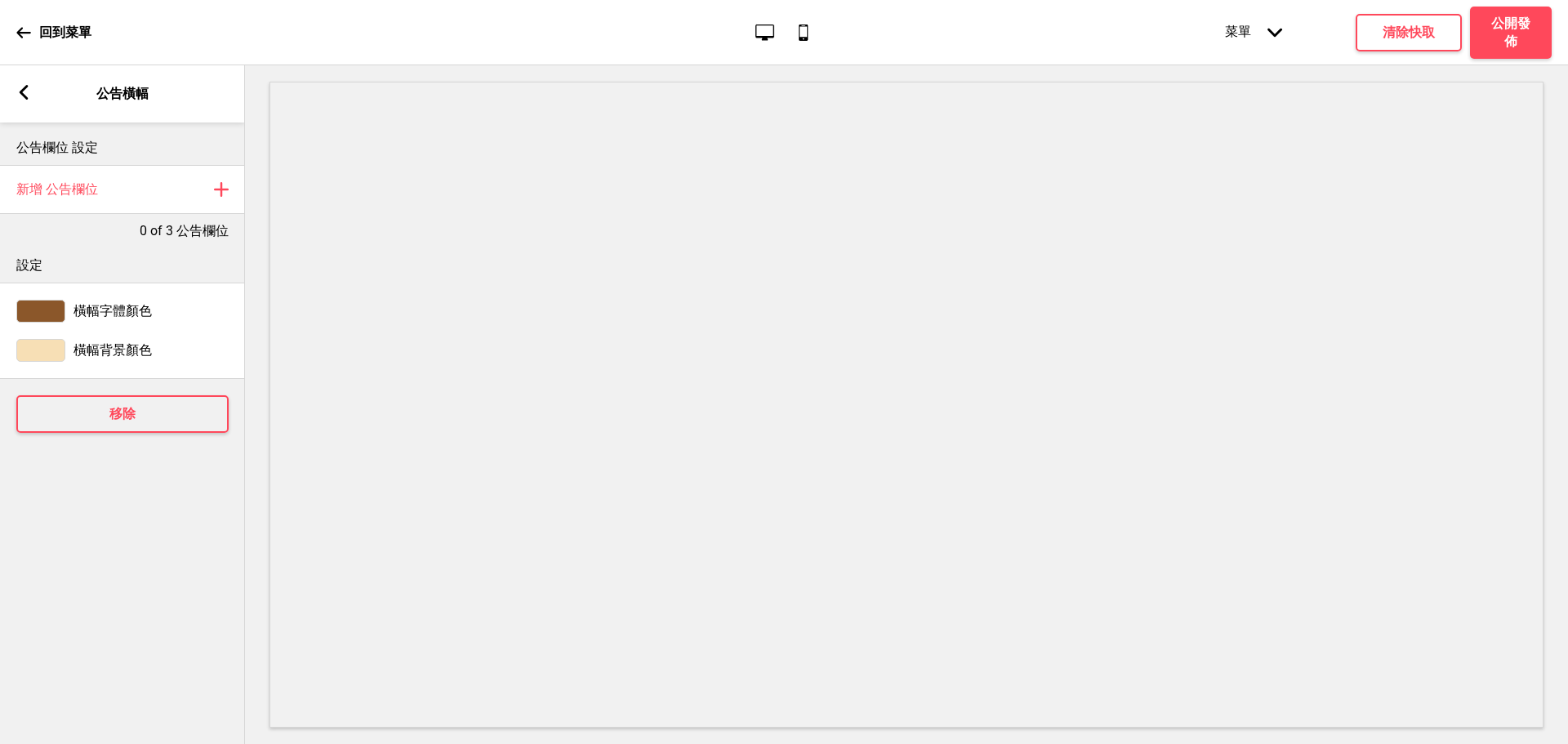
click at [12, 87] on div "箭頭left 公告橫幅" at bounding box center [122, 94] width 245 height 57
click at [25, 89] on icon at bounding box center [24, 92] width 9 height 15
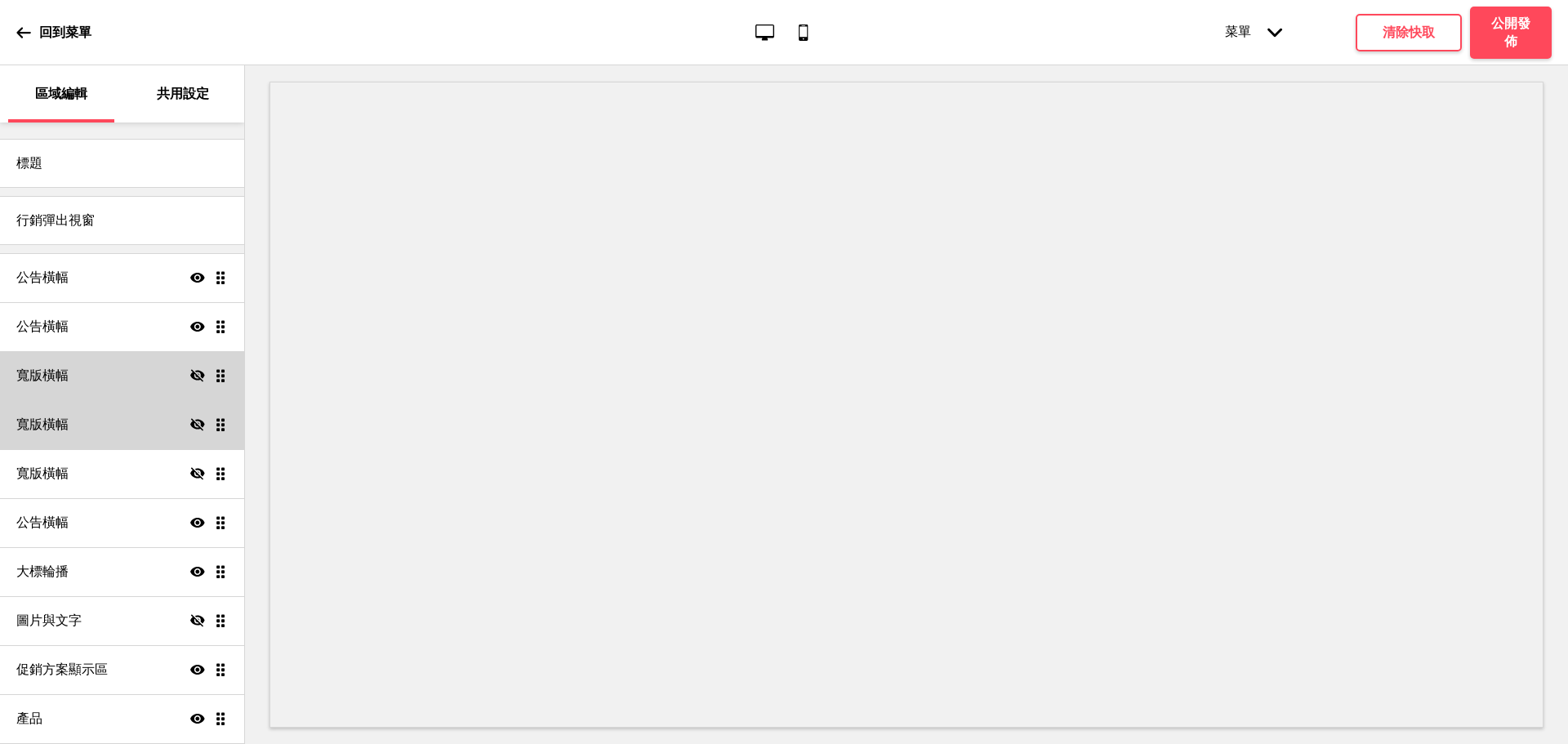
click at [191, 327] on icon at bounding box center [198, 326] width 15 height 10
click at [184, 315] on div "公告橫幅 隱藏 拖曳" at bounding box center [122, 327] width 244 height 49
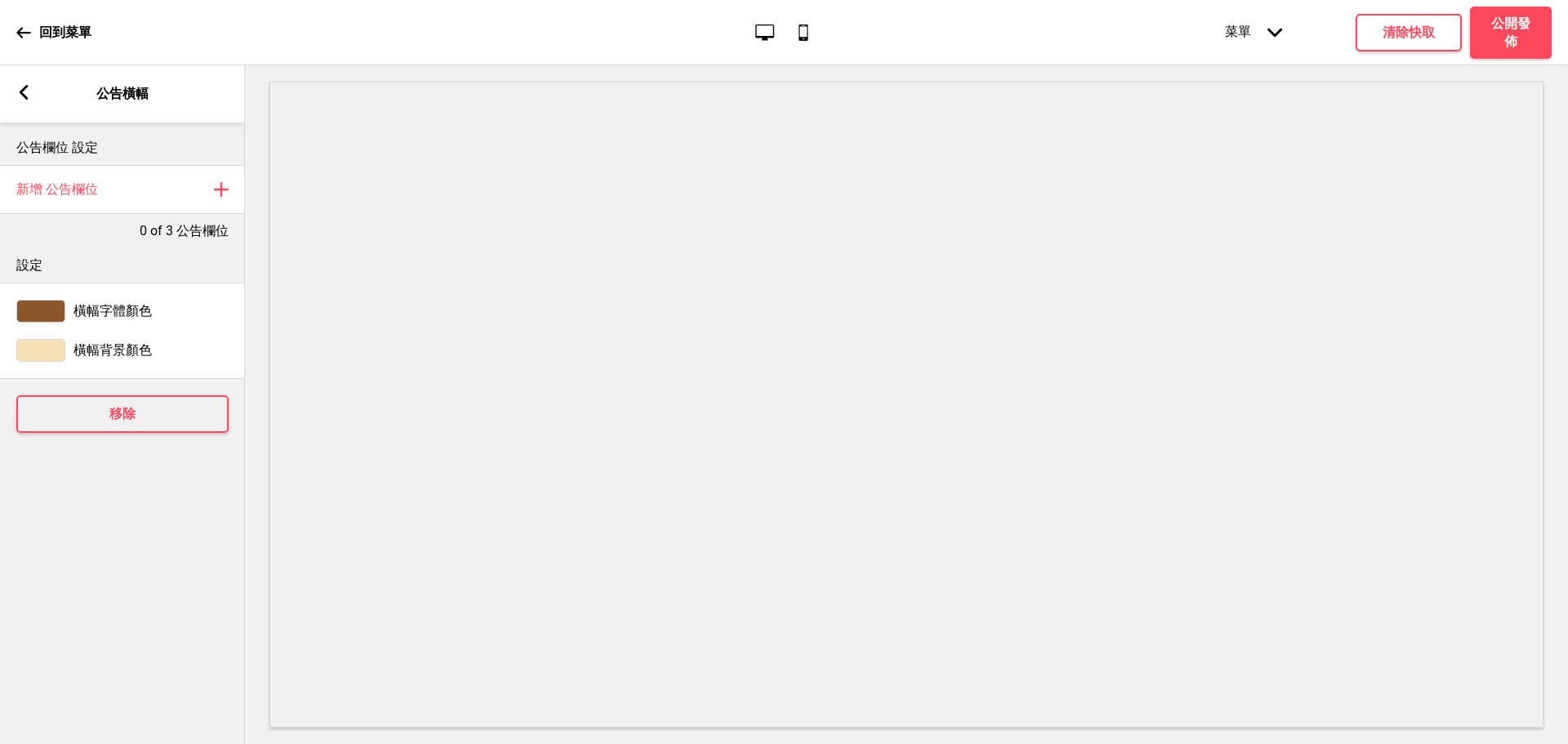
click at [10, 86] on div "箭頭left 公告橫幅" at bounding box center [122, 94] width 245 height 57
click at [23, 94] on icon at bounding box center [24, 92] width 9 height 15
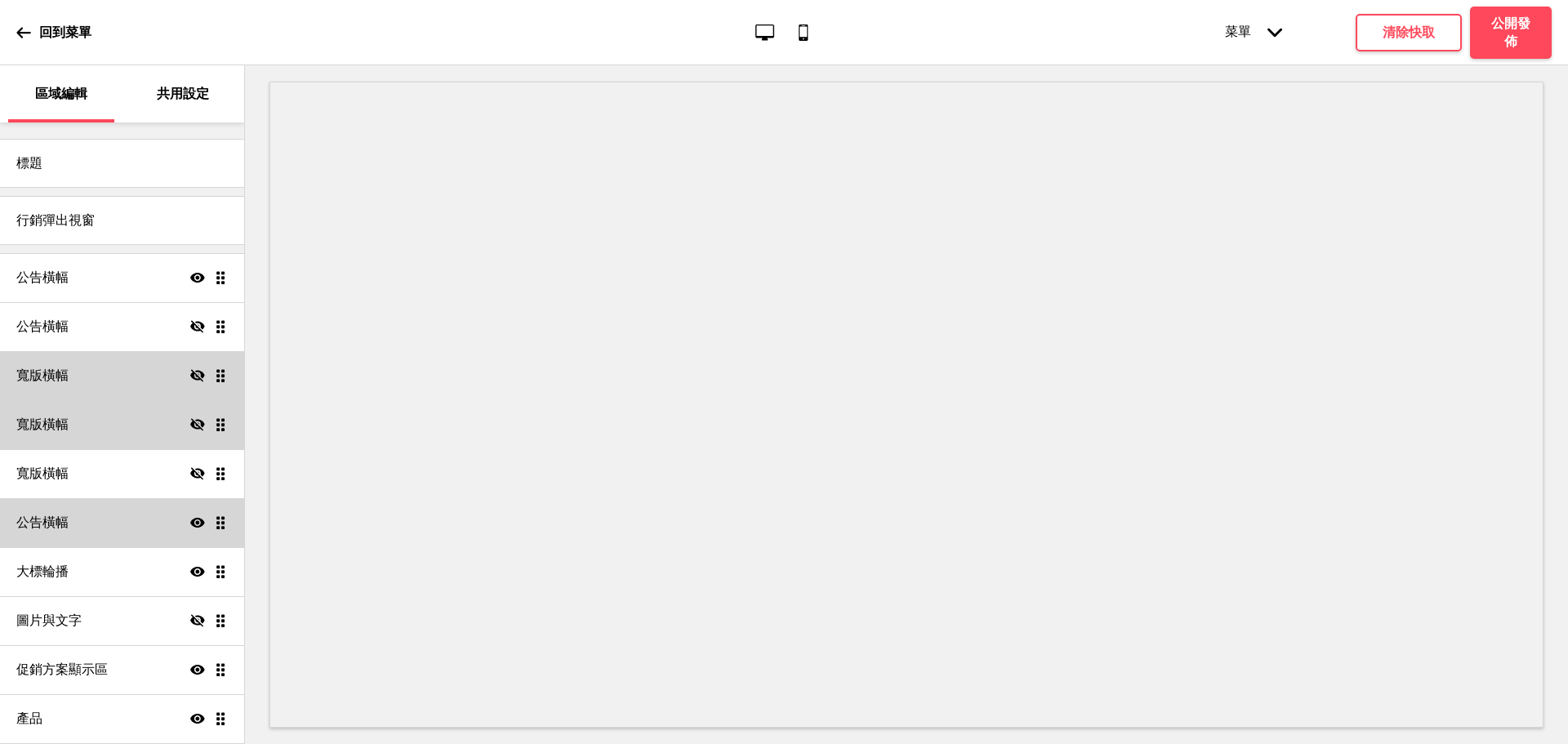
click at [191, 521] on icon at bounding box center [198, 522] width 15 height 10
click at [1422, 26] on h4 "清除快取" at bounding box center [1409, 32] width 52 height 18
click at [109, 531] on div "公告橫幅 隱藏 拖曳" at bounding box center [122, 522] width 244 height 49
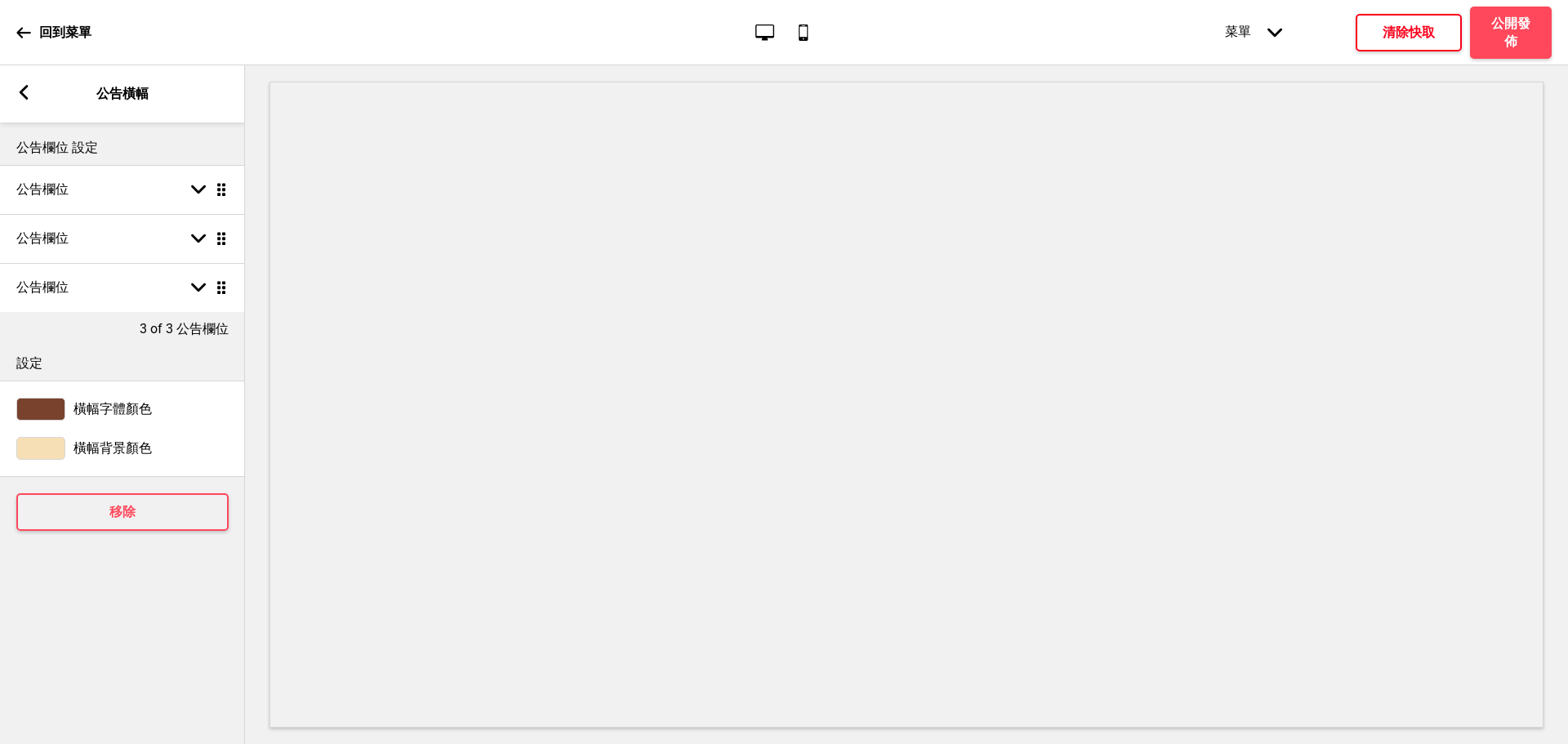
click at [30, 90] on rect at bounding box center [23, 92] width 15 height 15
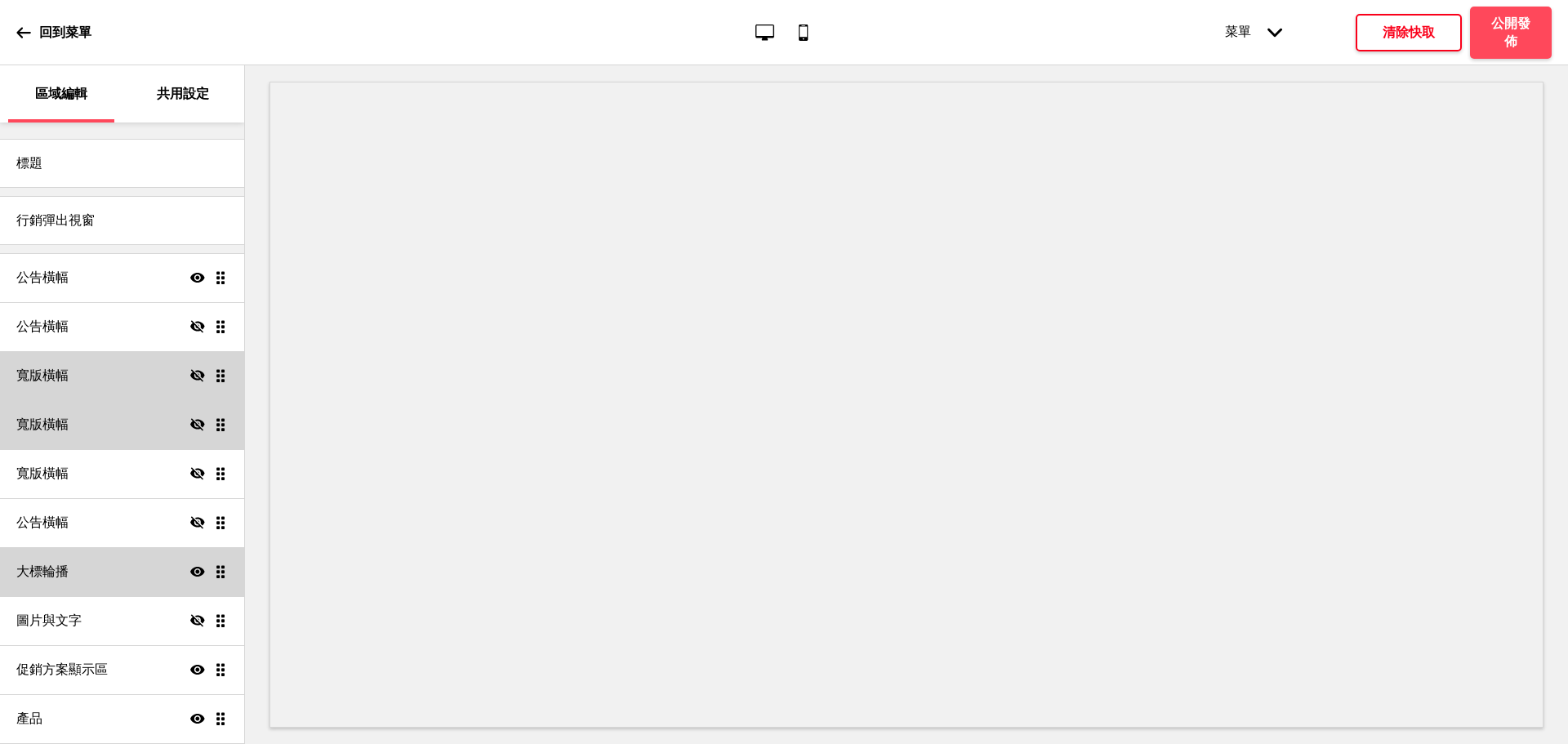
click at [121, 567] on div "大標輪播 顯示 拖曳" at bounding box center [122, 572] width 244 height 49
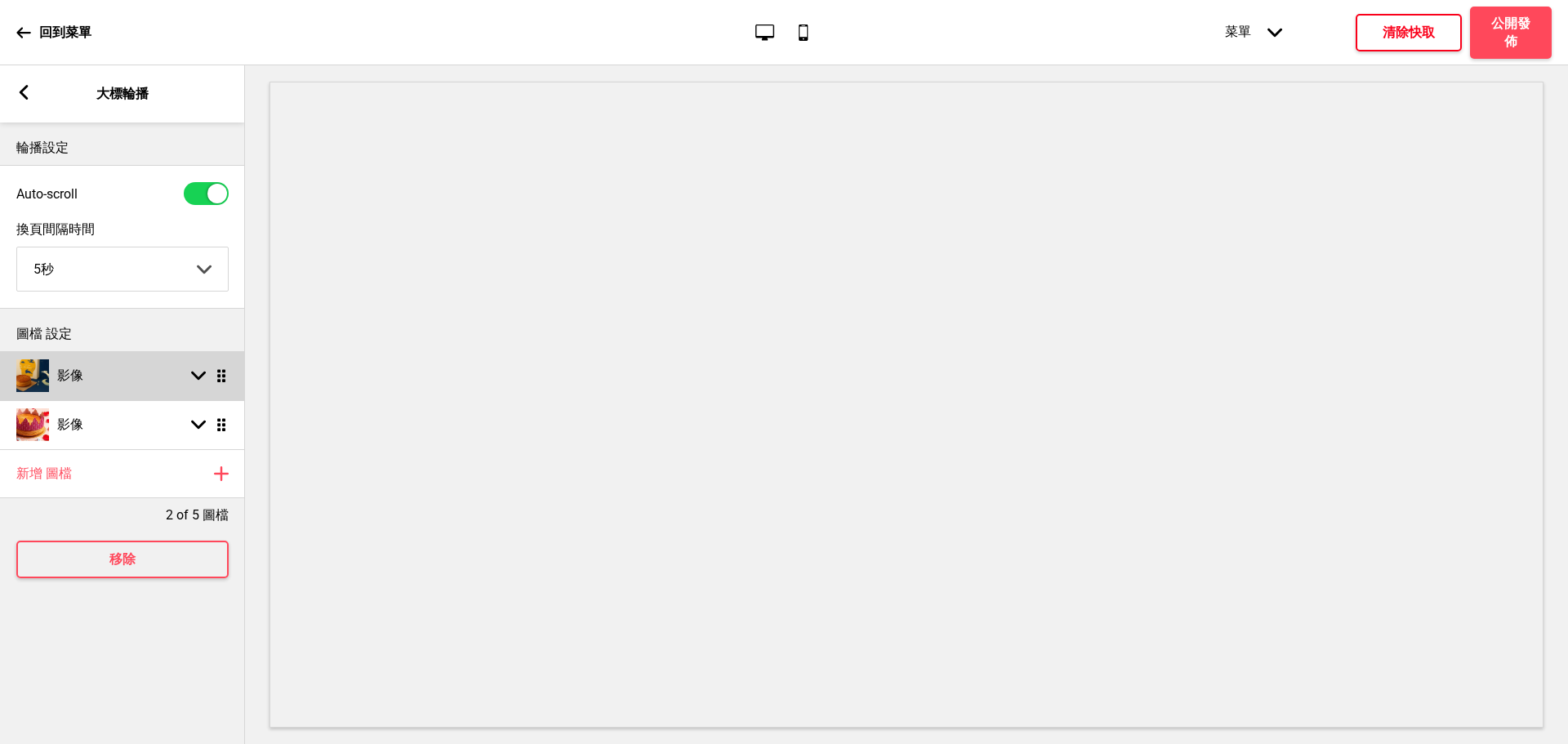
click at [194, 378] on icon at bounding box center [198, 376] width 15 height 9
select select "right"
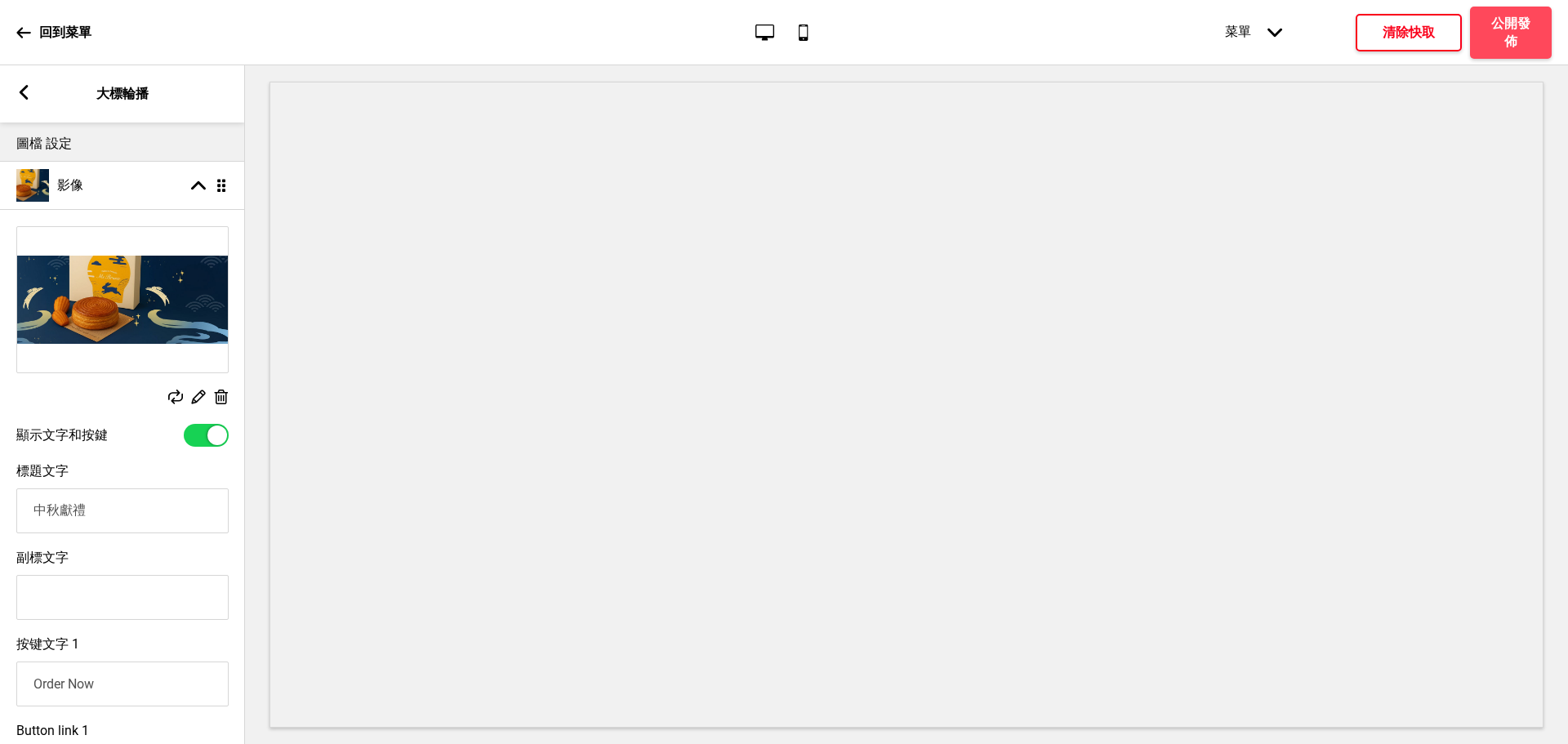
scroll to position [545, 0]
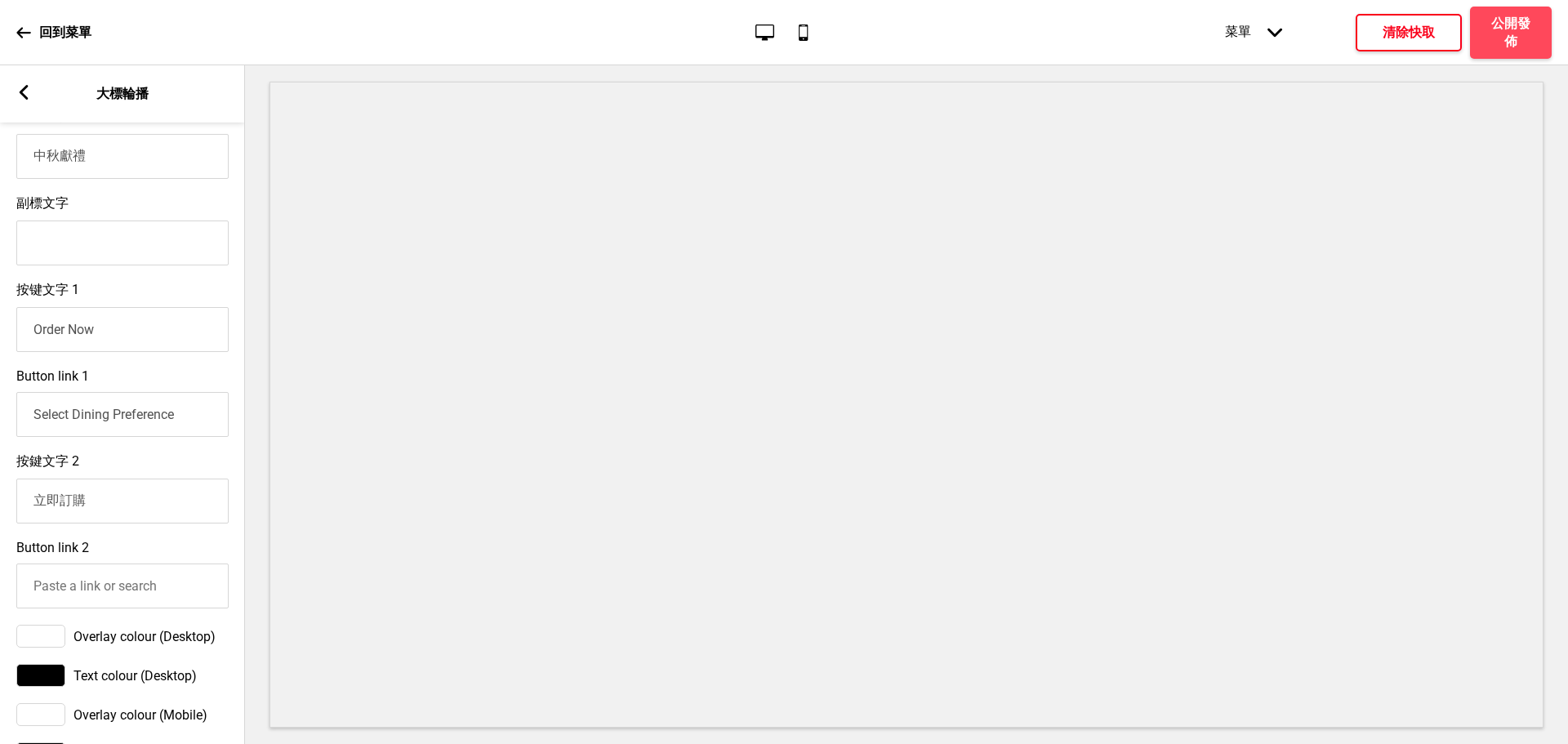
click at [124, 425] on input "Select Dining Preference" at bounding box center [122, 414] width 212 height 45
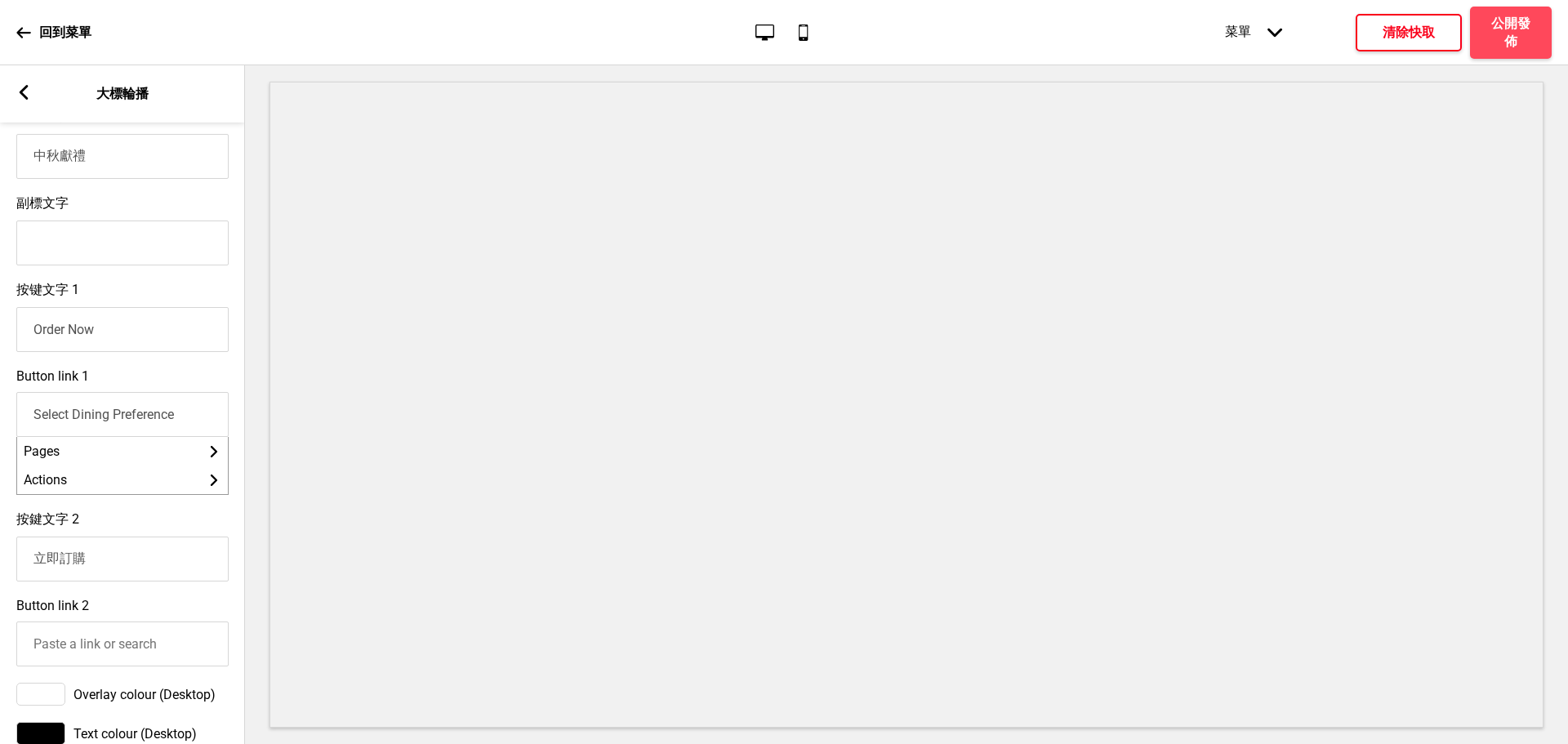
paste input "[URL][DOMAIN_NAME]"
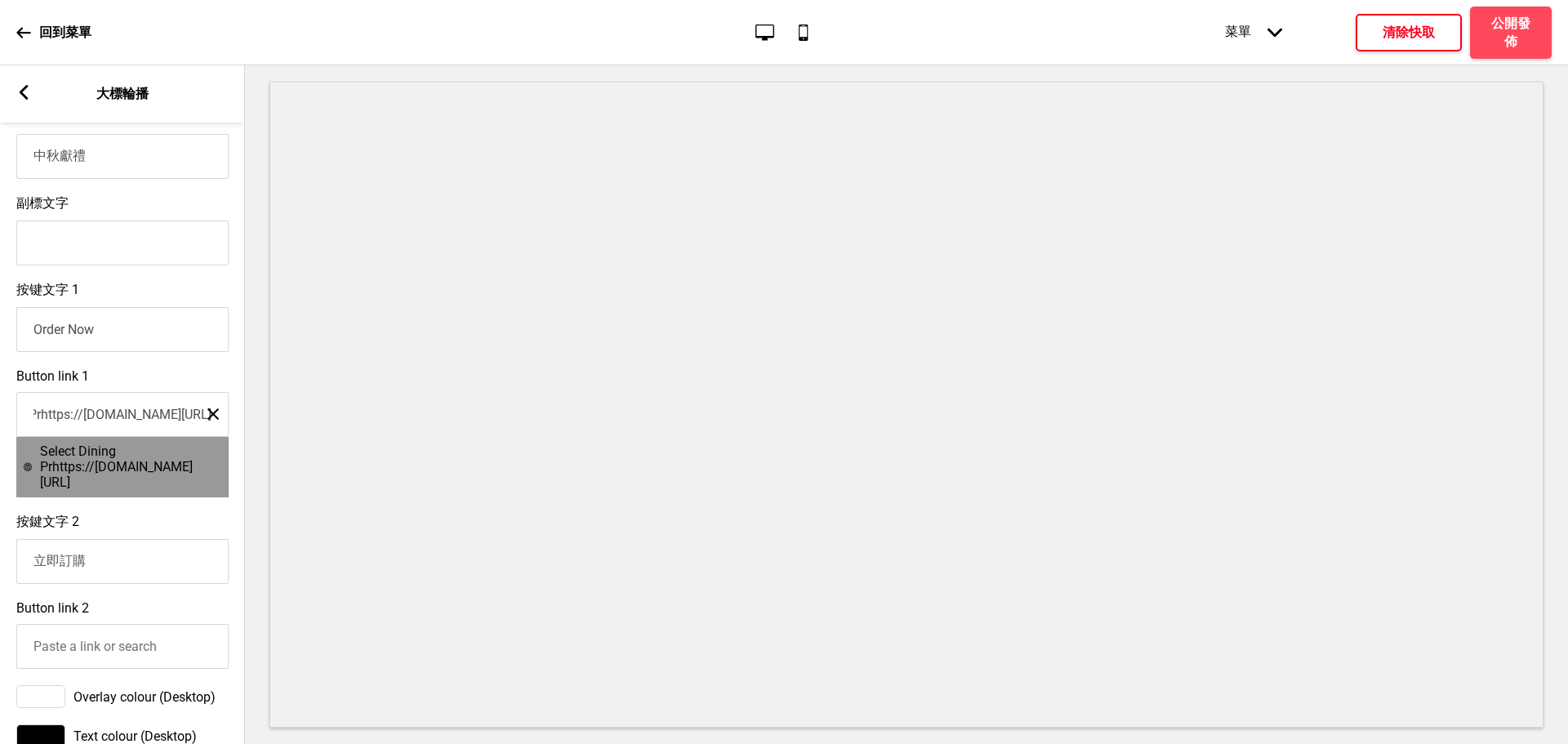
click at [118, 476] on span "Select Dining Prhttps://[DOMAIN_NAME][URL]" at bounding box center [130, 467] width 181 height 47
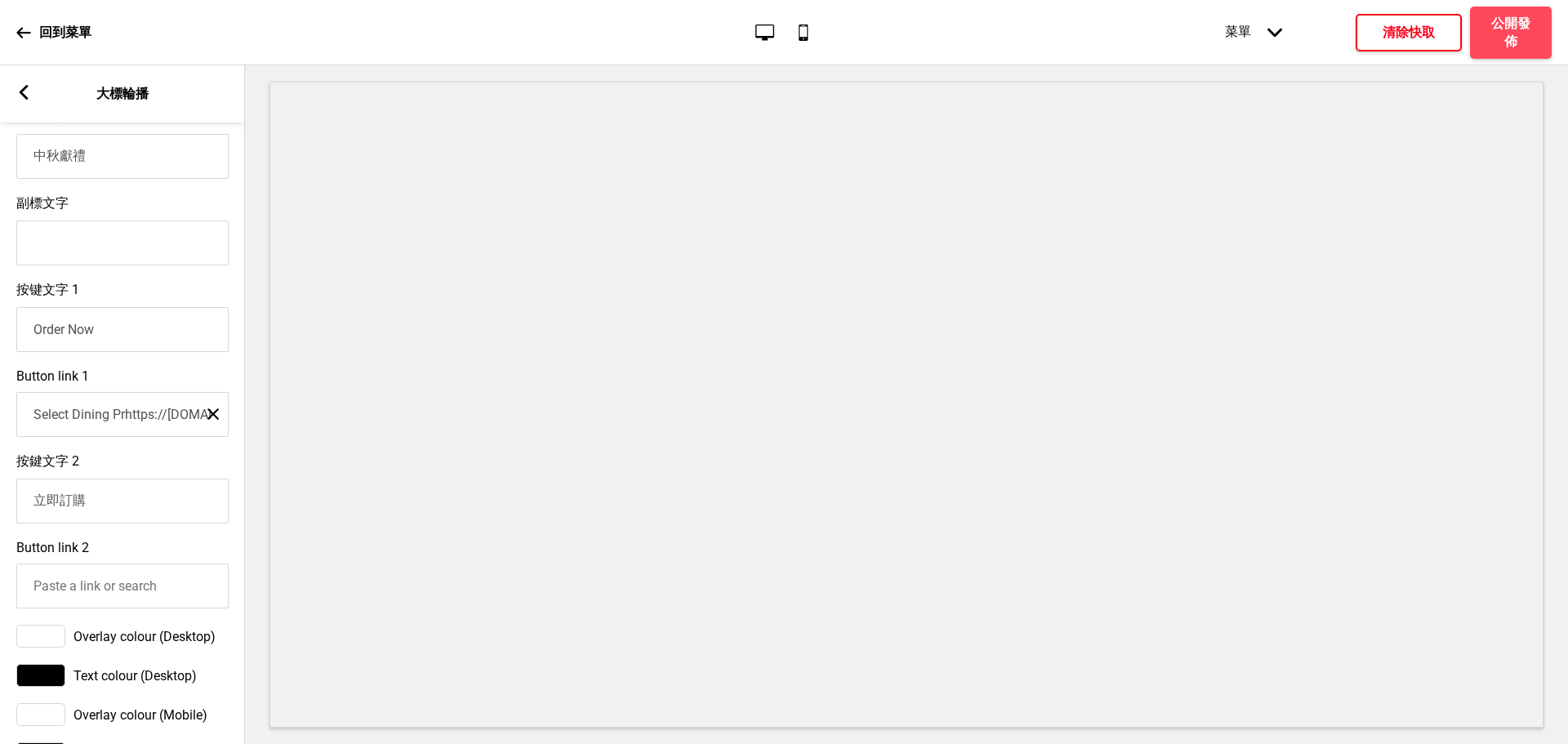
click at [110, 428] on input "Select Dining Prhttps://[DOMAIN_NAME][URL]" at bounding box center [122, 414] width 212 height 45
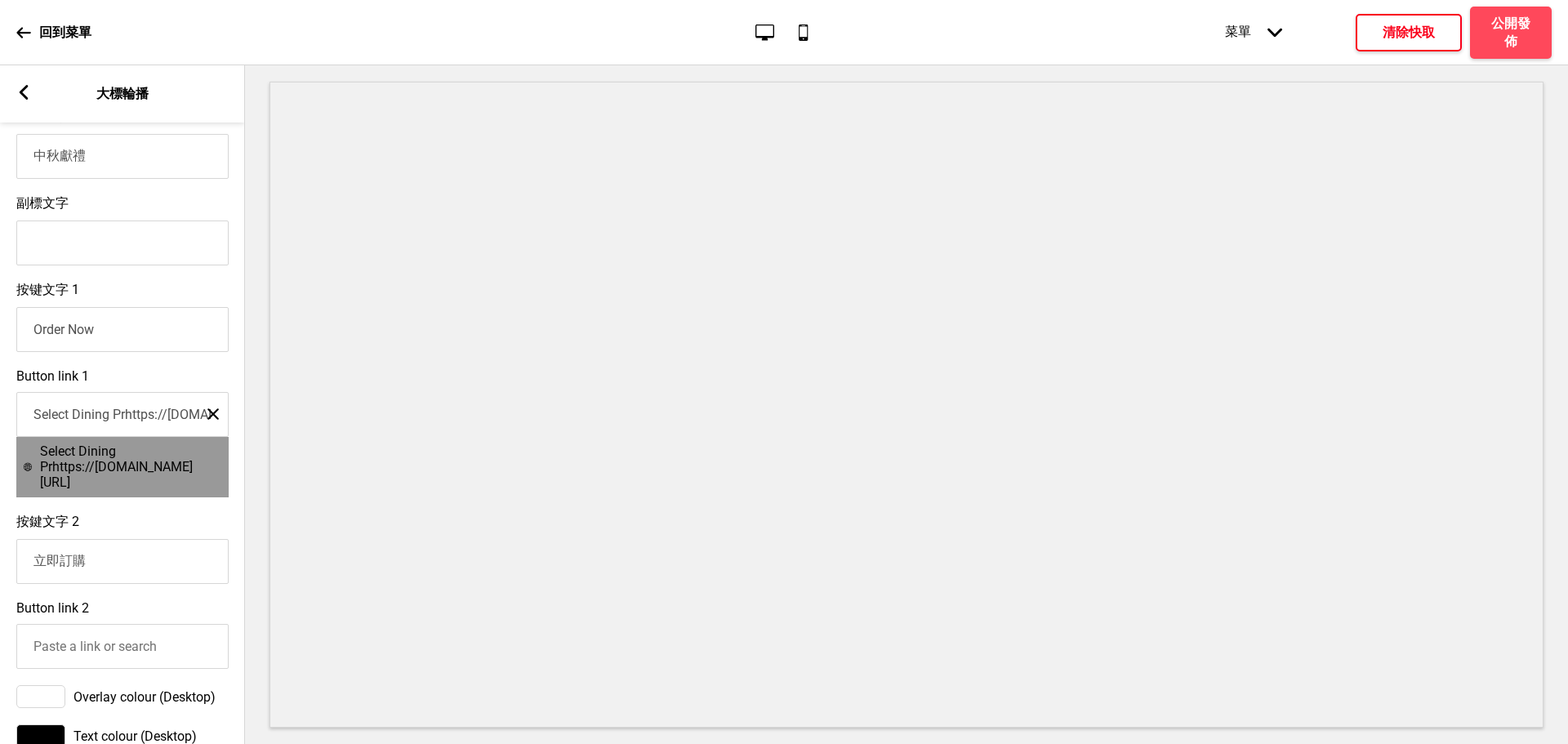
drag, startPoint x: 125, startPoint y: 427, endPoint x: 0, endPoint y: 430, distance: 125.0
click at [0, 430] on div "Button link 1 Select Dining Prhttps://[DOMAIN_NAME][URL] 关闭 Select Dining Prhtt…" at bounding box center [122, 433] width 245 height 146
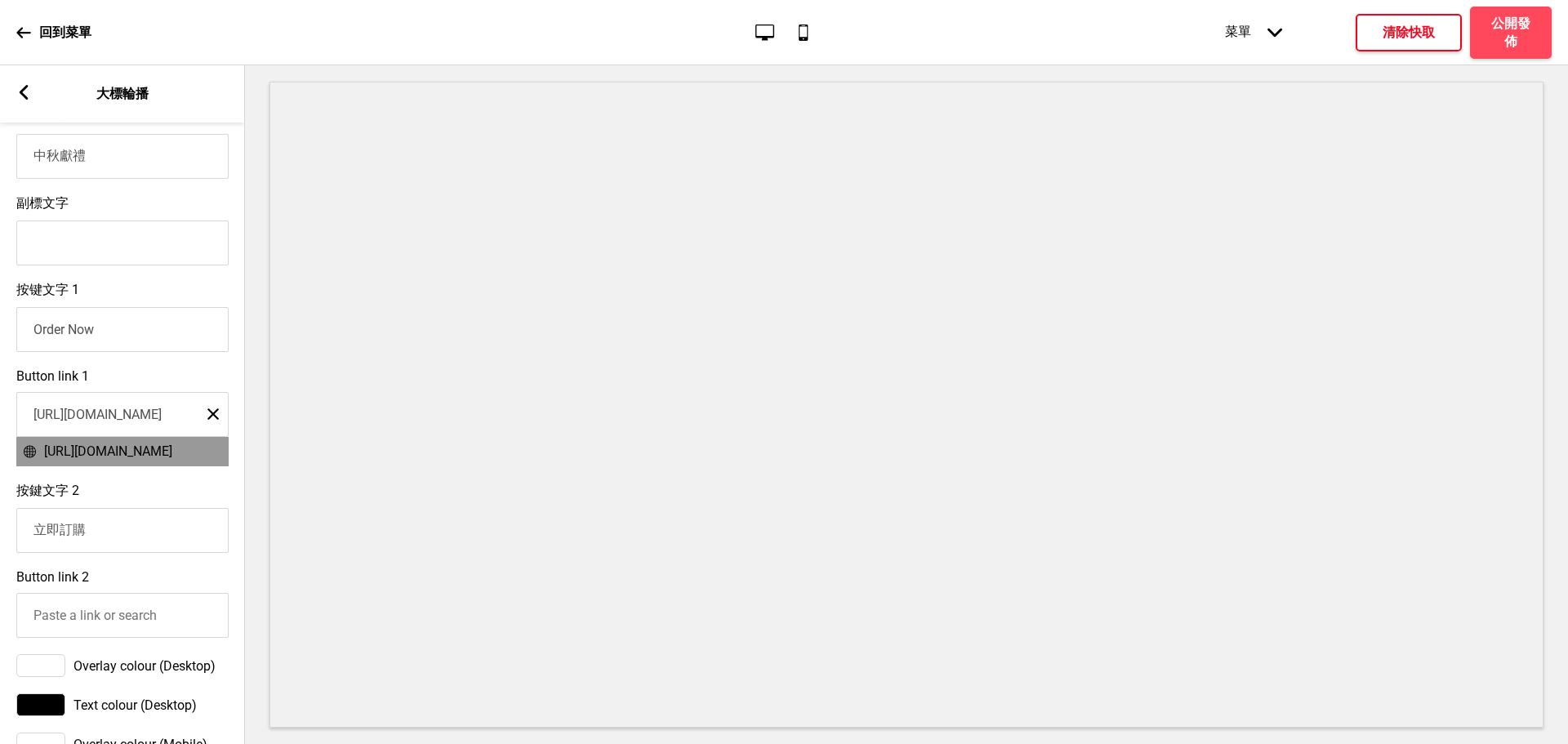
type input "[URL][DOMAIN_NAME]"
click at [92, 459] on span "[URL][DOMAIN_NAME]" at bounding box center [108, 451] width 128 height 16
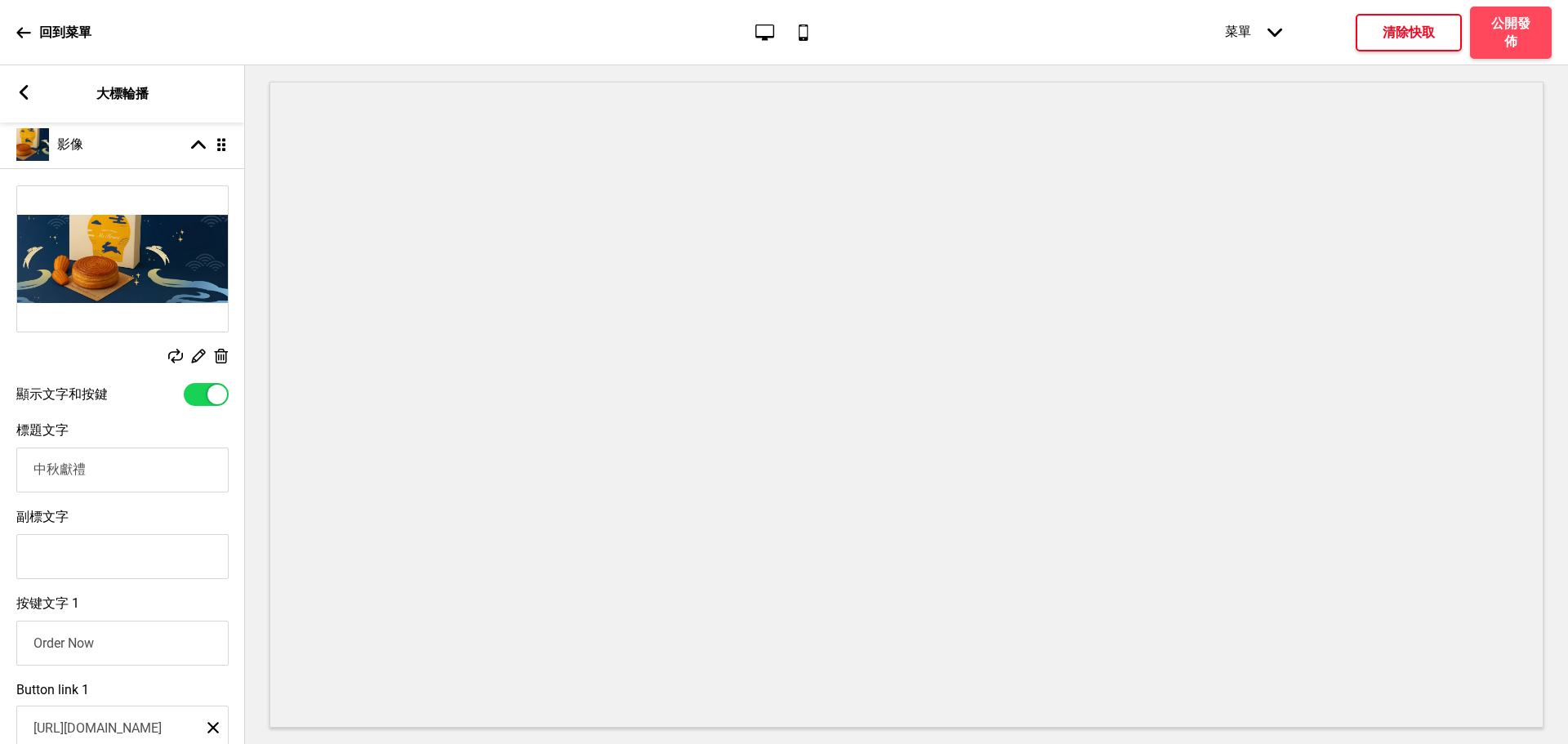
scroll to position [125, 0]
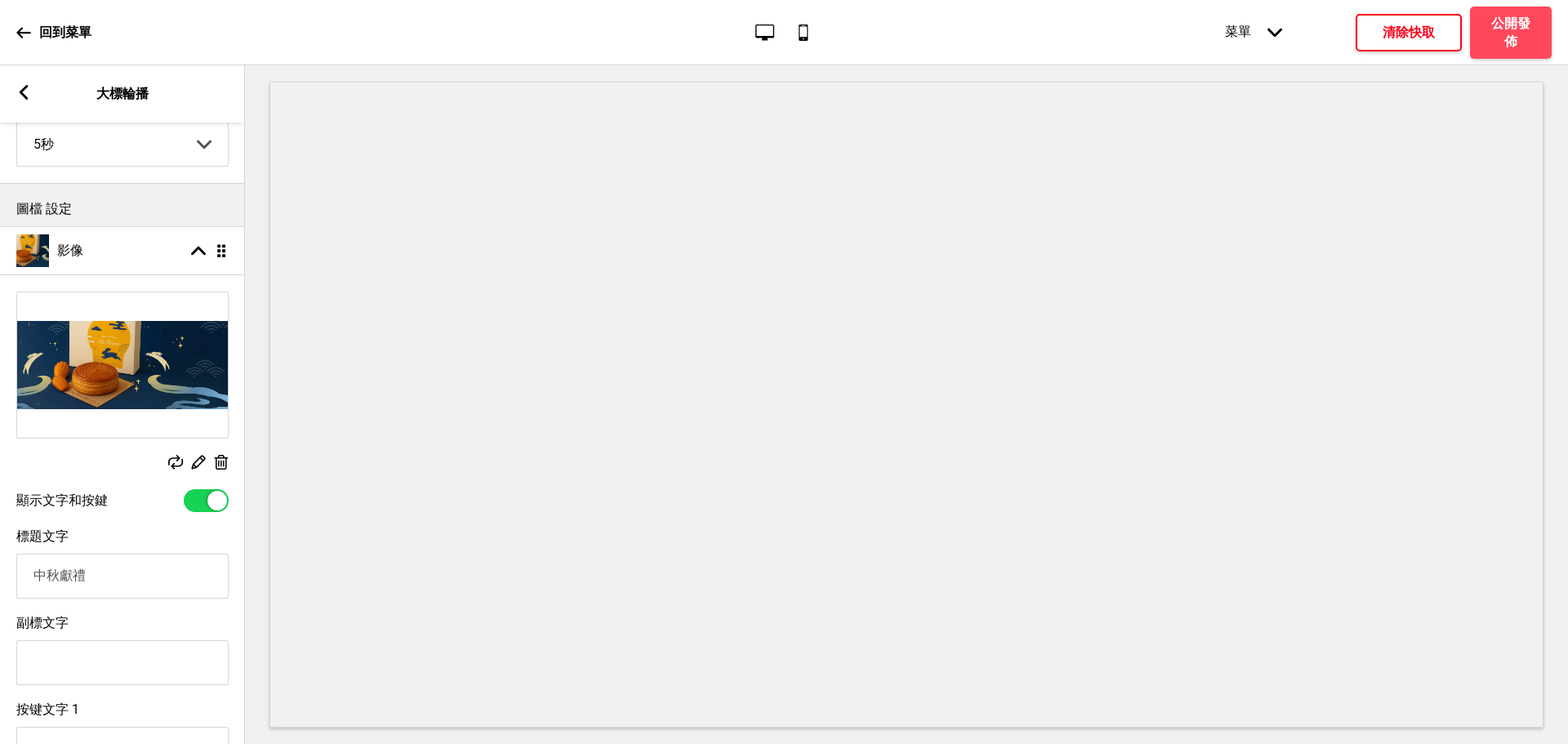
click at [1415, 34] on h4 "清除快取" at bounding box center [1409, 32] width 52 height 18
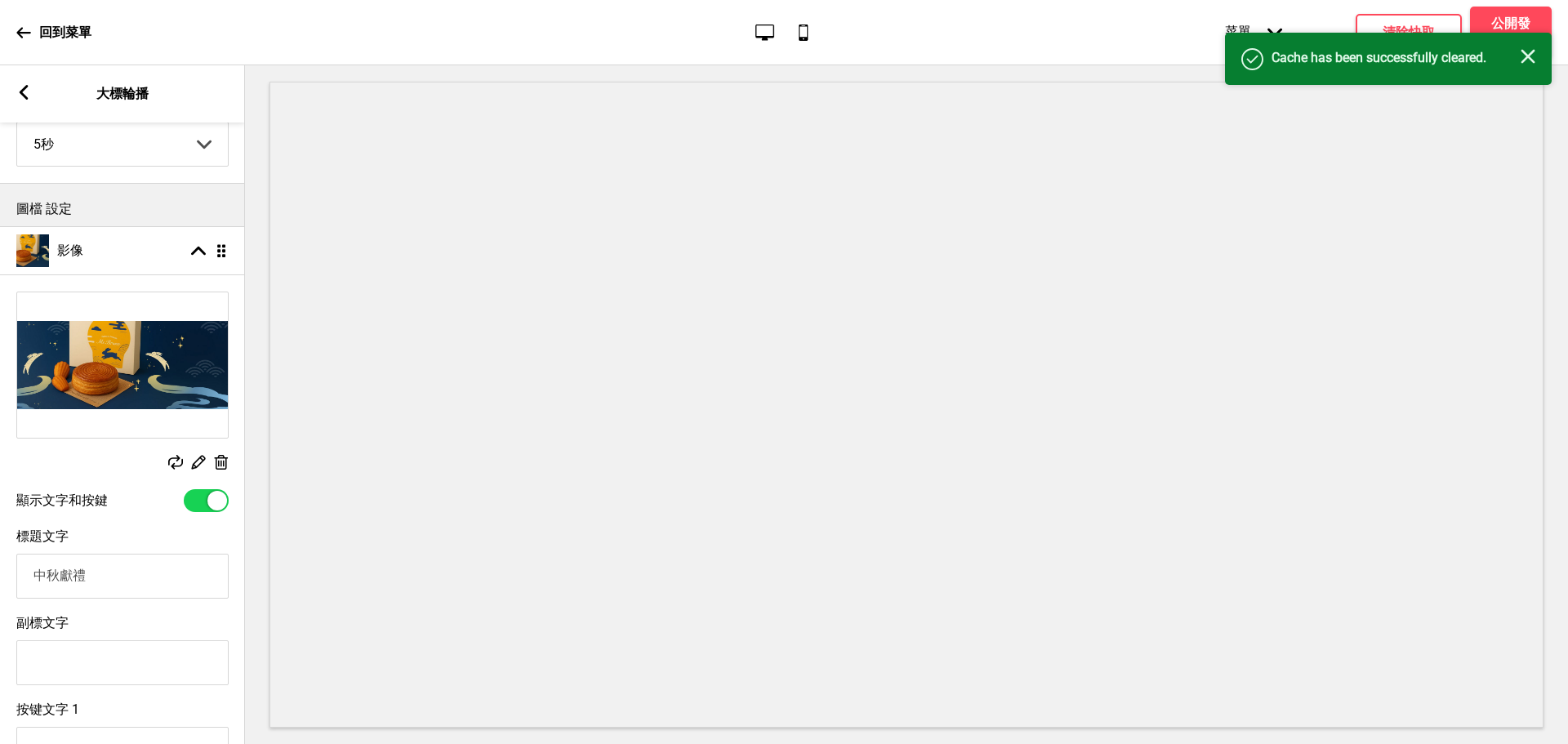
click at [1521, 57] on icon "关闭" at bounding box center [1527, 56] width 15 height 15
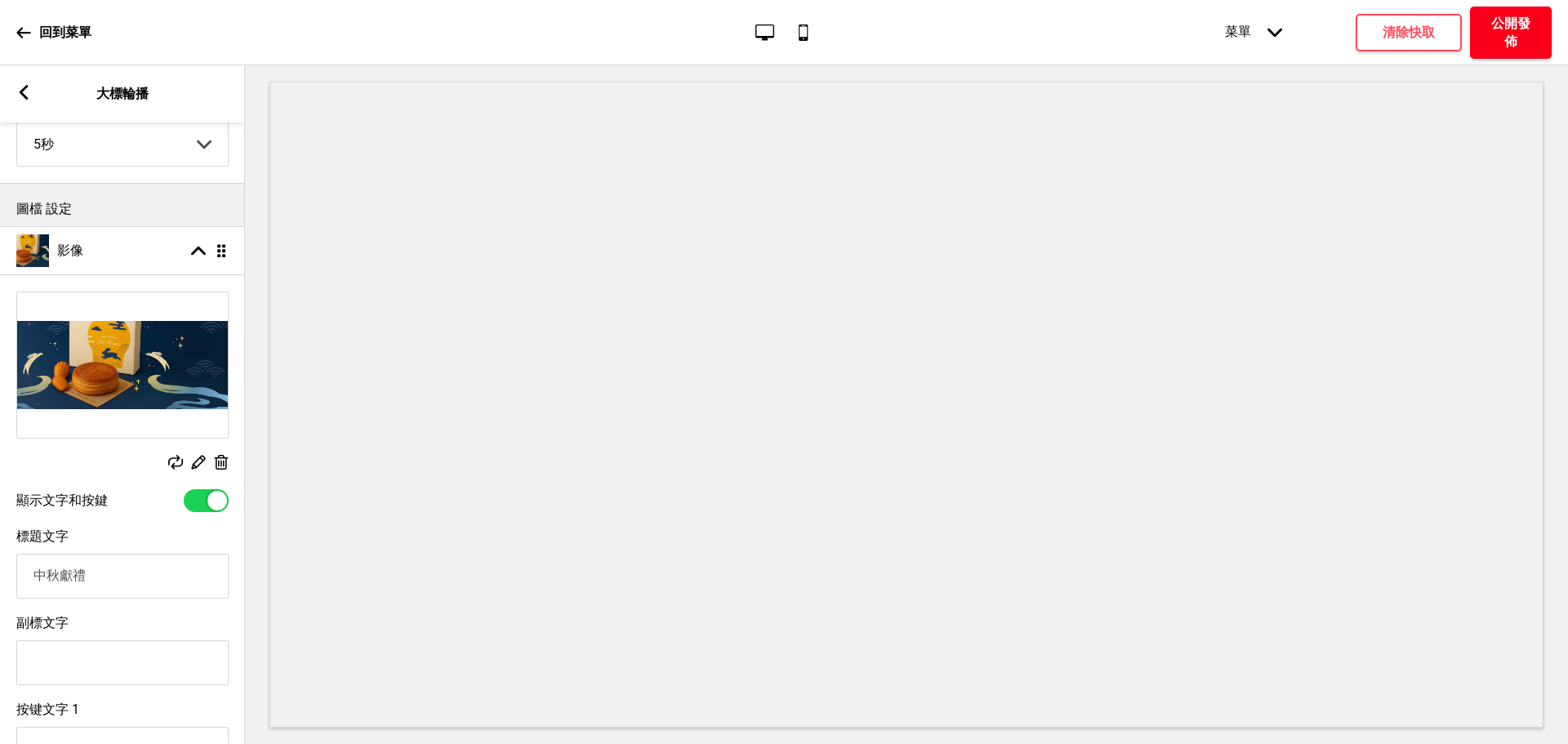
click at [1519, 38] on h4 "公開發佈" at bounding box center [1511, 32] width 49 height 36
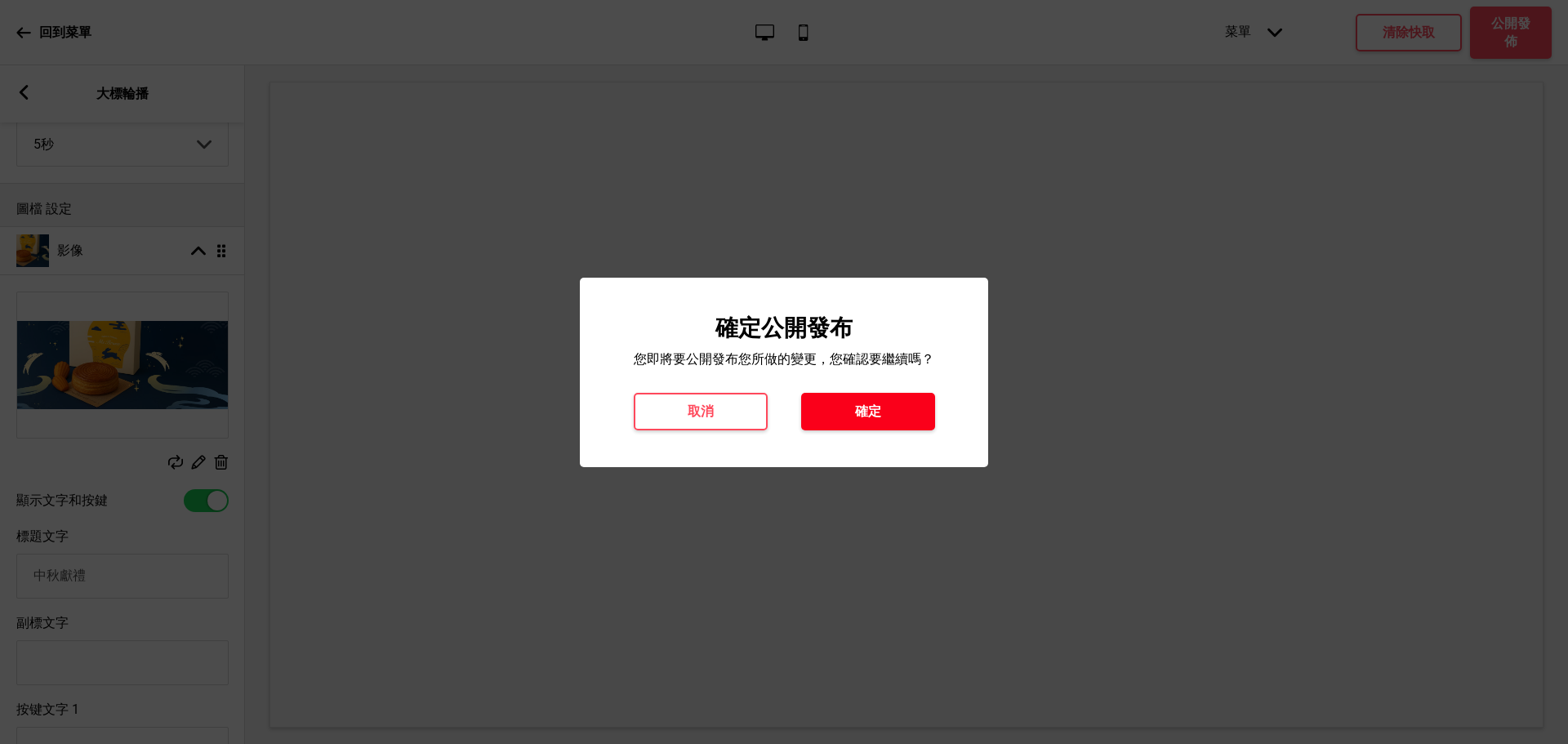
click at [878, 419] on h4 "確定" at bounding box center [868, 411] width 26 height 18
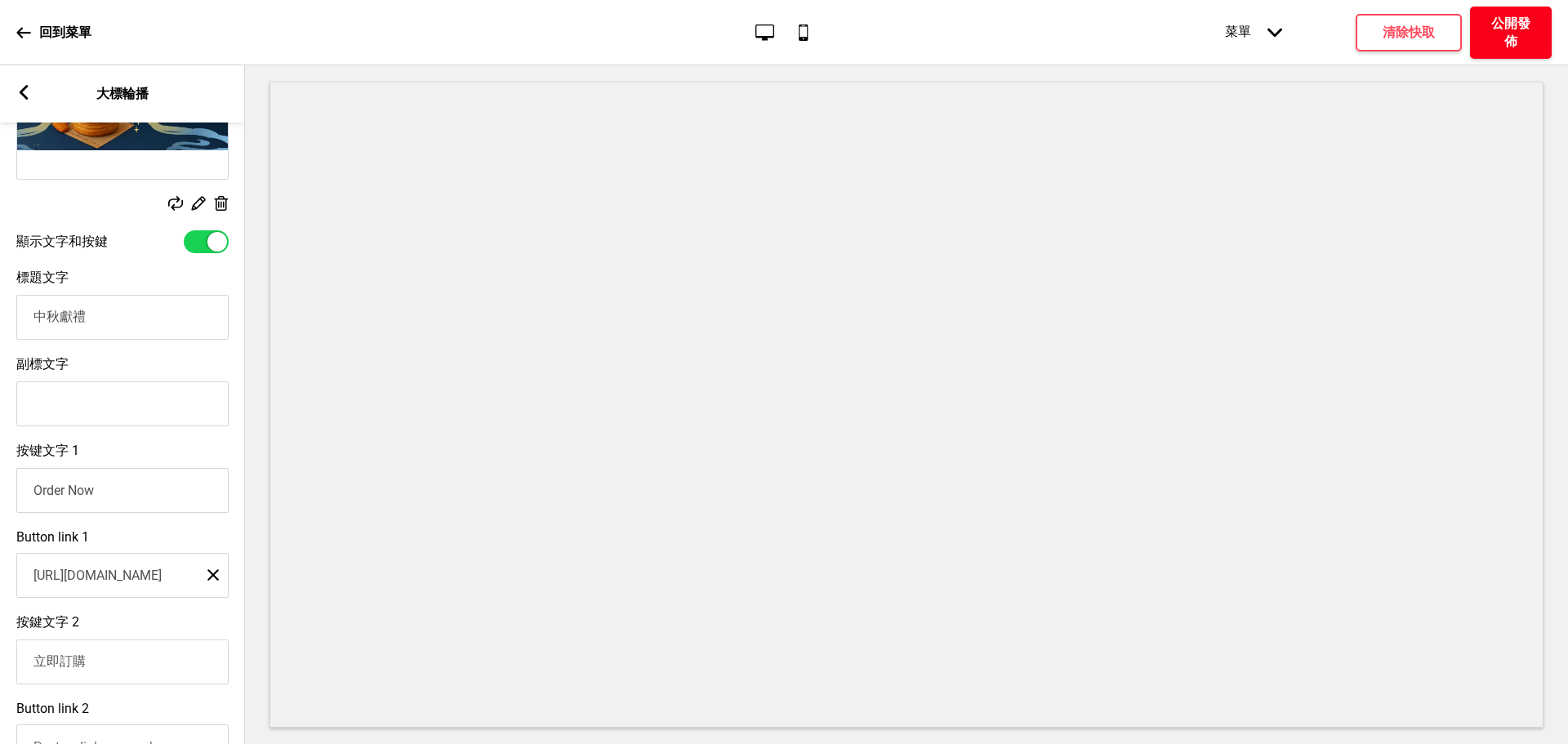
scroll to position [397, 0]
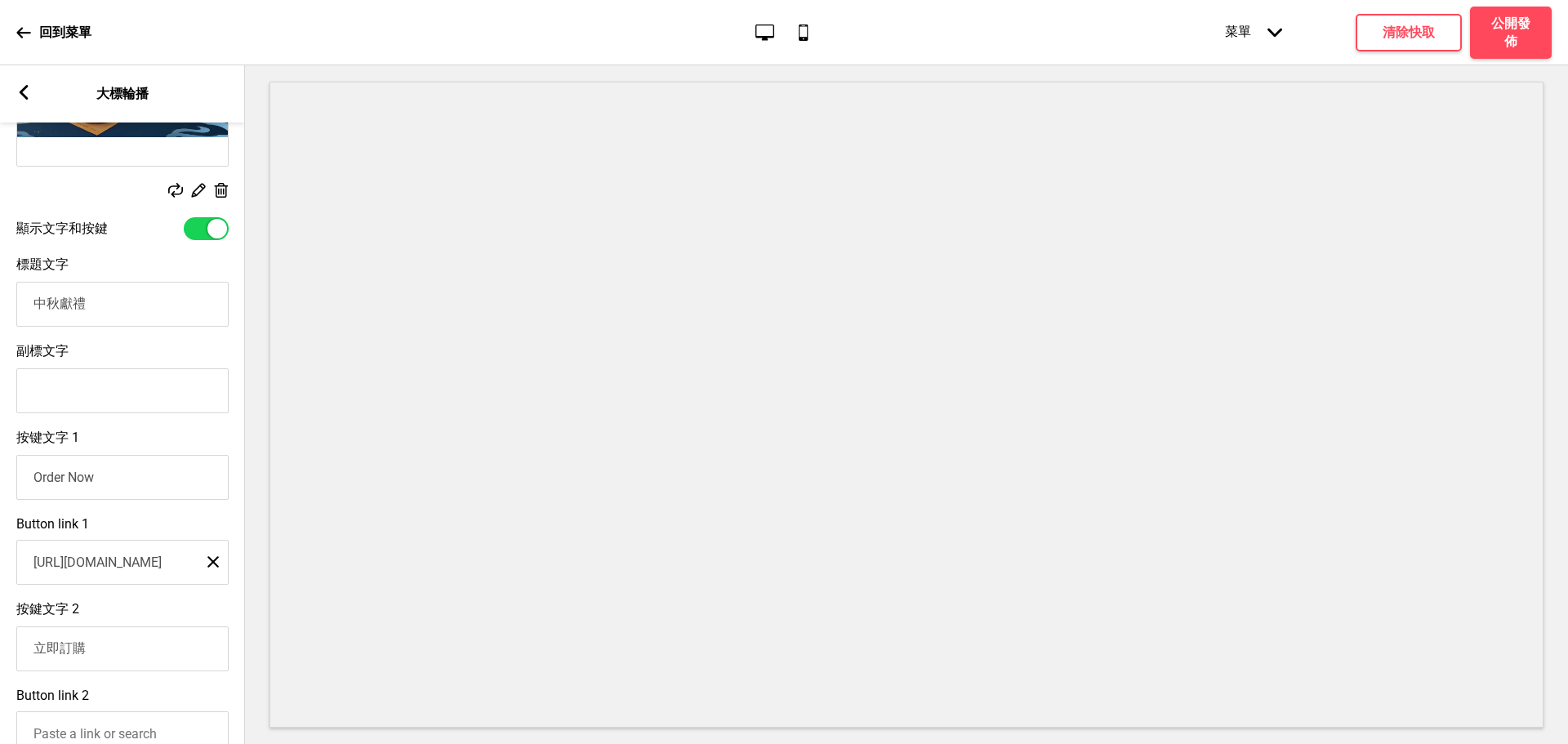
click at [111, 575] on input "[URL][DOMAIN_NAME]" at bounding box center [122, 562] width 212 height 45
click at [211, 567] on rect at bounding box center [212, 561] width 11 height 11
click at [161, 574] on input "Button link 1" at bounding box center [122, 562] width 212 height 45
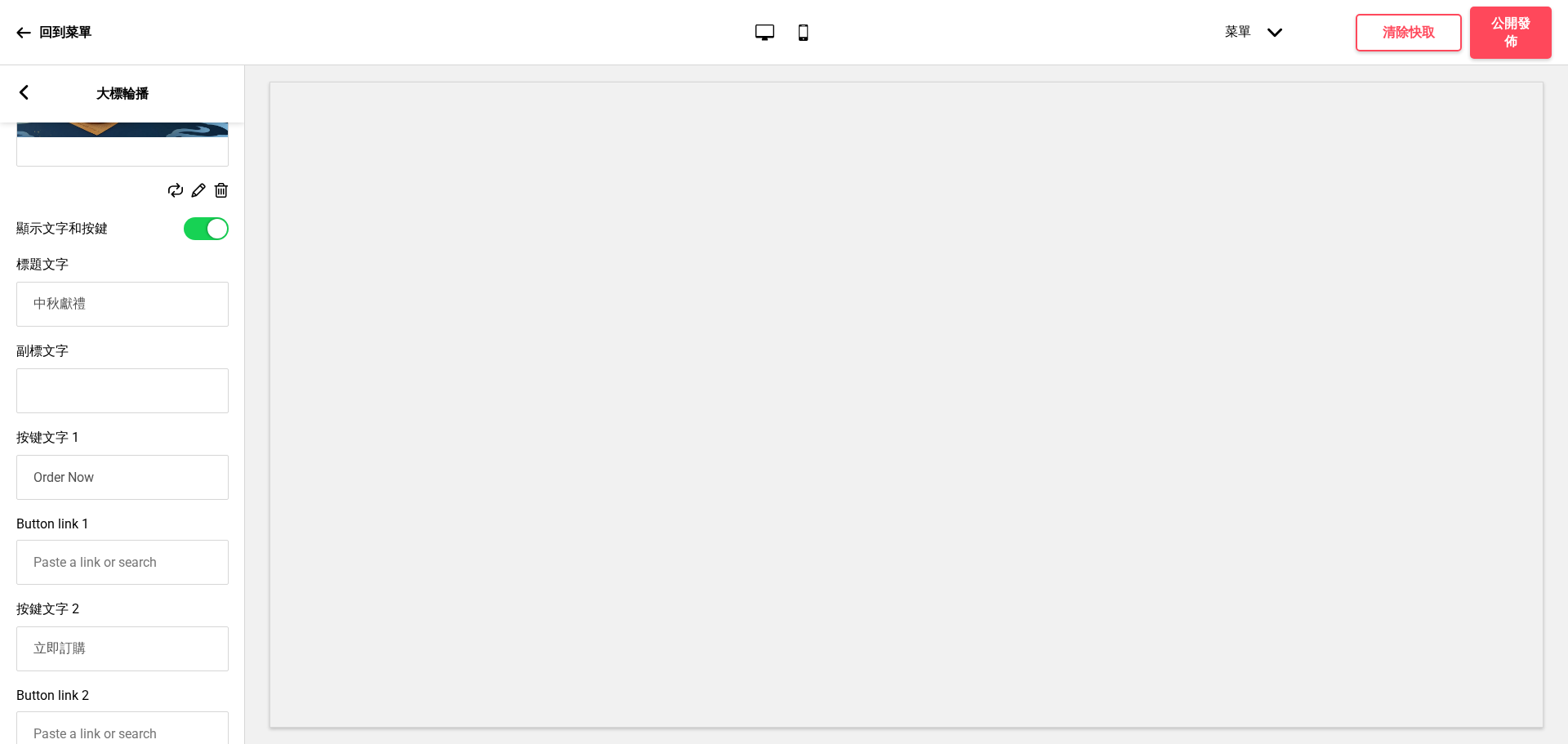
paste input "[URL][DOMAIN_NAME]"
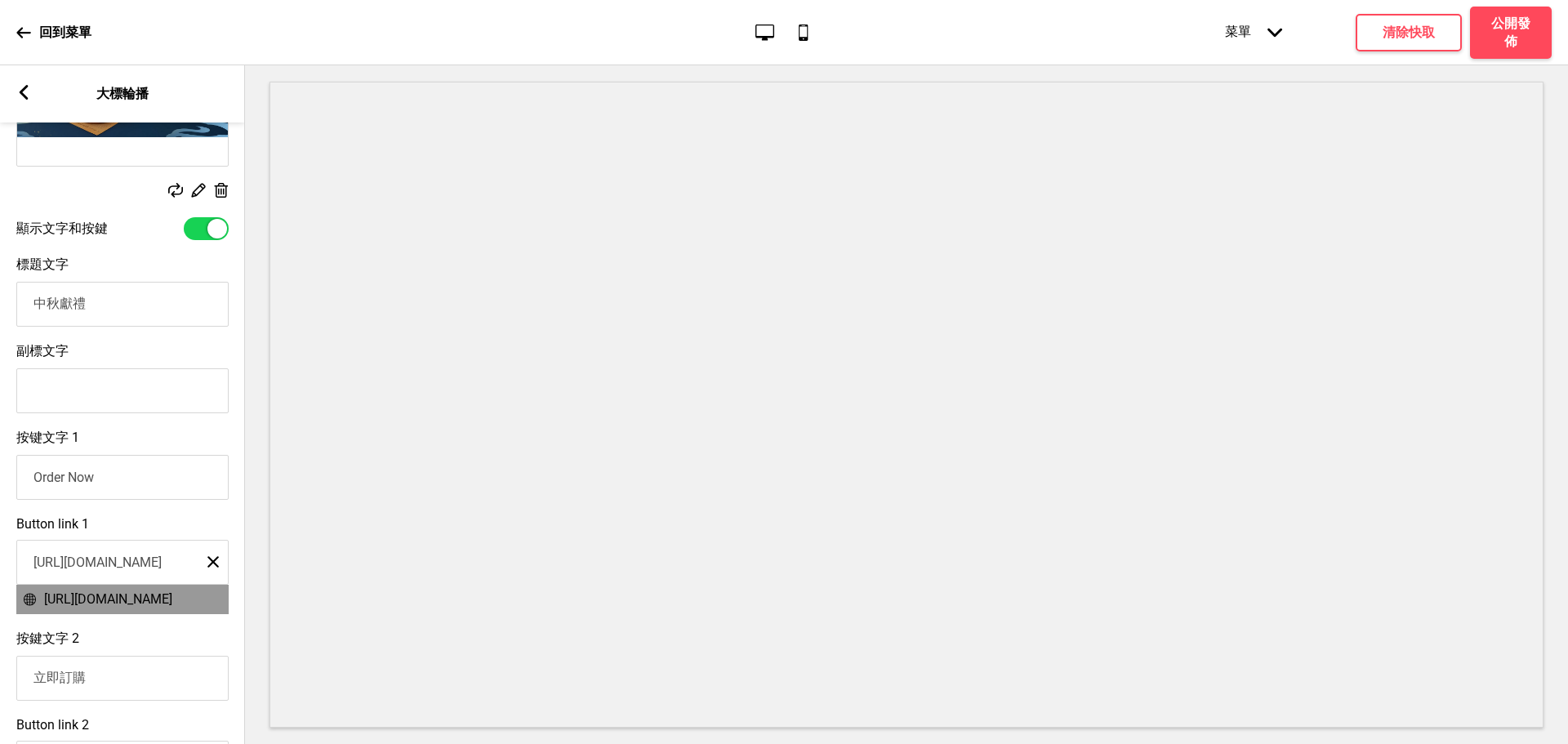
type input "[URL][DOMAIN_NAME]"
click at [159, 606] on span "[URL][DOMAIN_NAME]" at bounding box center [108, 598] width 128 height 16
click at [134, 482] on input "Order Now" at bounding box center [122, 477] width 212 height 45
click at [133, 482] on input "Order Now" at bounding box center [122, 477] width 212 height 45
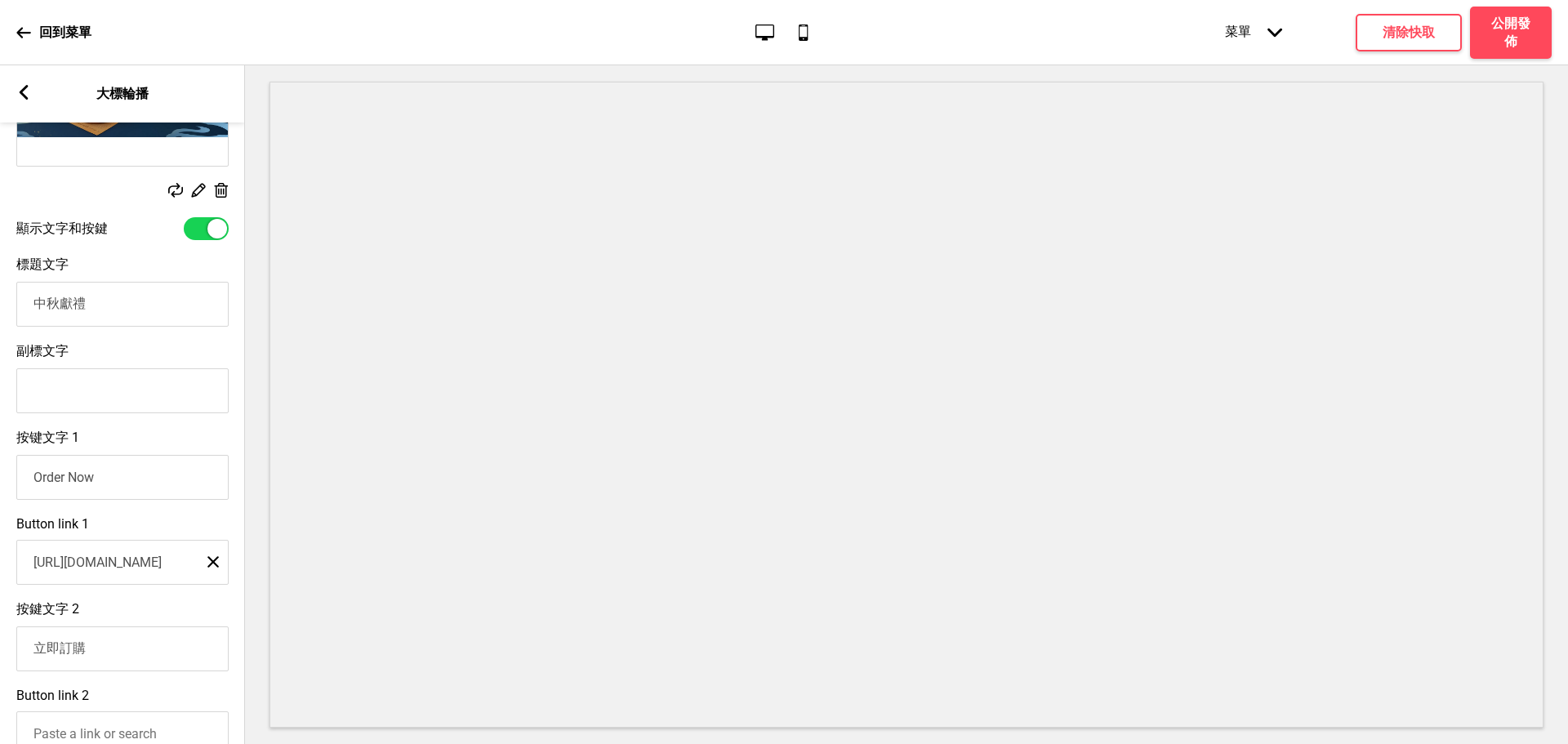
click at [133, 482] on input "Order Now" at bounding box center [122, 477] width 212 height 45
type input "第"
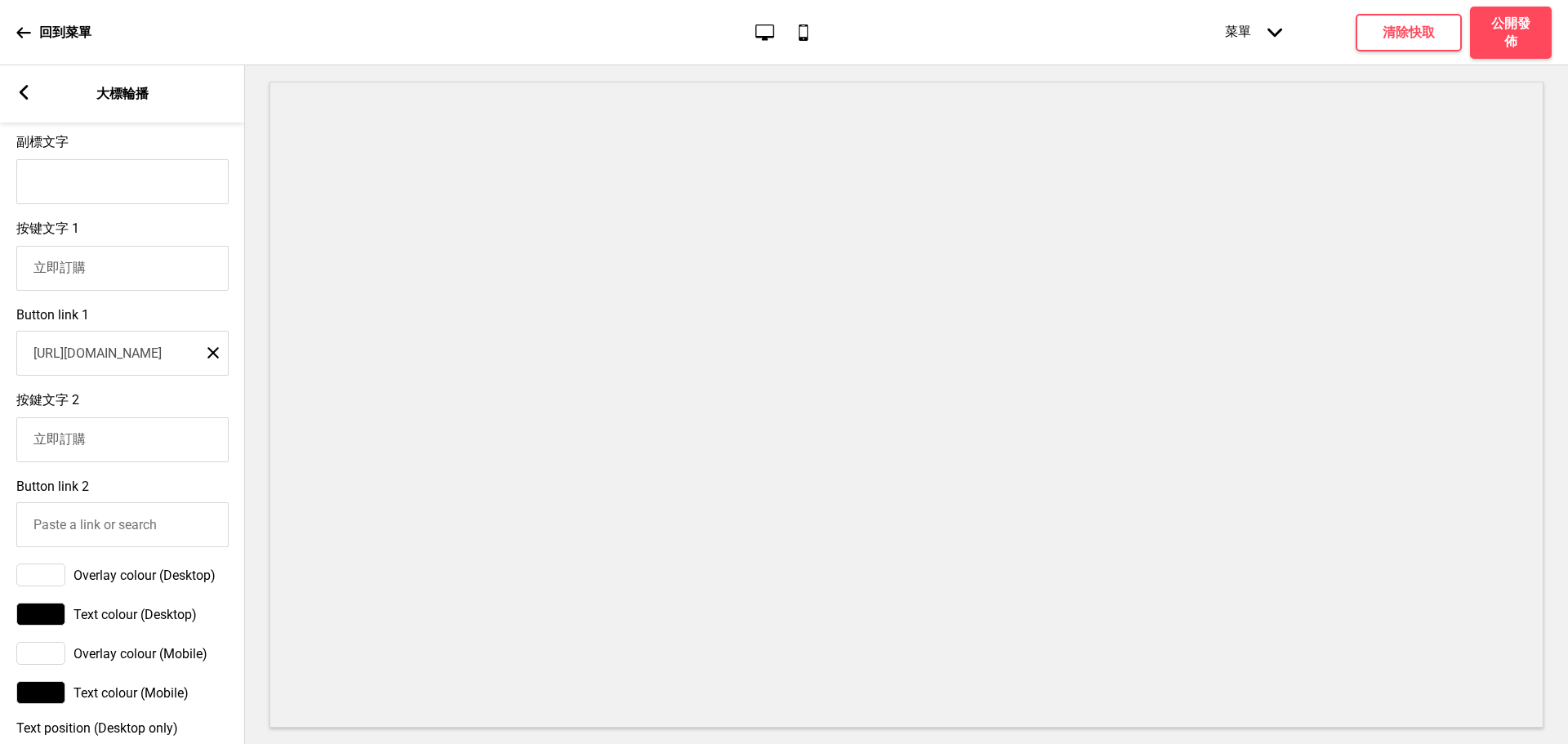
scroll to position [941, 0]
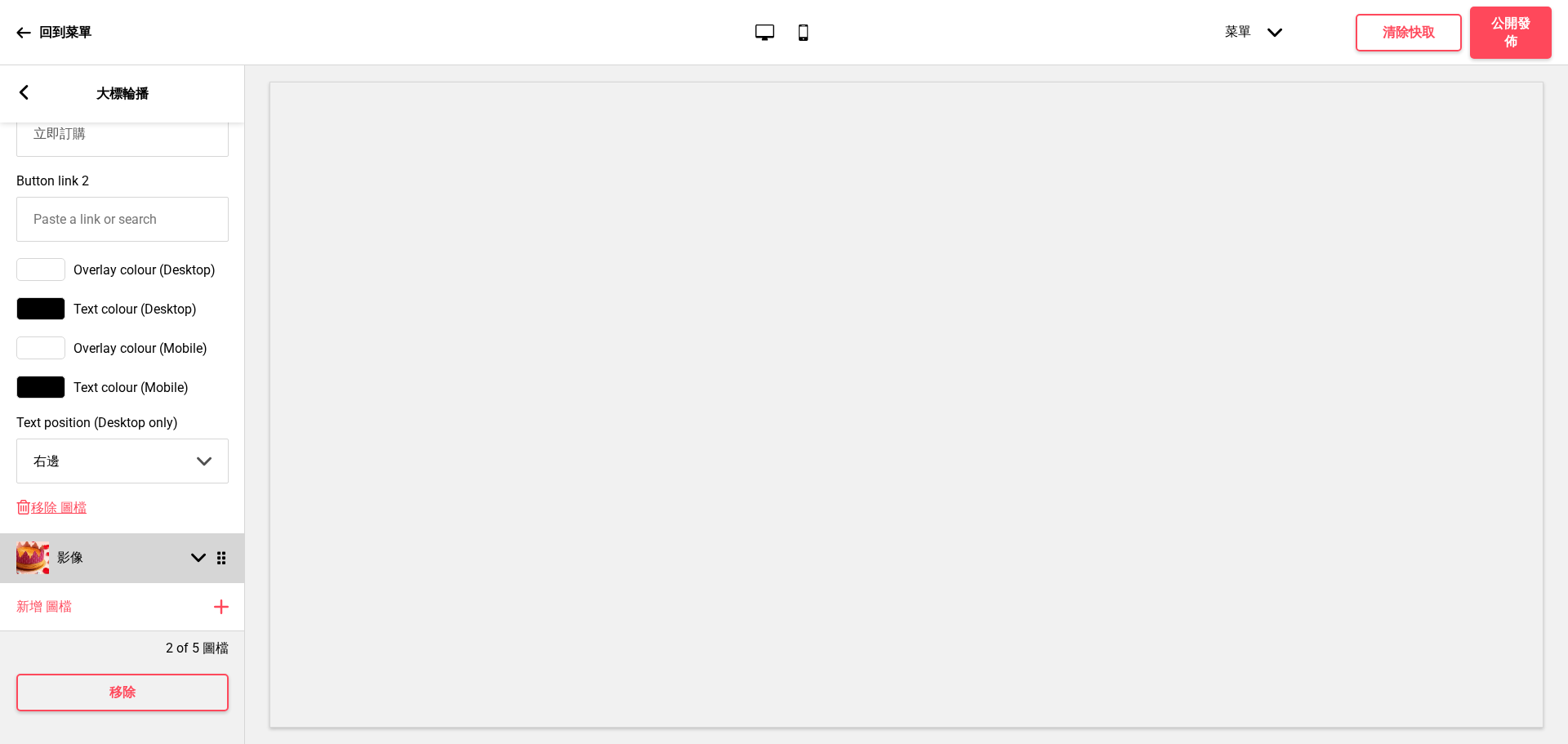
type input "立即"
click at [173, 398] on div "Text colour (Mobile)" at bounding box center [122, 387] width 212 height 23
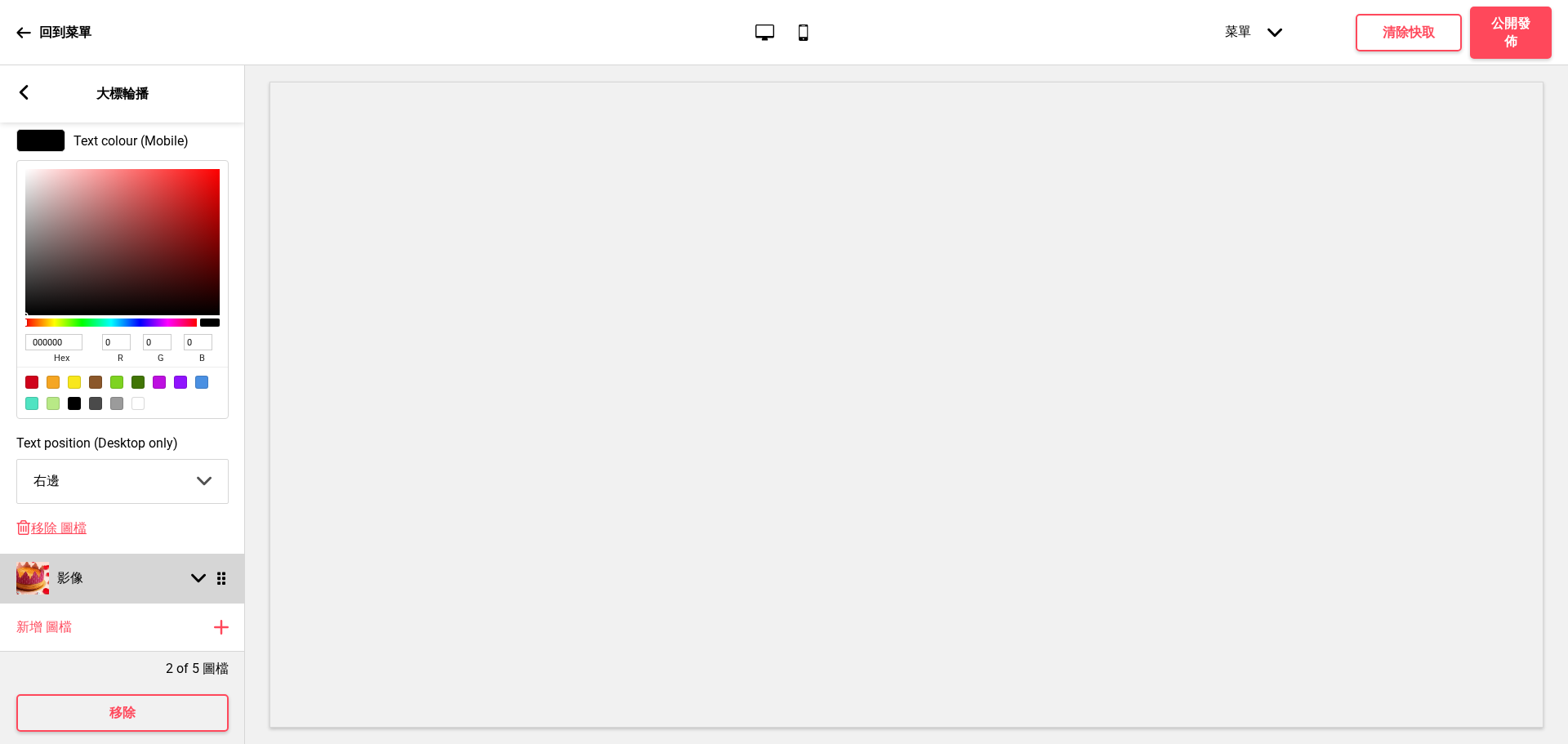
scroll to position [1206, 0]
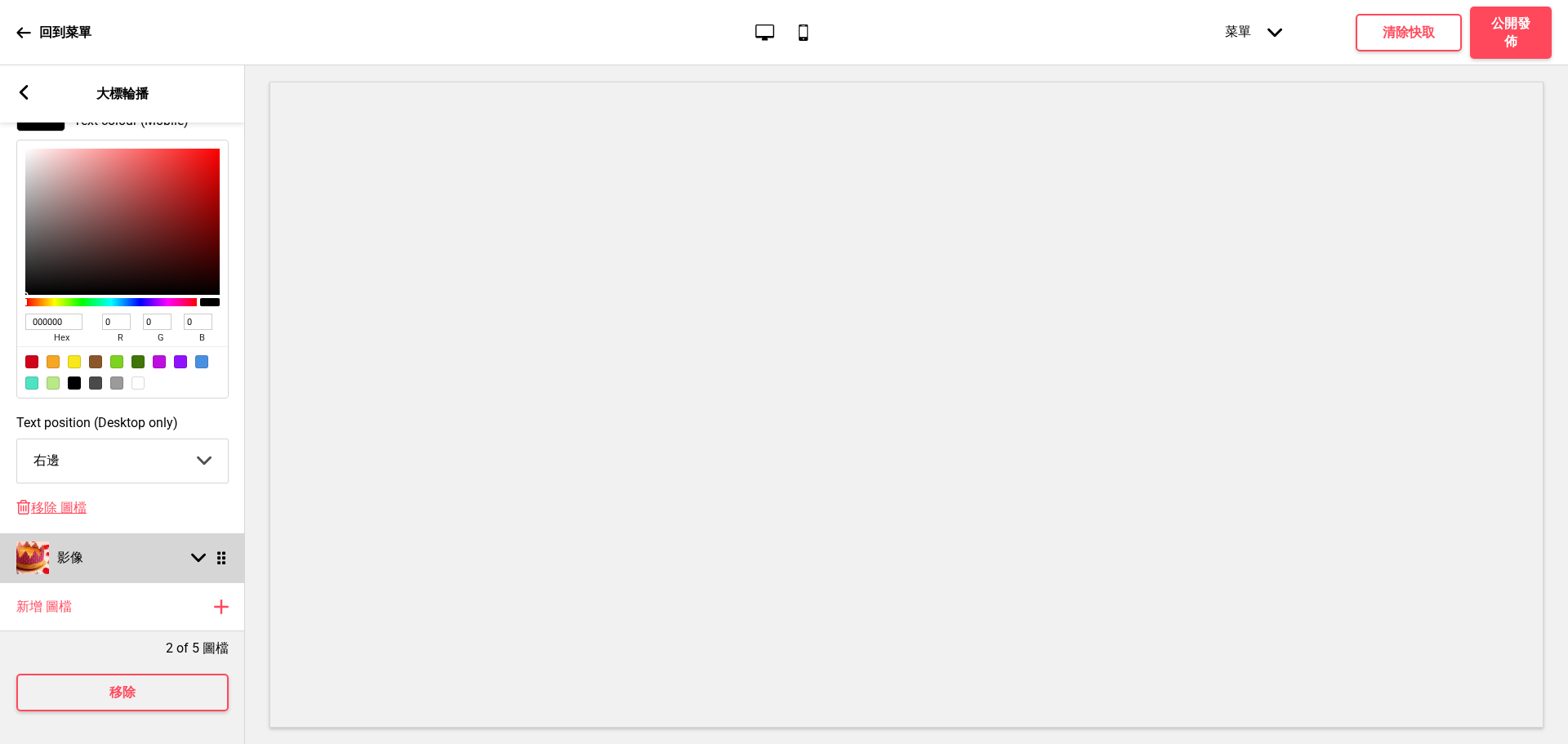
click at [186, 558] on div "箭頭down 拖曳" at bounding box center [205, 557] width 46 height 15
select select "right"
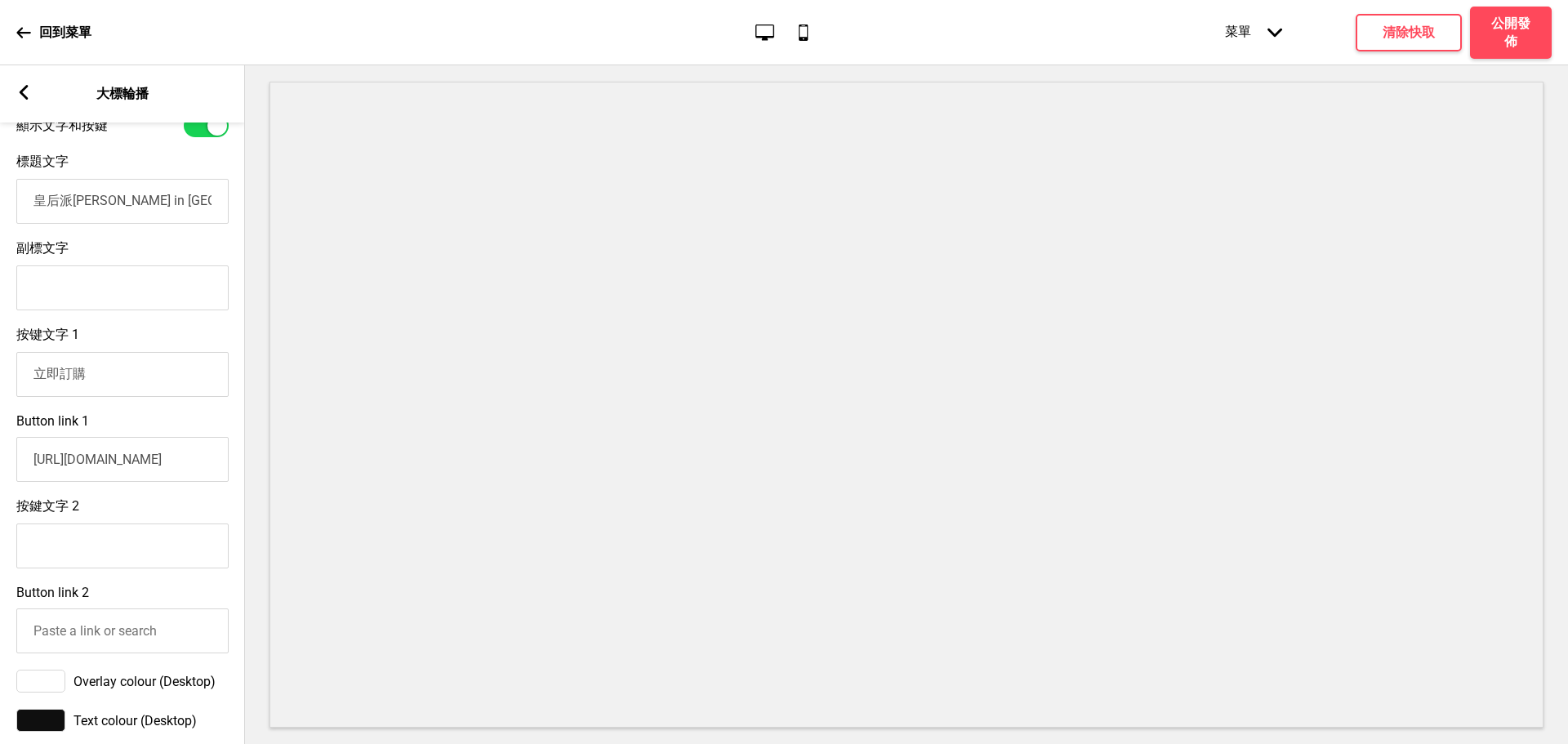
scroll to position [505, 0]
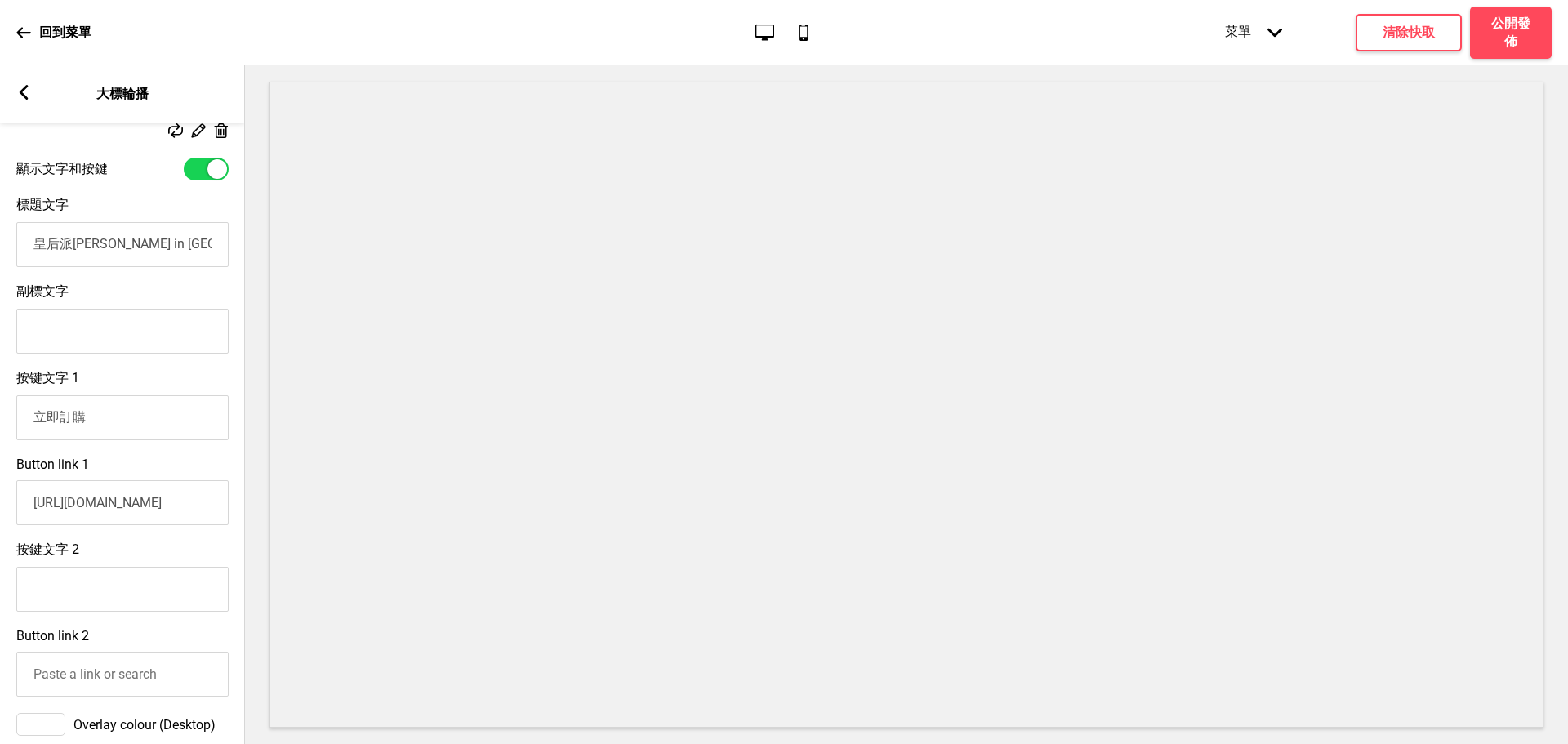
click at [98, 430] on input "立即訂購" at bounding box center [122, 417] width 212 height 45
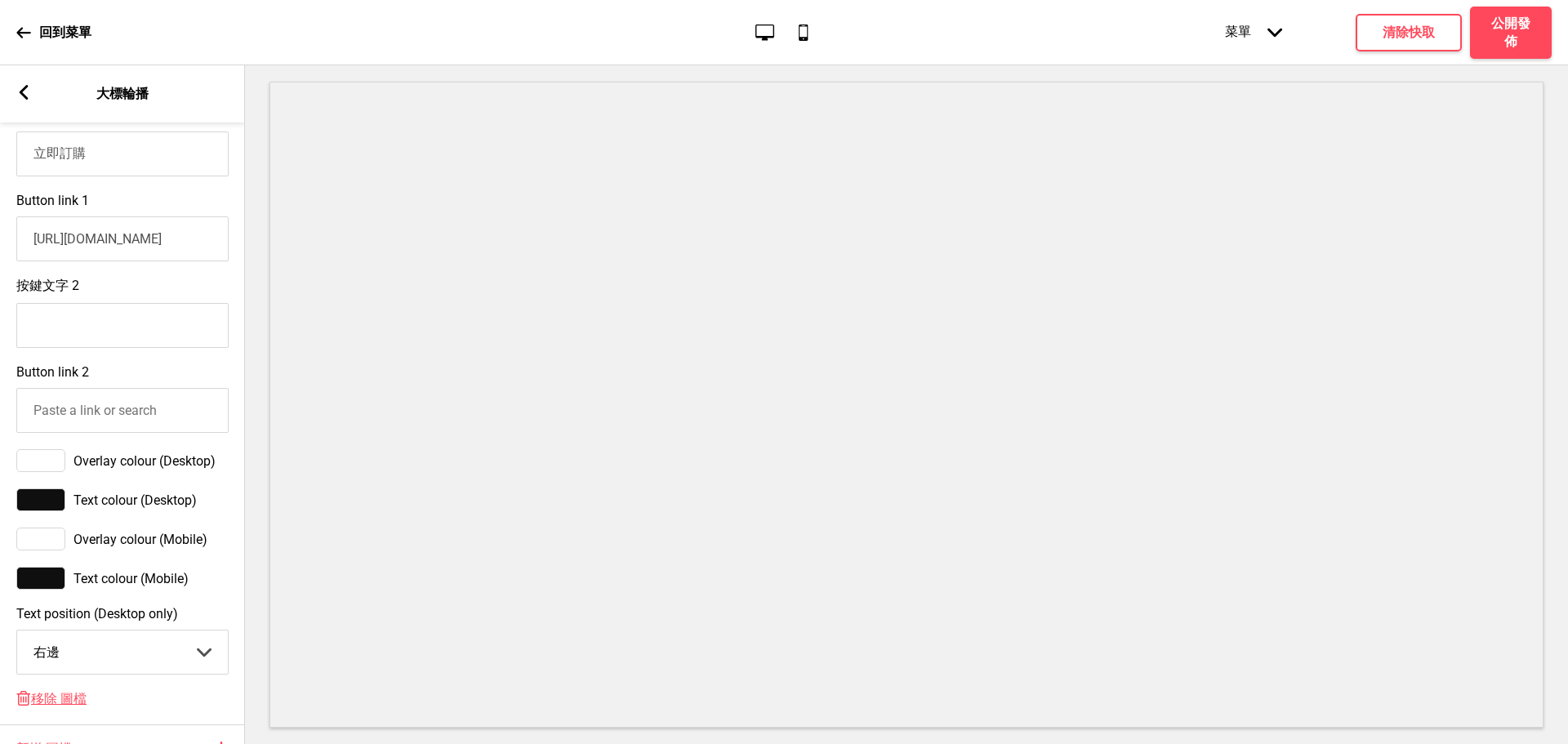
scroll to position [777, 0]
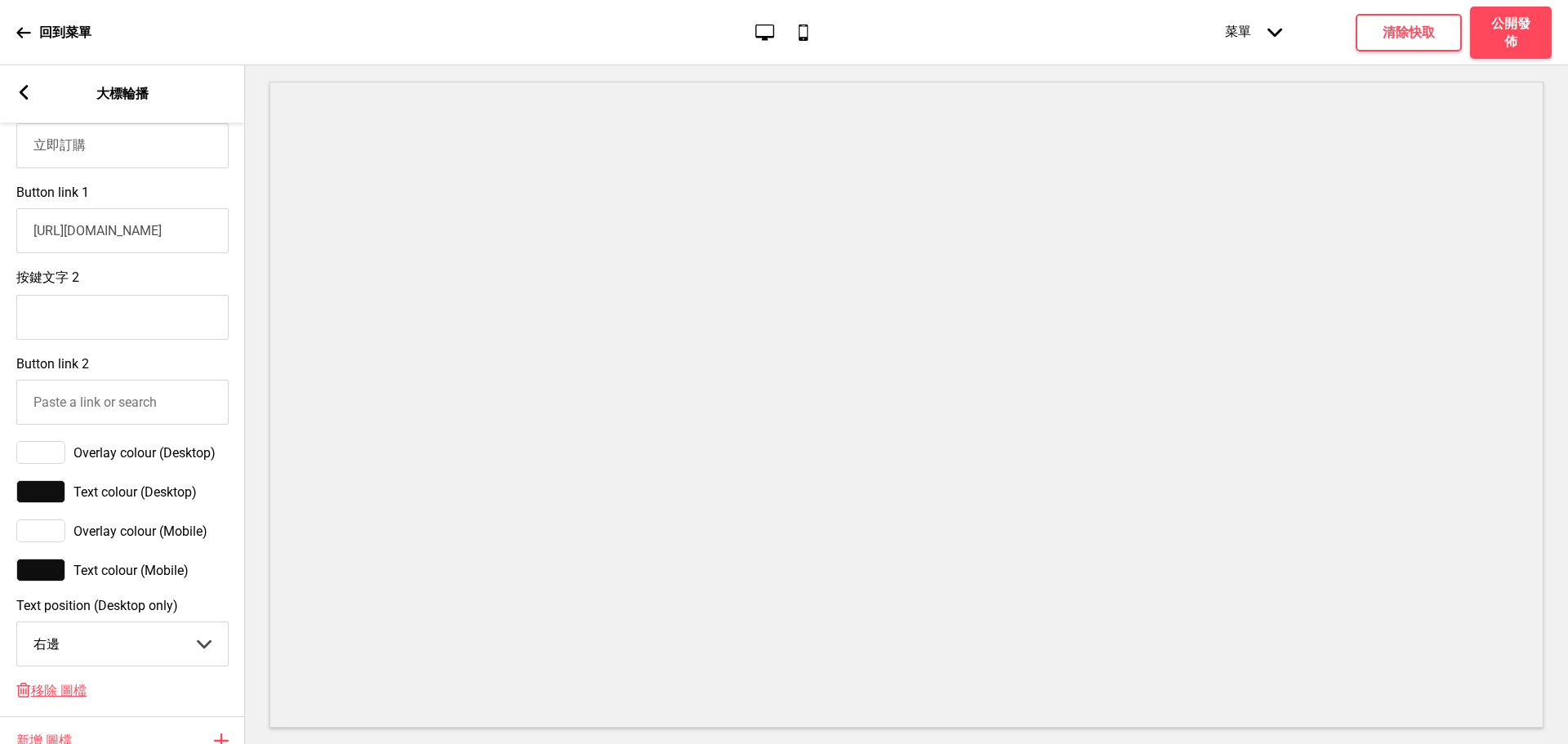
click at [129, 419] on input "Button link 2" at bounding box center [122, 402] width 212 height 45
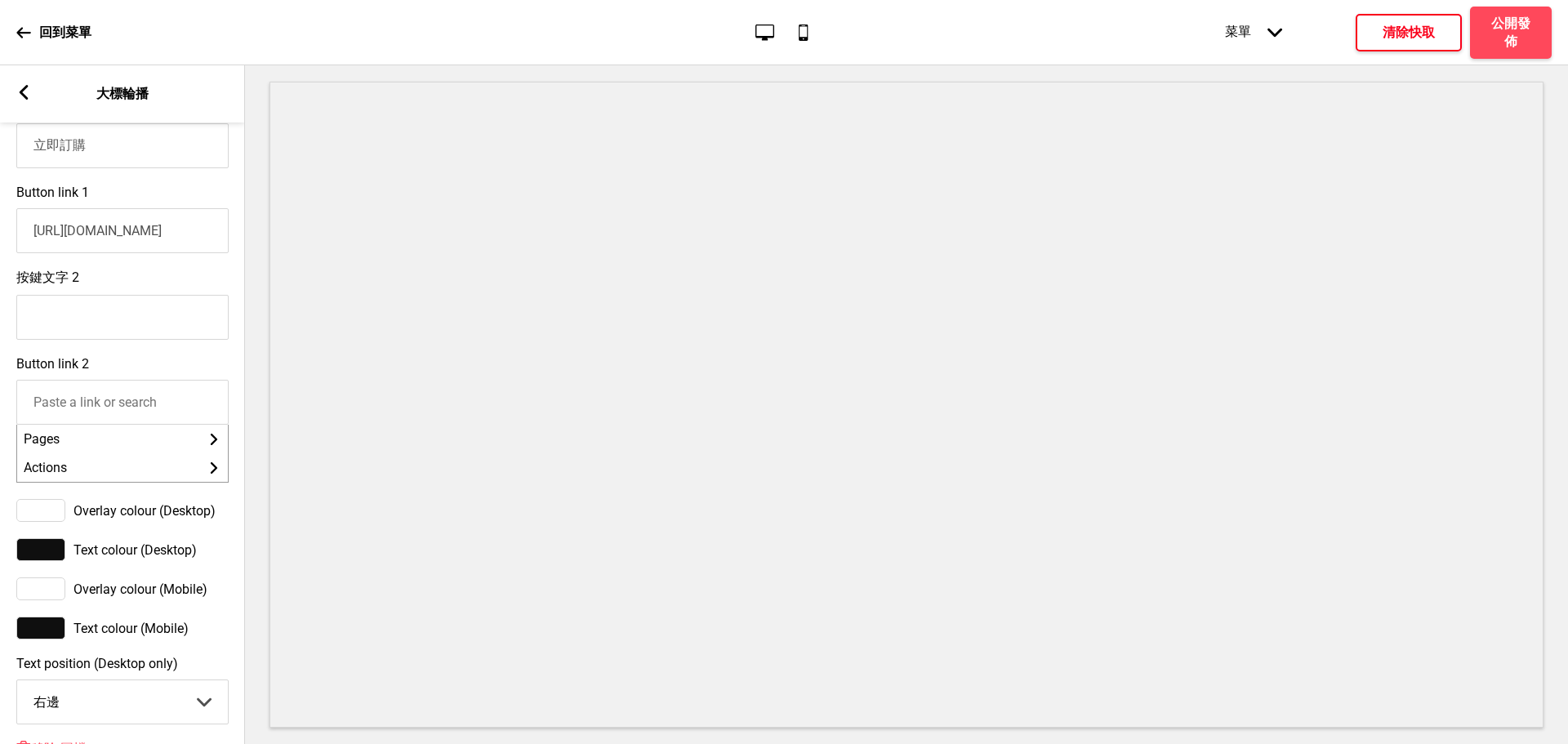
click at [1393, 43] on button "清除快取" at bounding box center [1409, 32] width 107 height 37
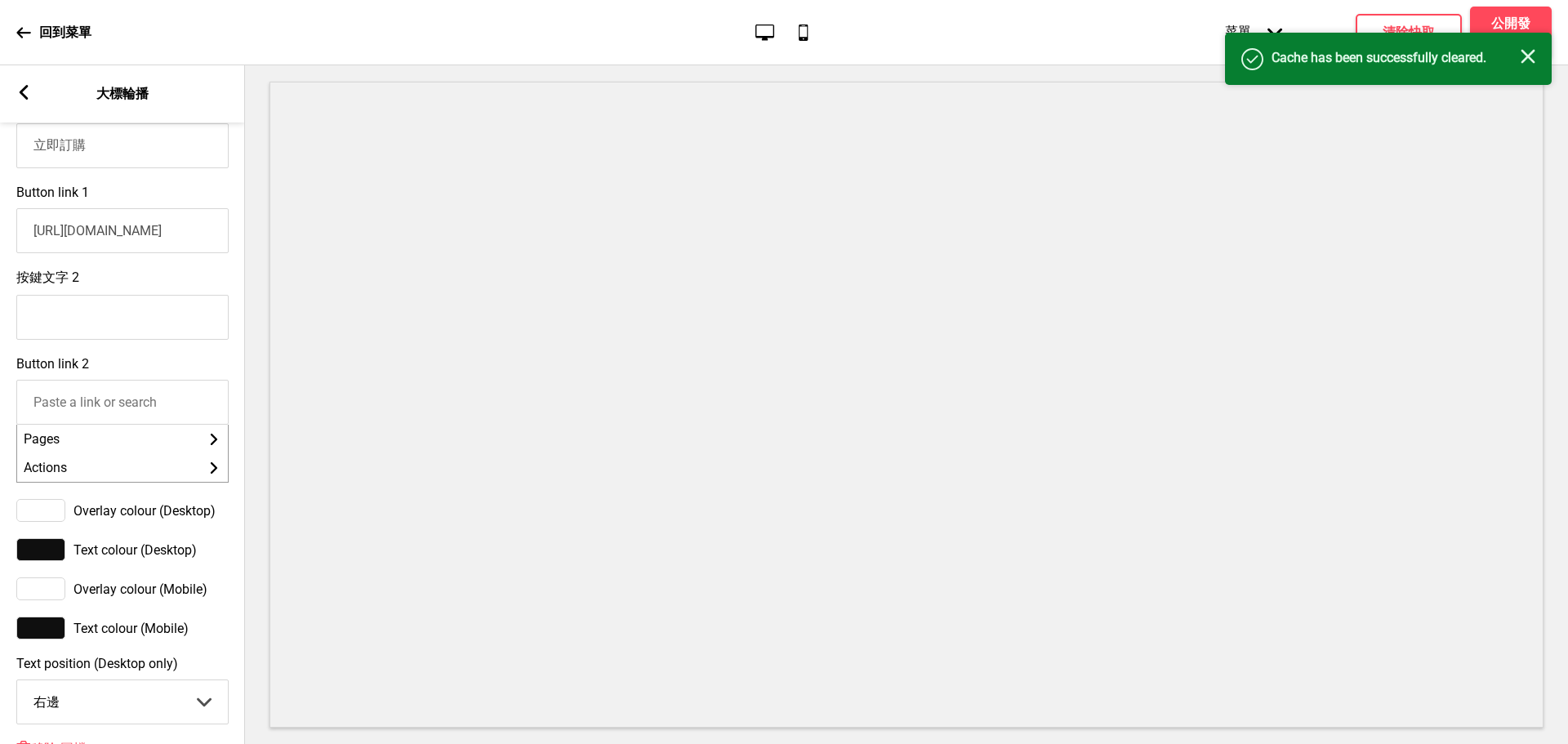
click at [1526, 60] on rect at bounding box center [1527, 56] width 15 height 15
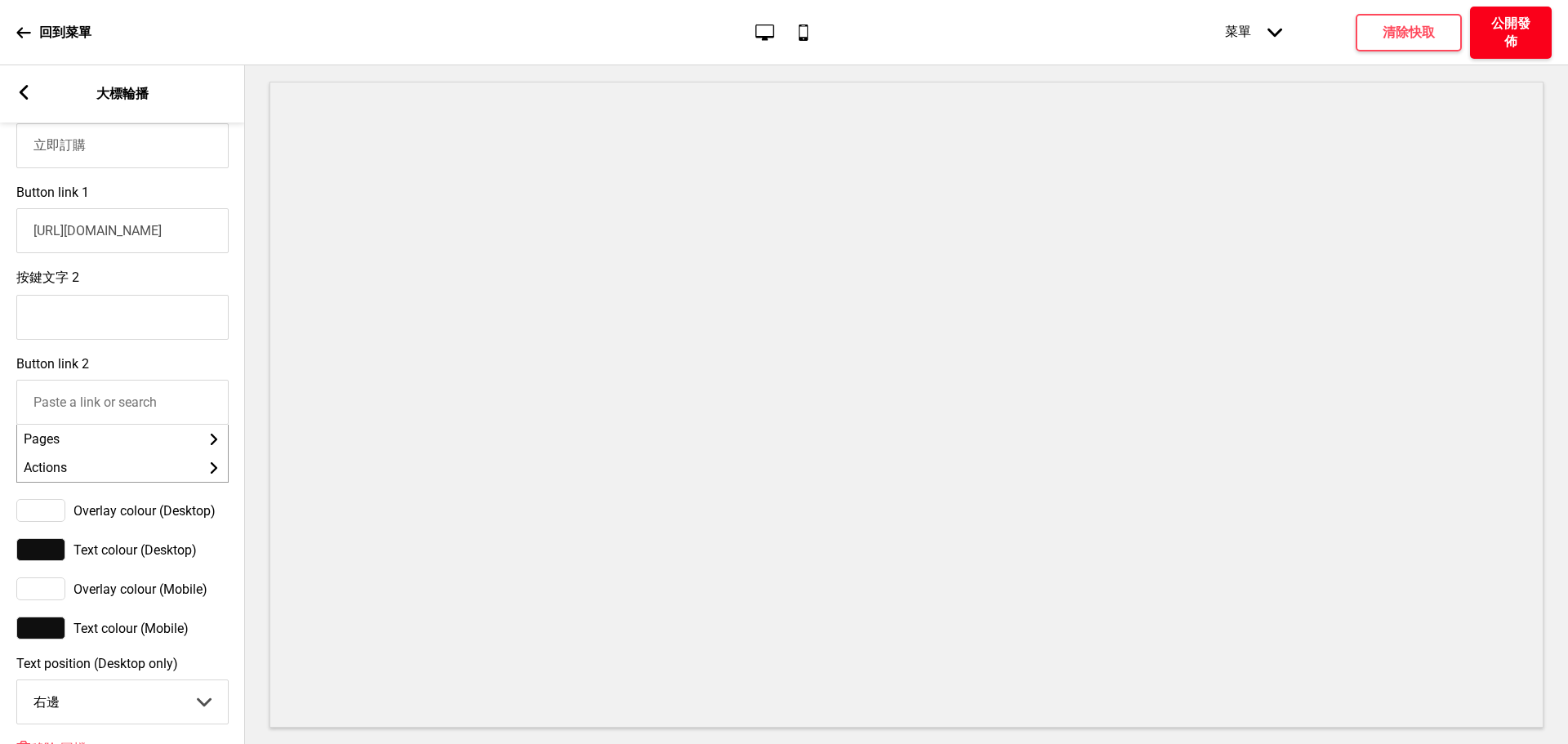
click at [1513, 30] on h4 "公開發佈" at bounding box center [1511, 32] width 49 height 36
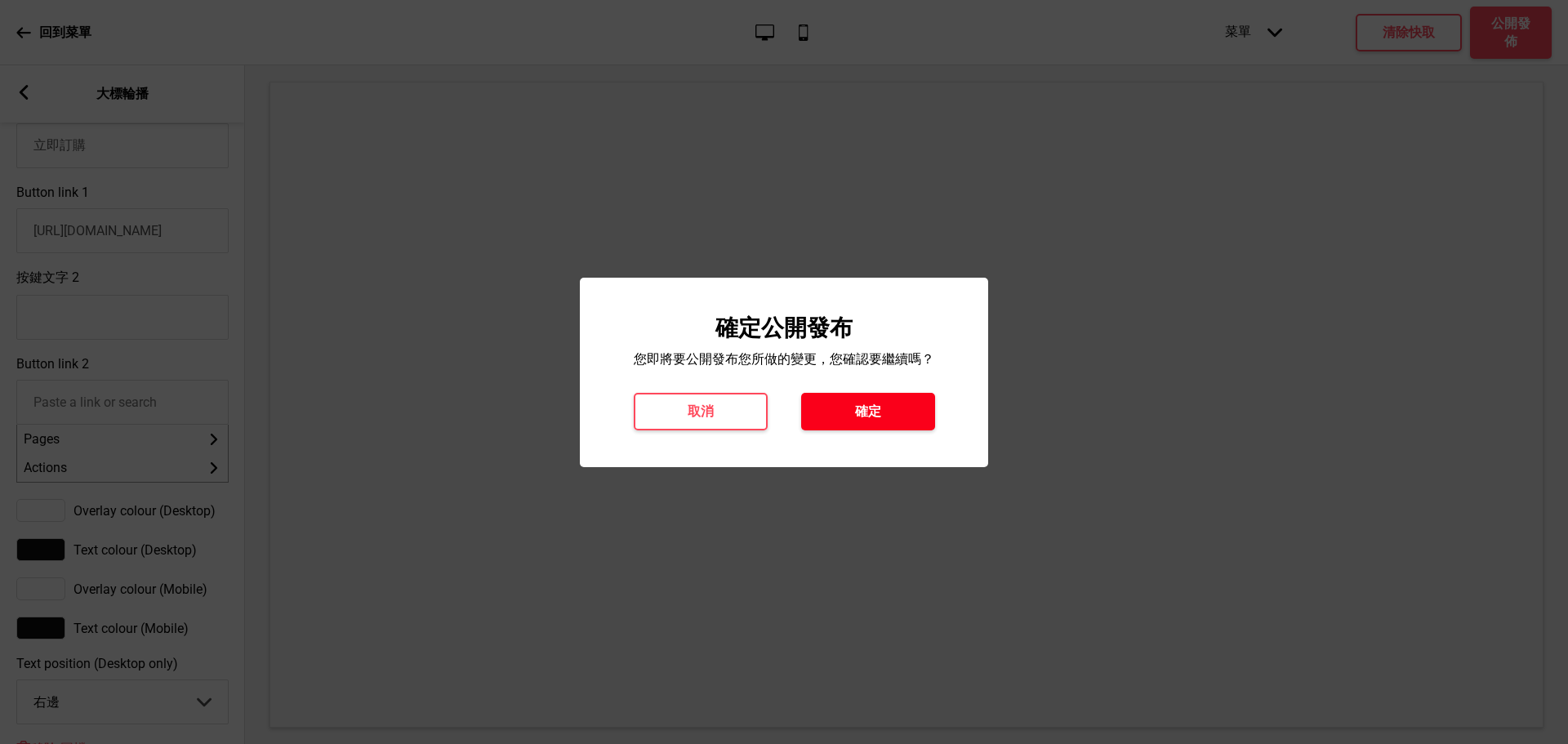
click at [897, 417] on button "確定" at bounding box center [868, 411] width 134 height 37
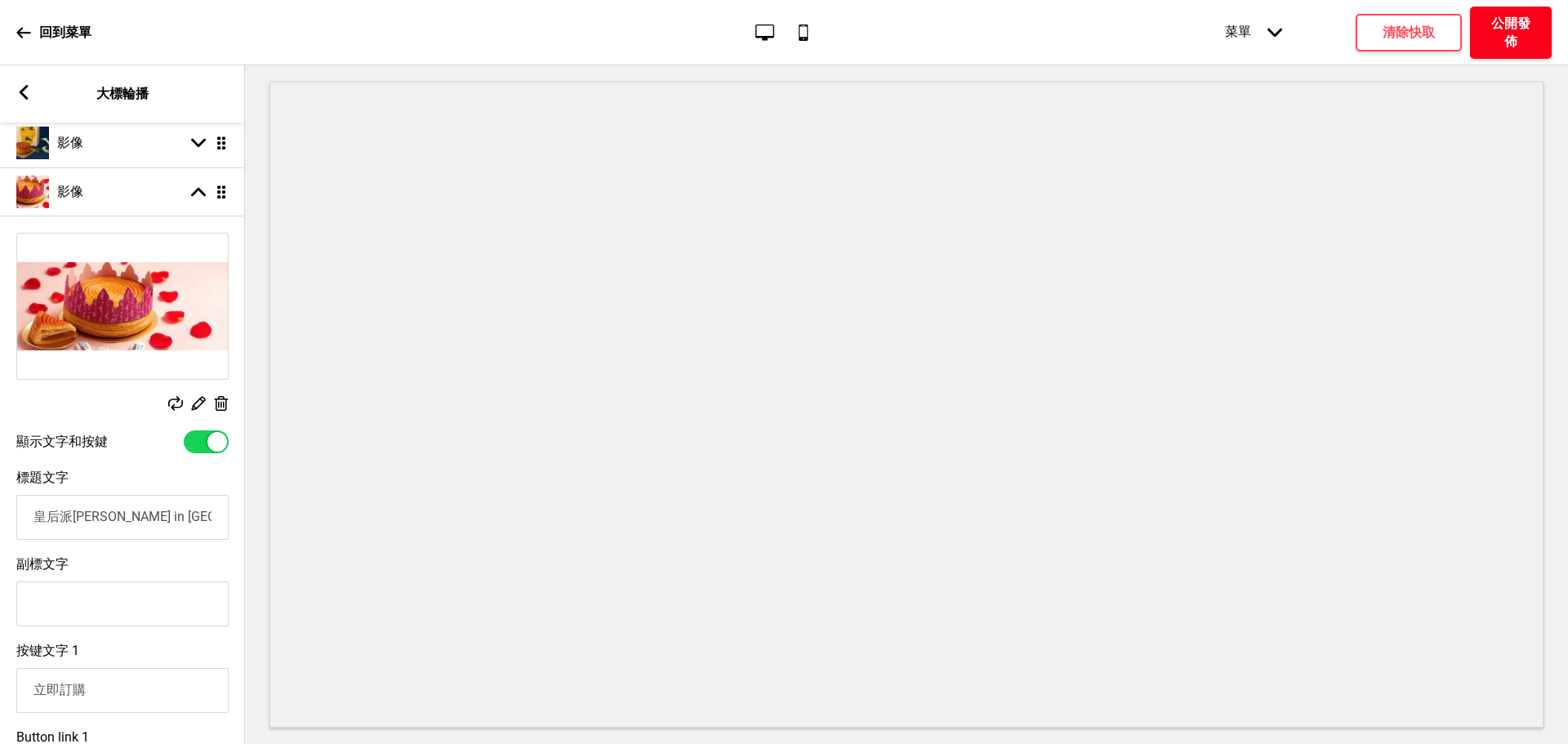
scroll to position [0, 0]
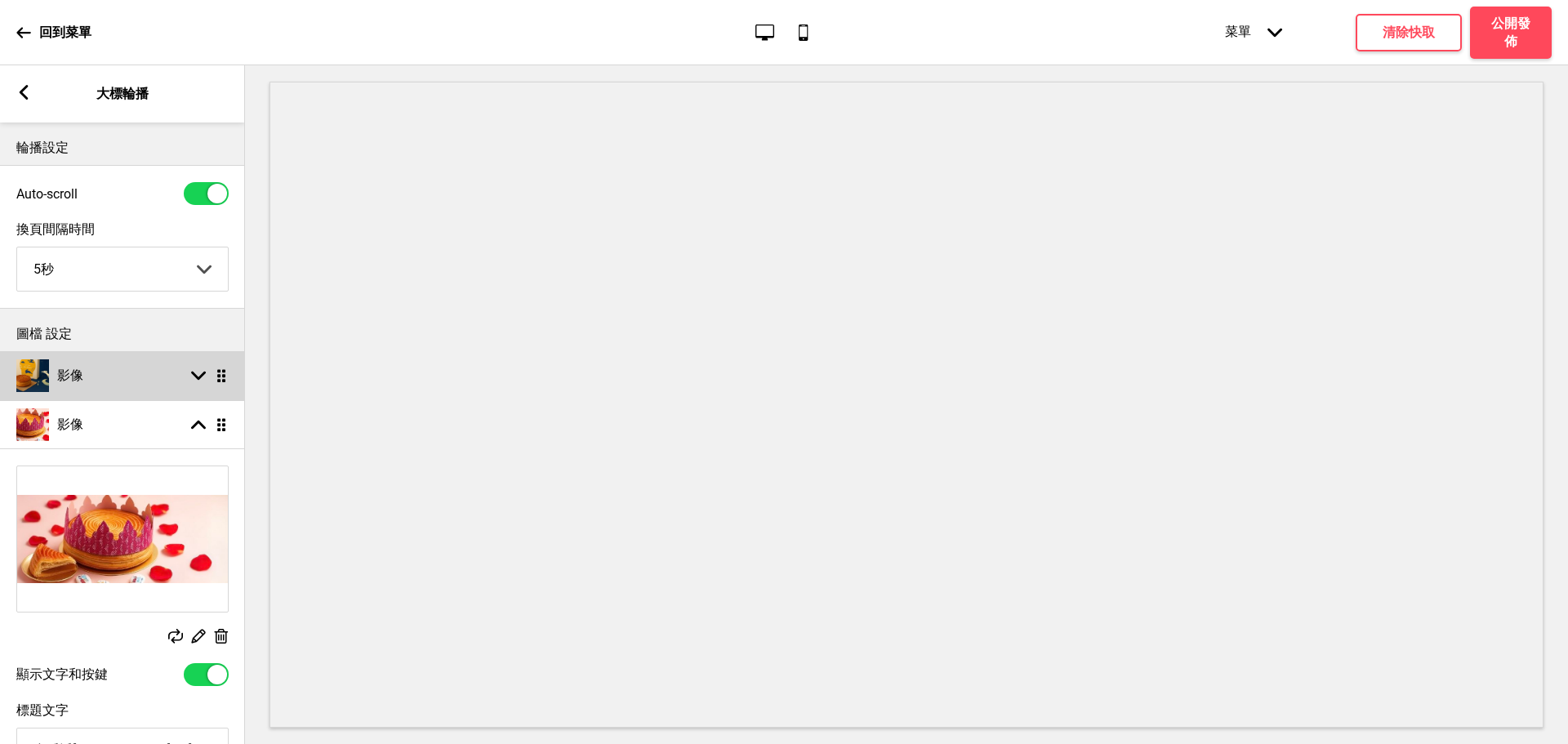
click at [204, 376] on icon at bounding box center [198, 376] width 15 height 9
select select "right"
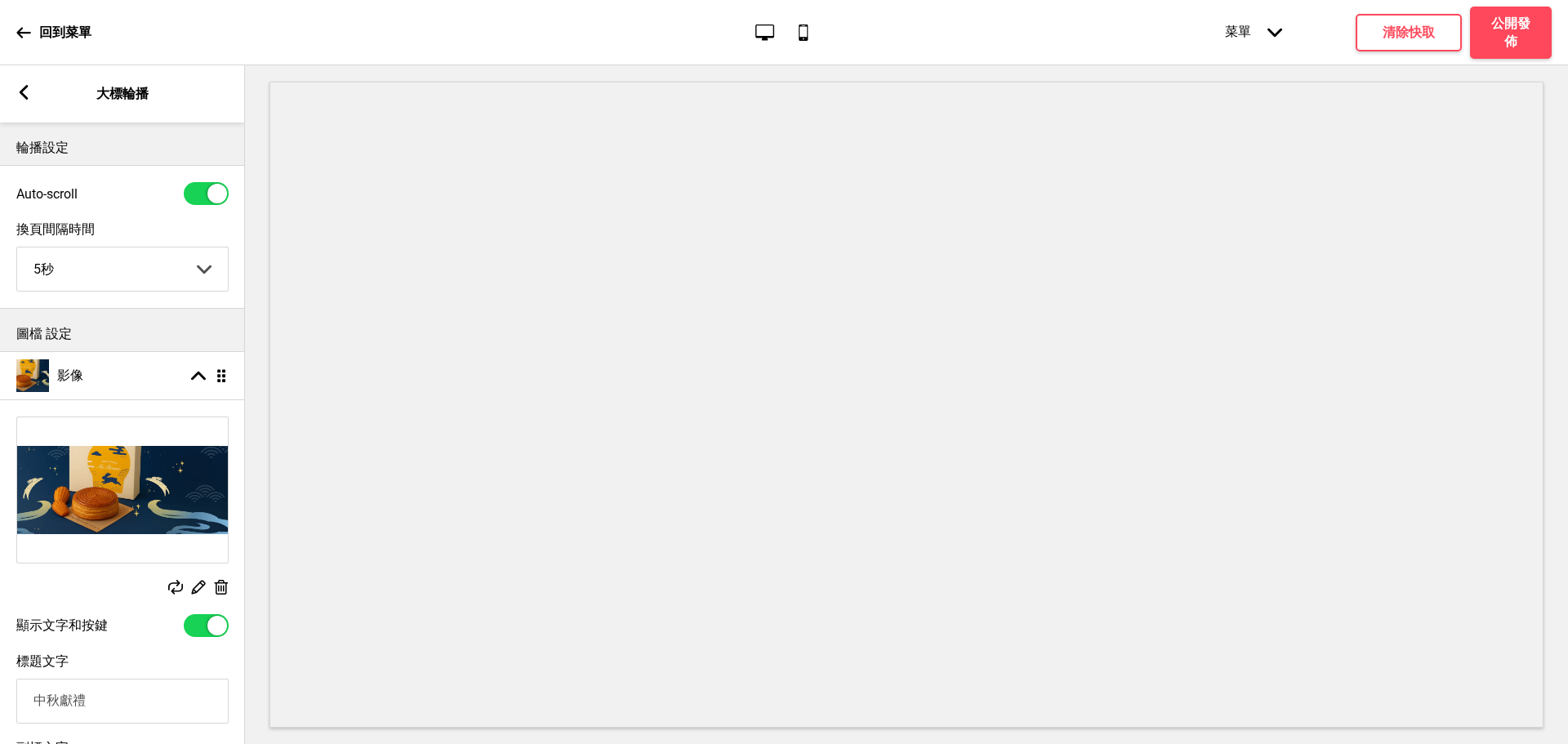
scroll to position [272, 0]
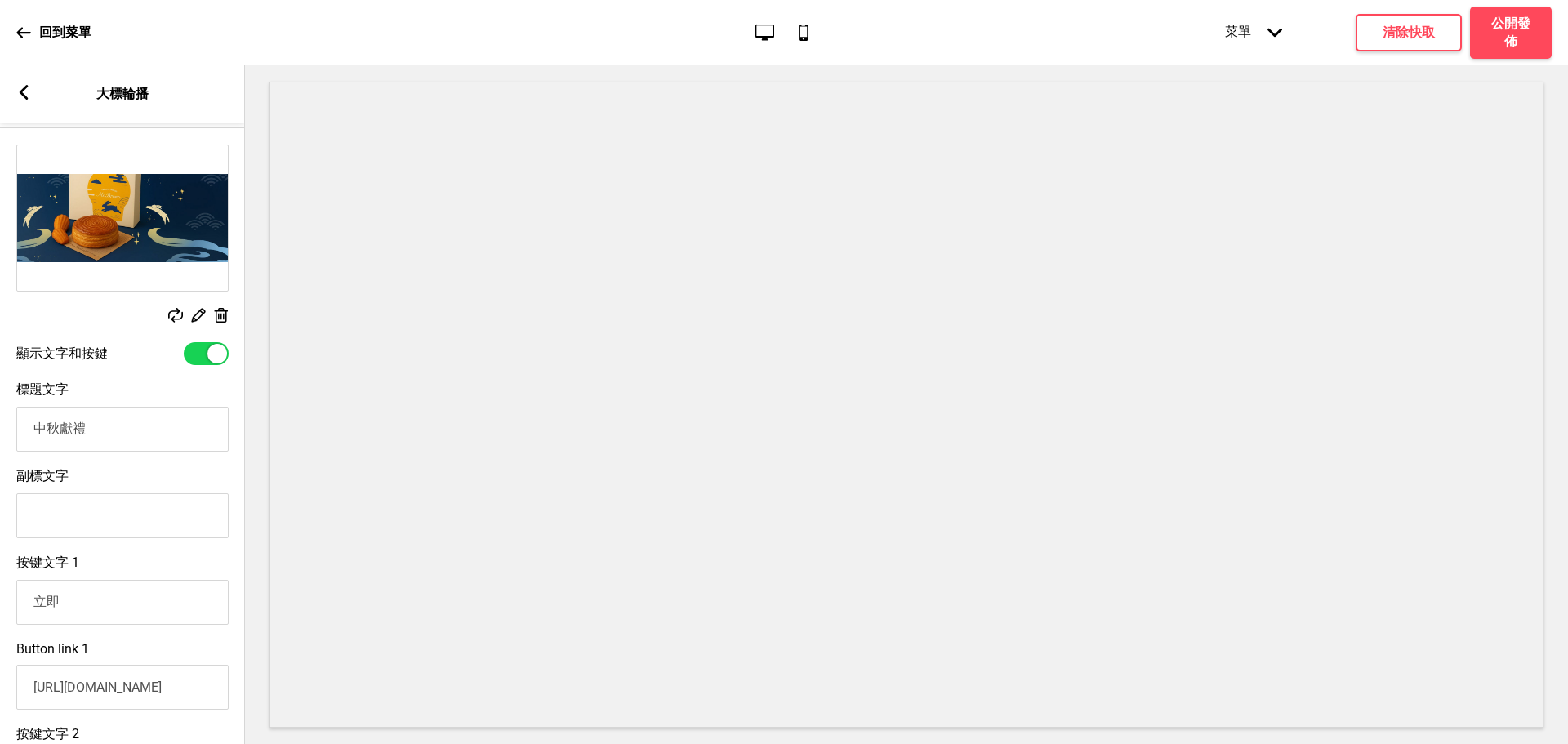
click at [107, 622] on input "立即" at bounding box center [122, 602] width 212 height 45
type input "立即訂購"
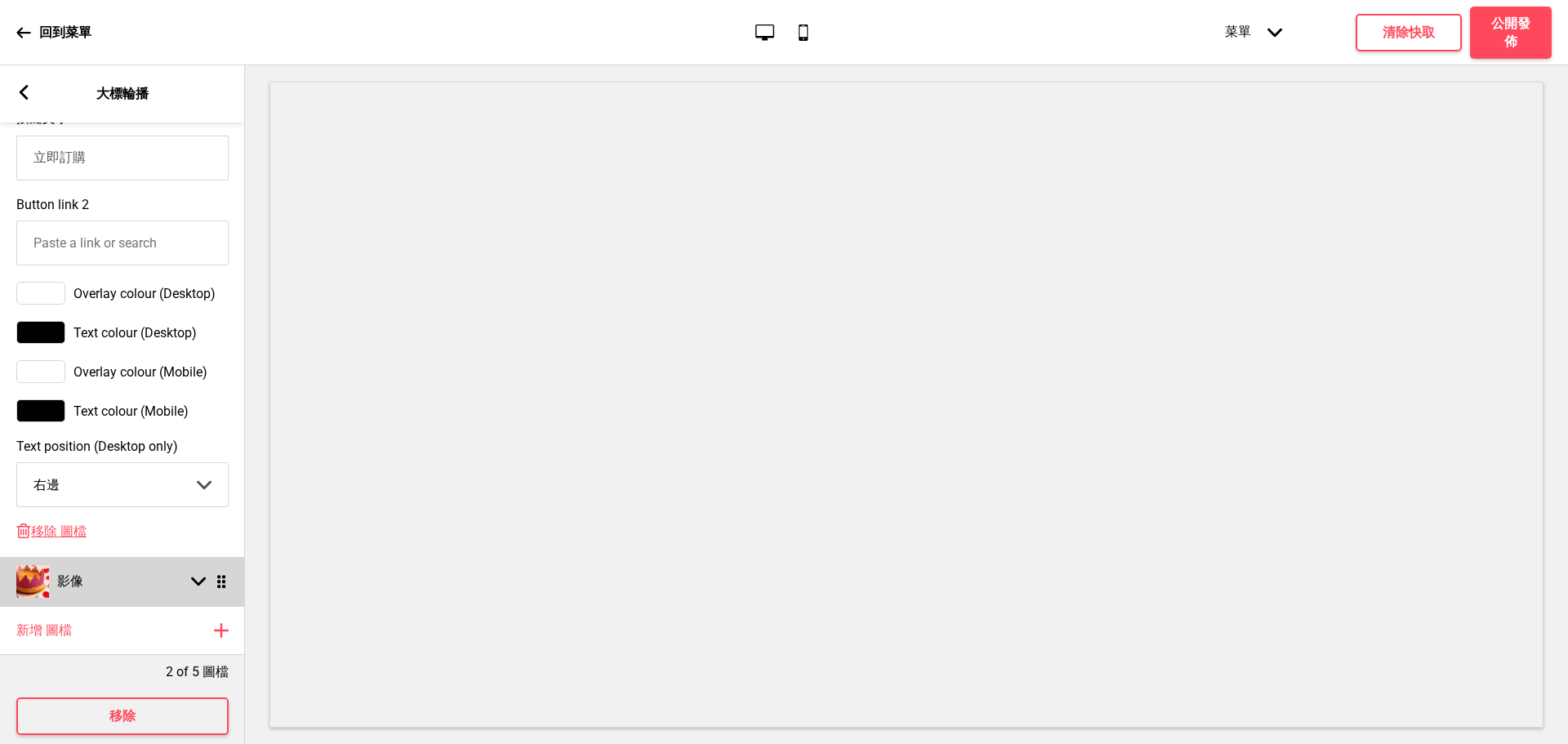
scroll to position [941, 0]
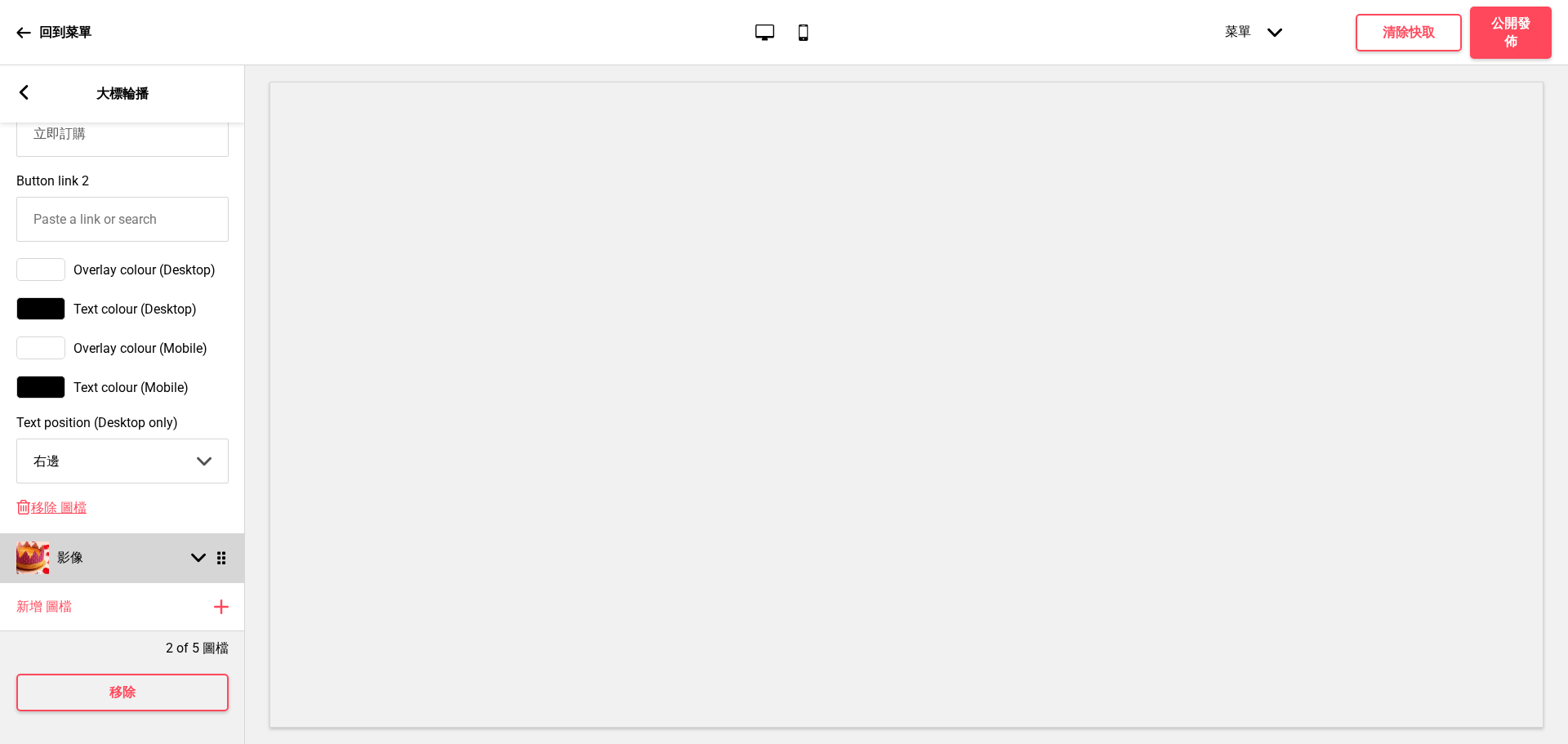
click at [185, 534] on div "影像 箭頭down 拖曳" at bounding box center [122, 558] width 245 height 49
select select "right"
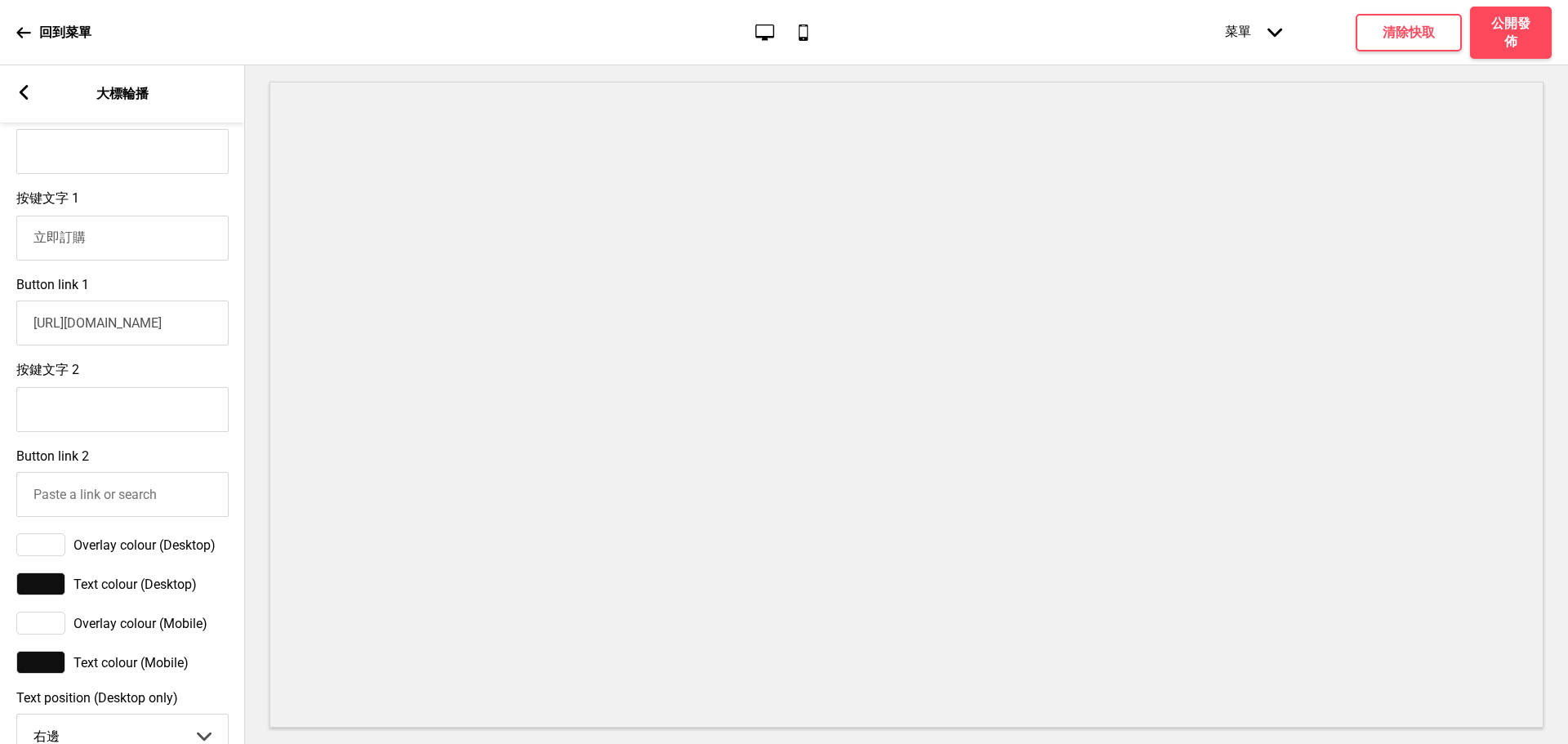
scroll to position [670, 0]
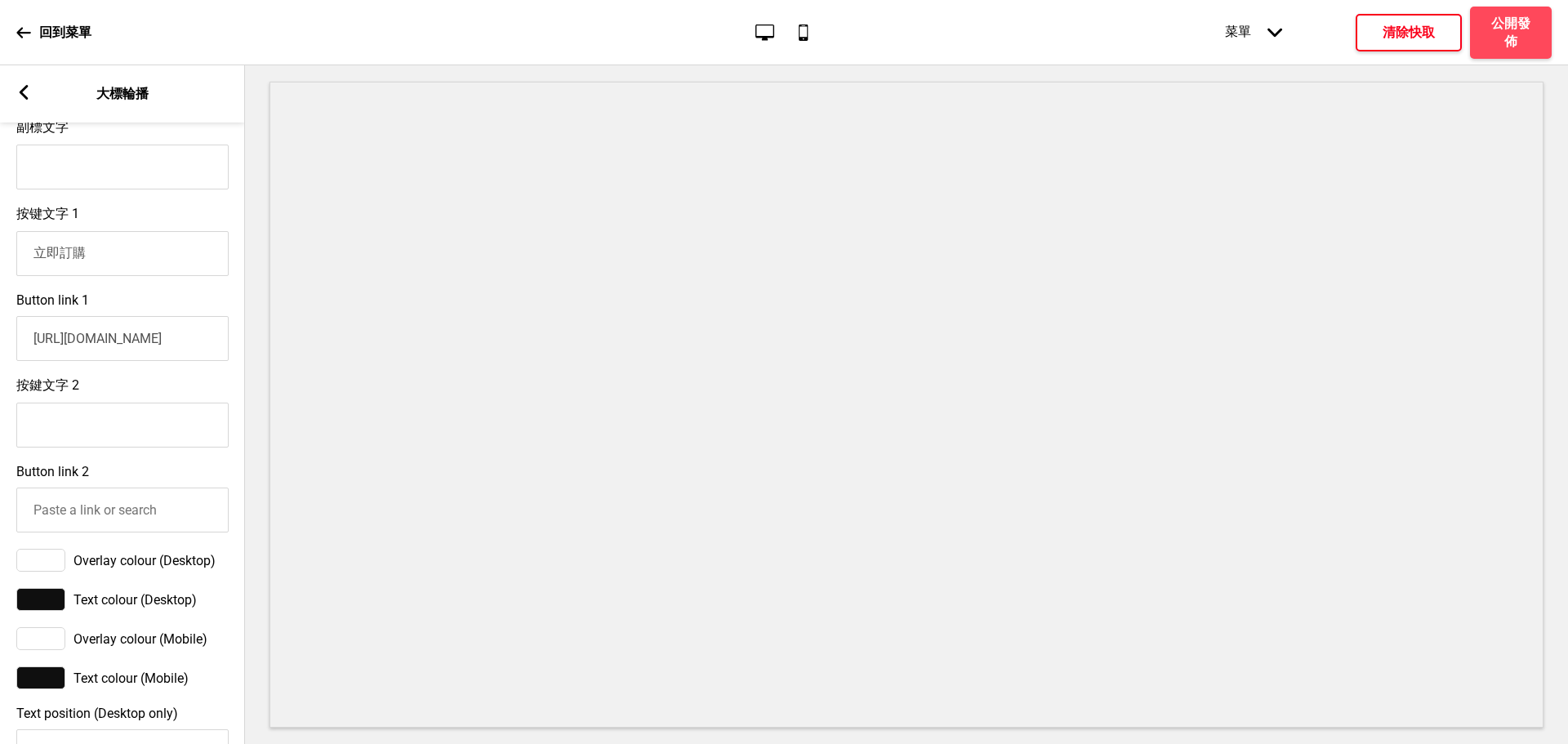
click at [1375, 27] on button "清除快取" at bounding box center [1409, 32] width 107 height 37
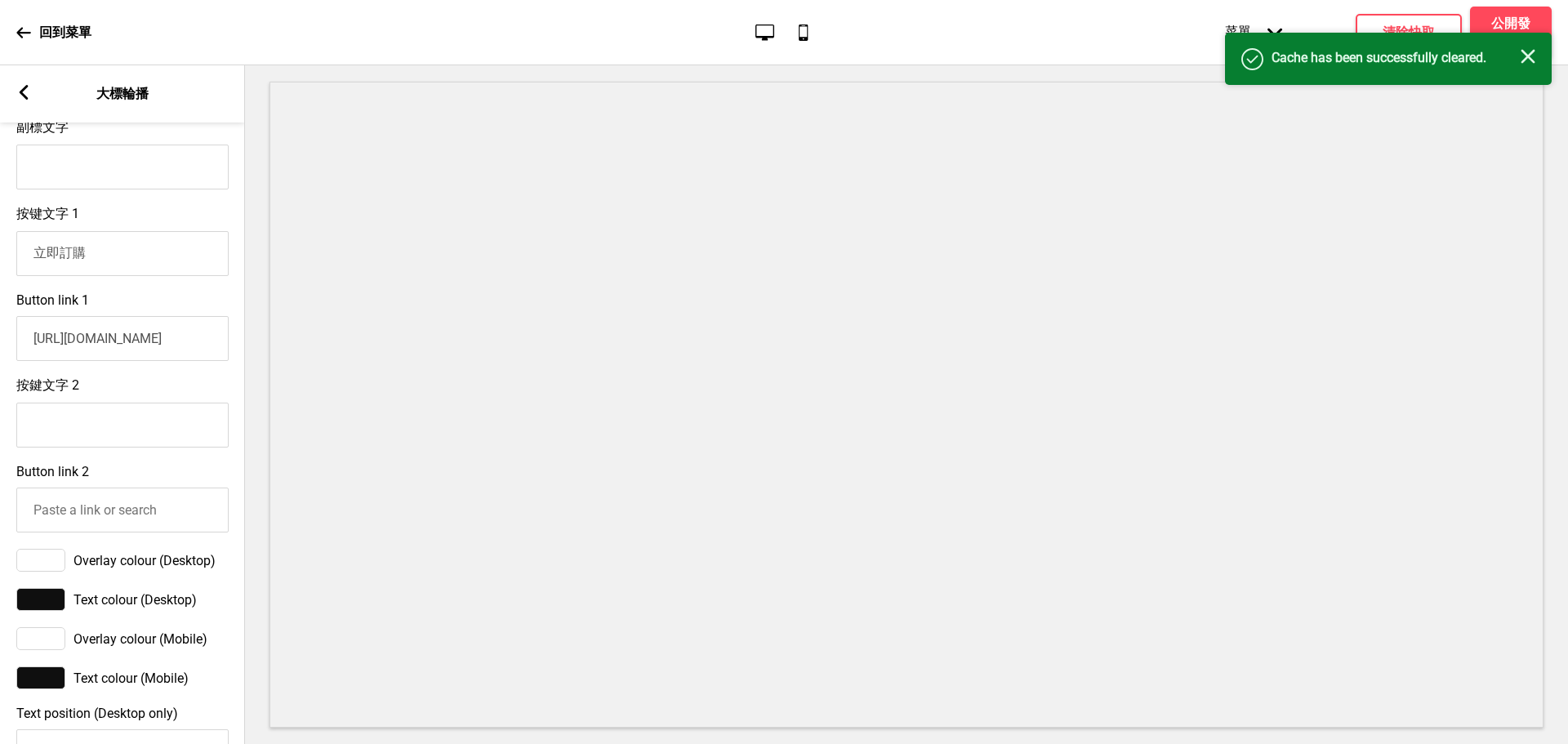
click at [1525, 53] on rect at bounding box center [1527, 56] width 15 height 15
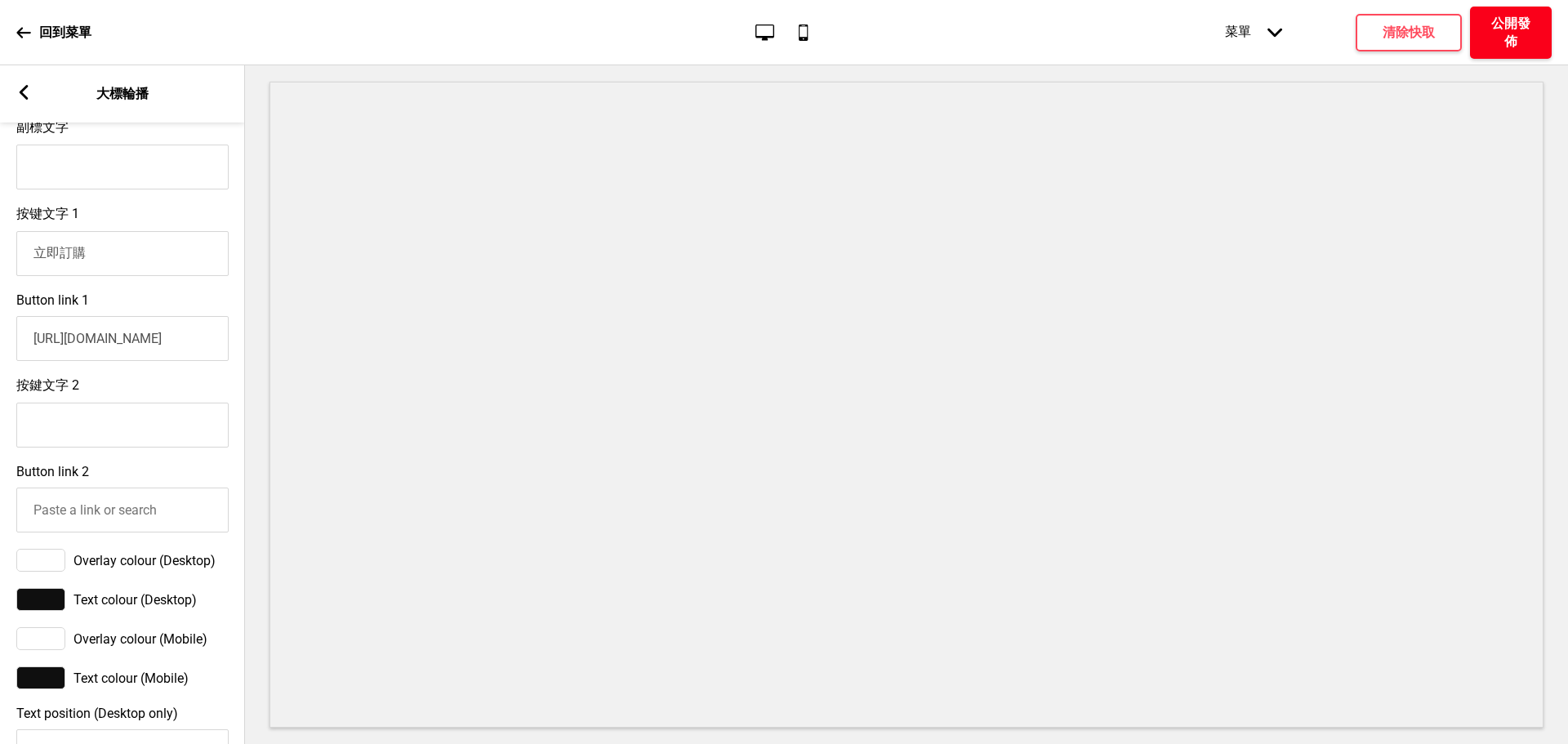
click at [1517, 28] on h4 "公開發佈" at bounding box center [1511, 32] width 49 height 36
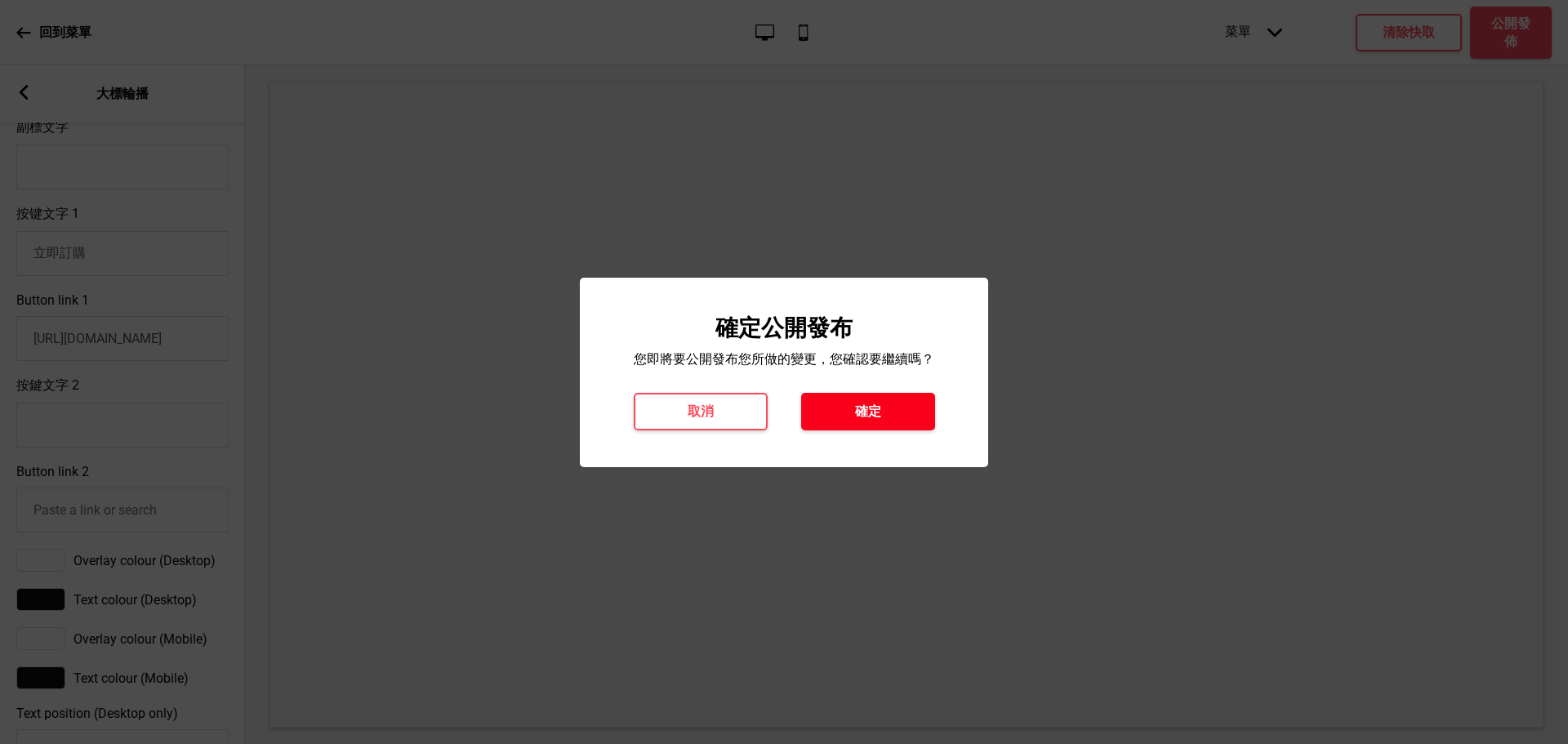
click at [875, 411] on h4 "確定" at bounding box center [868, 411] width 26 height 18
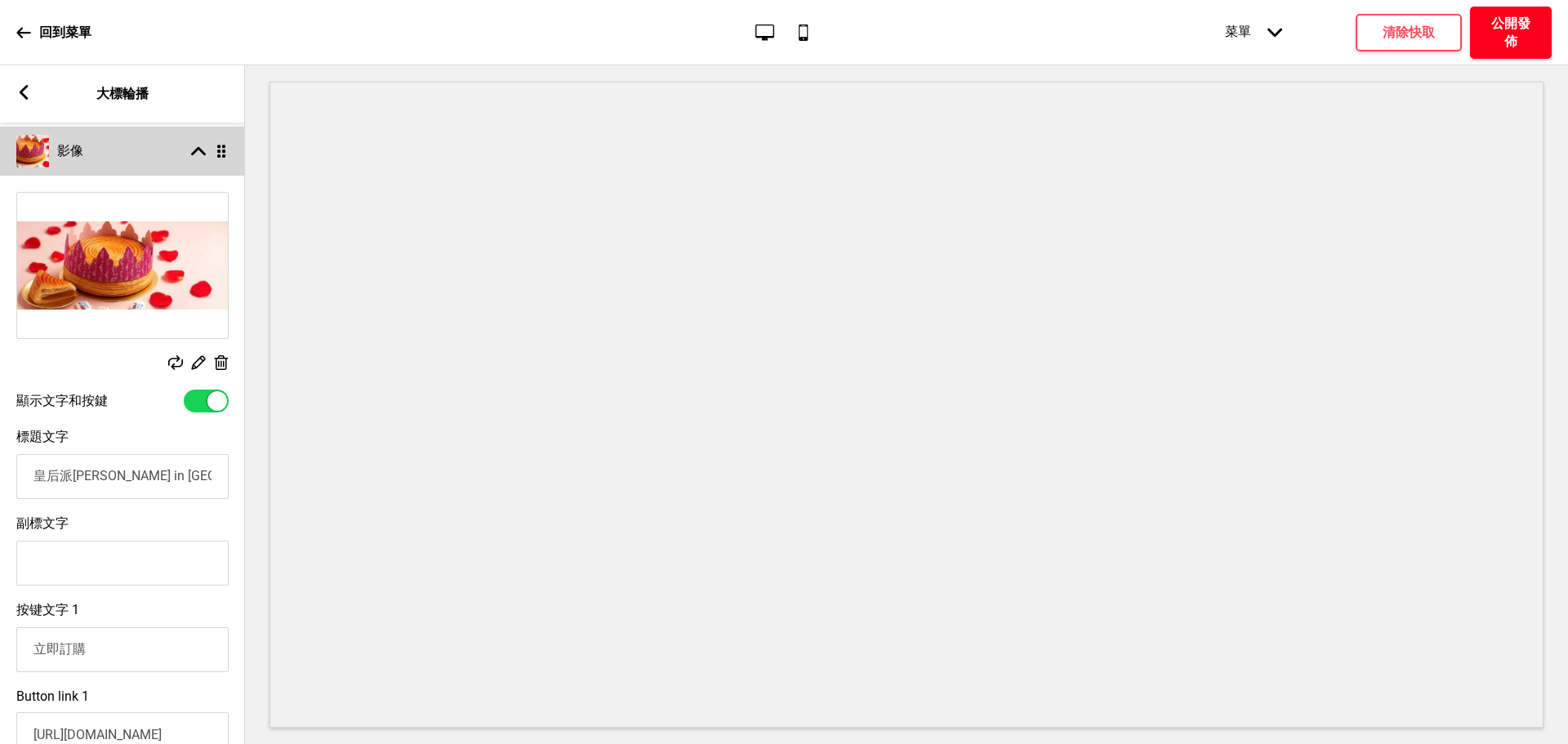
scroll to position [125, 0]
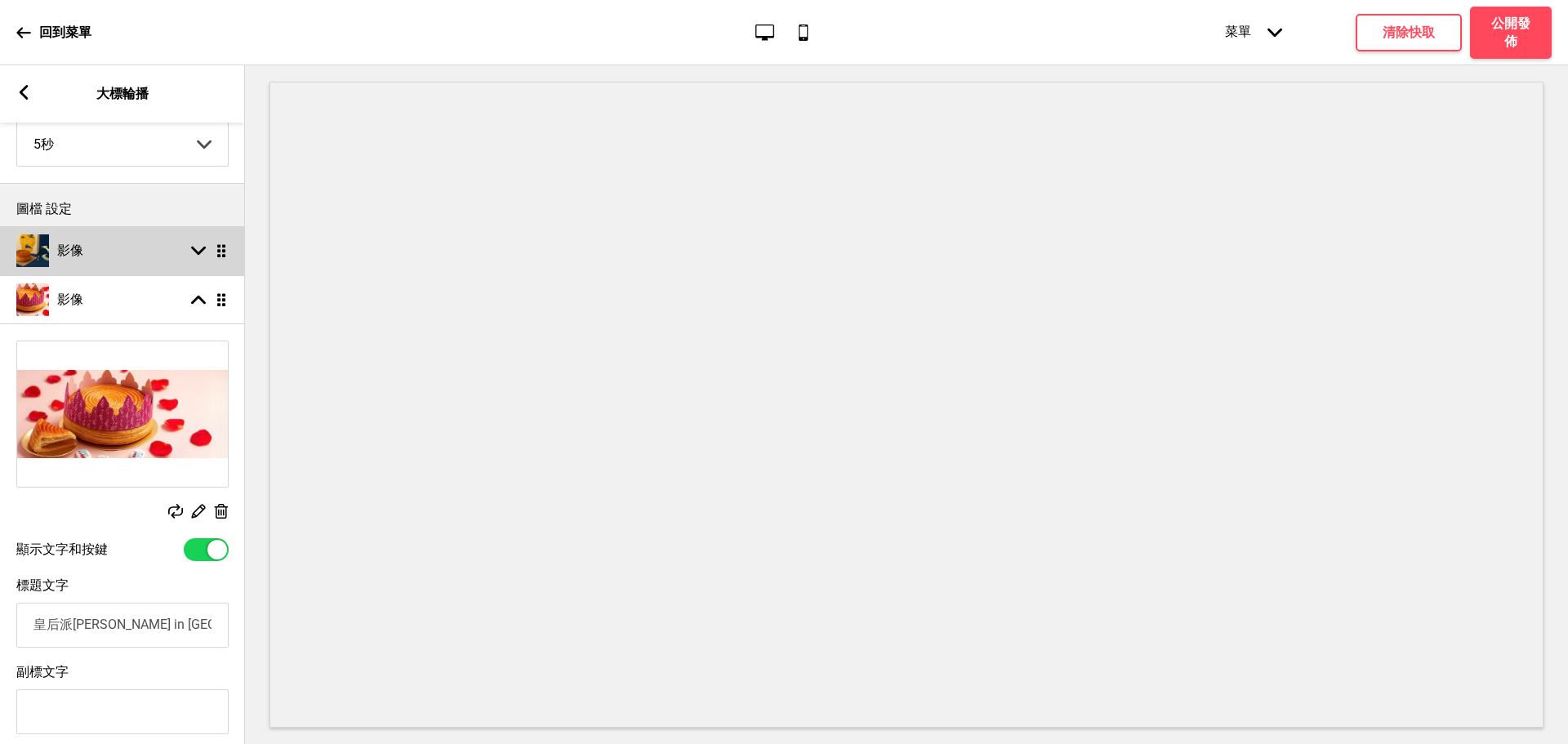
click at [124, 275] on div "影像 箭頭down 拖曳" at bounding box center [122, 250] width 245 height 49
select select "right"
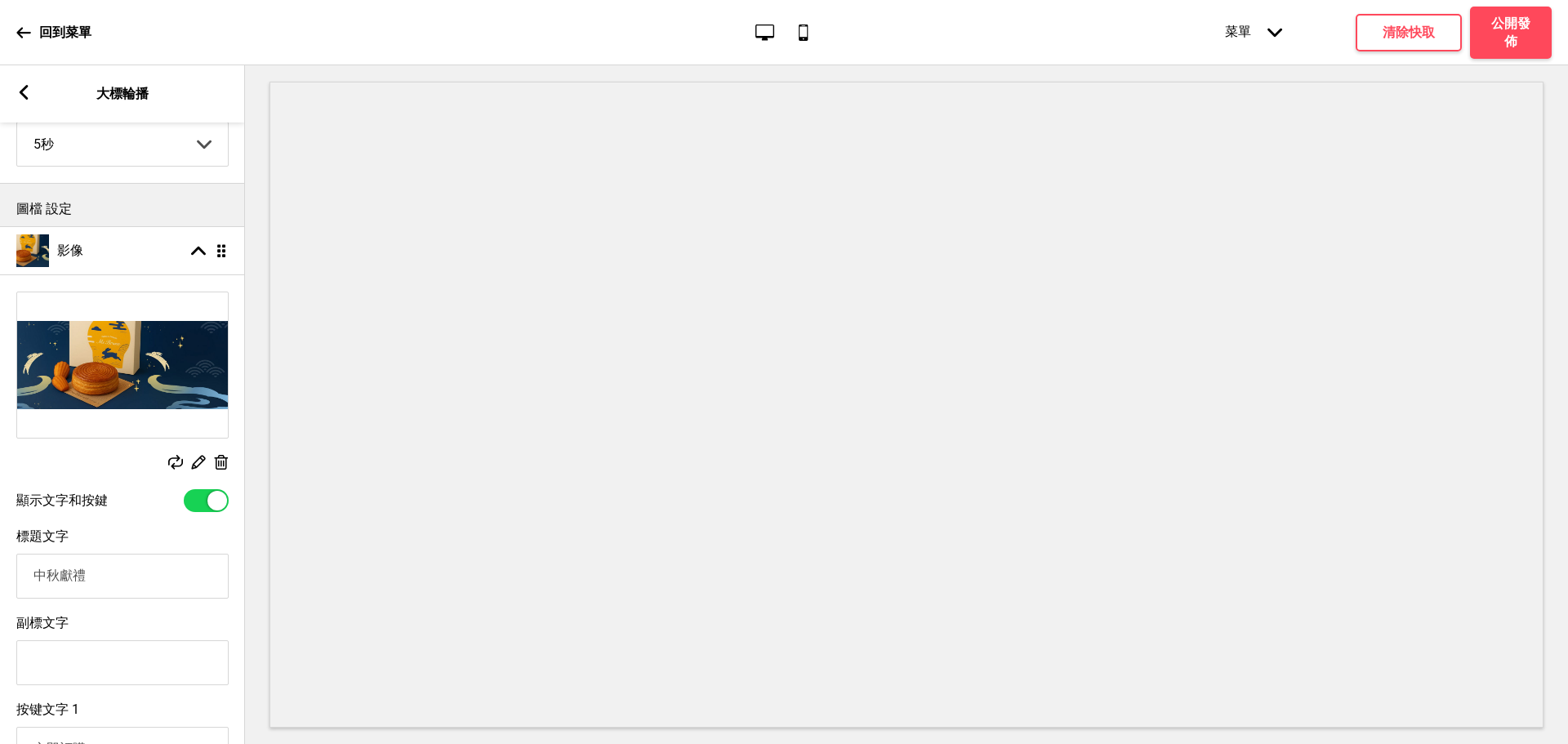
click at [139, 663] on input "副標文字" at bounding box center [122, 663] width 212 height 45
paste input "國王月餅禮盒滿 5 盒以上享 95 折優惠"
type input "國王月餅禮盒滿 5 盒以上享 95 折優惠"
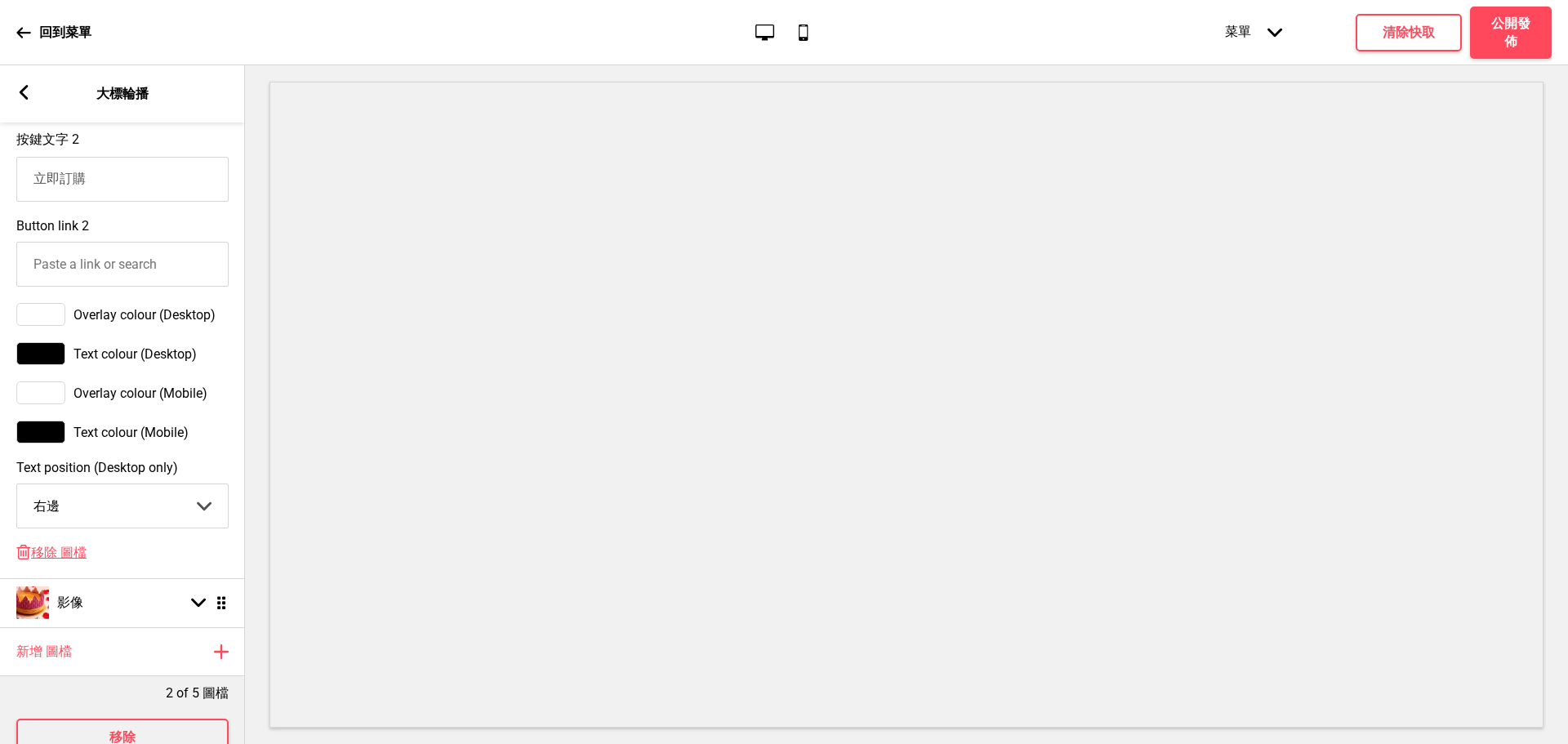
scroll to position [941, 0]
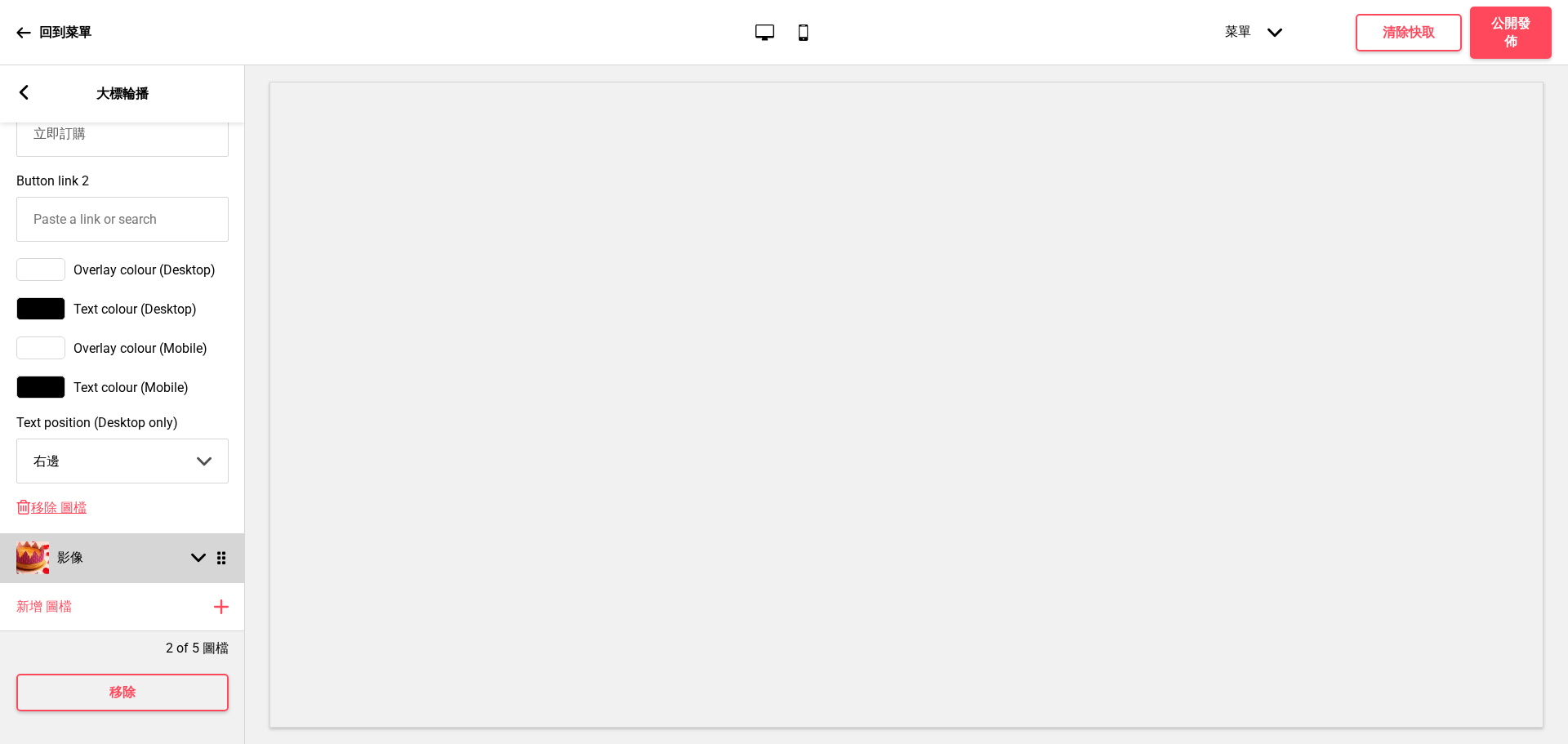
click at [113, 535] on div "影像 箭頭down 拖曳" at bounding box center [122, 558] width 245 height 49
select select "right"
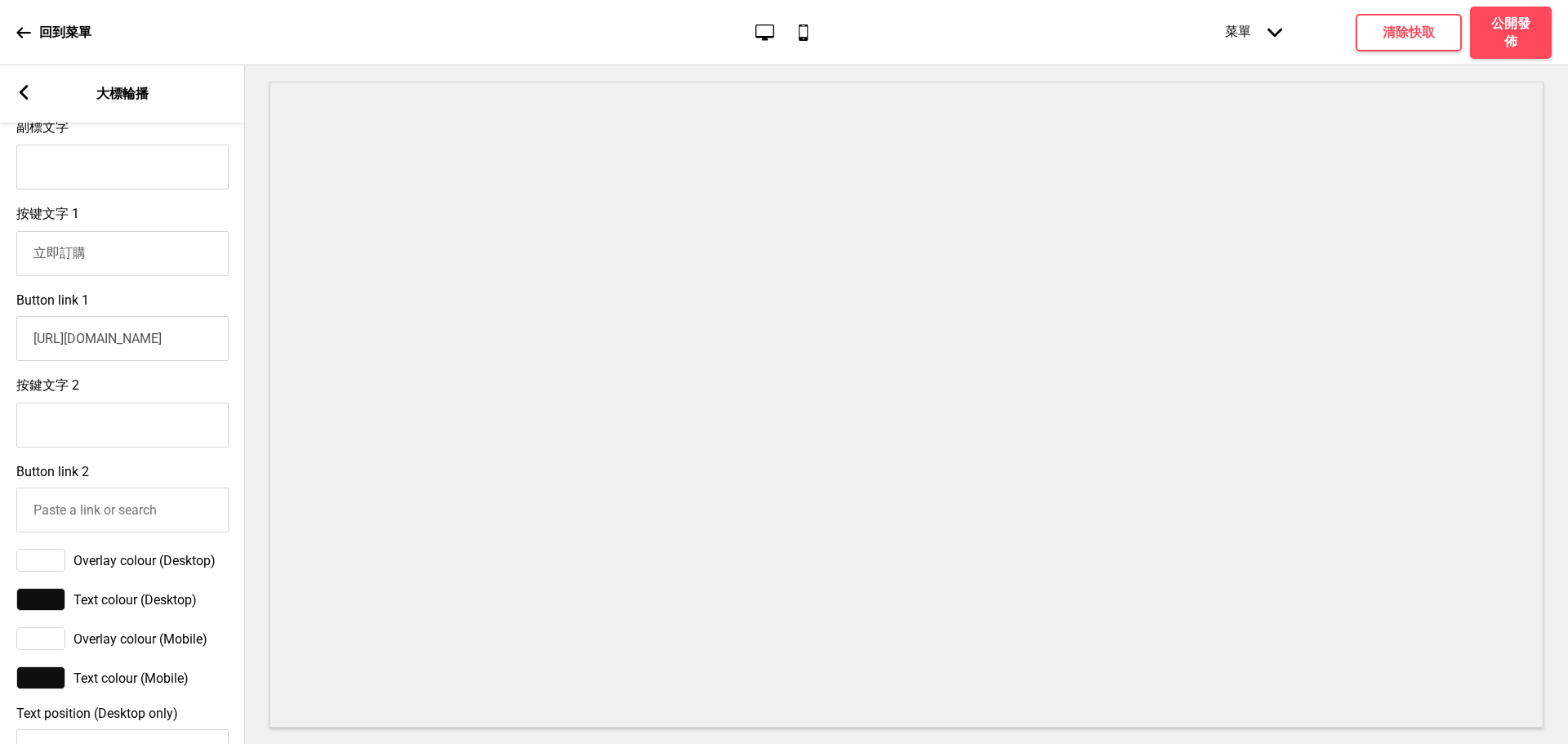
scroll to position [397, 0]
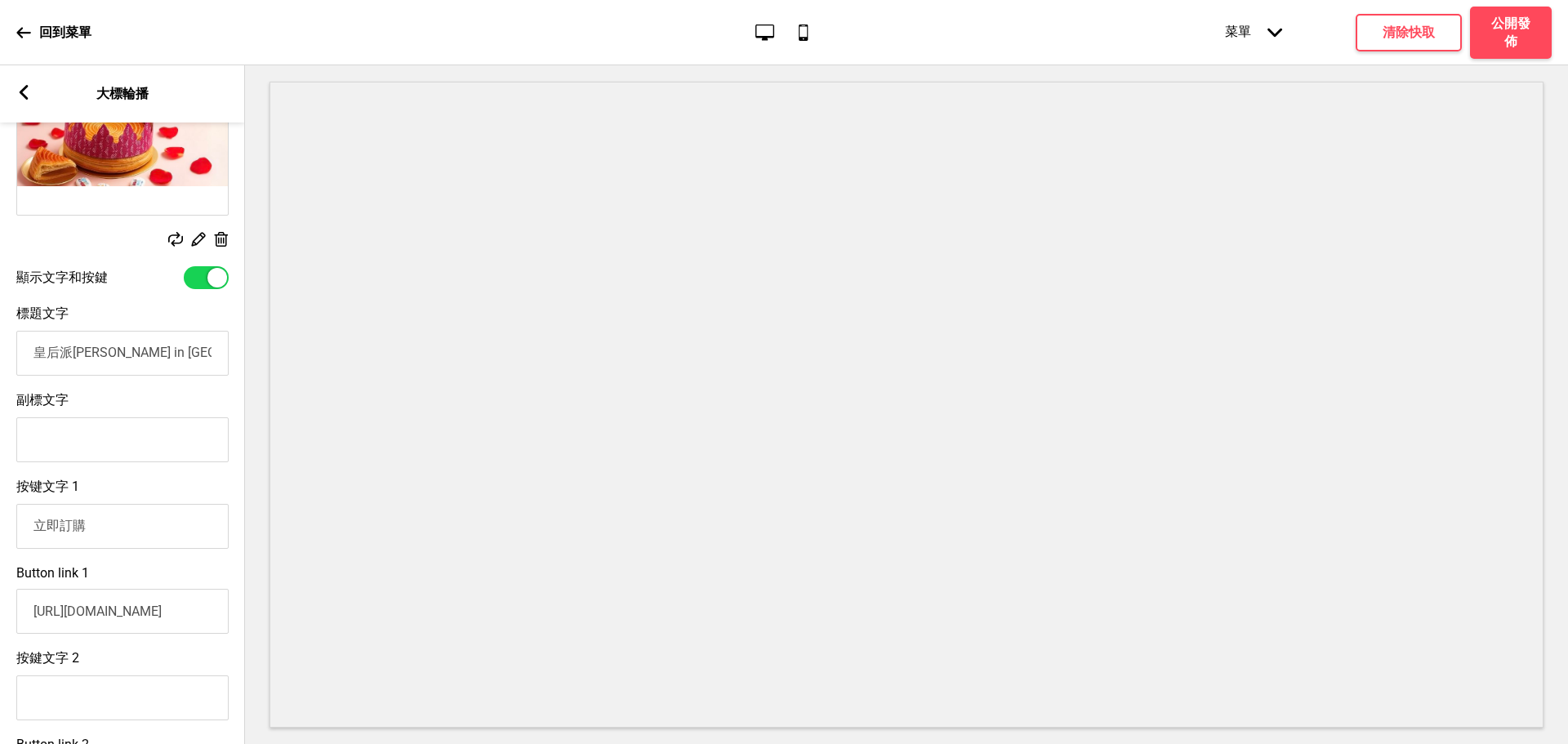
click at [69, 363] on input "皇后派[PERSON_NAME] in [GEOGRAPHIC_DATA]" at bounding box center [122, 353] width 212 height 45
type input "皇后派 [PERSON_NAME] in [GEOGRAPHIC_DATA]"
click at [63, 439] on input "副標文字" at bounding box center [122, 440] width 212 height 45
type input "v"
type input "\ 新口味登場 /"
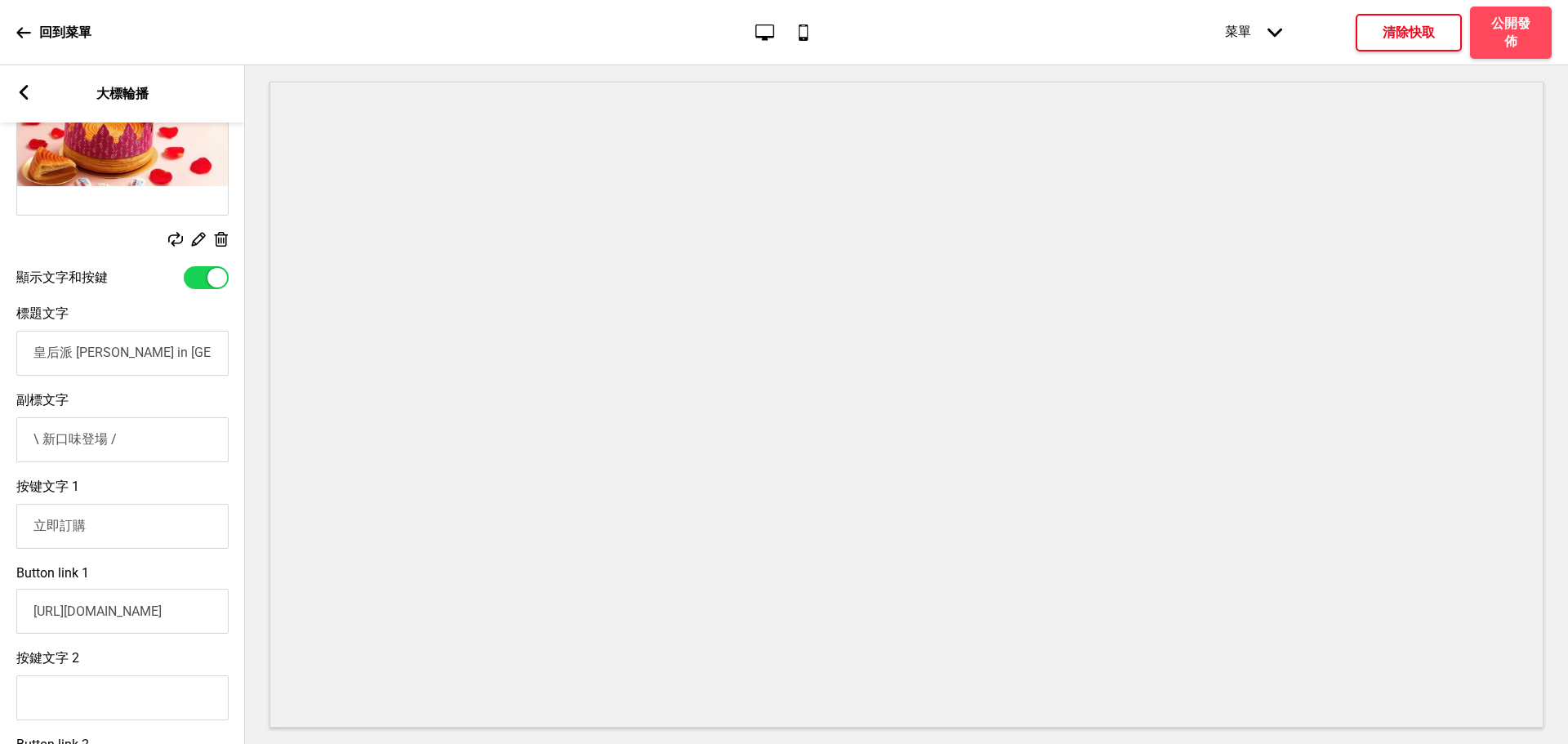
click at [1396, 33] on h4 "清除快取" at bounding box center [1409, 32] width 52 height 18
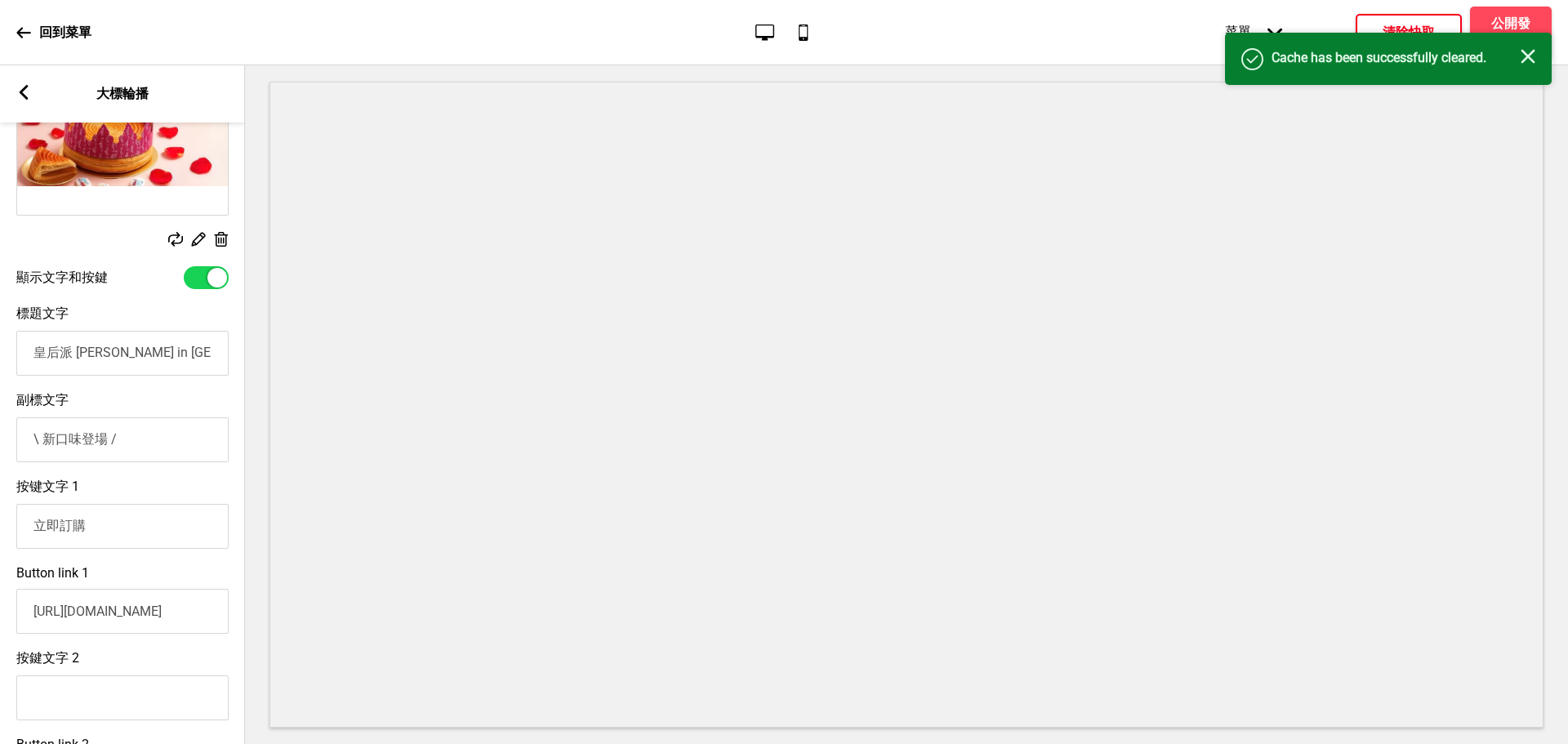
click at [1510, 36] on div "成功 Cache has been successfully cleared. 关闭" at bounding box center [1388, 59] width 327 height 52
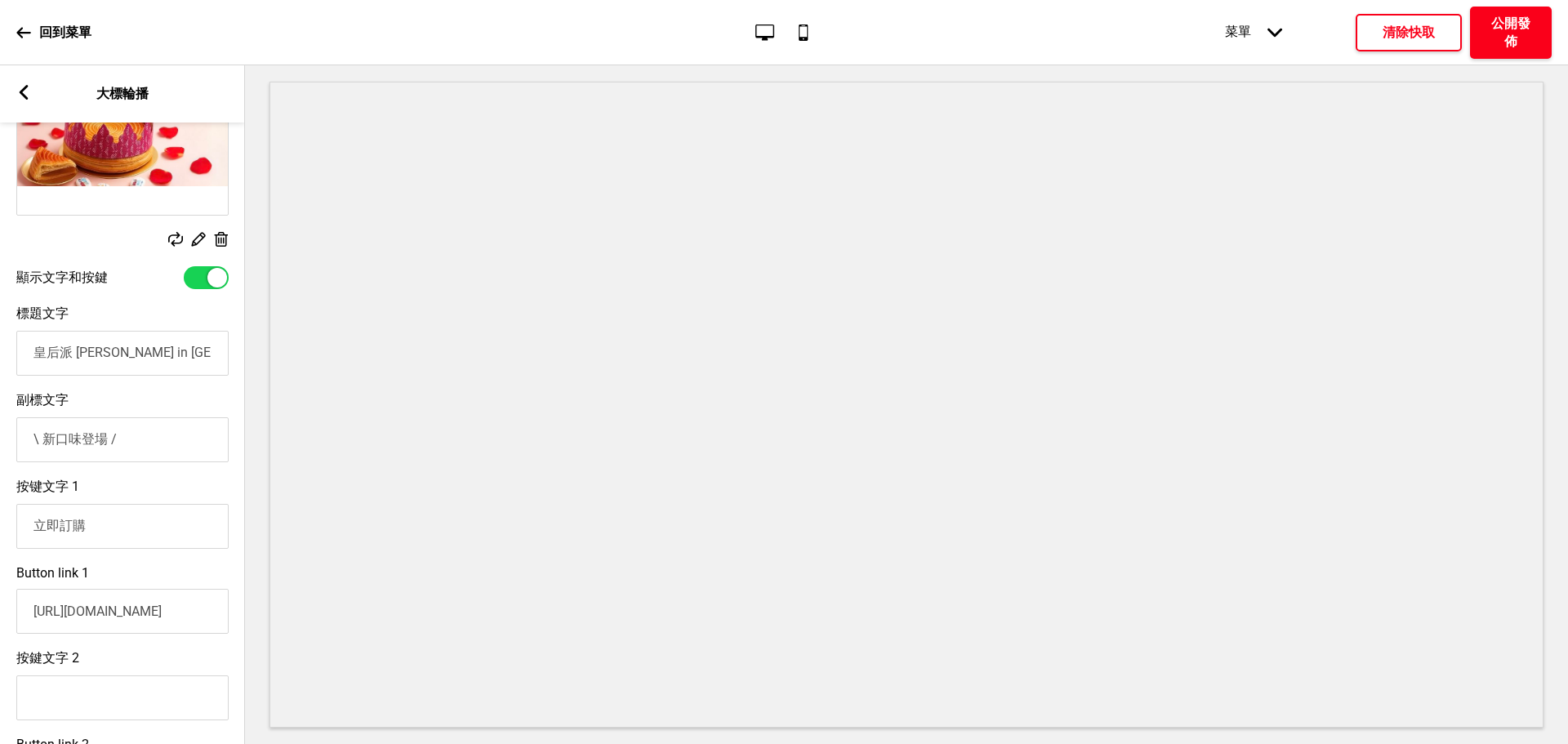
click at [1500, 23] on h4 "公開發佈" at bounding box center [1511, 32] width 49 height 36
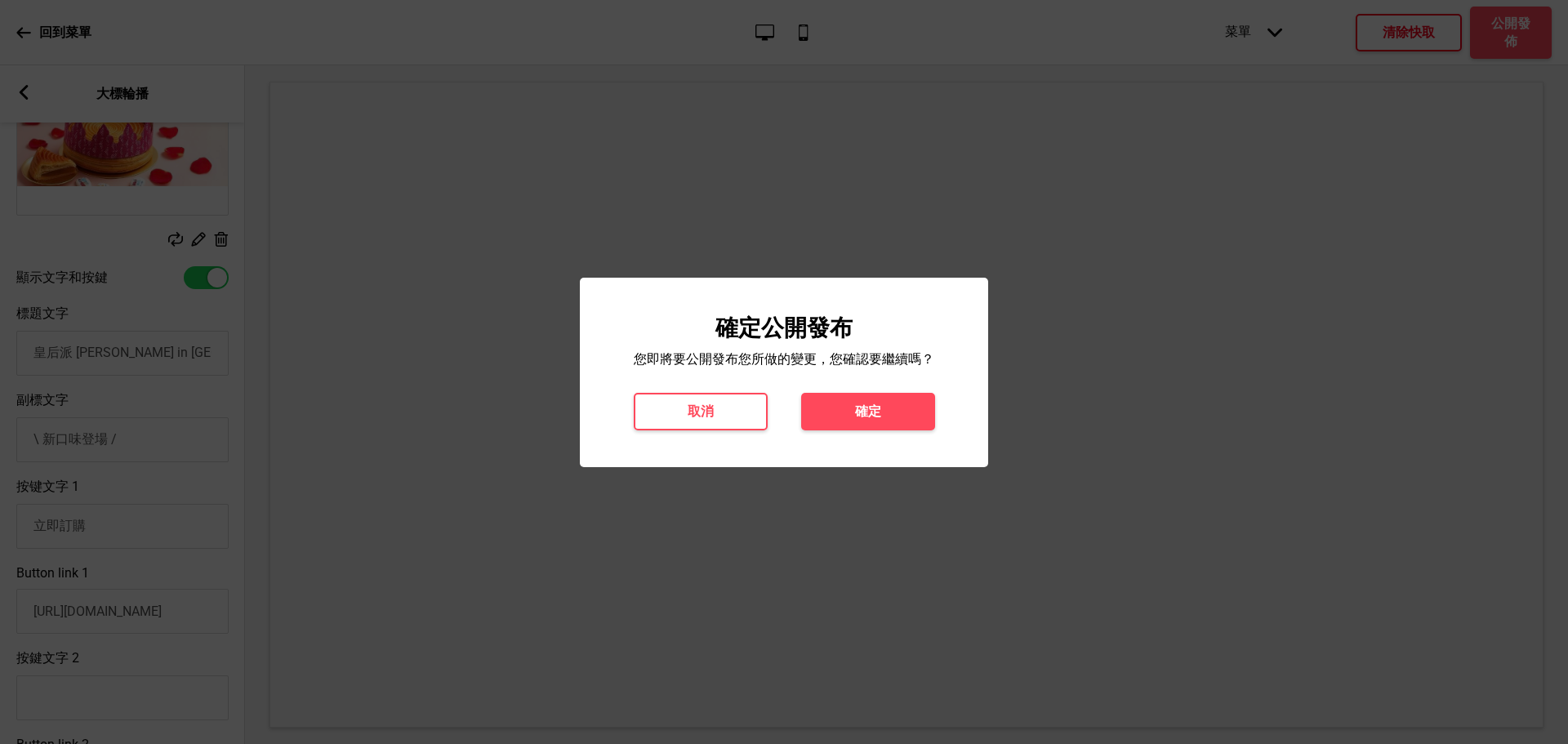
click at [852, 409] on button "確定" at bounding box center [868, 411] width 134 height 37
